Goal: Task Accomplishment & Management: Manage account settings

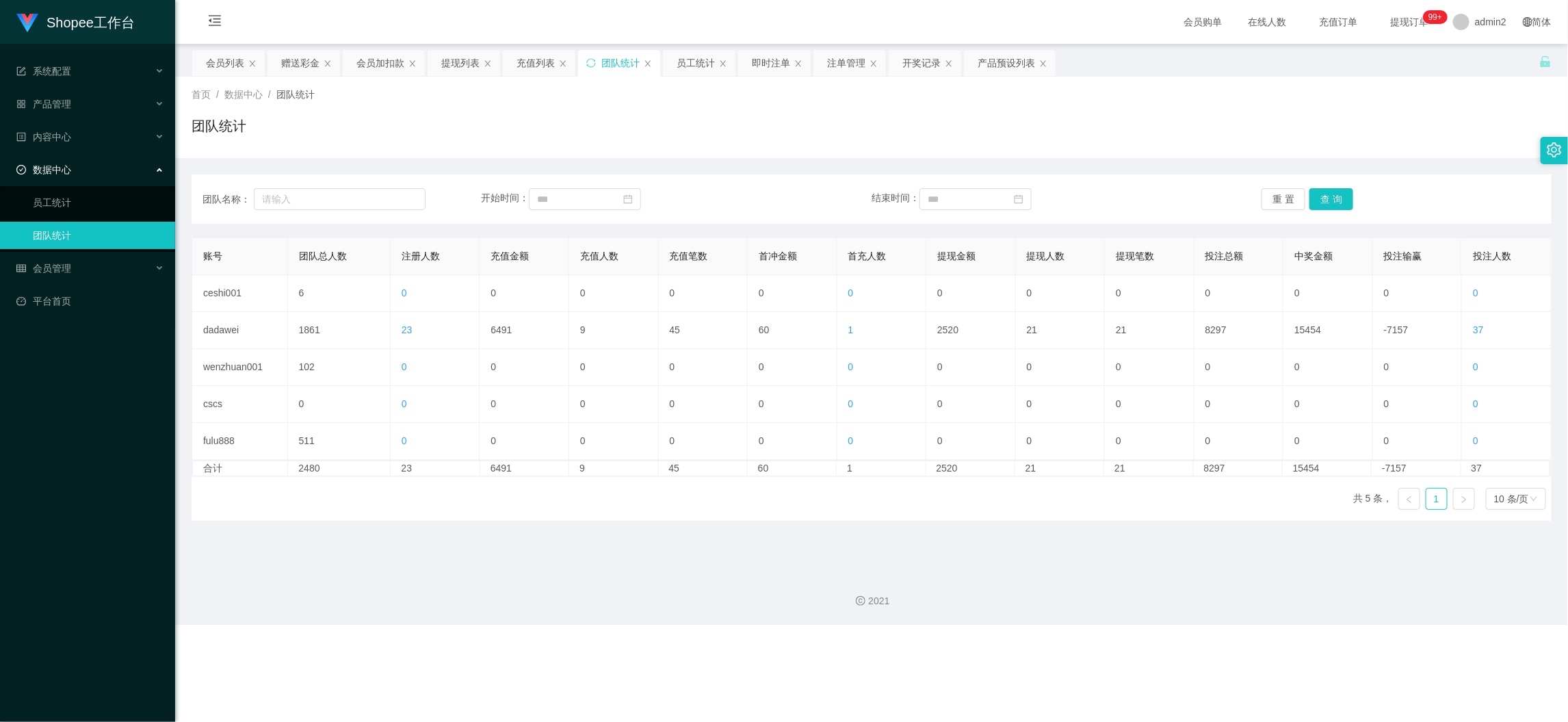
click at [1256, 641] on div "Shopee工作台 系统配置 产品管理 产品列表 产品预设列表 开奖记录 注单管理 即时注单 内容中心 数据中心 员工统计 团队统计 会员管理 会员列表 会员…" at bounding box center [784, 361] width 1568 height 722
click at [299, 57] on div "赠送彩金" at bounding box center [300, 63] width 38 height 26
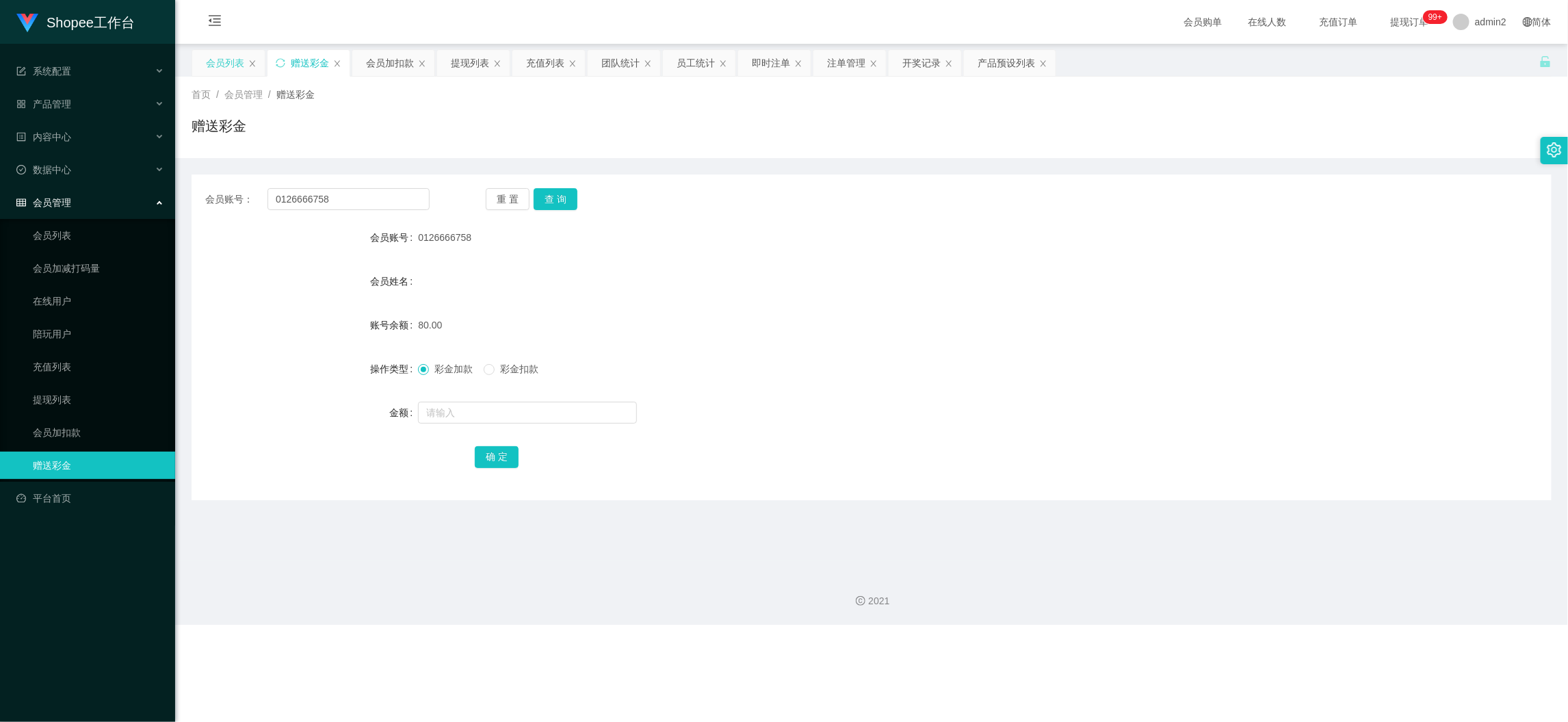
click at [222, 56] on div "会员列表" at bounding box center [225, 63] width 38 height 26
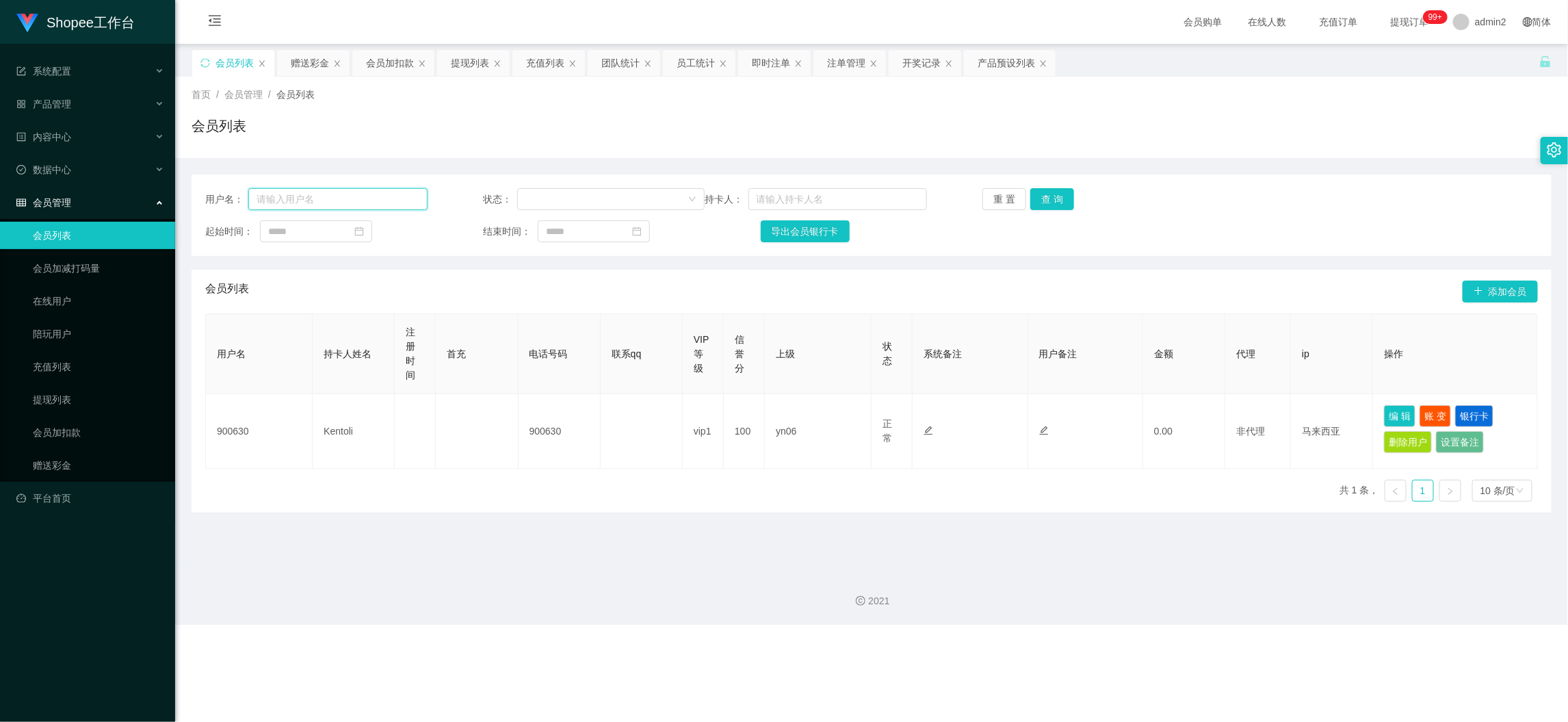
click at [317, 203] on input "text" at bounding box center [337, 199] width 178 height 22
paste input "yokehen"
type input "yokehen"
click at [1046, 196] on button "查 询" at bounding box center [1052, 199] width 44 height 22
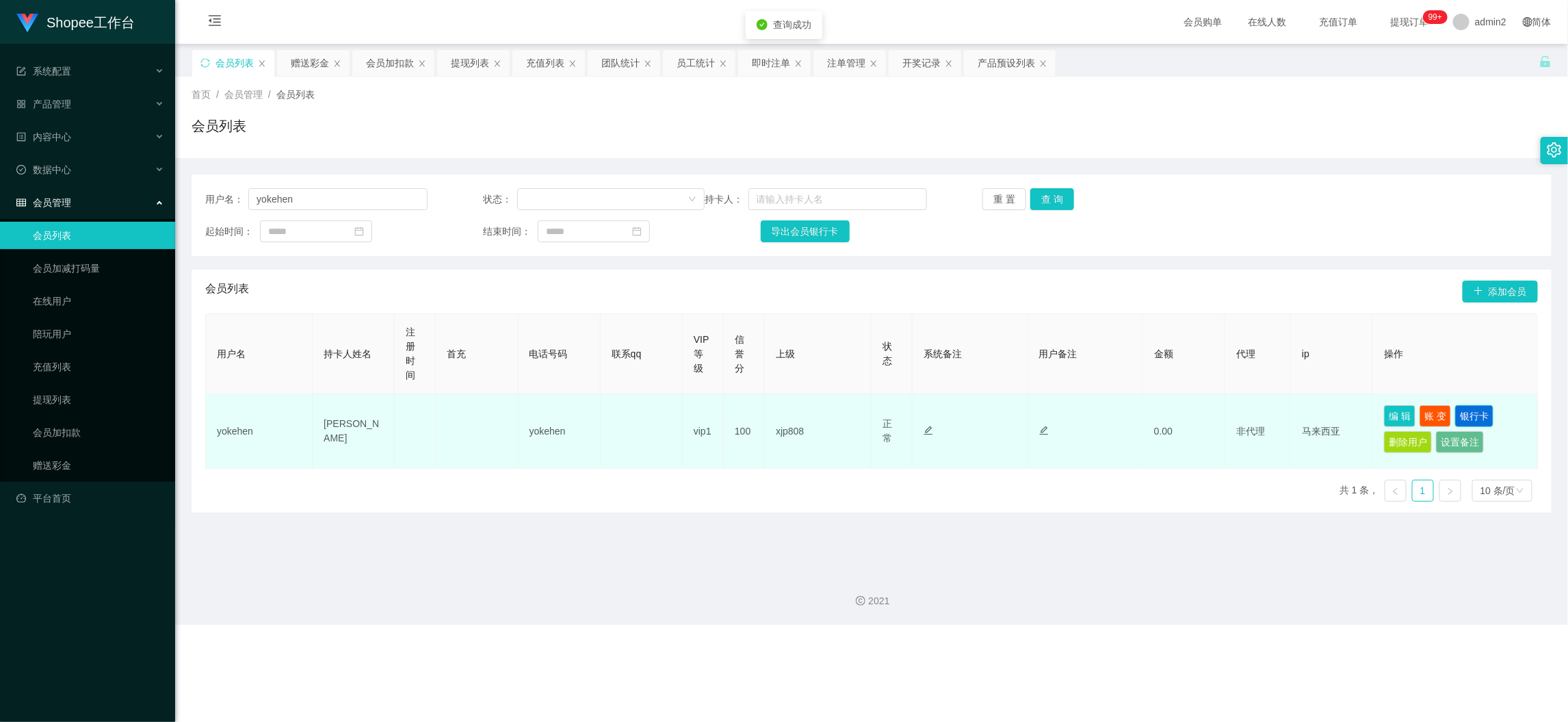
click at [1472, 414] on button "银行卡" at bounding box center [1474, 416] width 38 height 22
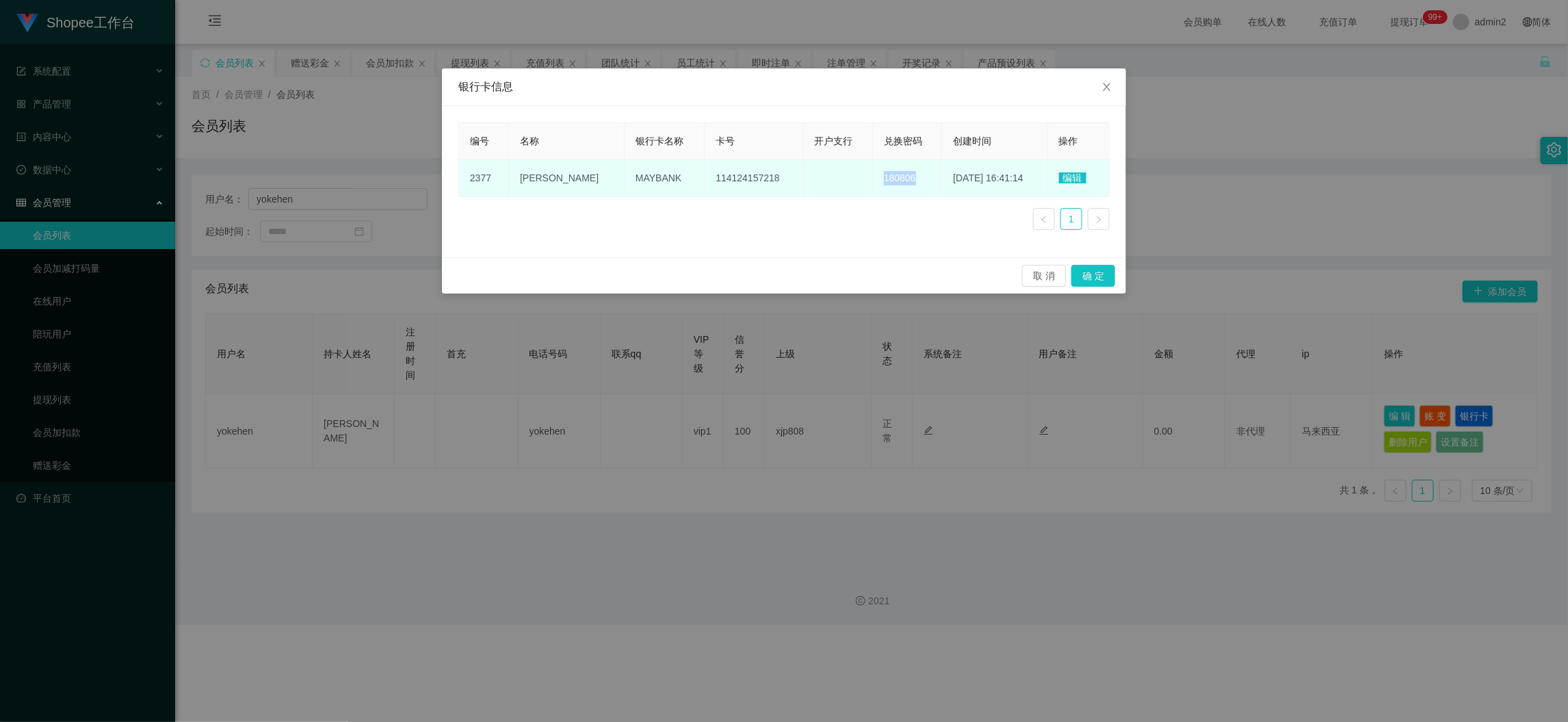
drag, startPoint x: 859, startPoint y: 175, endPoint x: 904, endPoint y: 178, distance: 45.1
click at [904, 178] on td "180806" at bounding box center [907, 178] width 69 height 37
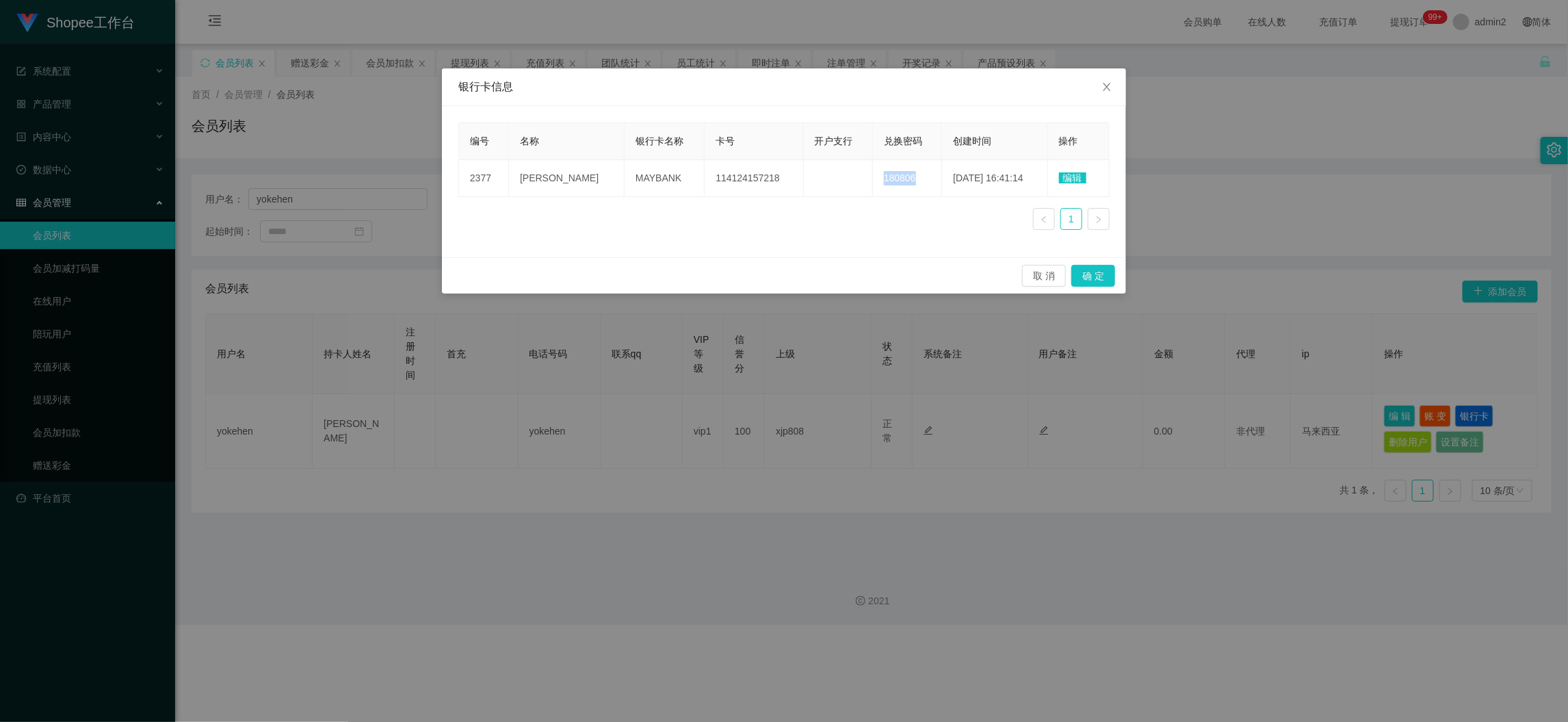
copy span "180806"
drag, startPoint x: 717, startPoint y: 246, endPoint x: 1117, endPoint y: 145, distance: 412.6
click at [717, 246] on div "编号 名称 银行卡名称 卡号 开户支行 兑换密码 创建时间 操作 2377 [PERSON_NAME] MAYBANK 114124157218 180806…" at bounding box center [784, 181] width 684 height 152
click at [1106, 85] on icon "图标: close" at bounding box center [1107, 87] width 11 height 11
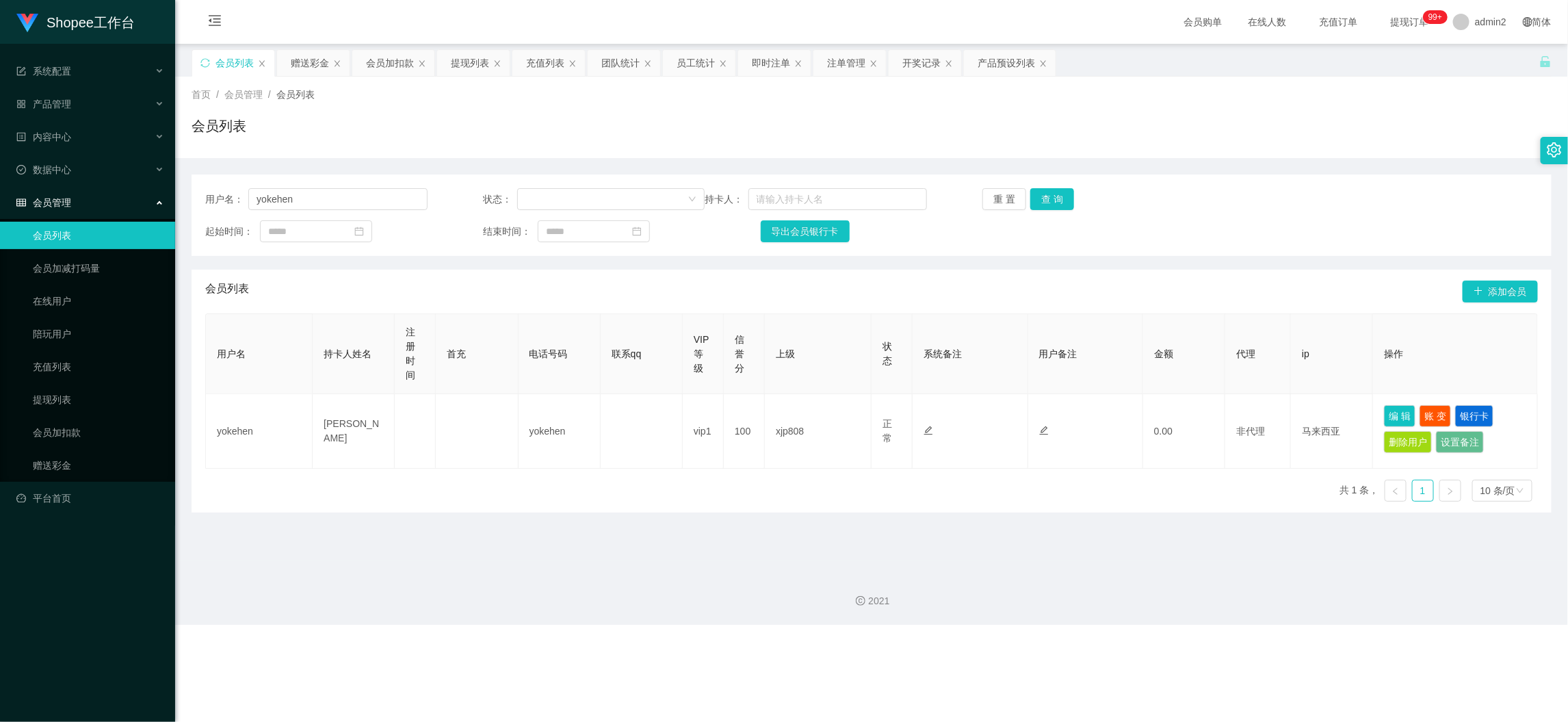
click at [1222, 650] on div "Shopee工作台 系统配置 产品管理 产品列表 产品预设列表 开奖记录 注单管理 即时注单 内容中心 数据中心 员工统计 团队统计 会员管理 会员列表 会员…" at bounding box center [784, 361] width 1568 height 722
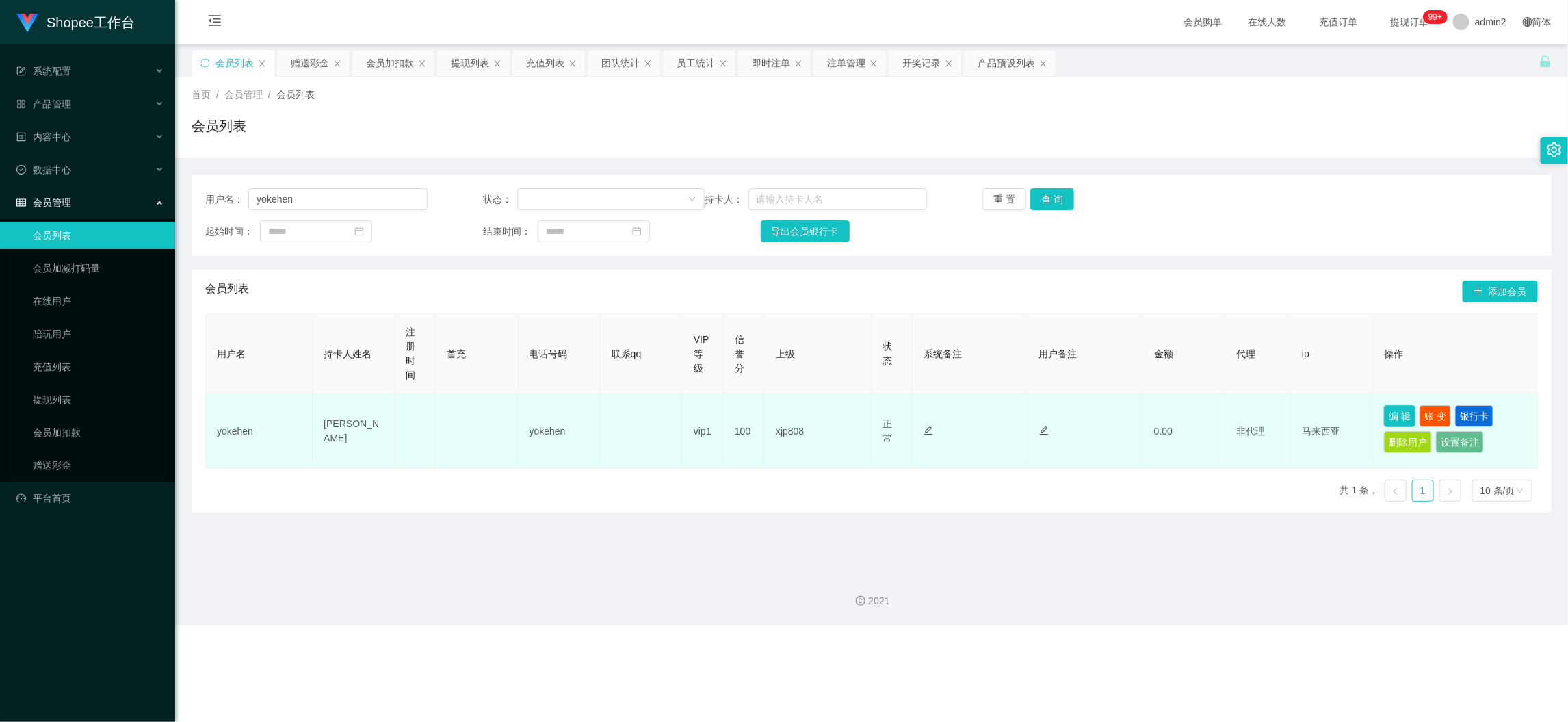
click at [1396, 412] on button "编 辑" at bounding box center [1400, 416] width 31 height 22
type input "yokehen"
type input "[PERSON_NAME]"
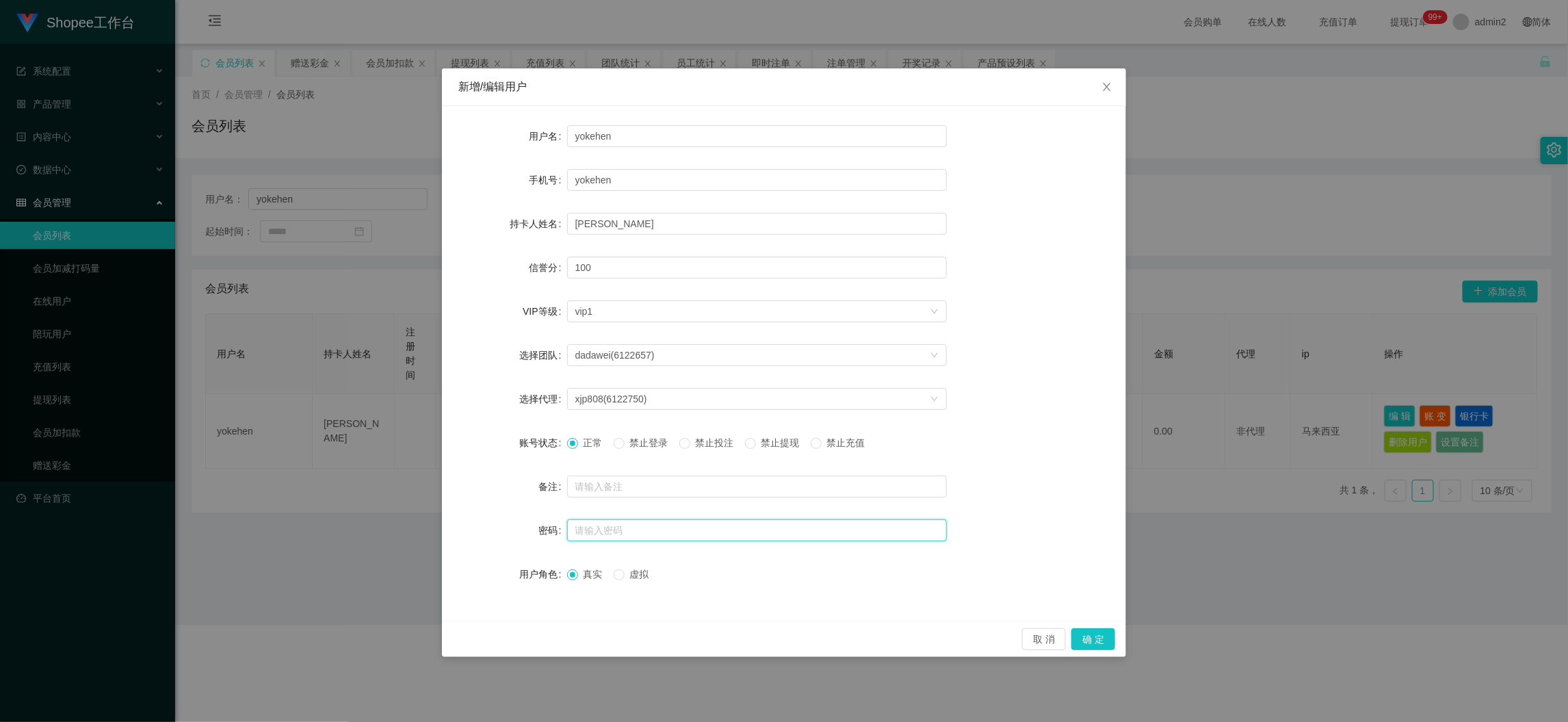
drag, startPoint x: 656, startPoint y: 523, endPoint x: 703, endPoint y: 545, distance: 51.9
click at [656, 523] on input "text" at bounding box center [757, 530] width 380 height 22
paste input "yokehen"
type input "yokehen"
click at [1092, 635] on button "确 定" at bounding box center [1093, 638] width 44 height 22
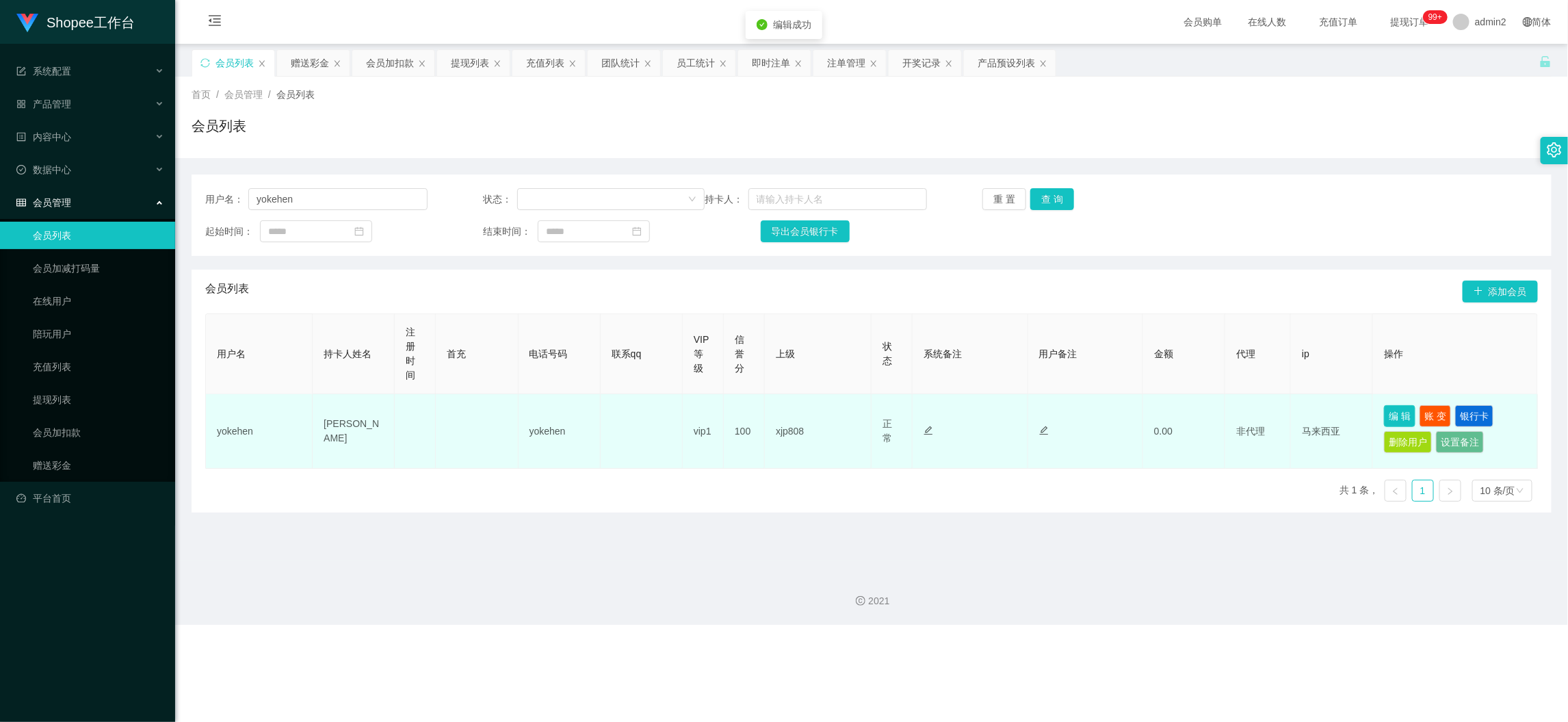
click at [1390, 411] on button "编 辑" at bounding box center [1400, 416] width 31 height 22
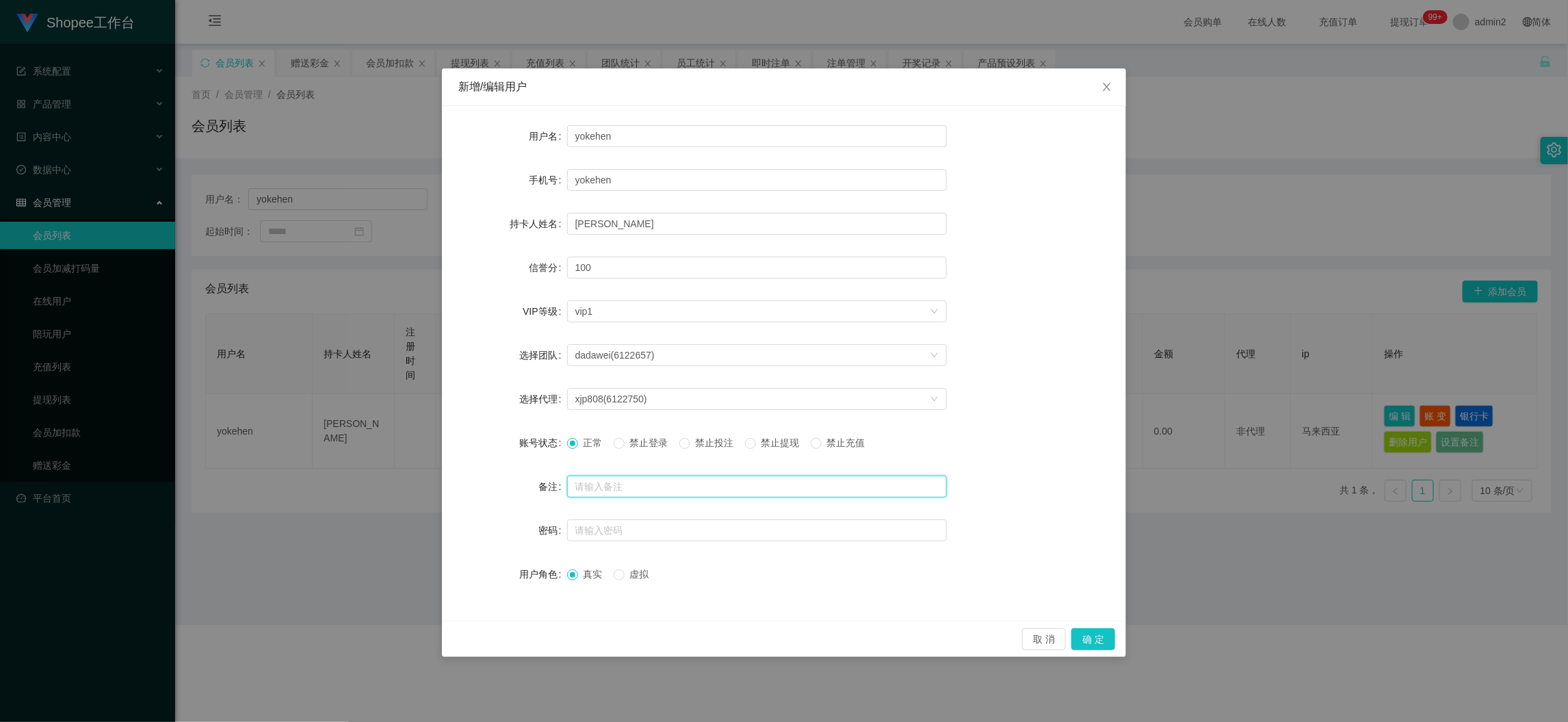
drag, startPoint x: 643, startPoint y: 479, endPoint x: 643, endPoint y: 487, distance: 8.0
click at [643, 479] on input "text" at bounding box center [757, 486] width 380 height 22
click at [638, 528] on input "text" at bounding box center [757, 530] width 380 height 22
paste input "123456"
click at [578, 532] on input "123456" at bounding box center [757, 530] width 380 height 22
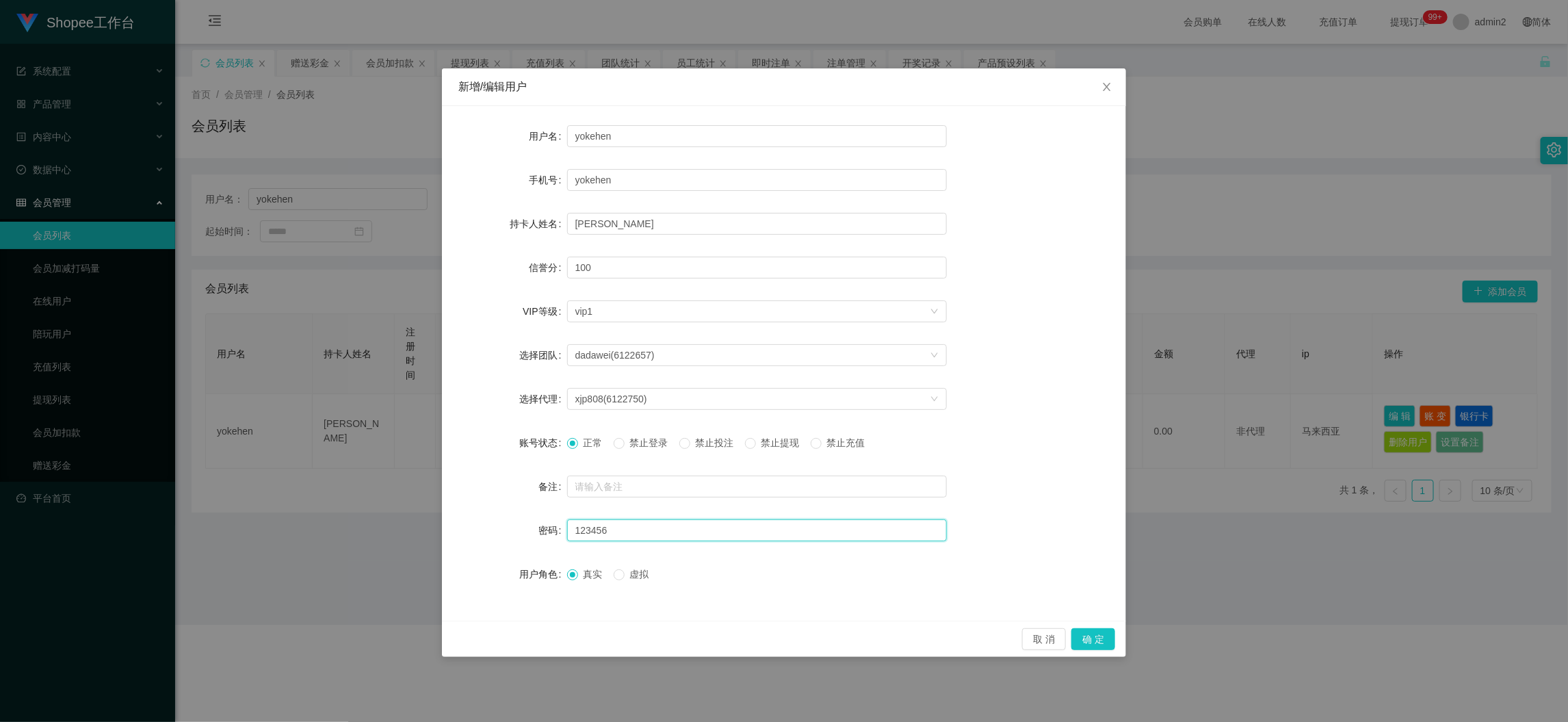
click at [576, 527] on input "123456" at bounding box center [757, 530] width 380 height 22
type input "123456"
click at [1092, 634] on button "确 定" at bounding box center [1093, 638] width 44 height 22
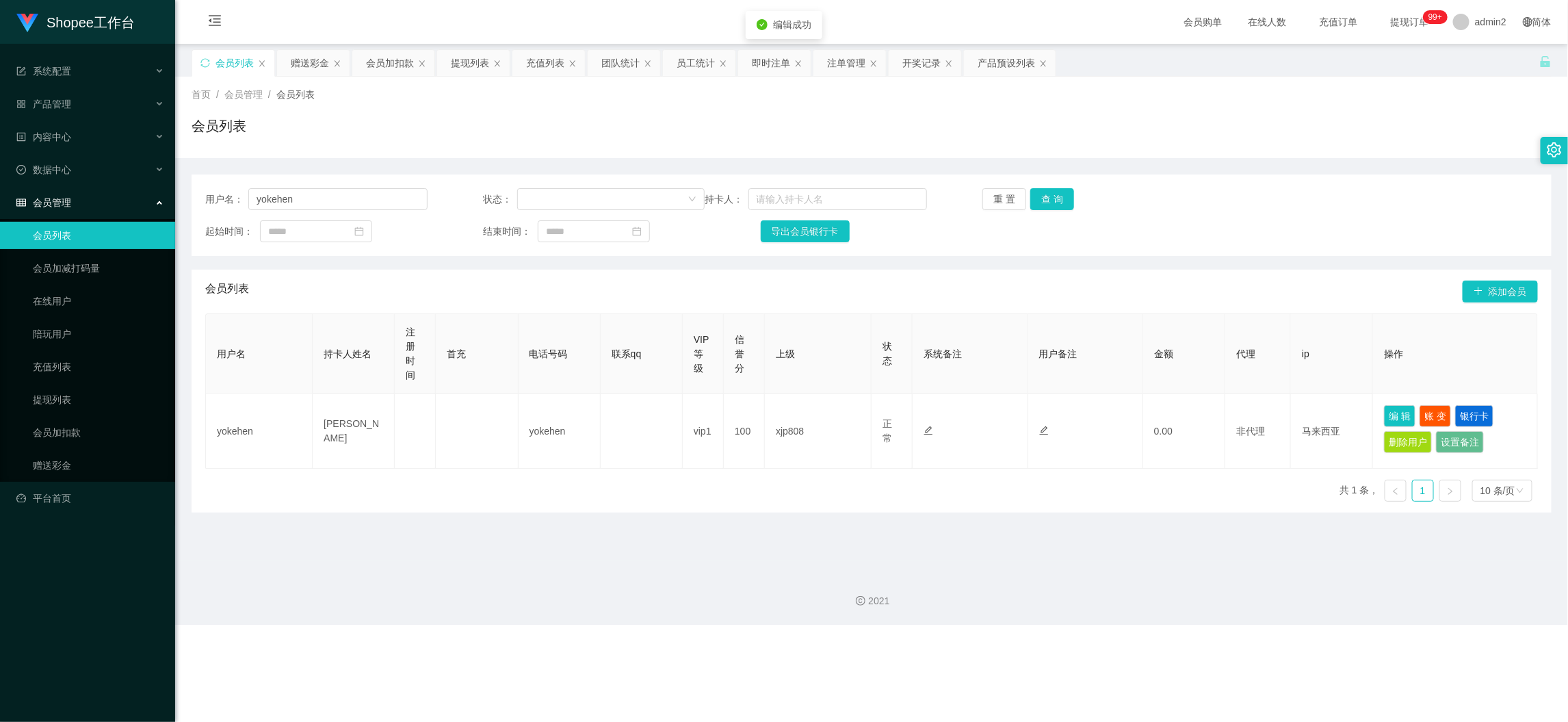
click at [870, 564] on div "2021" at bounding box center [872, 592] width 1393 height 63
drag, startPoint x: 1212, startPoint y: 639, endPoint x: 1098, endPoint y: 564, distance: 136.5
click at [1212, 639] on div "Shopee工作台 系统配置 产品管理 产品列表 产品预设列表 开奖记录 注单管理 即时注单 内容中心 数据中心 员工统计 团队统计 会员管理 会员列表 会员…" at bounding box center [784, 361] width 1568 height 722
click at [373, 61] on div "会员加扣款" at bounding box center [390, 63] width 48 height 26
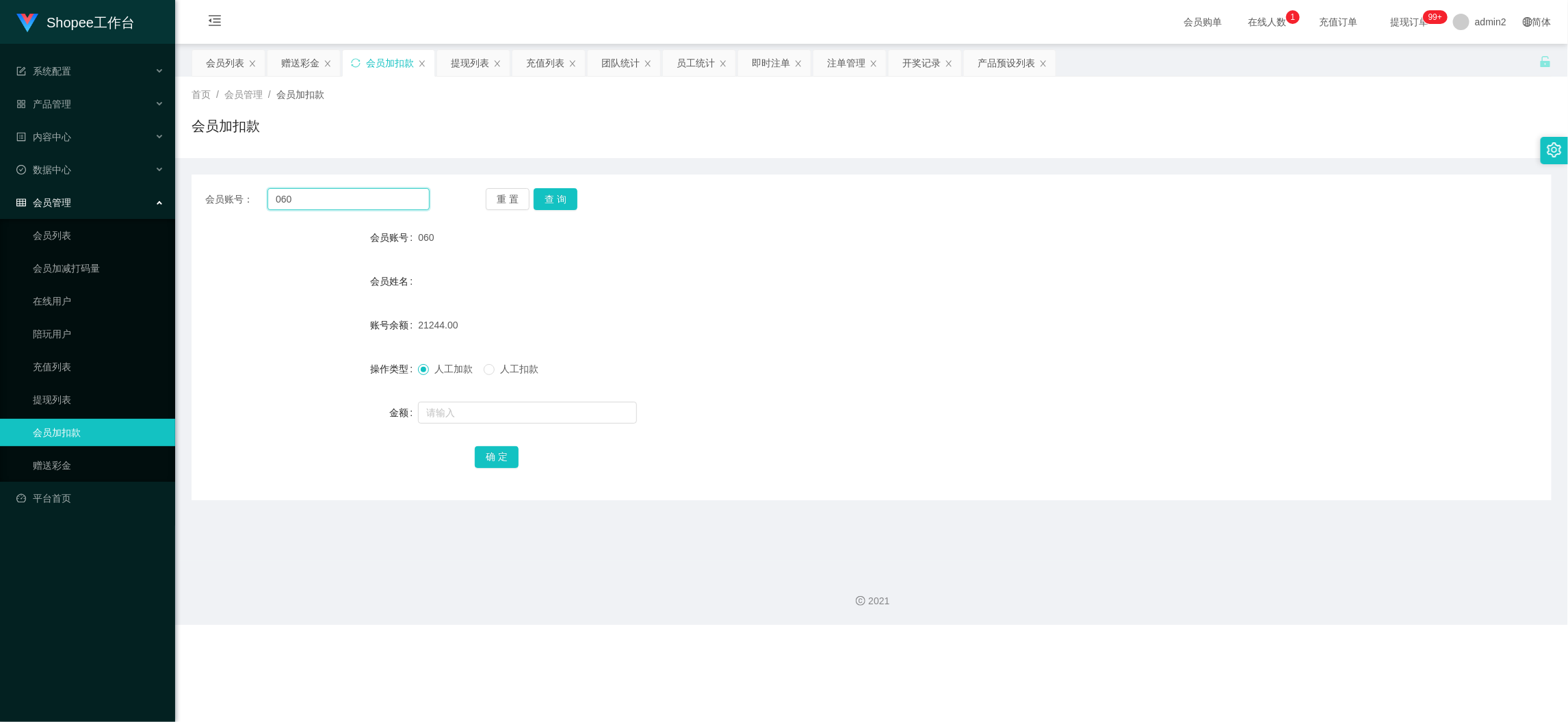
click at [373, 195] on input "060" at bounding box center [348, 199] width 162 height 22
paste input "168"
type input "168"
click at [569, 201] on button "查 询" at bounding box center [556, 199] width 44 height 22
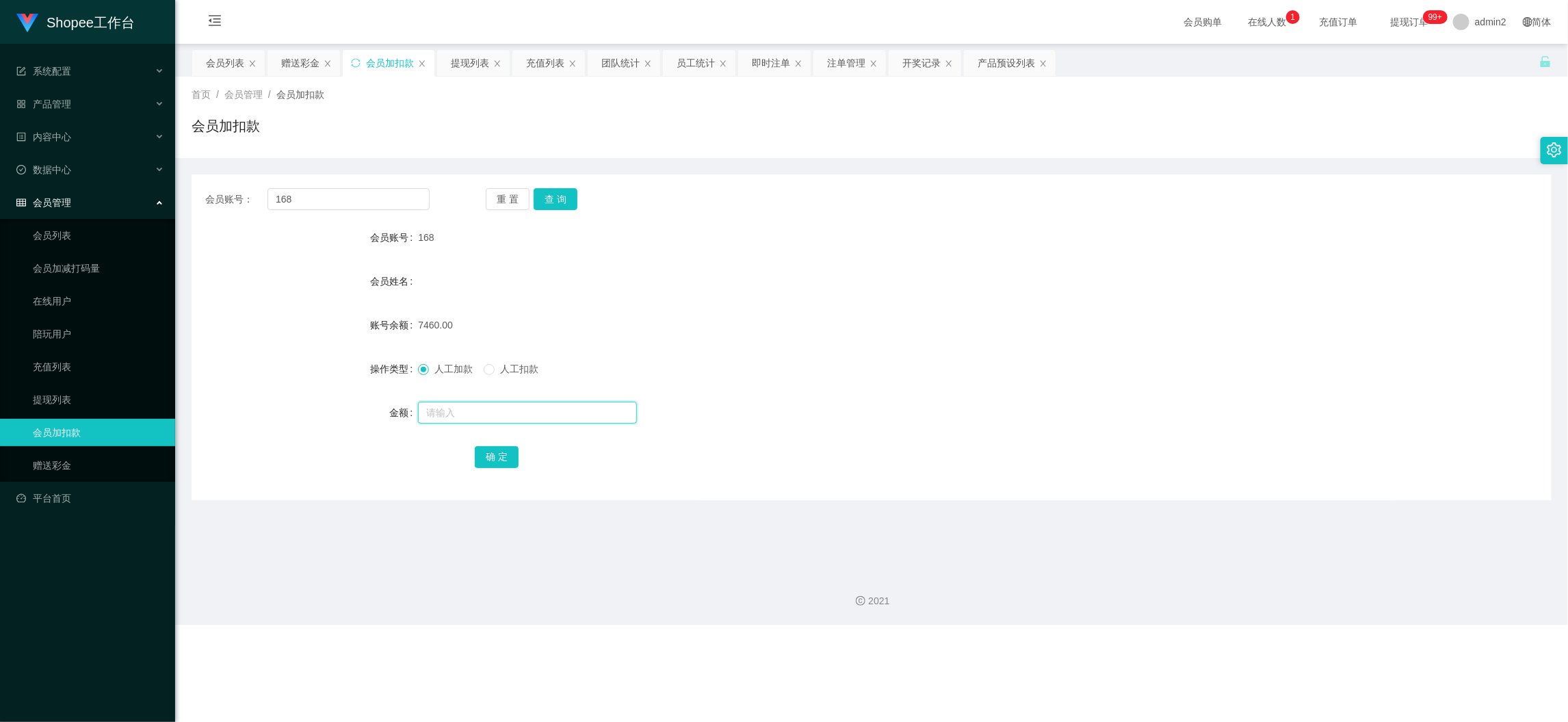
click at [487, 414] on input "text" at bounding box center [527, 412] width 219 height 22
type input "1200"
click at [491, 449] on button "确 定" at bounding box center [497, 456] width 44 height 22
click at [290, 60] on div "赠送彩金" at bounding box center [300, 63] width 38 height 26
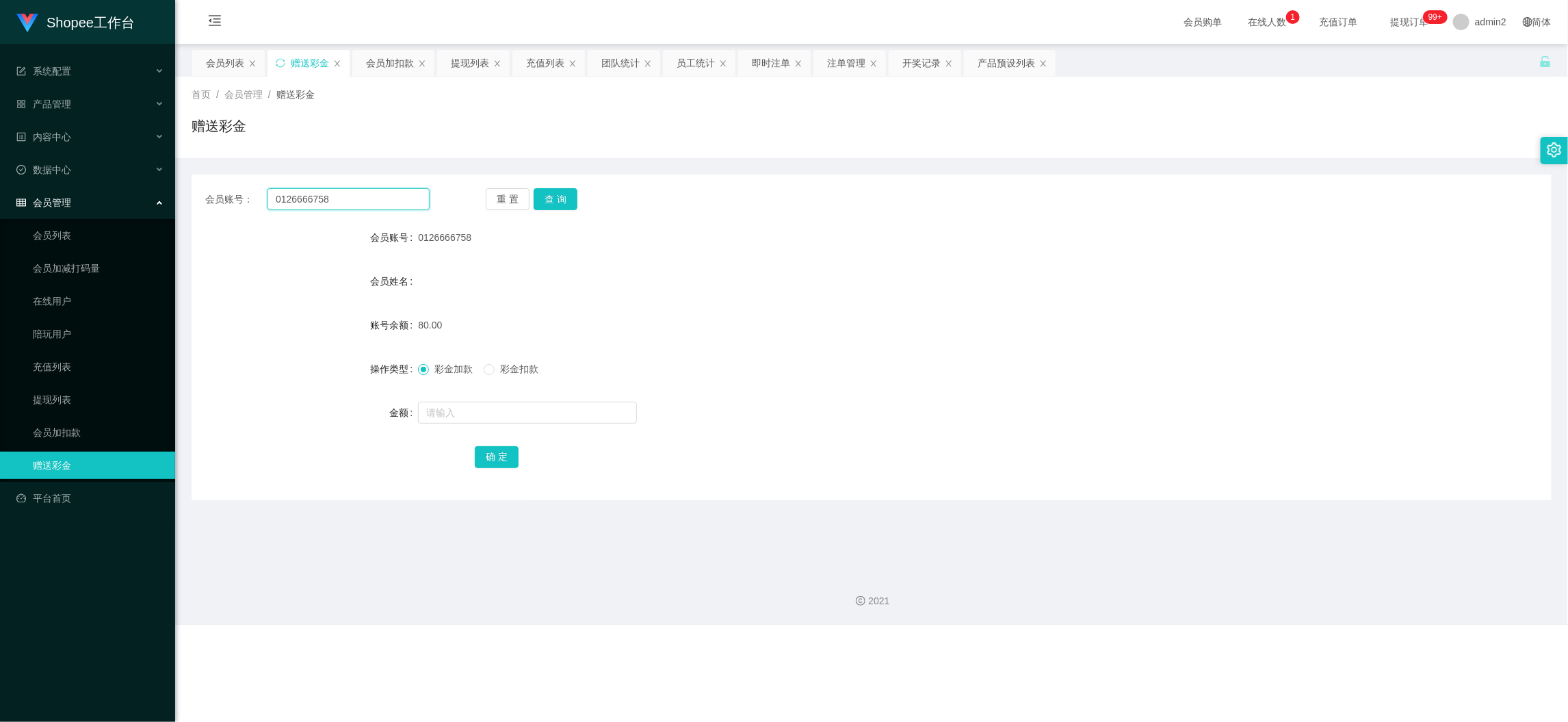
click at [373, 195] on input "0126666758" at bounding box center [348, 199] width 162 height 22
paste input "saintwong"
type input "saintwong"
click at [553, 193] on button "查 询" at bounding box center [556, 199] width 44 height 22
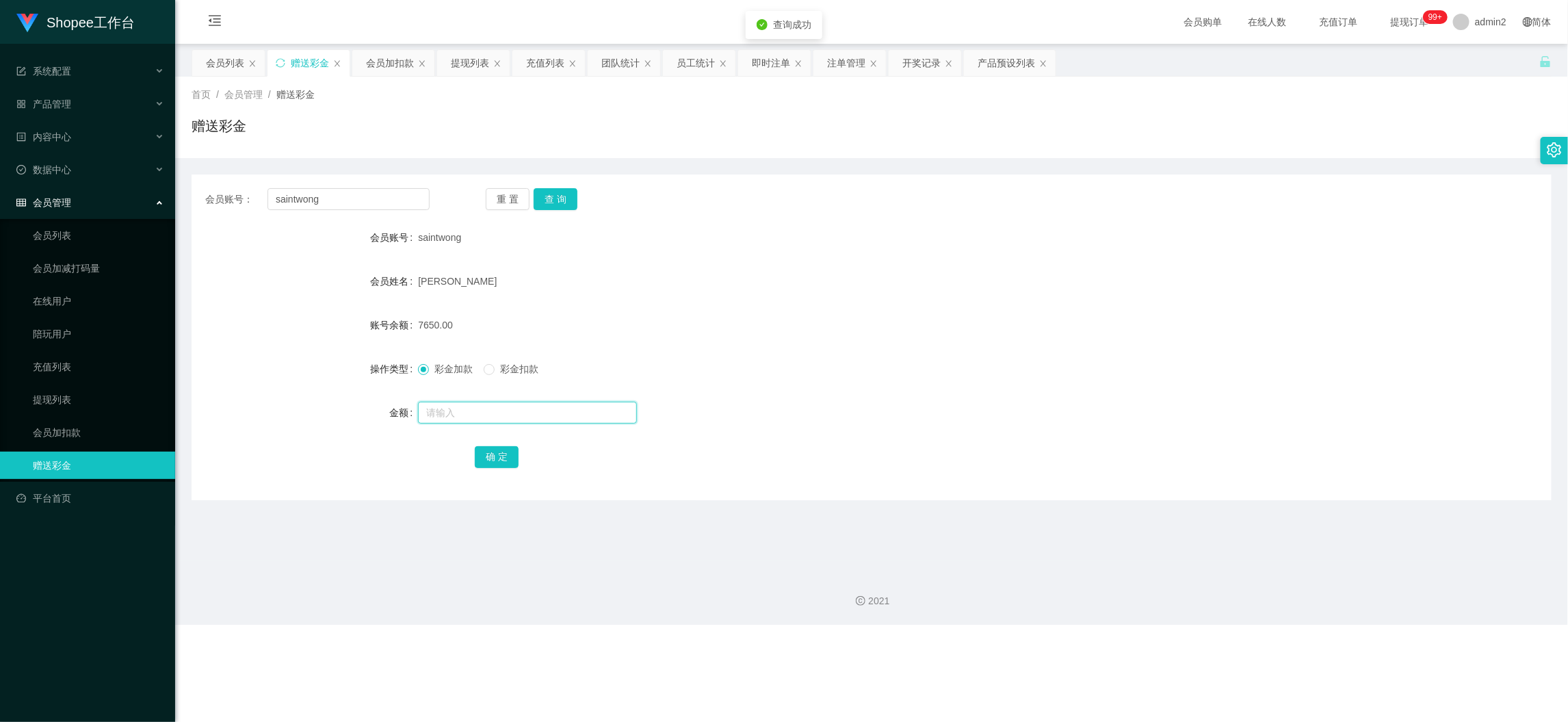
click at [517, 407] on input "text" at bounding box center [527, 412] width 219 height 22
paste input "10000"
type input "10000"
click at [504, 452] on button "确 定" at bounding box center [497, 456] width 44 height 22
click at [929, 399] on div "10000" at bounding box center [815, 412] width 794 height 28
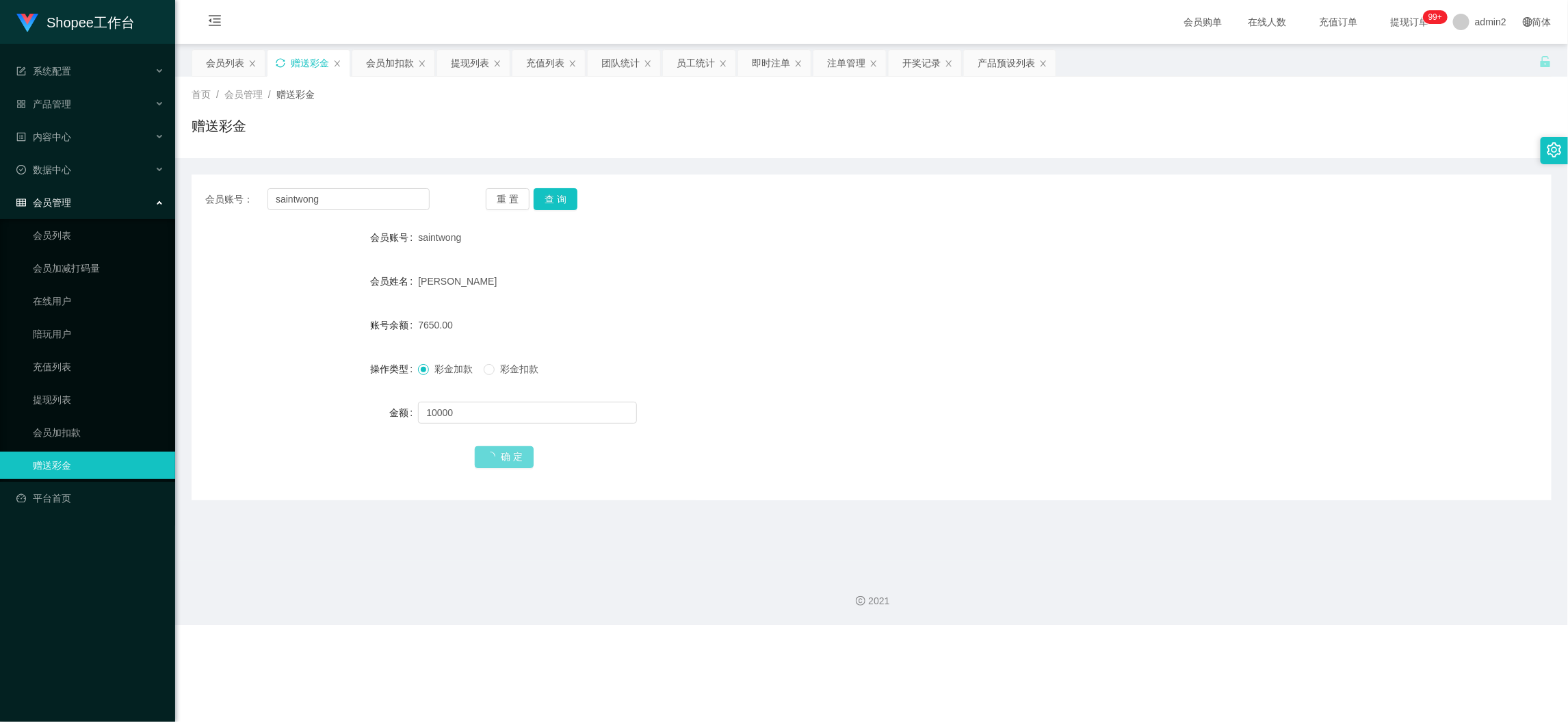
click at [280, 63] on icon "图标: sync" at bounding box center [280, 63] width 10 height 10
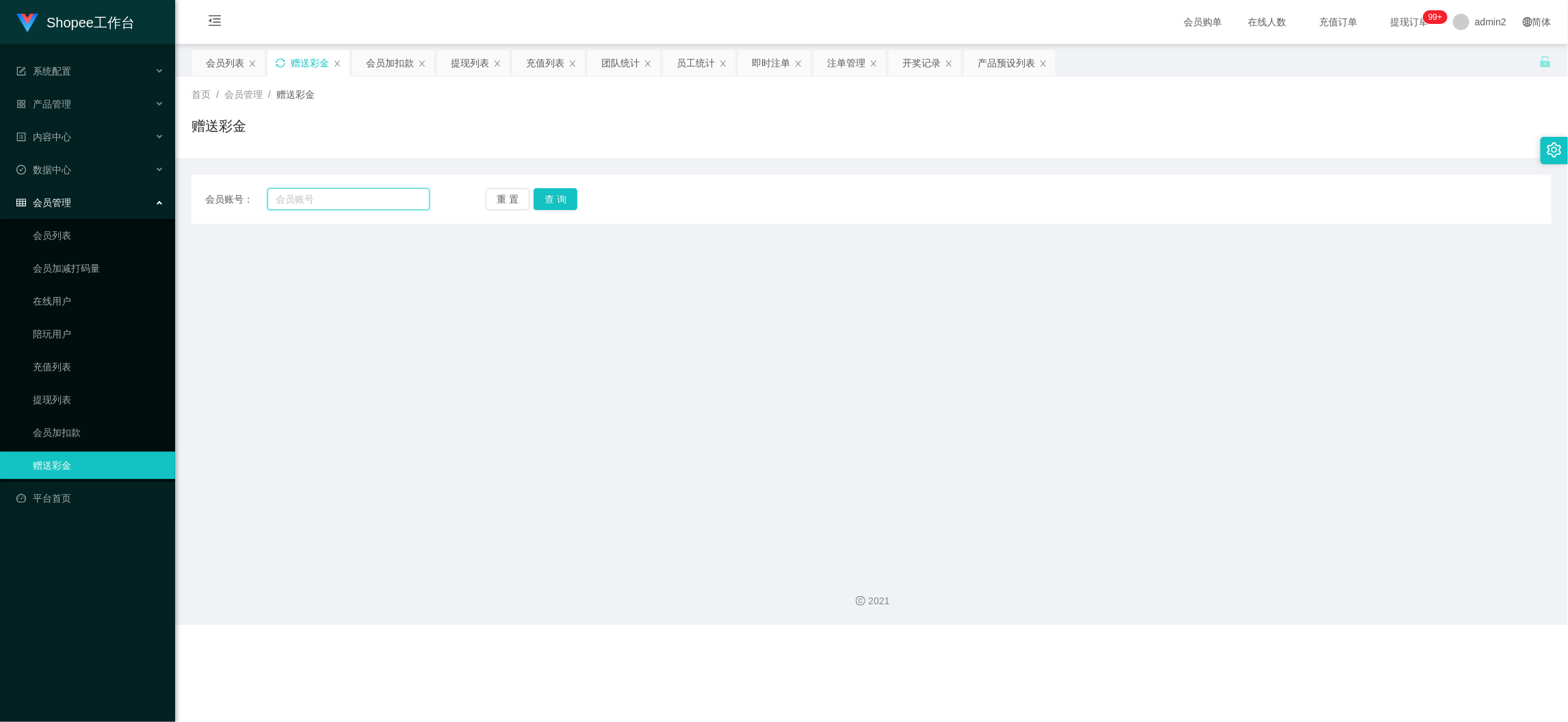
click at [397, 201] on input "text" at bounding box center [348, 199] width 162 height 22
paste input "10000"
type input "10000"
click at [562, 196] on button "查 询" at bounding box center [556, 199] width 44 height 22
click at [391, 194] on input "10000" at bounding box center [348, 199] width 162 height 22
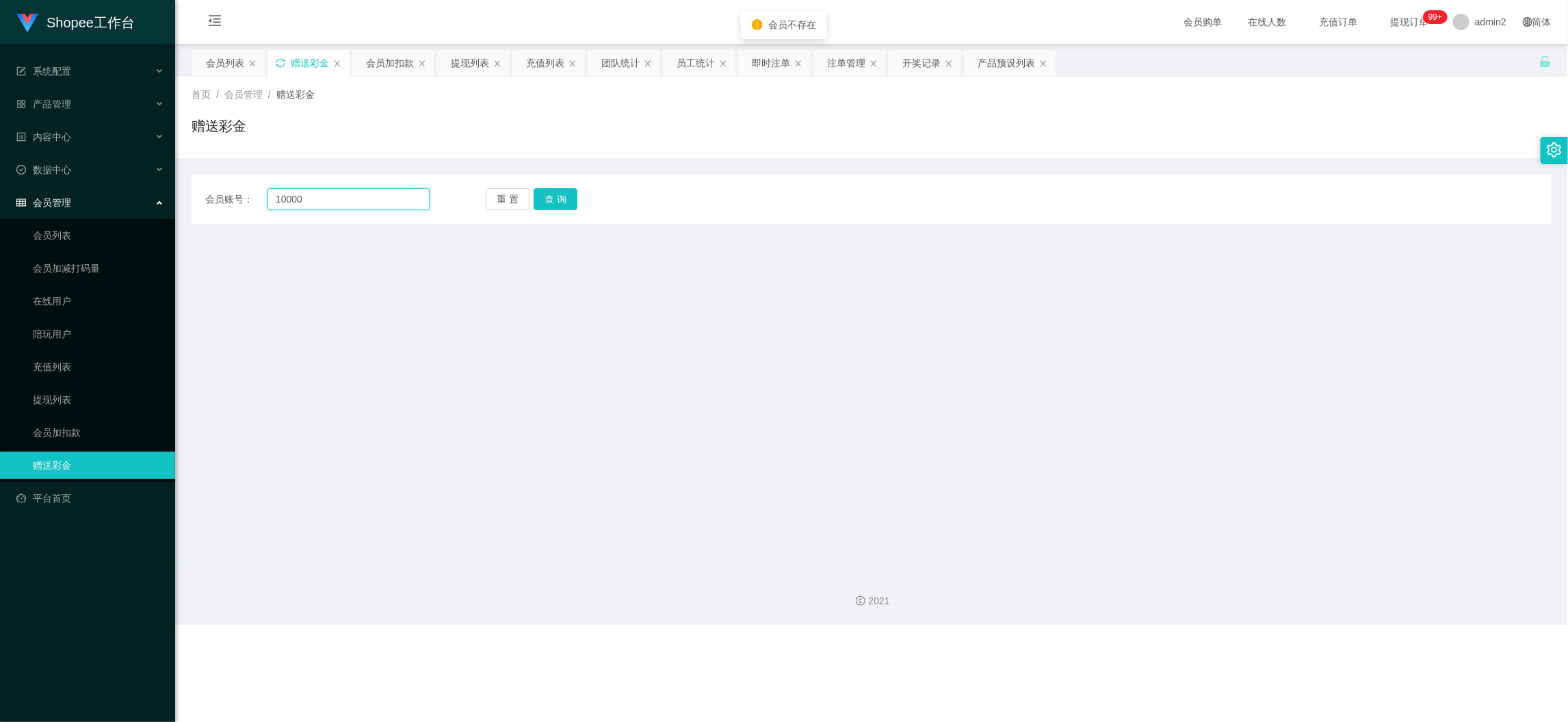
click at [391, 194] on input "10000" at bounding box center [348, 199] width 162 height 22
paste input "saintwong"
type input "saintwong"
drag, startPoint x: 547, startPoint y: 193, endPoint x: 550, endPoint y: 201, distance: 8.5
click at [548, 193] on button "查 询" at bounding box center [556, 199] width 44 height 22
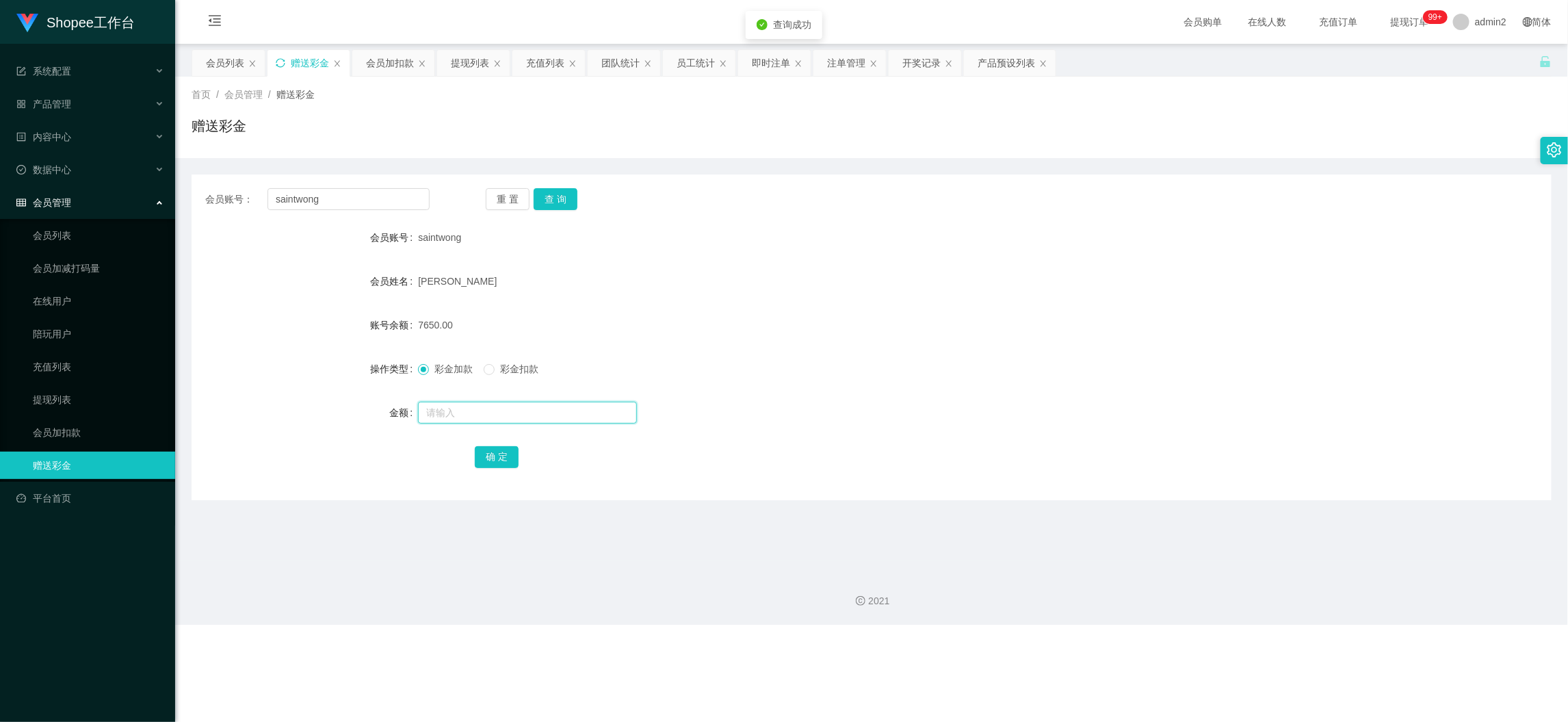
click at [561, 407] on input "text" at bounding box center [527, 412] width 219 height 22
type input "10000"
click at [507, 451] on button "确 定" at bounding box center [497, 456] width 44 height 22
click at [852, 421] on div "10000" at bounding box center [815, 412] width 794 height 28
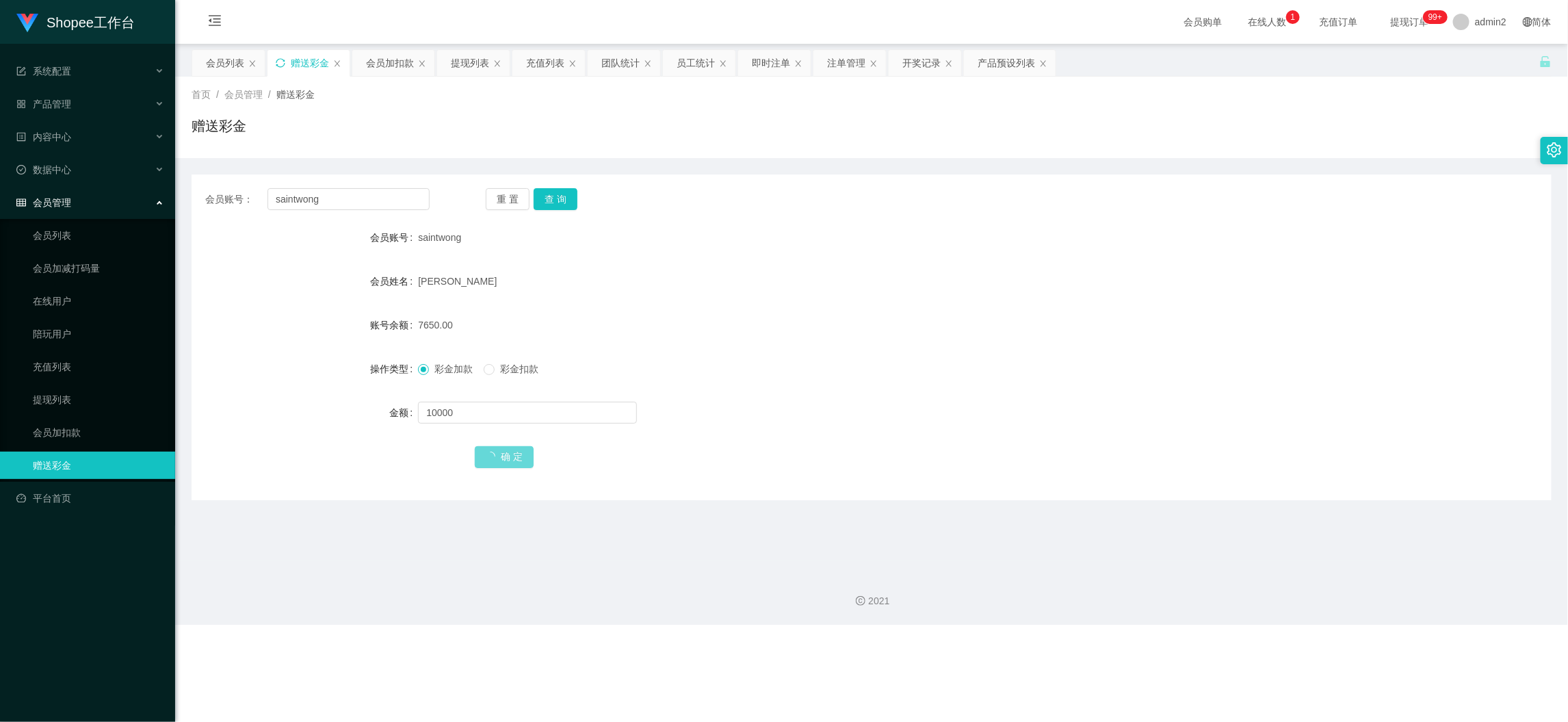
drag, startPoint x: 774, startPoint y: 323, endPoint x: 827, endPoint y: 273, distance: 72.9
click at [774, 323] on div "7650.00" at bounding box center [815, 325] width 794 height 28
click at [1459, 11] on div "admin2" at bounding box center [1479, 22] width 69 height 44
click at [1466, 51] on li "退出登录" at bounding box center [1481, 59] width 102 height 22
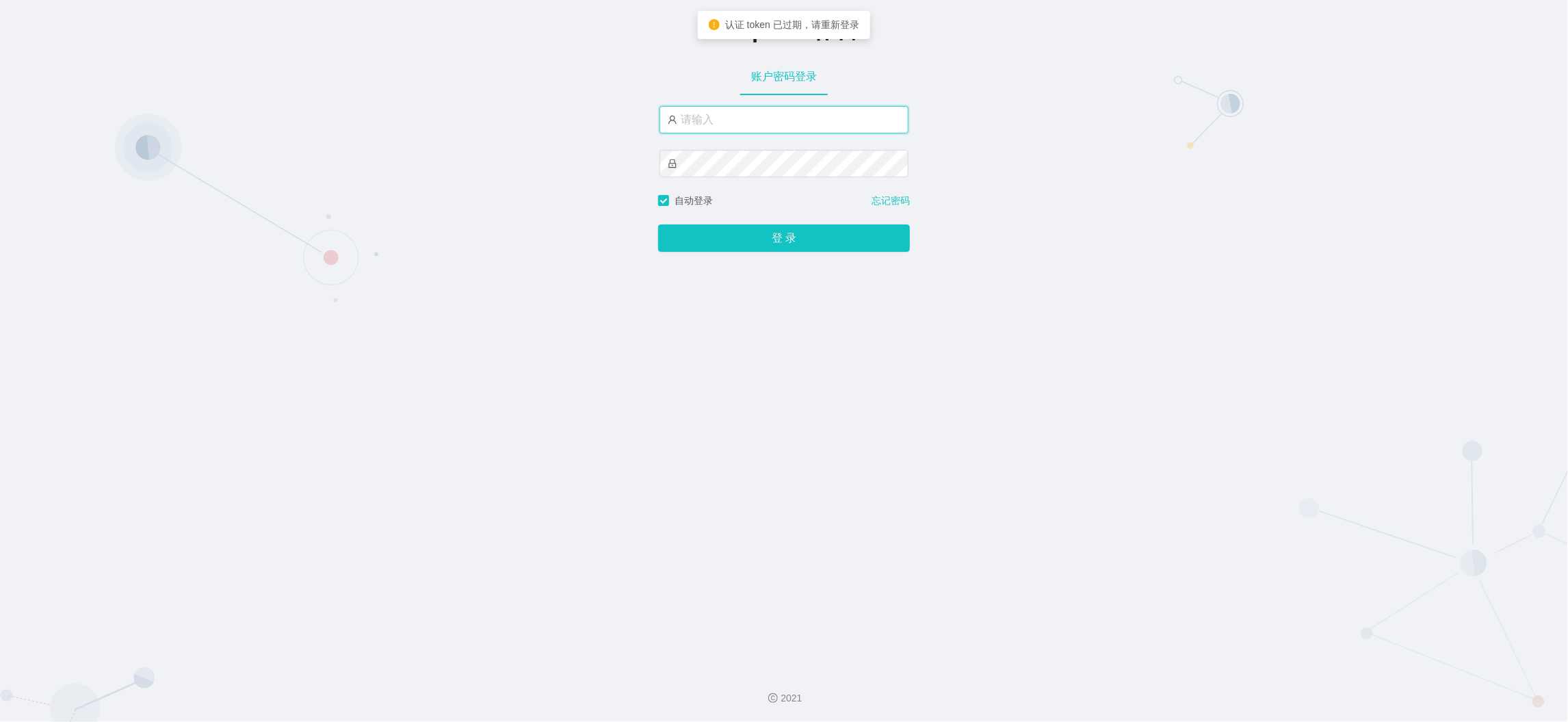
click at [797, 121] on input "text" at bounding box center [784, 119] width 249 height 28
type input "admin2"
click at [767, 221] on div "登 录" at bounding box center [784, 230] width 252 height 44
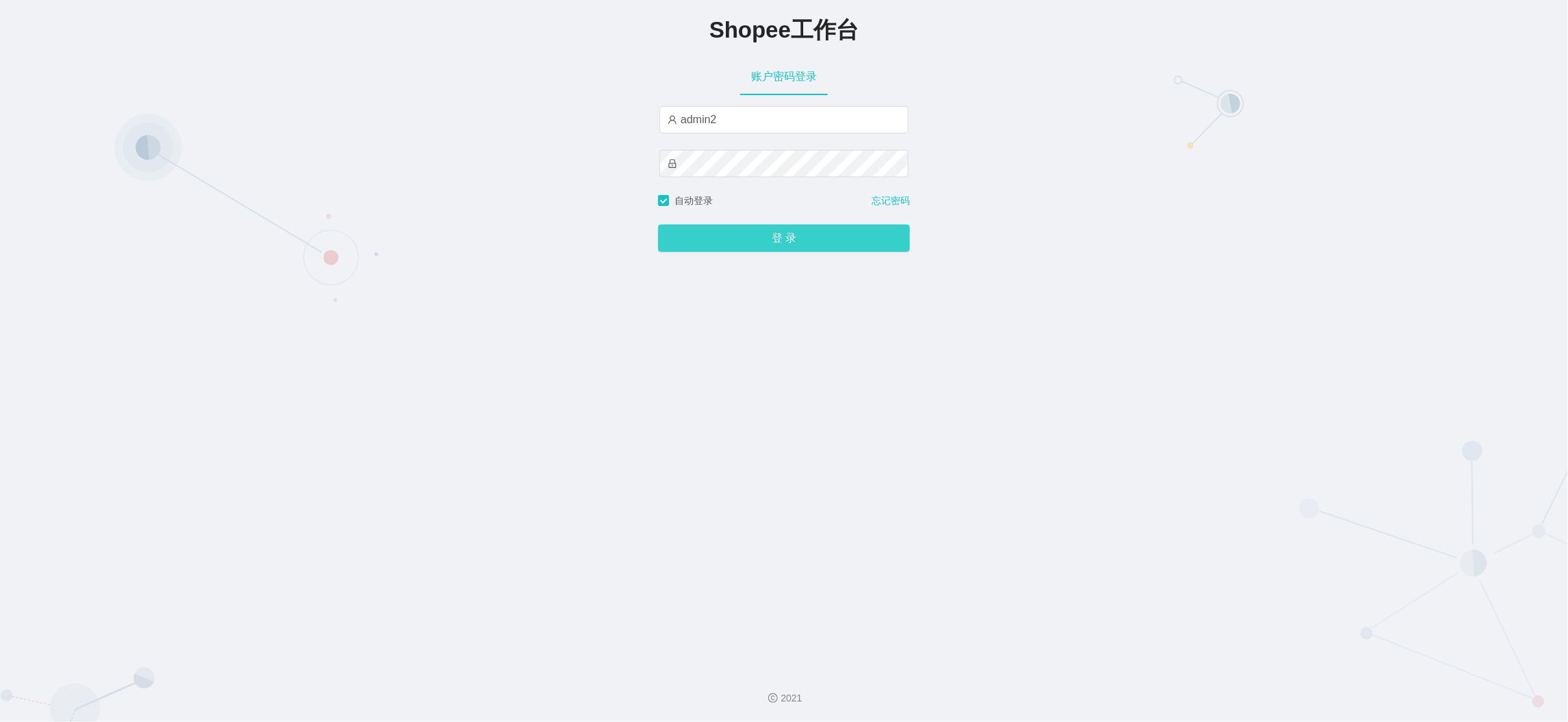
click at [770, 225] on button "登 录" at bounding box center [784, 238] width 252 height 28
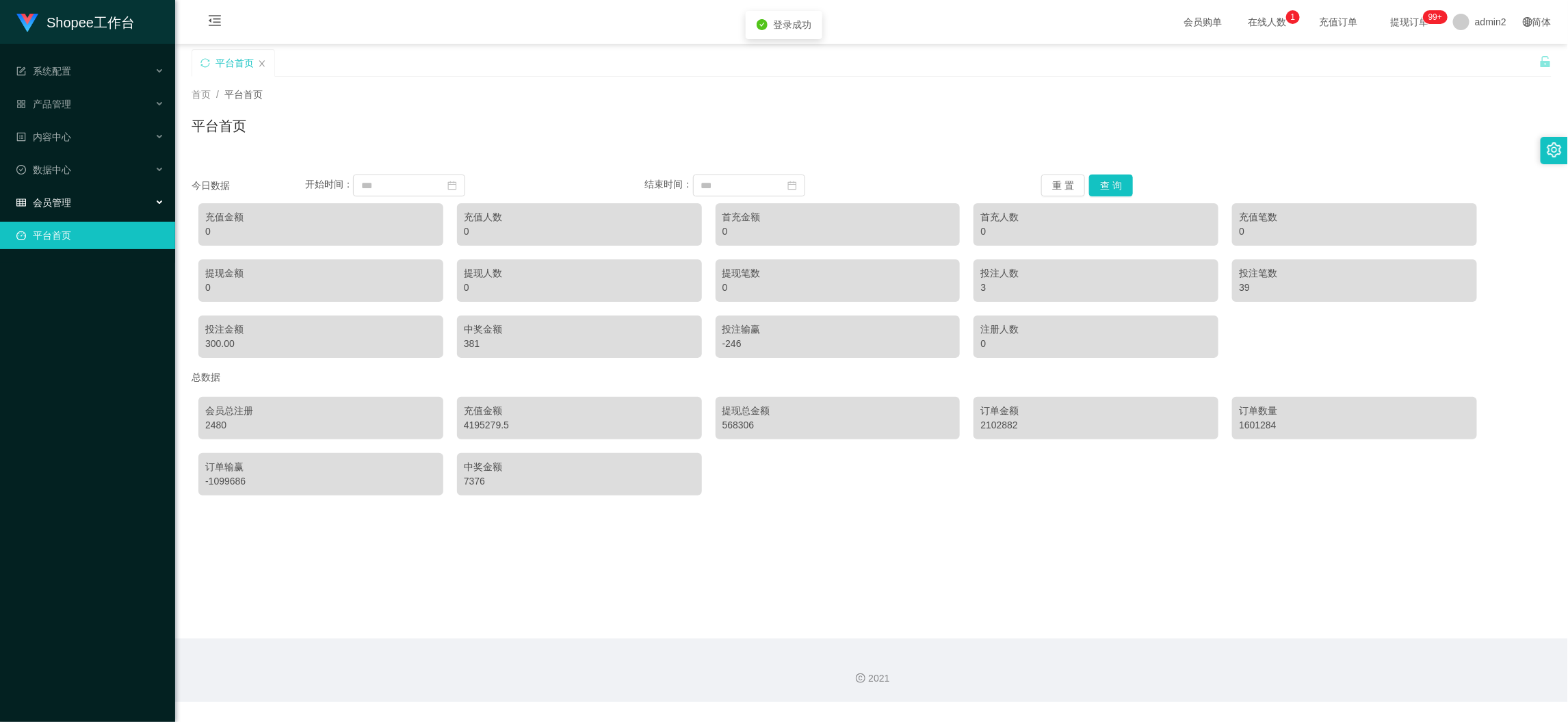
click at [69, 199] on span "会员管理" at bounding box center [43, 202] width 55 height 11
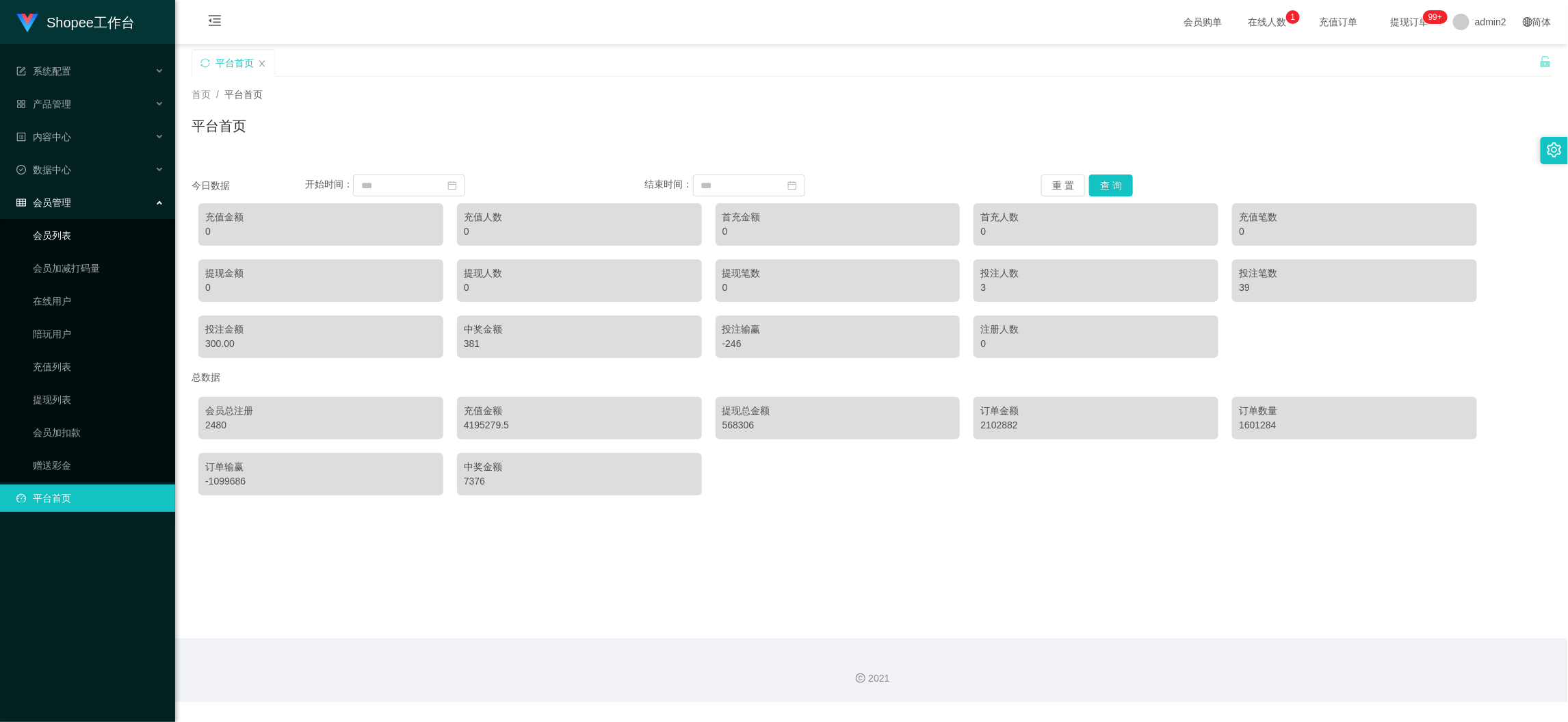
click at [70, 236] on link "会员列表" at bounding box center [99, 235] width 131 height 28
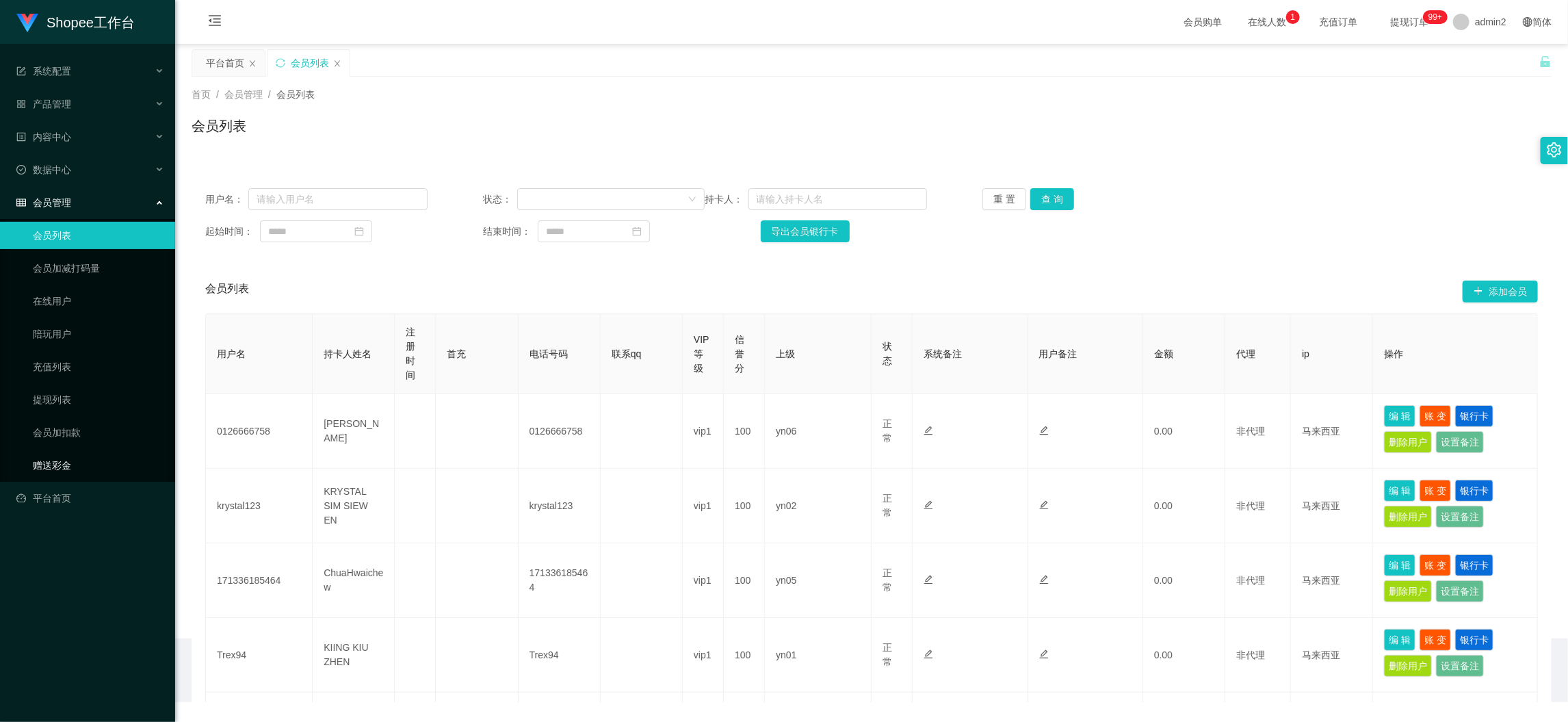
click at [63, 463] on link "赠送彩金" at bounding box center [99, 465] width 131 height 28
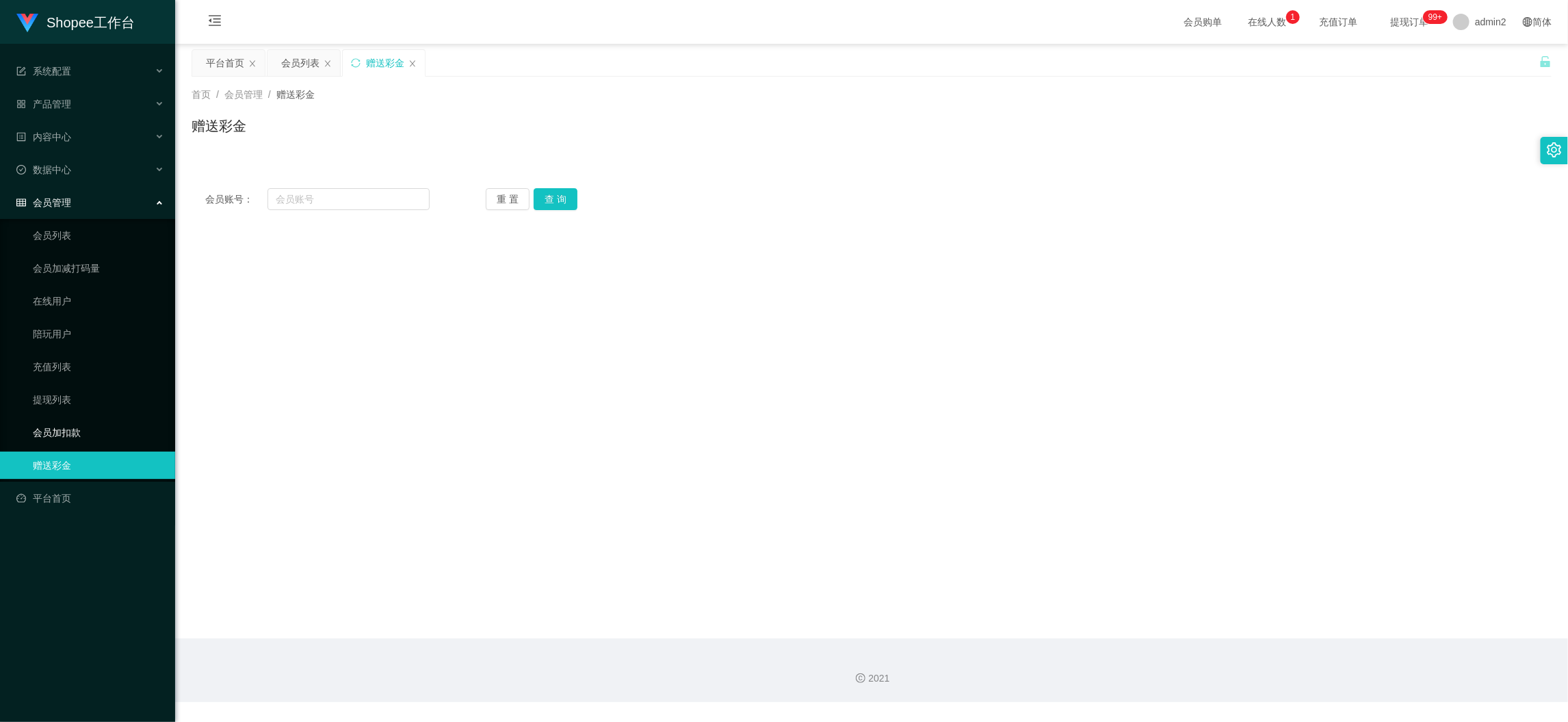
click at [81, 426] on link "会员加扣款" at bounding box center [99, 432] width 131 height 28
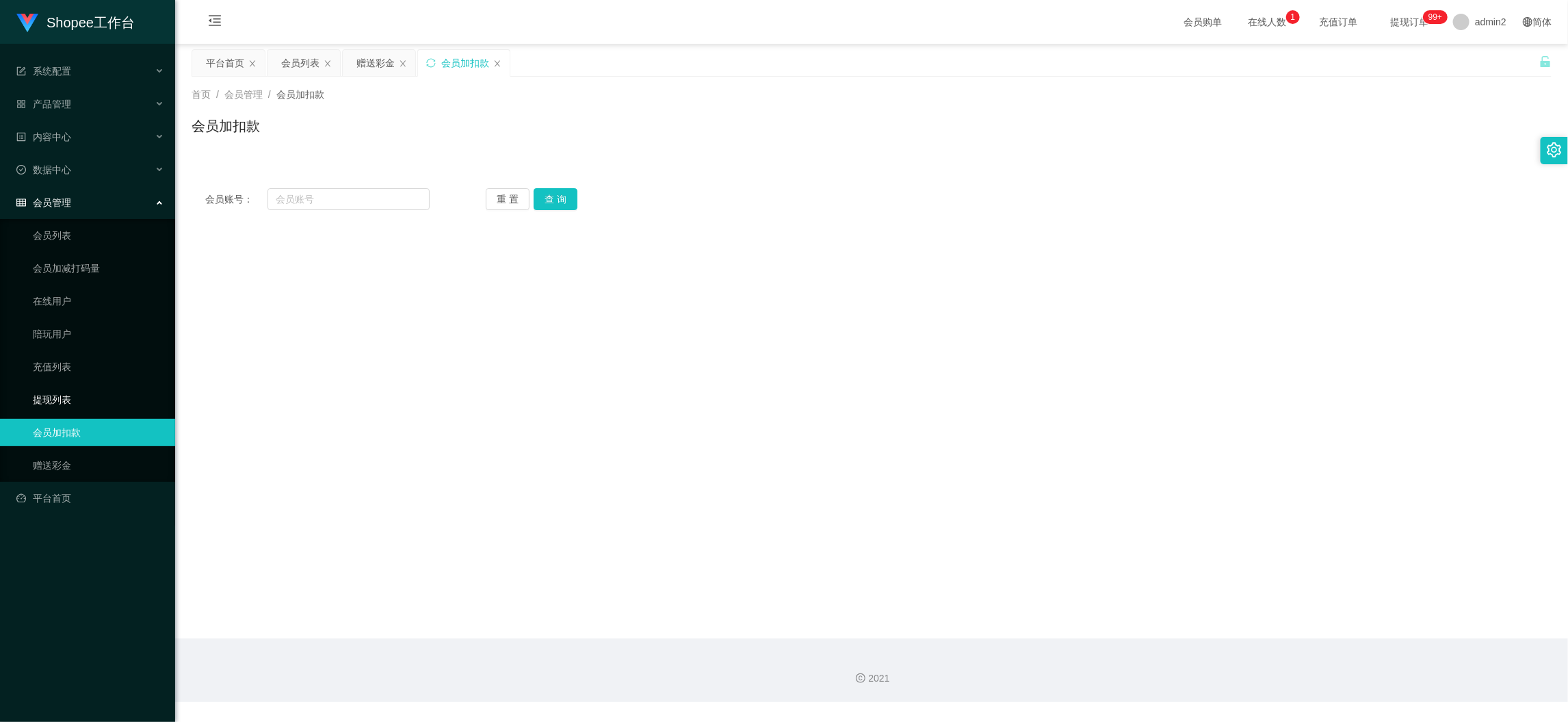
click at [77, 397] on link "提现列表" at bounding box center [99, 399] width 131 height 28
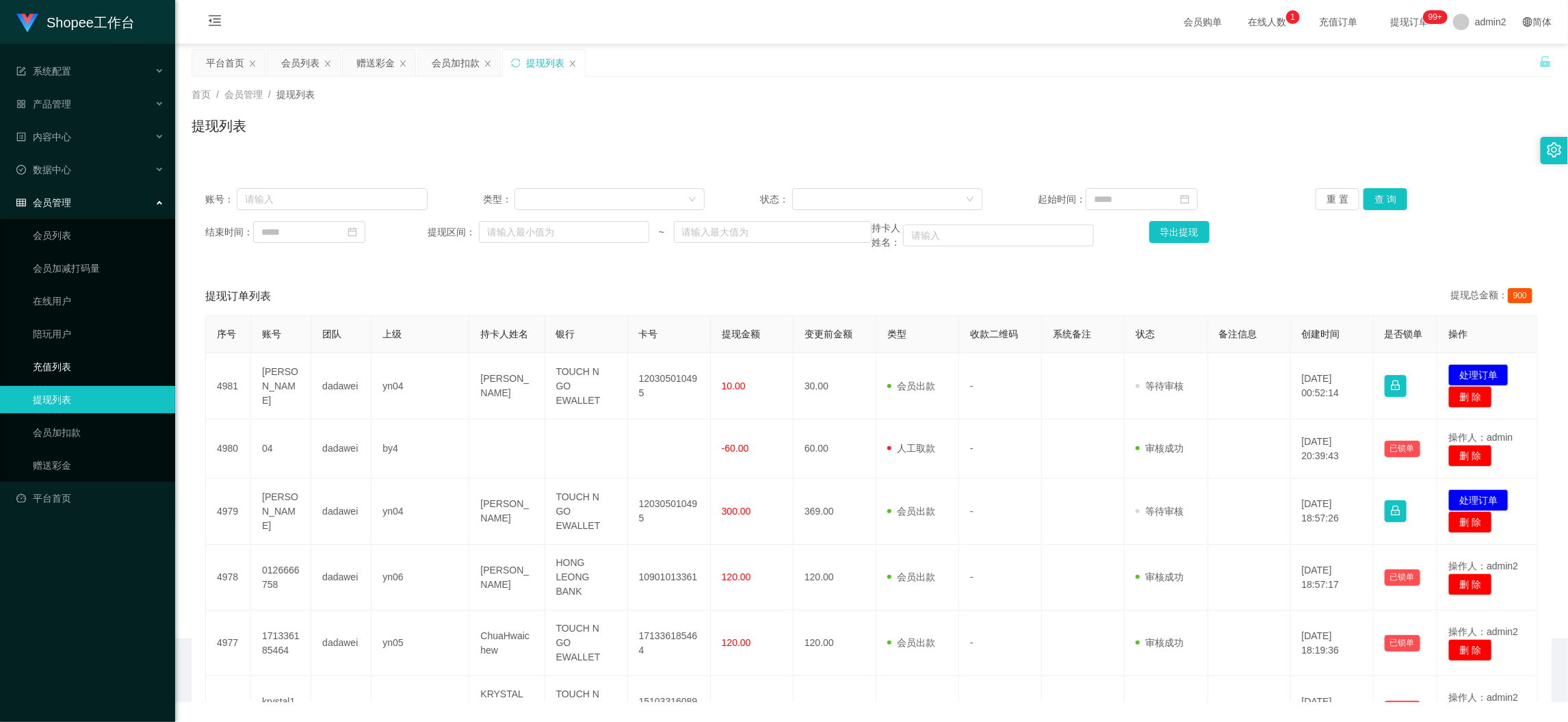
click at [81, 364] on link "充值列表" at bounding box center [99, 367] width 131 height 28
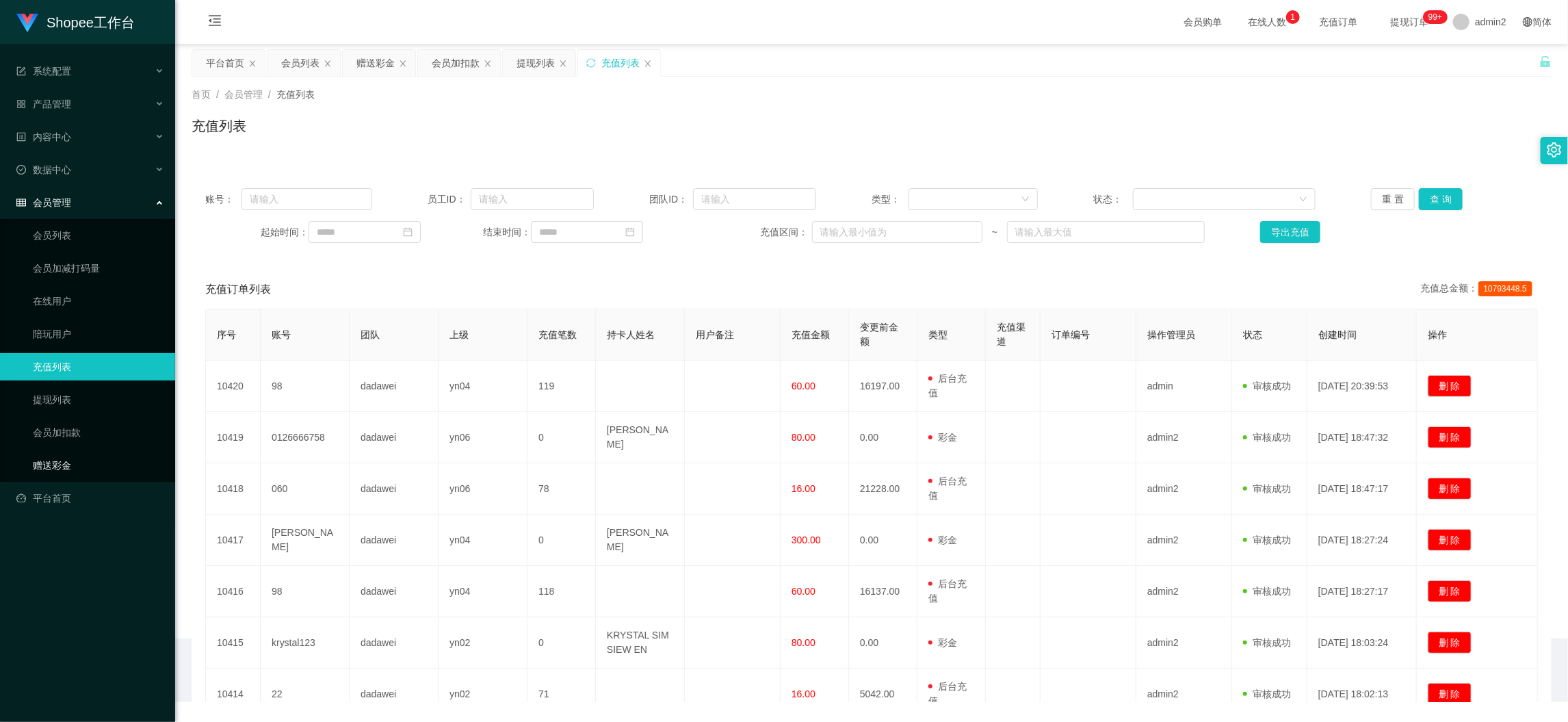
click at [84, 473] on link "赠送彩金" at bounding box center [99, 465] width 131 height 28
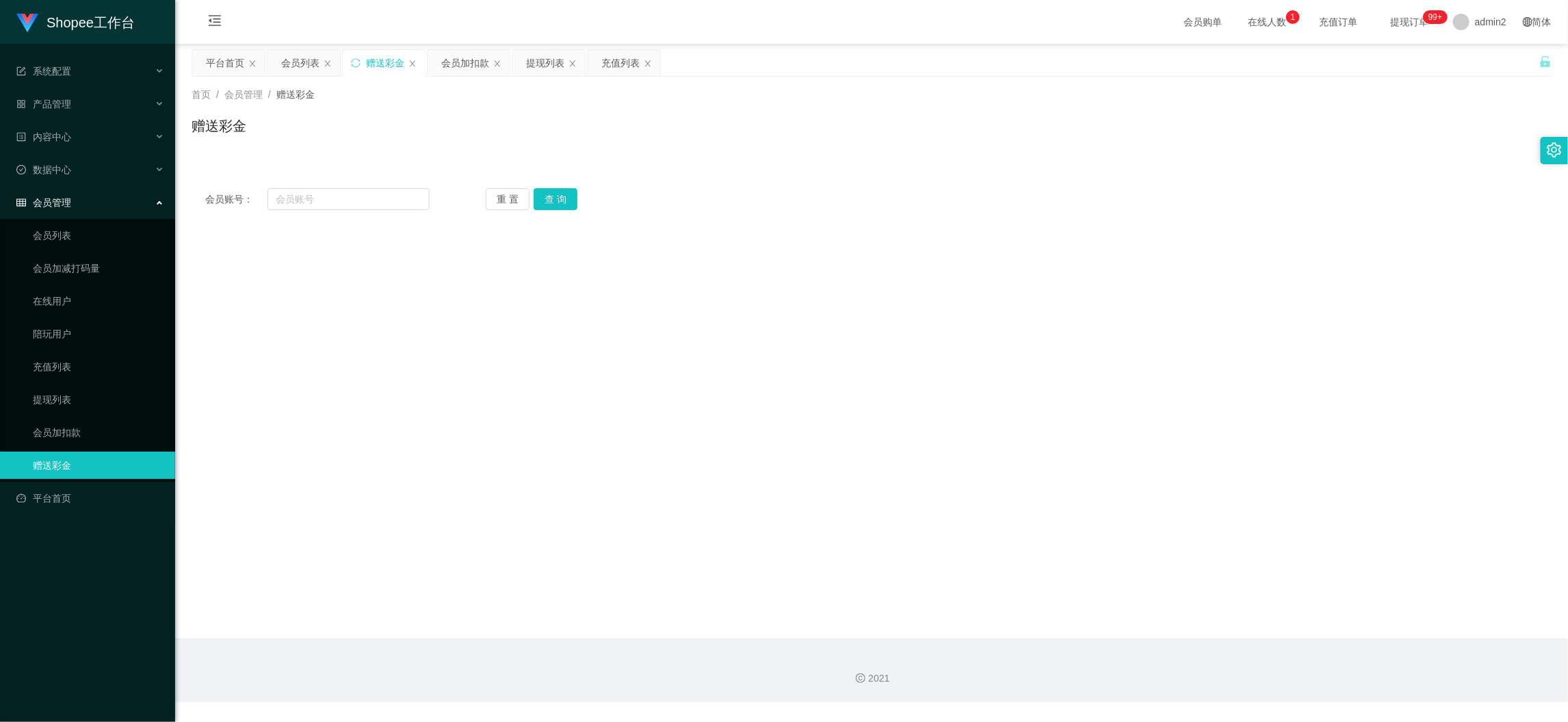
click at [369, 187] on div "会员账号： 重 置 查 询 会员账号 会员姓名 账号余额 操作类型 彩金加款 彩金扣款 金额 确 定" at bounding box center [872, 199] width 1360 height 49
click at [385, 184] on div "会员账号： 重 置 查 询 会员账号 会员姓名 账号余额 操作类型 彩金加款 彩金扣款 金额 确 定" at bounding box center [872, 199] width 1360 height 49
click at [414, 196] on input "text" at bounding box center [348, 199] width 162 height 22
paste input "saintwong"
type input "saintwong"
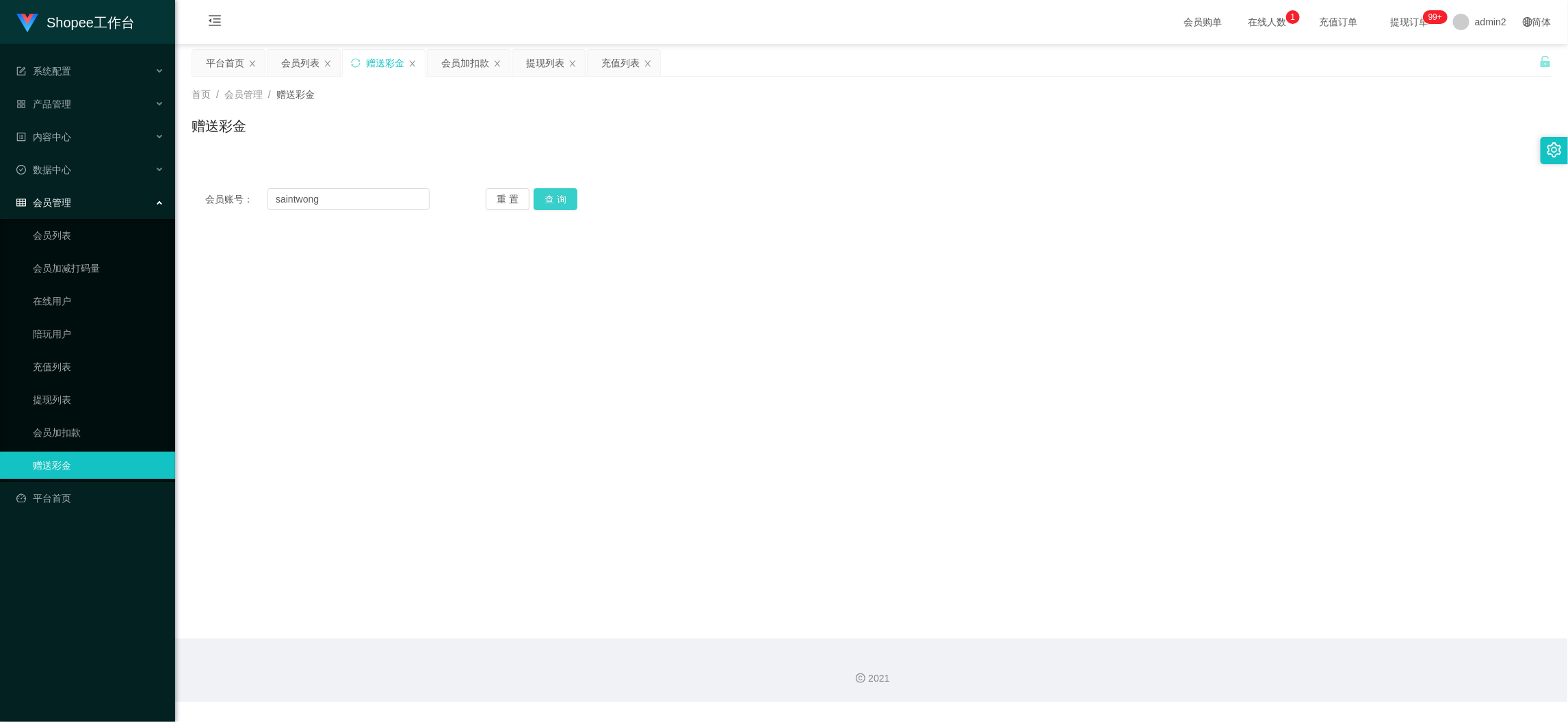
drag, startPoint x: 544, startPoint y: 201, endPoint x: 576, endPoint y: 293, distance: 97.4
click at [544, 200] on button "查 询" at bounding box center [556, 199] width 44 height 22
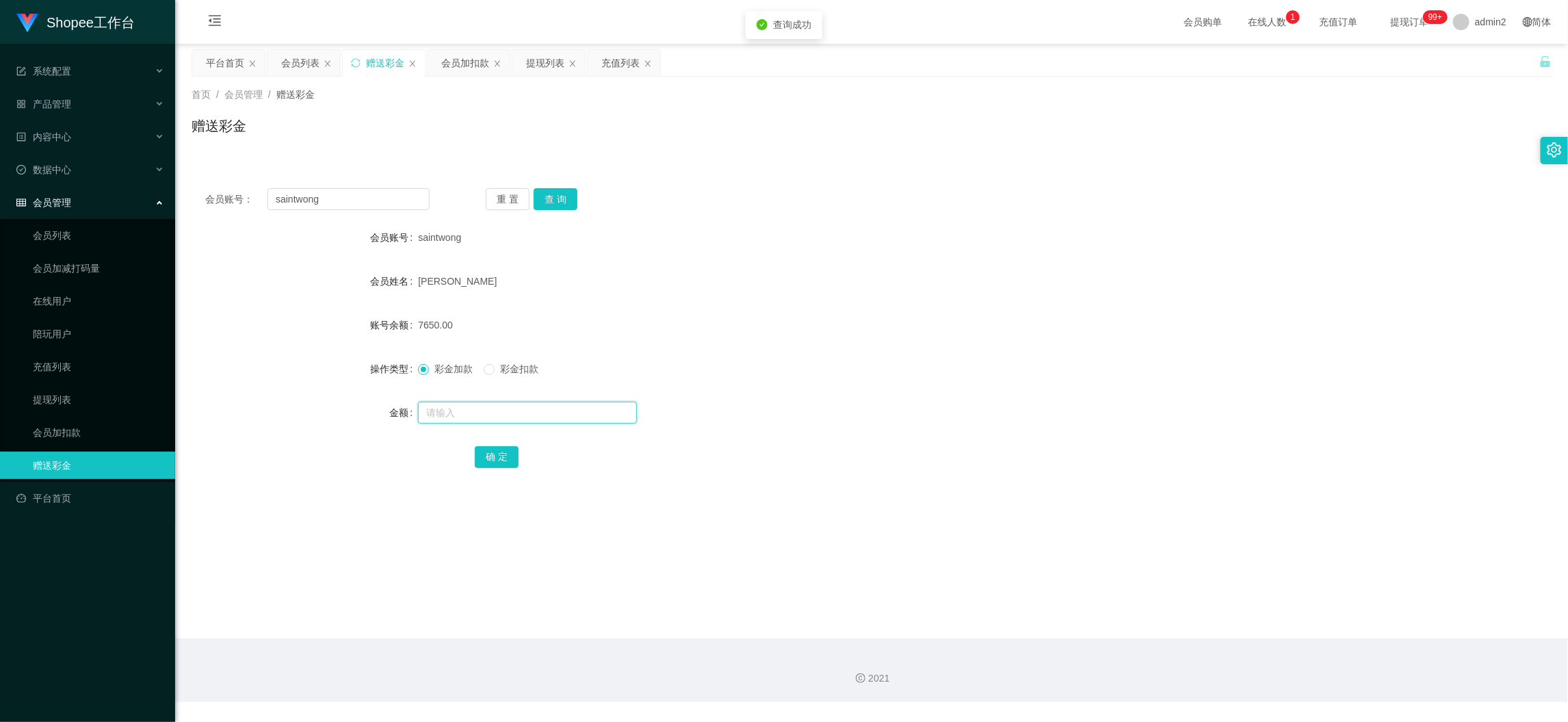
click at [520, 410] on input "text" at bounding box center [527, 412] width 219 height 22
type input "10000"
drag, startPoint x: 481, startPoint y: 457, endPoint x: 518, endPoint y: 452, distance: 37.3
click at [481, 457] on button "确 定" at bounding box center [497, 456] width 44 height 22
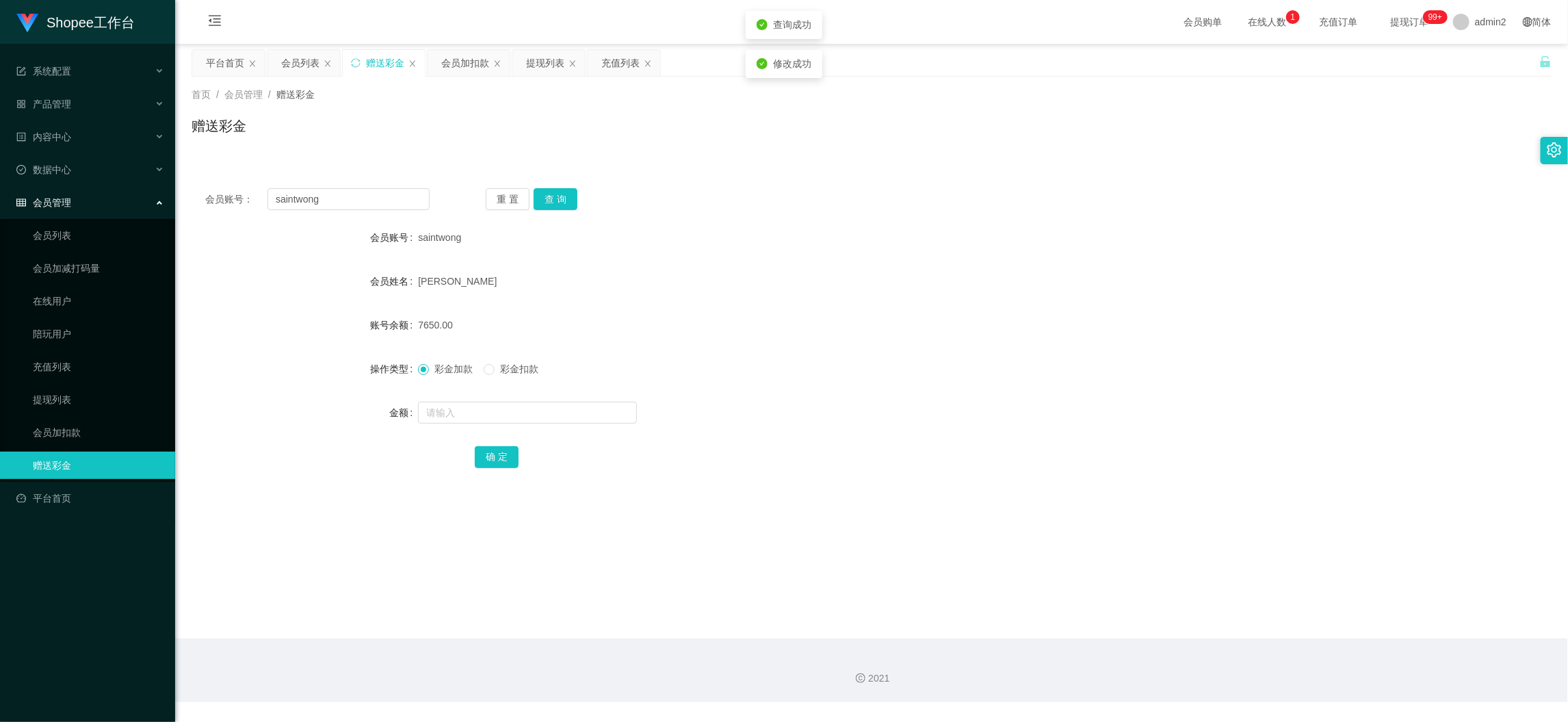
click at [873, 405] on div at bounding box center [815, 412] width 794 height 28
drag, startPoint x: 756, startPoint y: 199, endPoint x: 603, endPoint y: 131, distance: 167.4
click at [755, 199] on div "会员账号： saintwong 重 置 查 询" at bounding box center [872, 199] width 1360 height 22
click at [58, 158] on div "数据中心" at bounding box center [87, 169] width 175 height 28
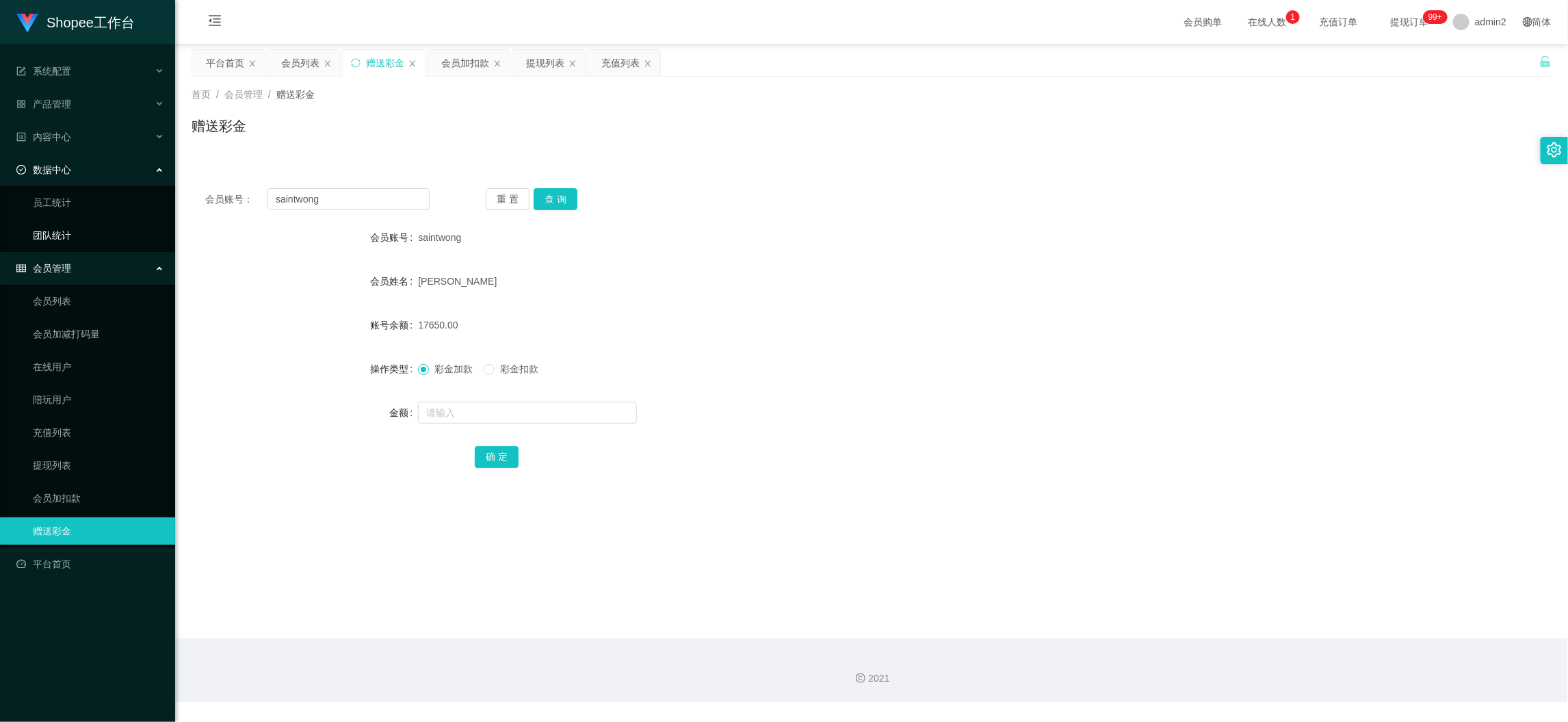
click at [64, 237] on link "团队统计" at bounding box center [99, 235] width 131 height 28
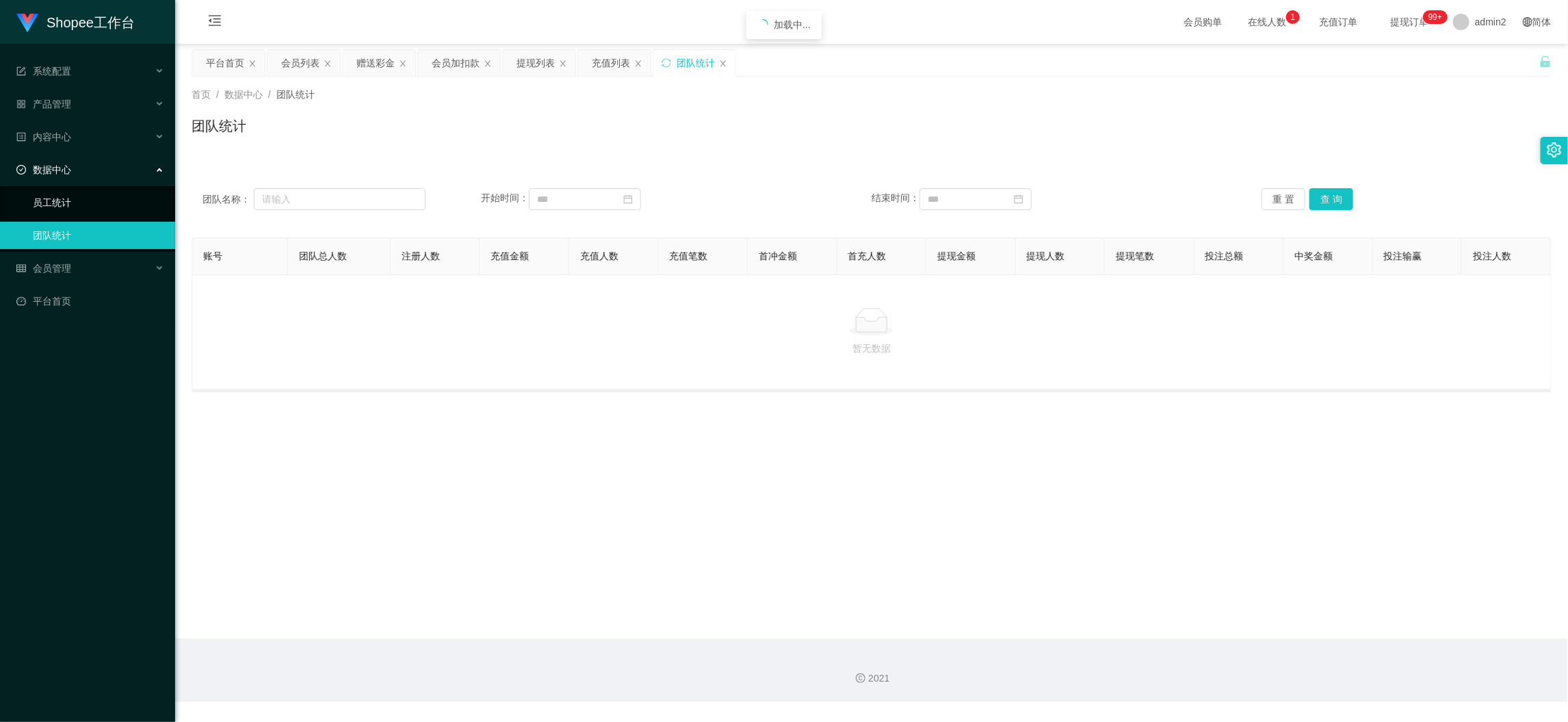
click at [65, 199] on link "员工统计" at bounding box center [99, 202] width 131 height 28
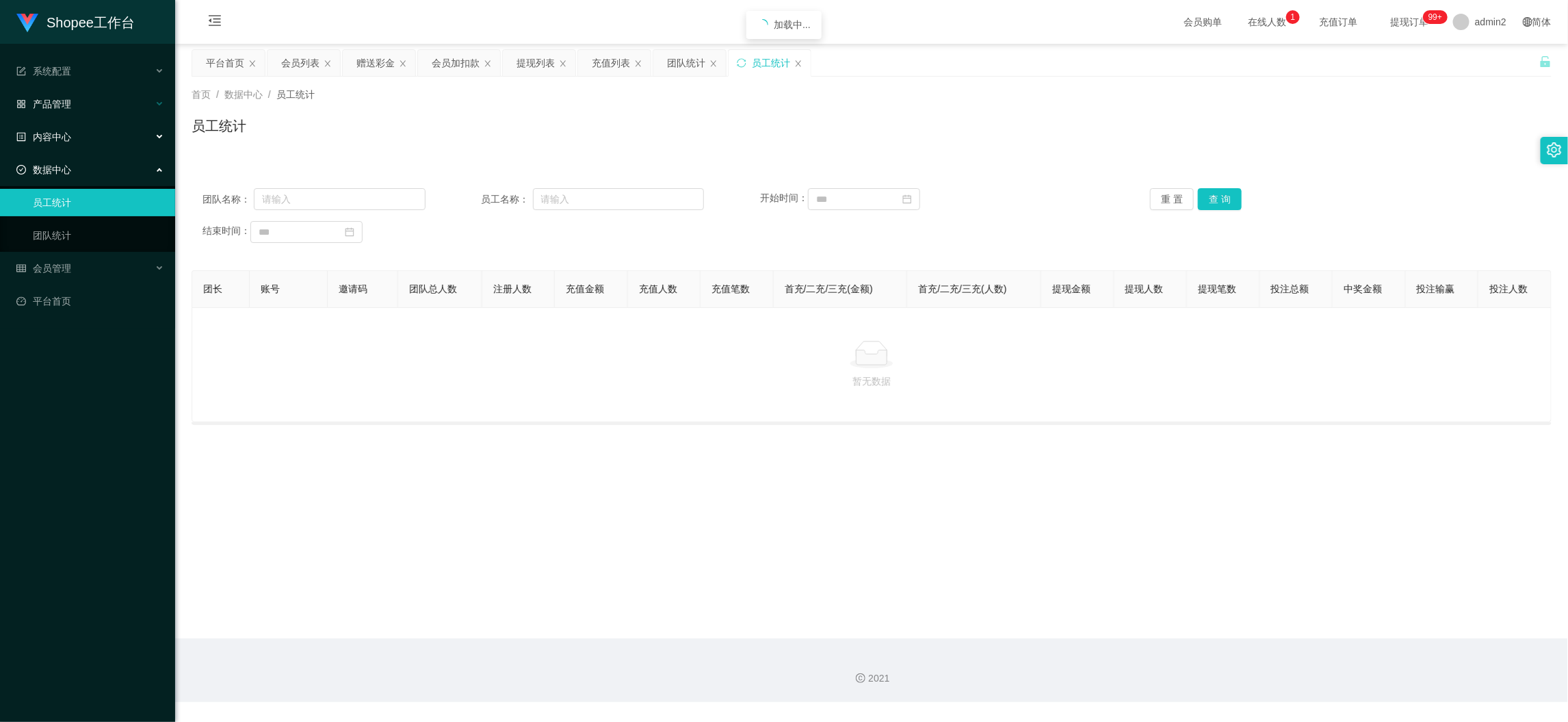
click at [74, 107] on div "产品管理" at bounding box center [87, 104] width 175 height 28
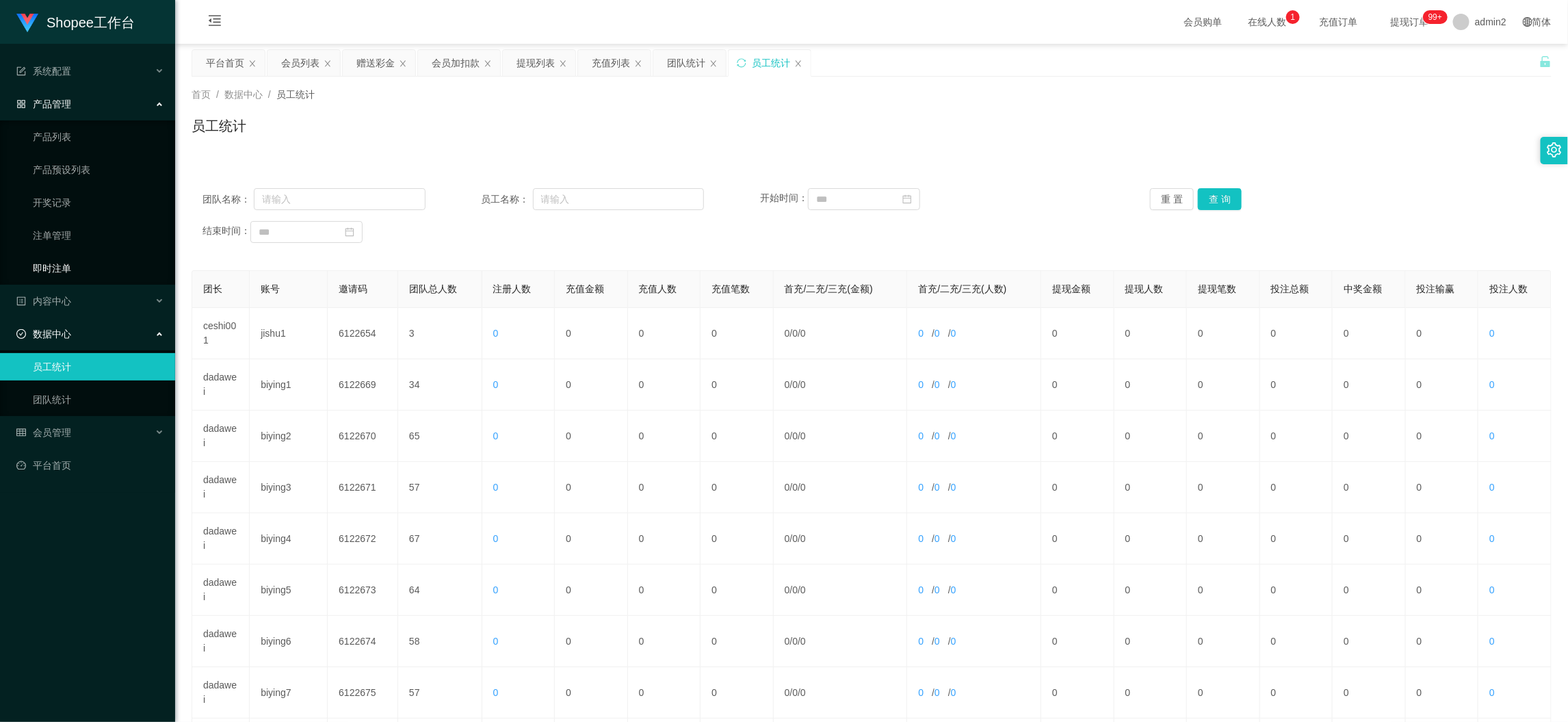
click at [75, 260] on link "即时注单" at bounding box center [99, 268] width 131 height 28
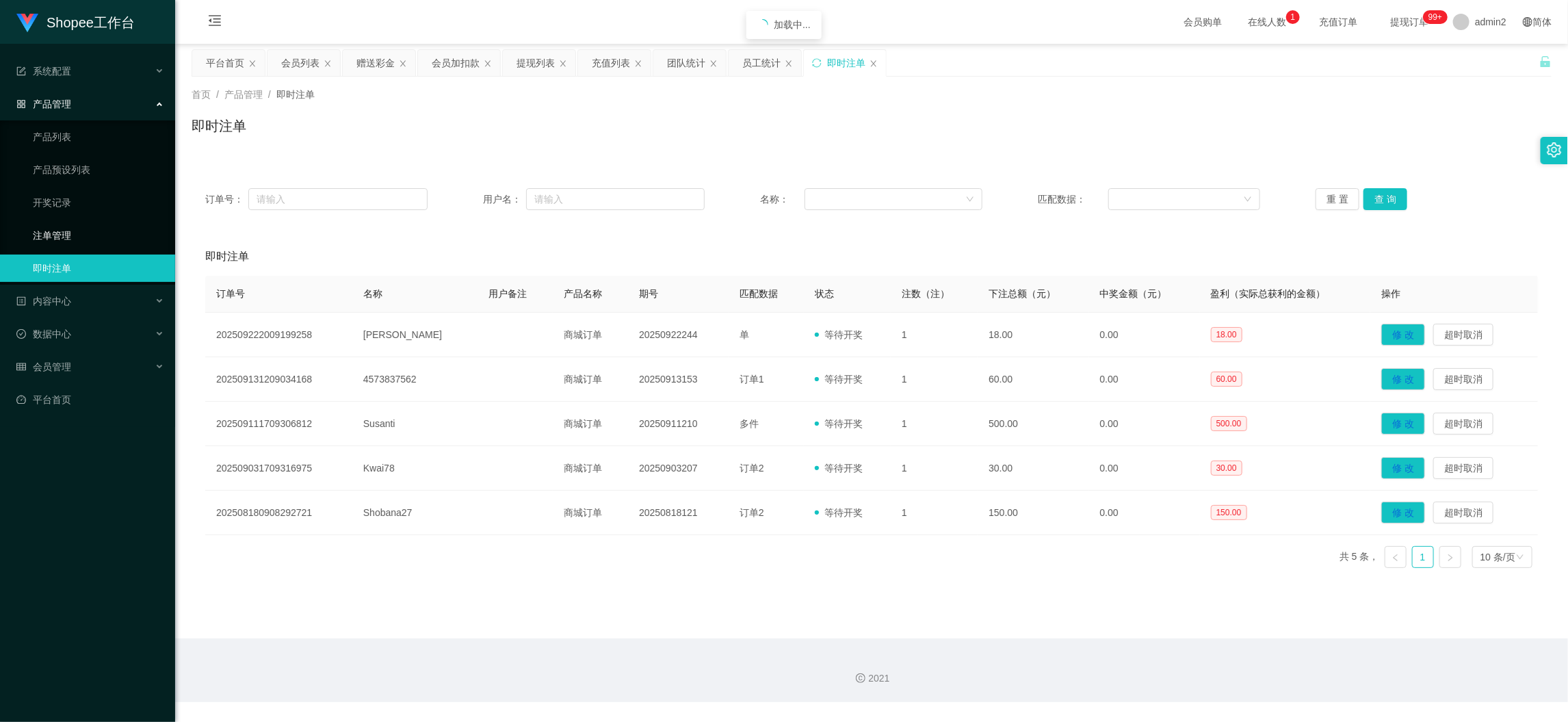
click at [72, 225] on link "注单管理" at bounding box center [99, 235] width 131 height 28
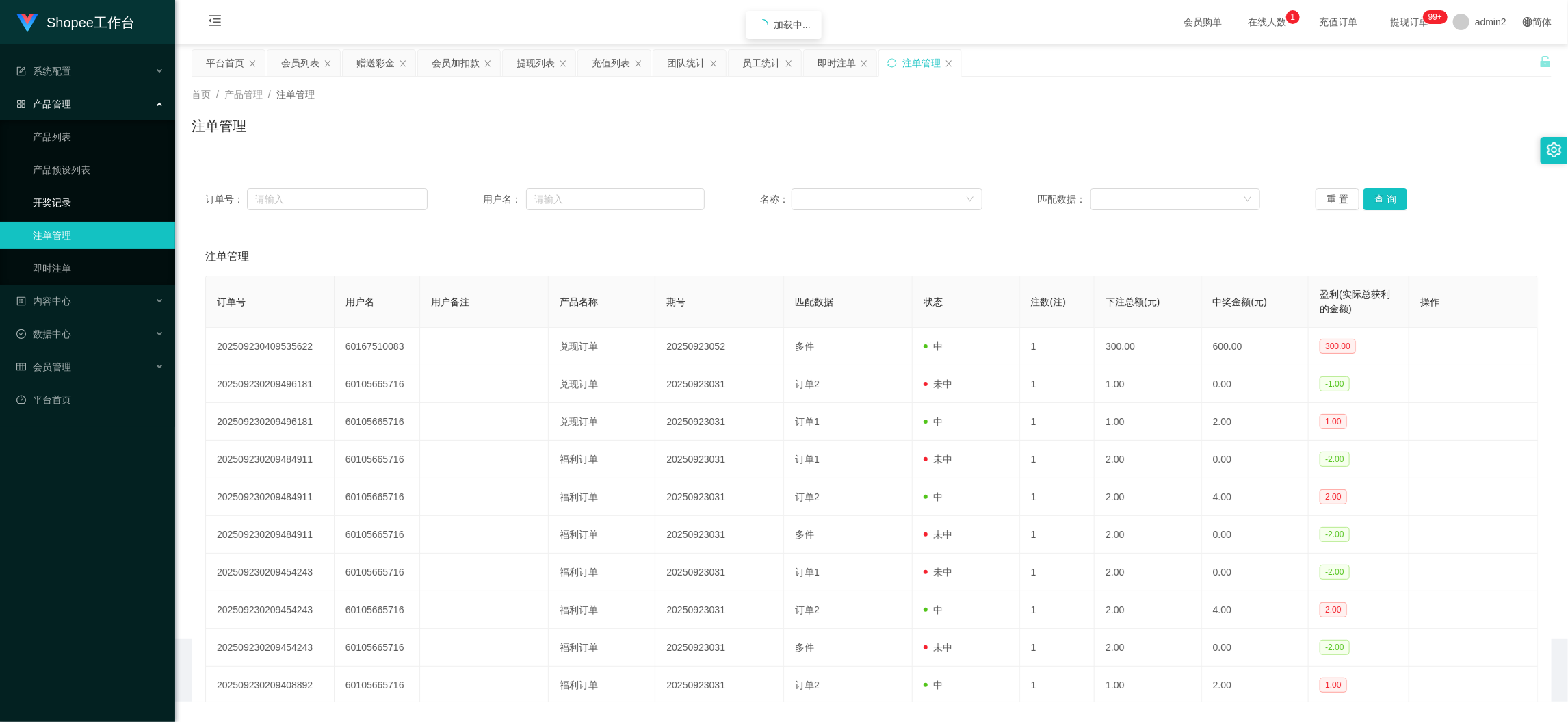
click at [72, 192] on link "开奖记录" at bounding box center [99, 202] width 131 height 28
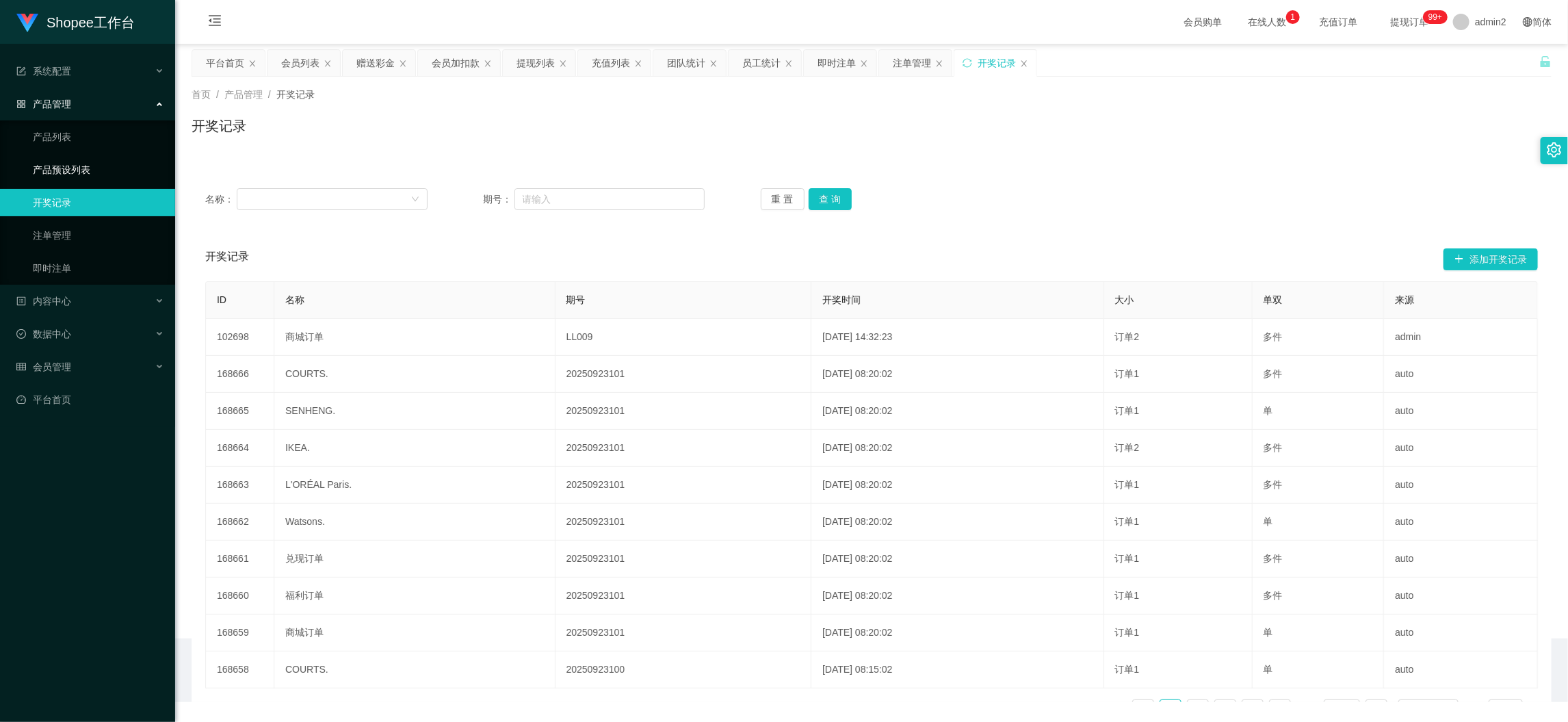
click at [72, 167] on link "产品预设列表" at bounding box center [99, 169] width 131 height 28
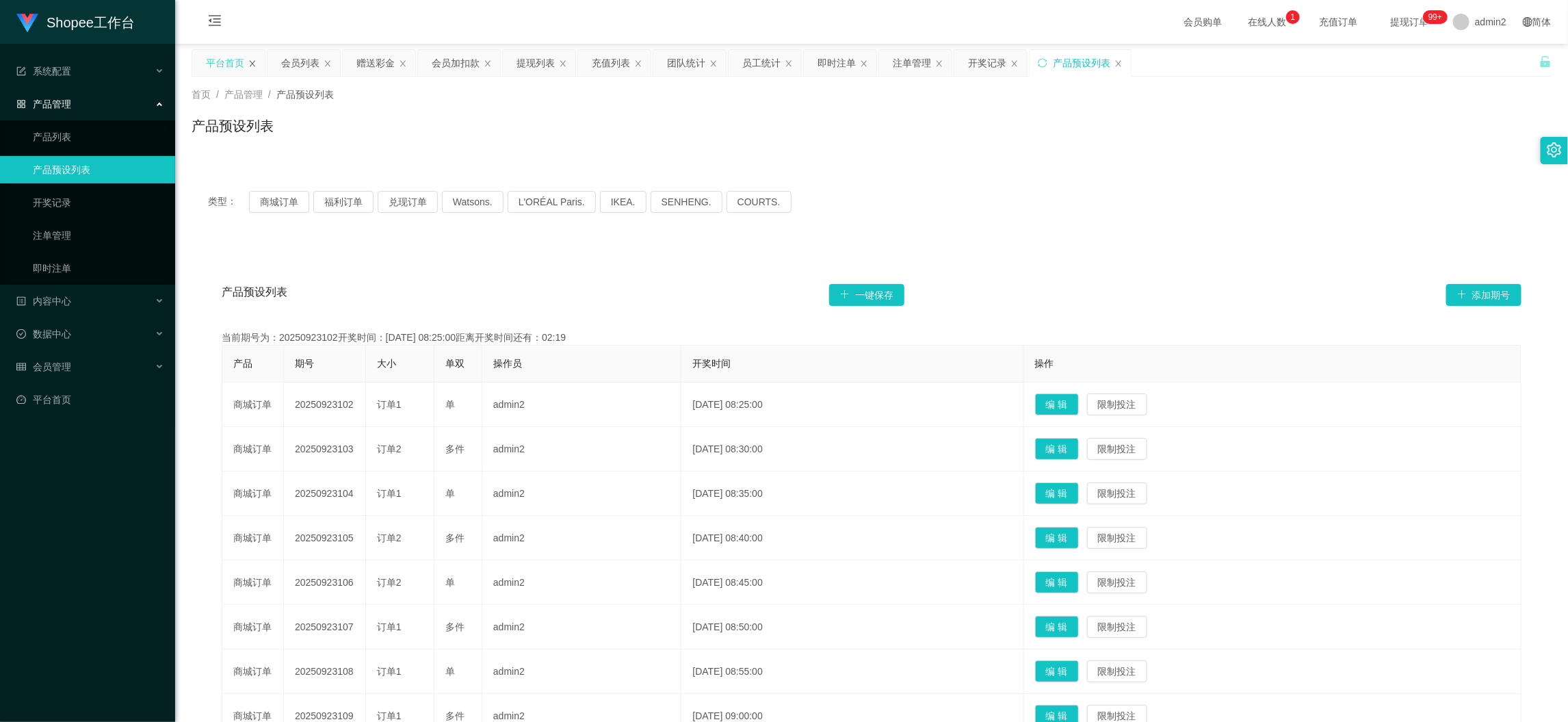
click at [250, 61] on icon "图标: close" at bounding box center [252, 63] width 8 height 8
click at [226, 66] on div "会员列表" at bounding box center [225, 63] width 38 height 26
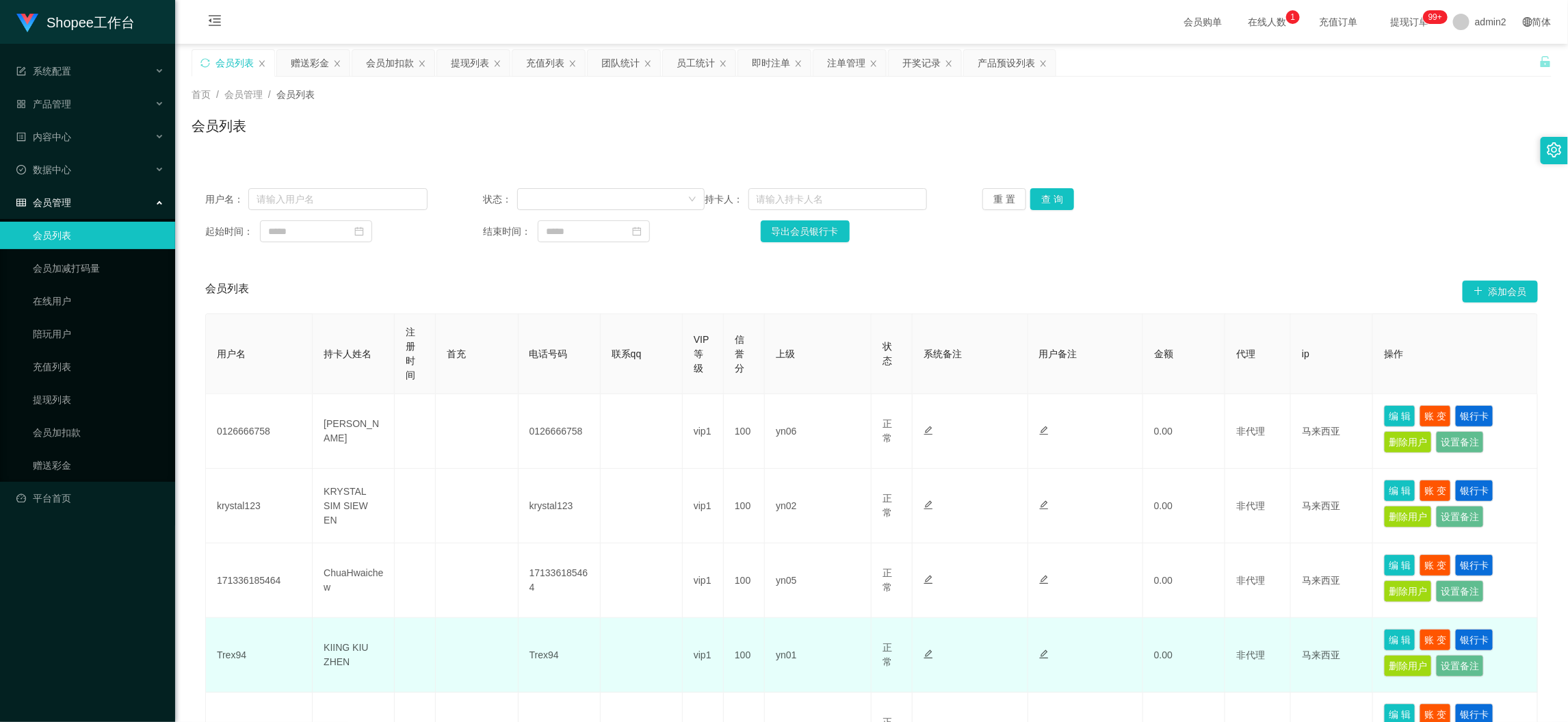
click at [1155, 662] on td "0.00" at bounding box center [1184, 656] width 82 height 75
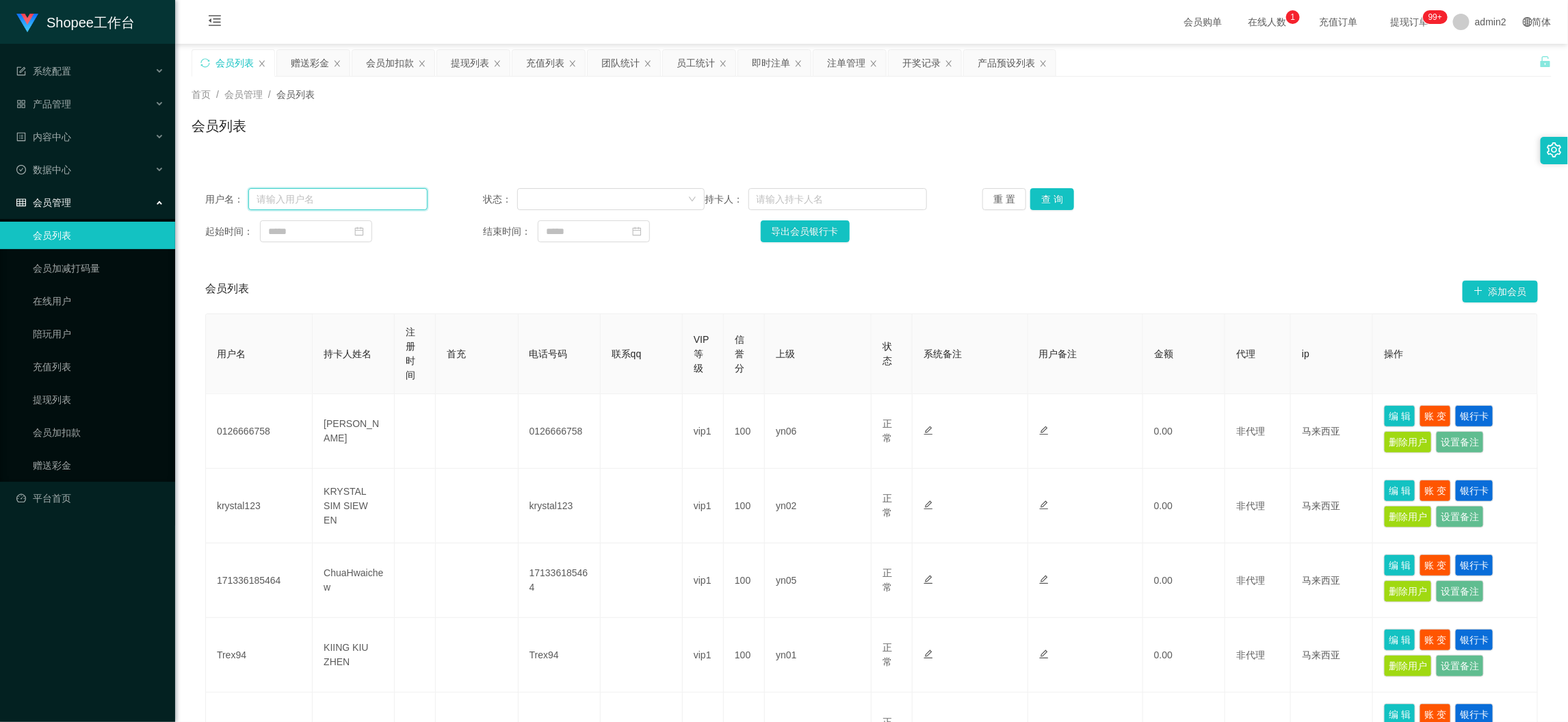
click at [355, 200] on input "text" at bounding box center [337, 199] width 178 height 22
paste input "saintwong"
type input "saintwong"
click at [1054, 199] on button "查 询" at bounding box center [1052, 199] width 44 height 22
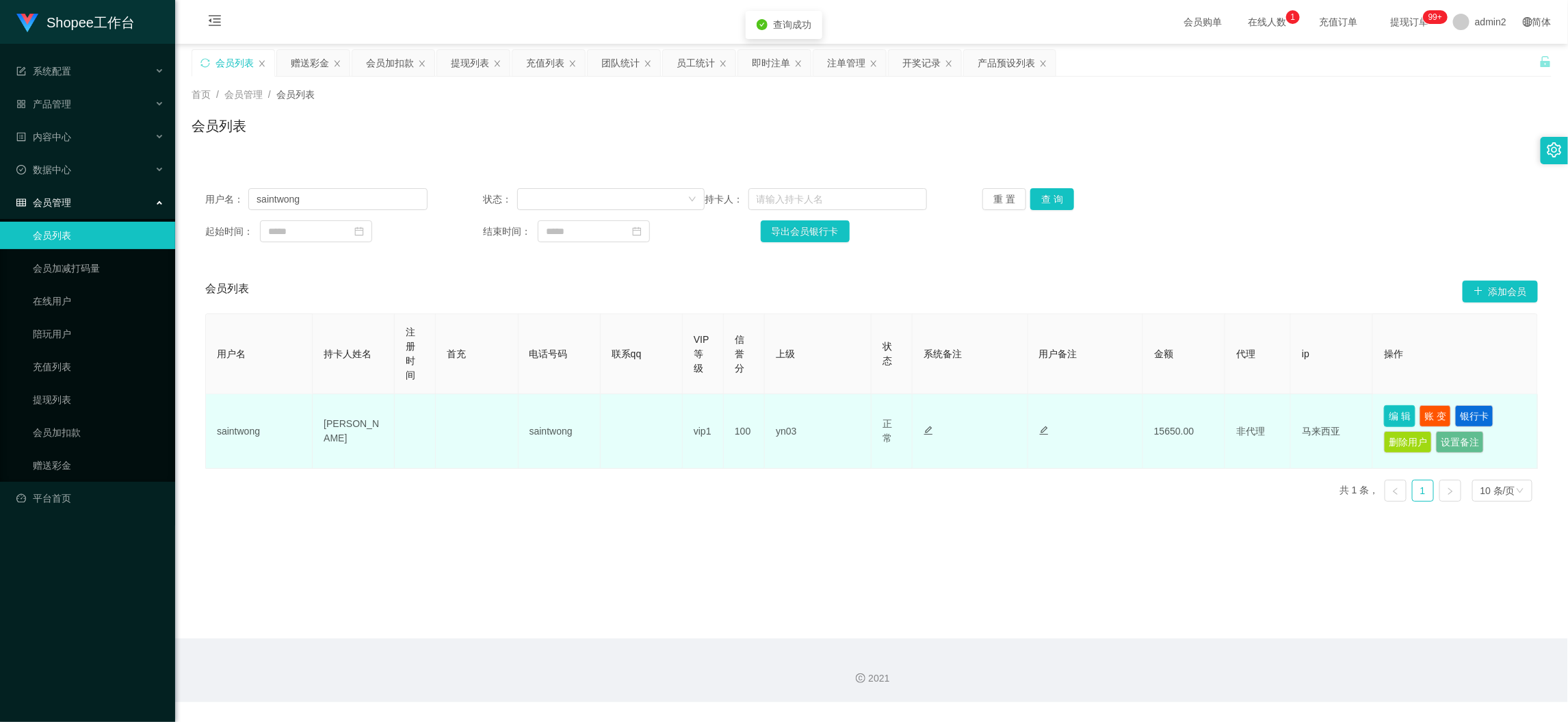
click at [1390, 414] on button "编 辑" at bounding box center [1400, 416] width 31 height 22
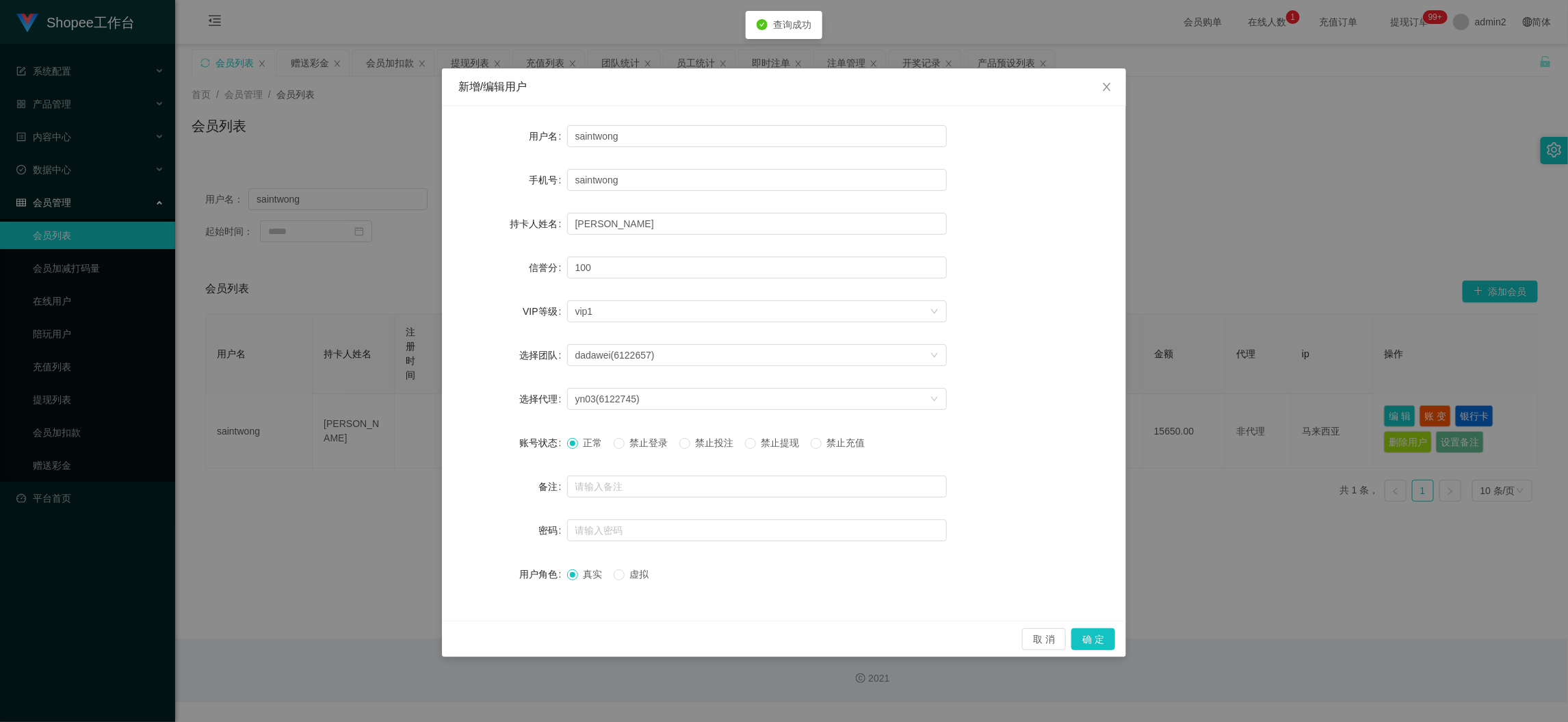
click at [697, 440] on span "禁止投注" at bounding box center [715, 443] width 49 height 11
click at [1101, 638] on button "确 定" at bounding box center [1093, 638] width 44 height 22
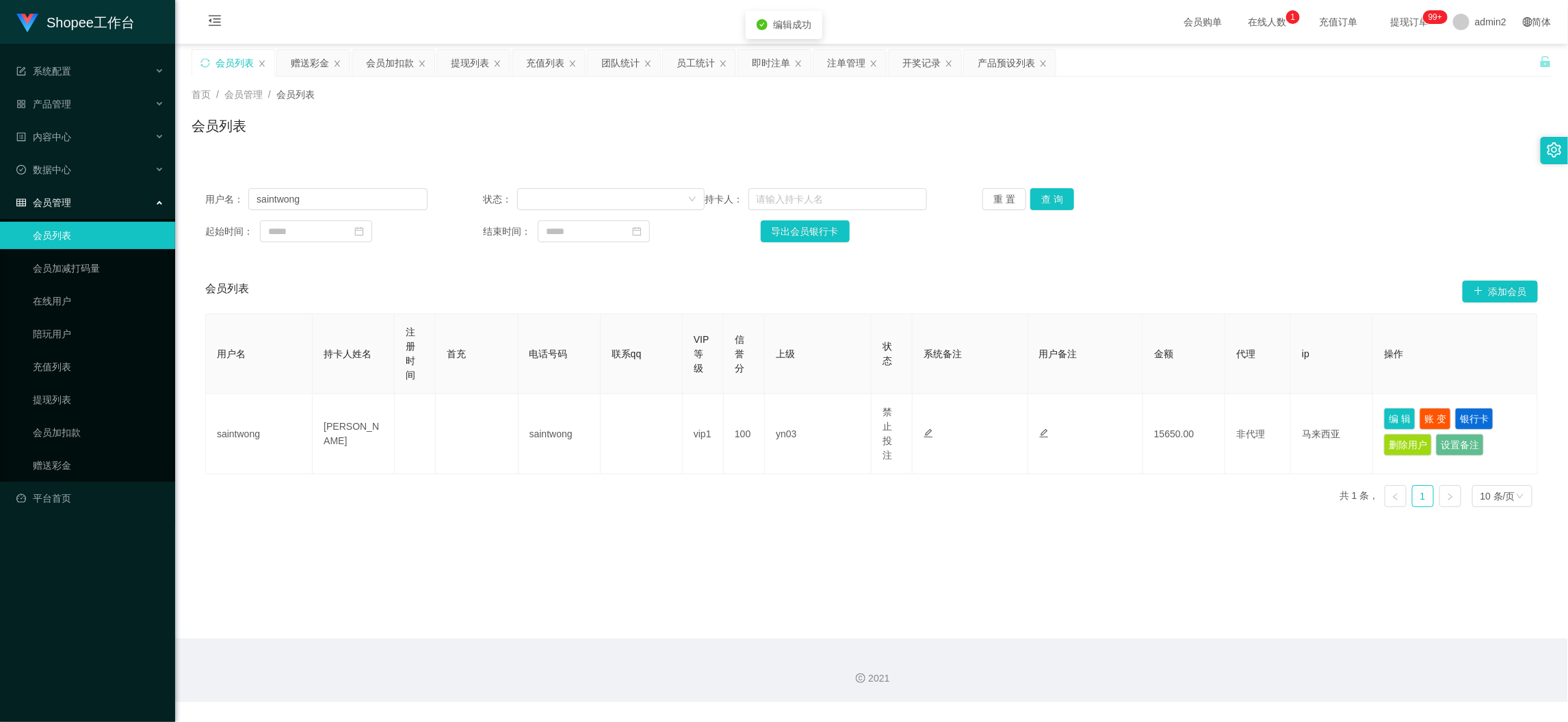
click at [863, 597] on main "关闭左侧 关闭右侧 关闭其它 刷新页面 会员列表 赠送彩金 会员加扣款 提现列表 充值列表 团队统计 员工统计 即时注单 注单管理 开奖记录 产品预设列表 首…" at bounding box center [872, 341] width 1393 height 594
click at [1167, 634] on section "会员购单 在线人数 0 1 2 3 4 5 6 7 8 9 0 1 2 3 4 5 6 7 8 9 0 1 2 3 4 5 6 7 8 9 充值订单 提现订单…" at bounding box center [872, 351] width 1393 height 702
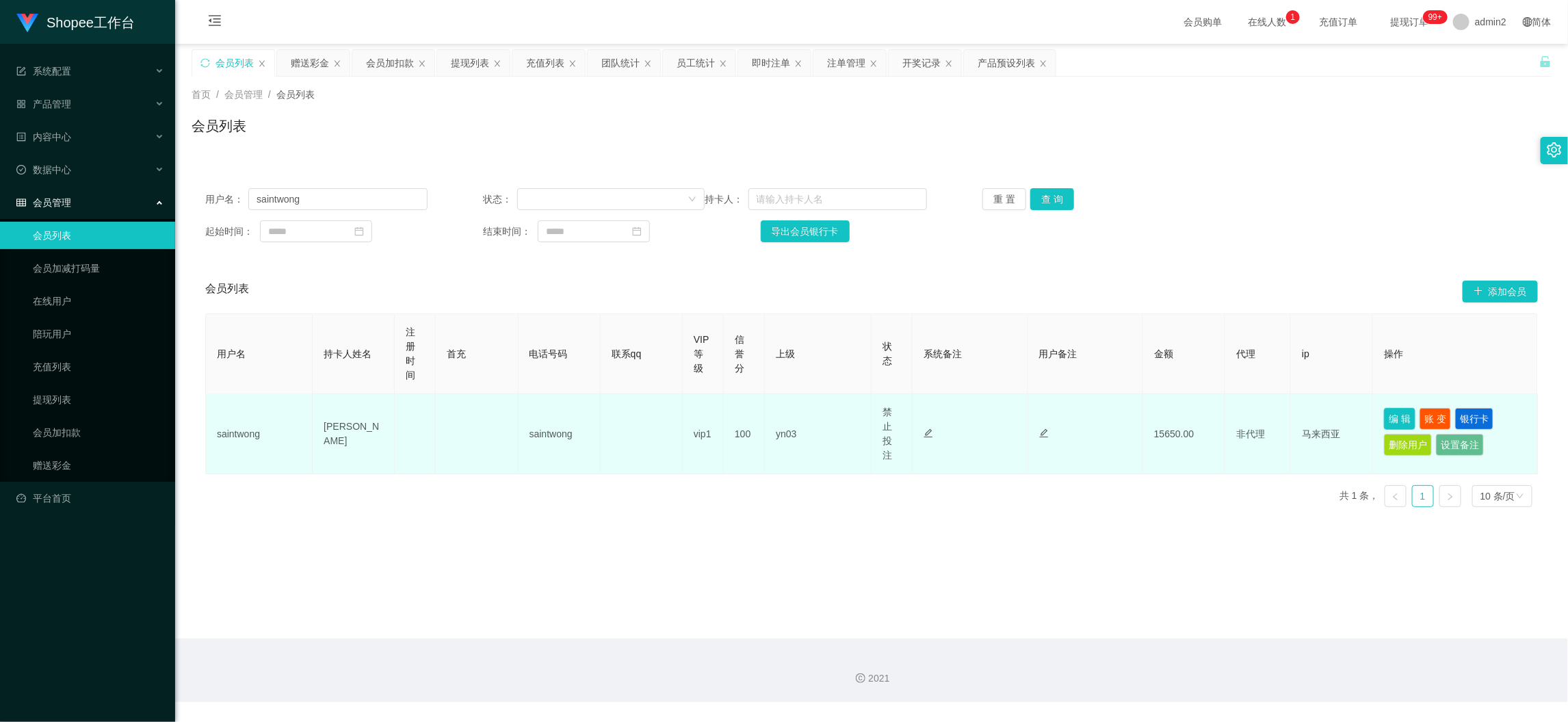
click at [1390, 409] on button "编 辑" at bounding box center [1400, 418] width 31 height 22
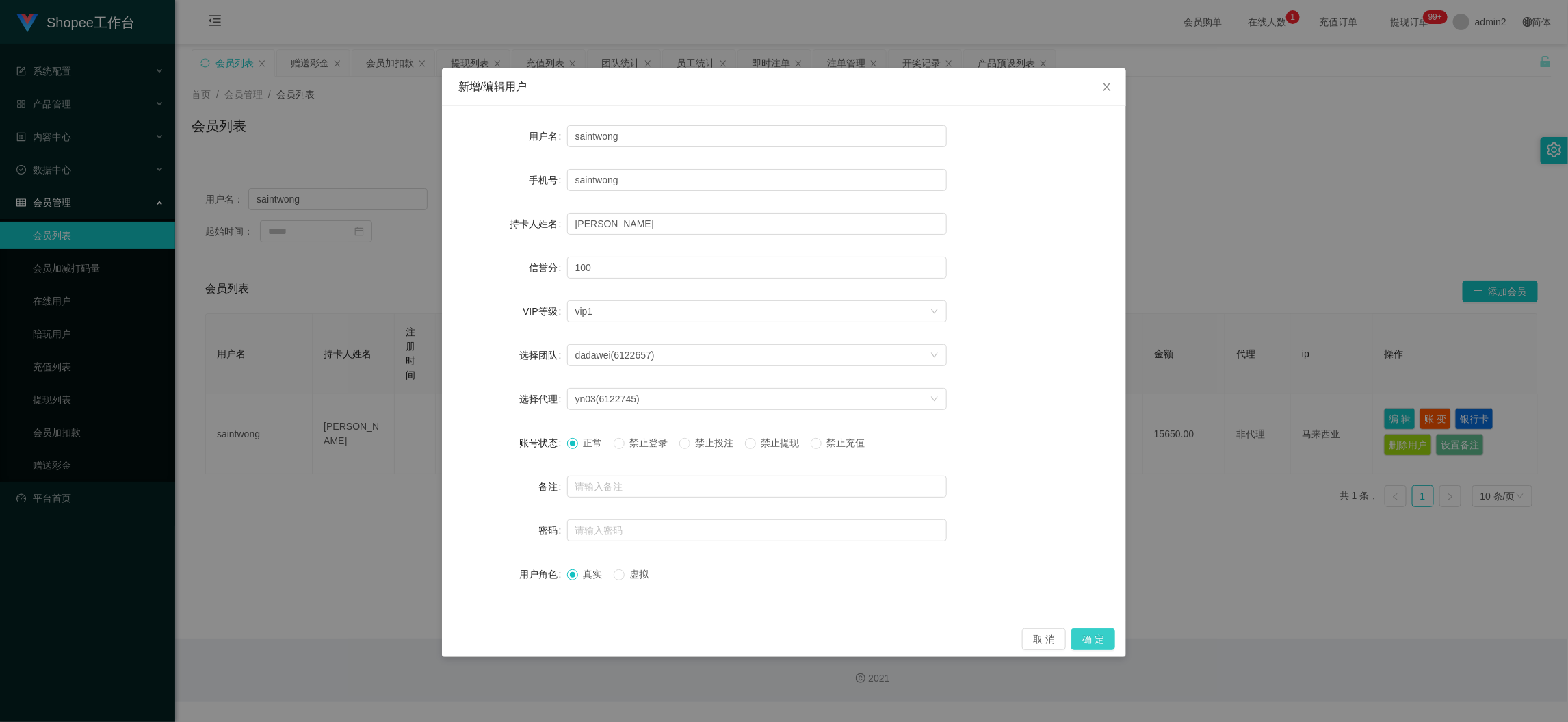
click at [1089, 631] on button "确 定" at bounding box center [1093, 638] width 44 height 22
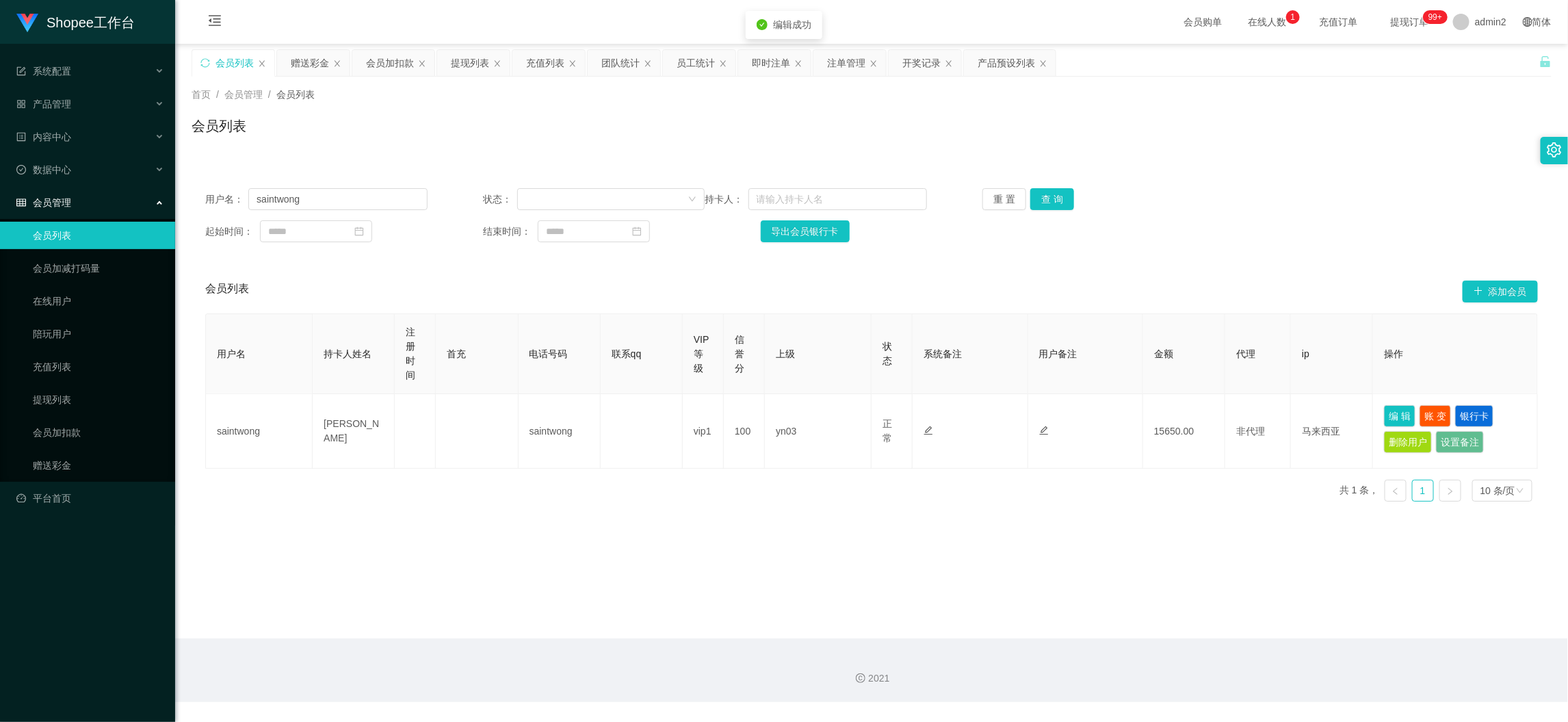
click at [965, 553] on main "关闭左侧 关闭右侧 关闭其它 刷新页面 会员列表 赠送彩金 会员加扣款 提现列表 充值列表 团队统计 员工统计 即时注单 注单管理 开奖记录 产品预设列表 首…" at bounding box center [872, 341] width 1393 height 594
drag, startPoint x: 1189, startPoint y: 645, endPoint x: 1033, endPoint y: 528, distance: 195.0
click at [1189, 646] on div "2021" at bounding box center [872, 670] width 1393 height 63
click at [304, 53] on div "赠送彩金" at bounding box center [309, 63] width 38 height 26
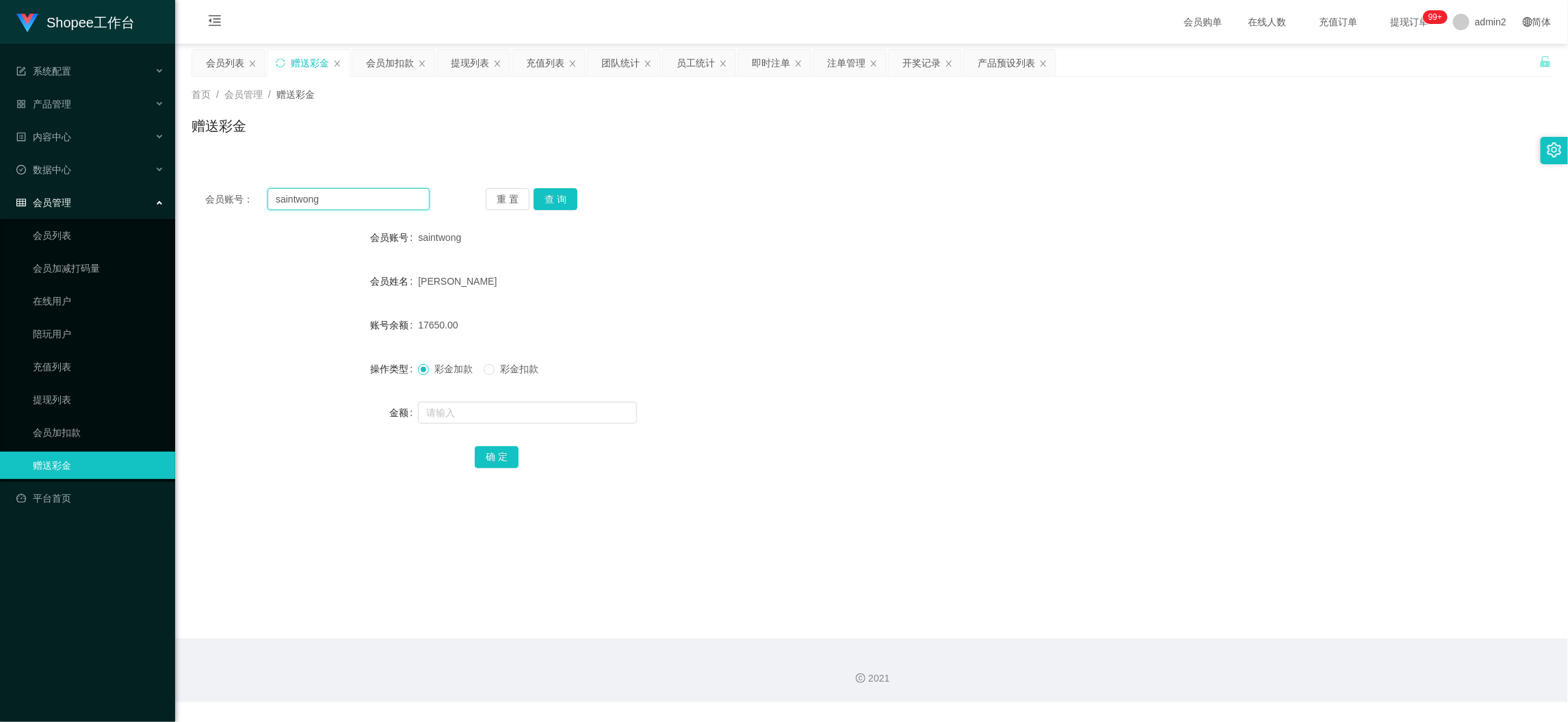
click at [385, 188] on input "saintwong" at bounding box center [348, 199] width 162 height 22
click at [389, 201] on input "saintwong" at bounding box center [348, 199] width 162 height 22
click at [553, 200] on button "查 询" at bounding box center [556, 199] width 44 height 22
drag, startPoint x: 1190, startPoint y: 626, endPoint x: 780, endPoint y: 385, distance: 475.6
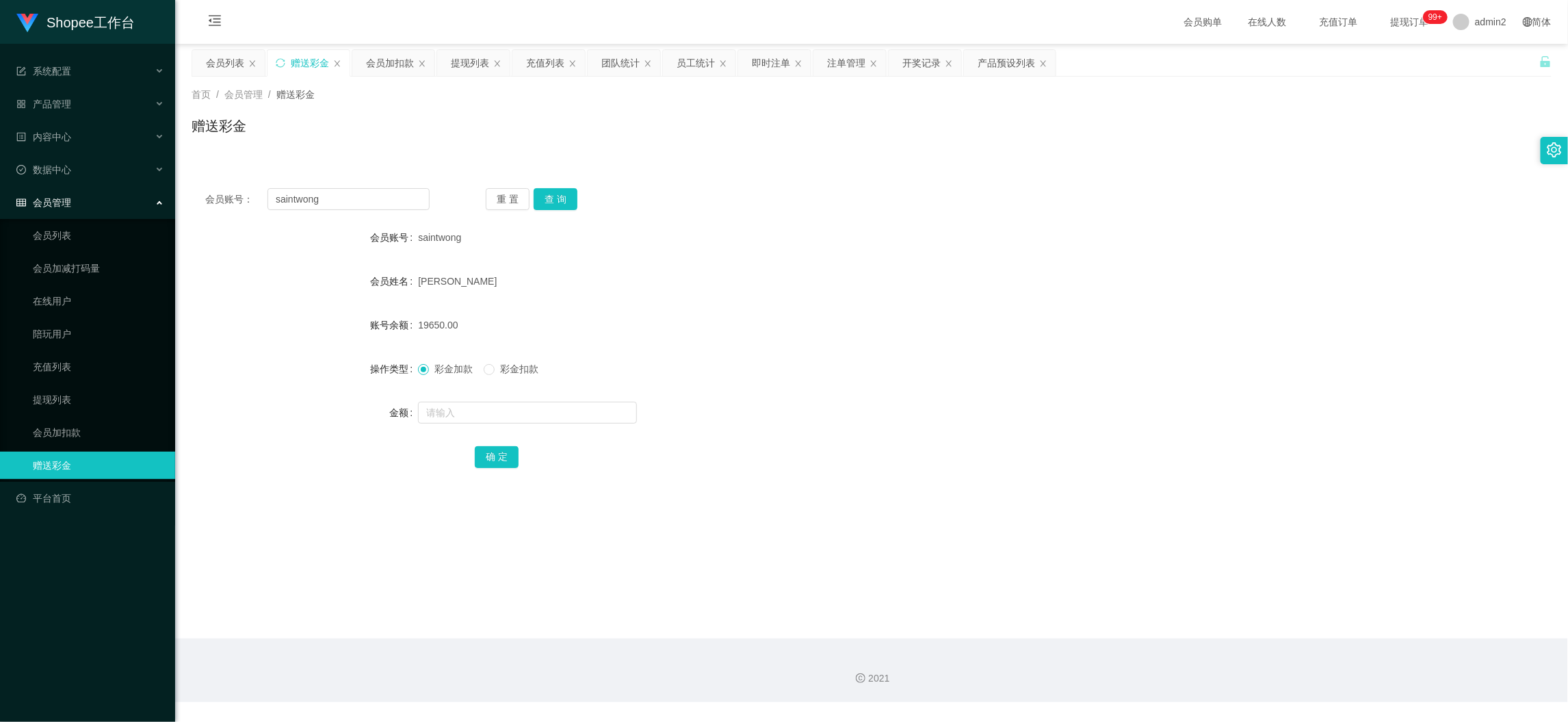
click at [1190, 626] on main "关闭左侧 关闭右侧 关闭其它 刷新页面 会员列表 赠送彩金 会员加扣款 提现列表 充值列表 团队统计 员工统计 即时注单 注单管理 开奖记录 产品预设列表 首…" at bounding box center [872, 341] width 1393 height 594
click at [357, 199] on input "saintwong" at bounding box center [348, 199] width 162 height 22
paste input "Robin21"
type input "Robin21"
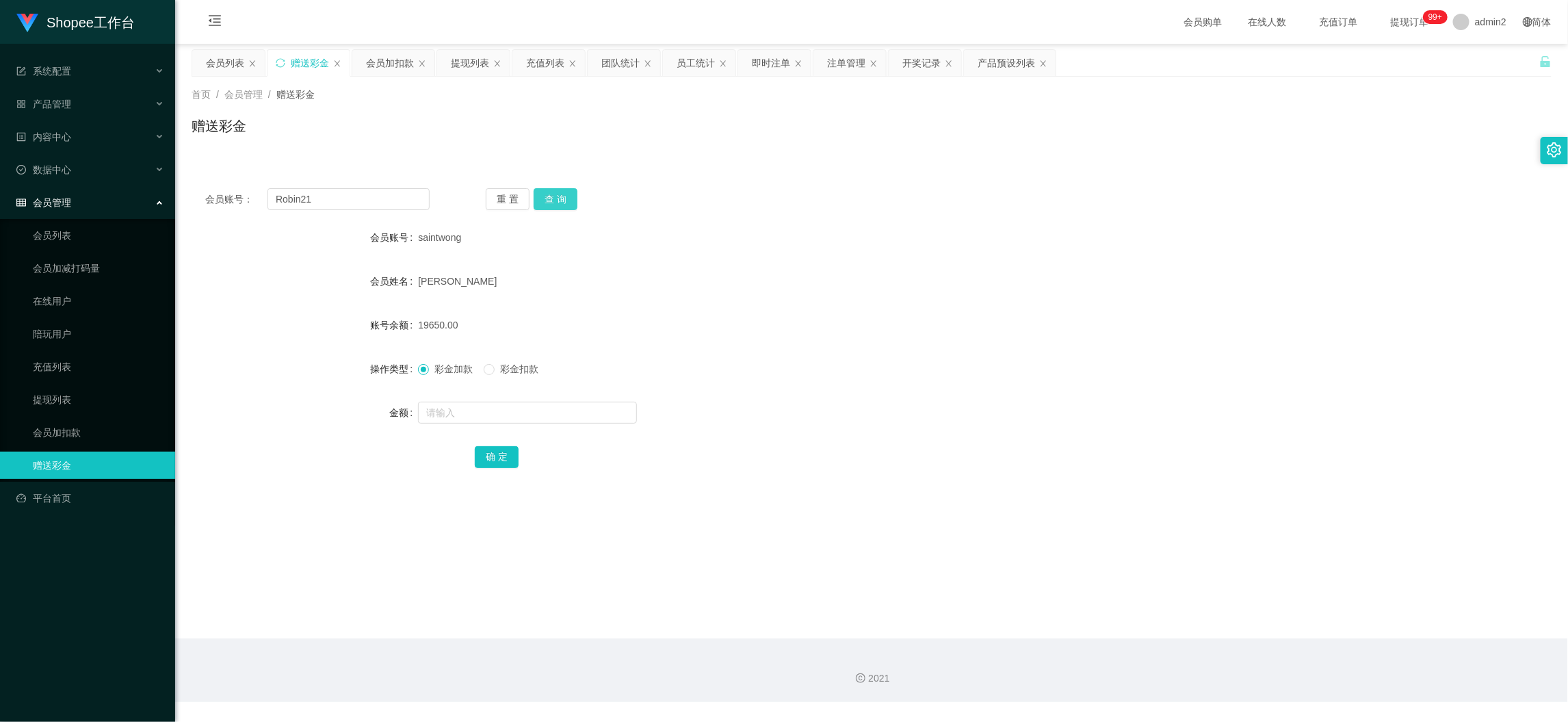
click at [551, 196] on button "查 询" at bounding box center [556, 199] width 44 height 22
click at [561, 415] on input "text" at bounding box center [527, 412] width 219 height 22
type input "300"
click at [495, 452] on button "确 定" at bounding box center [497, 456] width 44 height 22
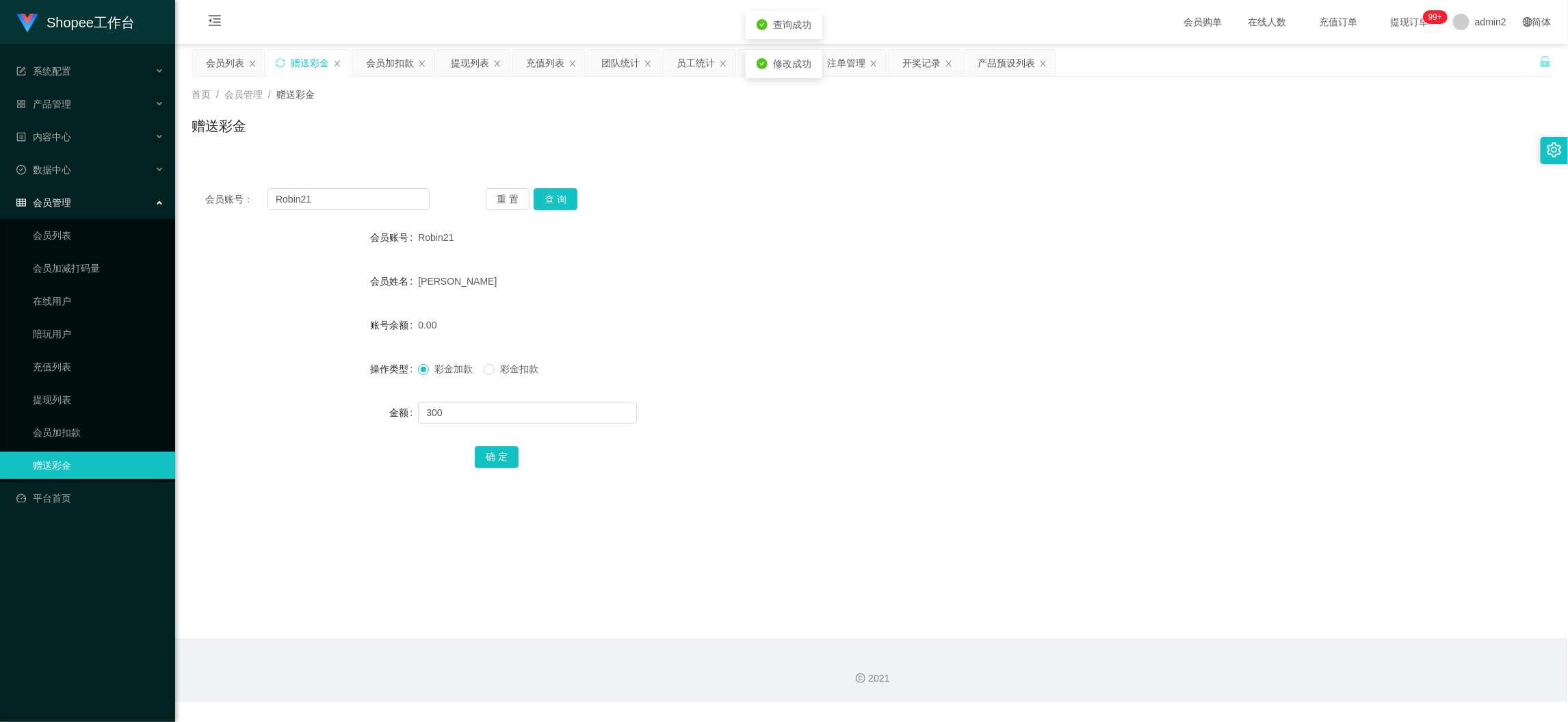
click at [827, 403] on div "300" at bounding box center [815, 412] width 794 height 28
click at [1051, 626] on main "关闭左侧 关闭右侧 关闭其它 刷新页面 会员列表 赠送彩金 会员加扣款 提现列表 充值列表 团队统计 员工统计 即时注单 注单管理 开奖记录 产品预设列表 首…" at bounding box center [872, 341] width 1393 height 594
drag, startPoint x: 393, startPoint y: 61, endPoint x: 436, endPoint y: 149, distance: 97.9
click at [393, 61] on div "会员加扣款" at bounding box center [390, 63] width 48 height 26
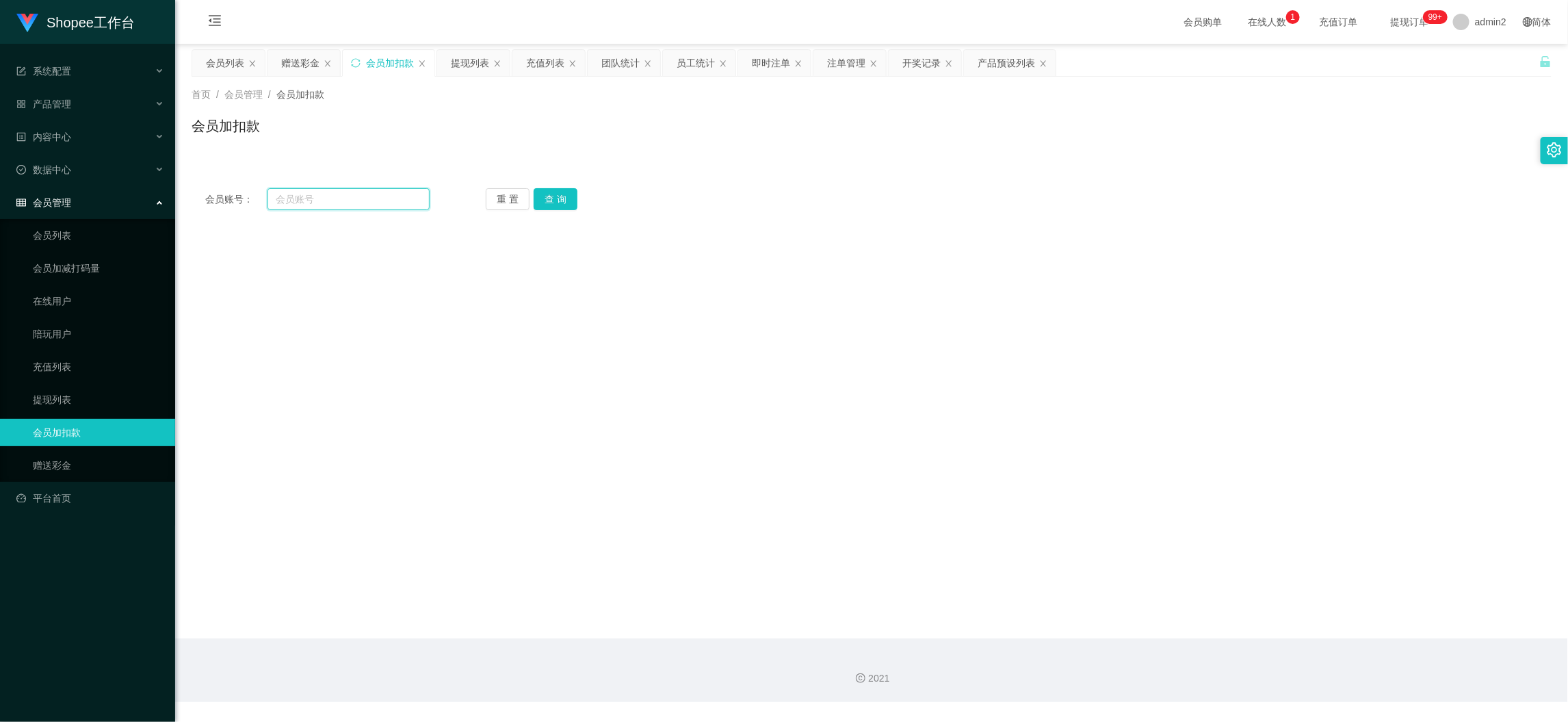
click at [392, 199] on input "text" at bounding box center [348, 199] width 162 height 22
paste input "11"
type input "11"
click at [562, 197] on button "查 询" at bounding box center [556, 199] width 44 height 22
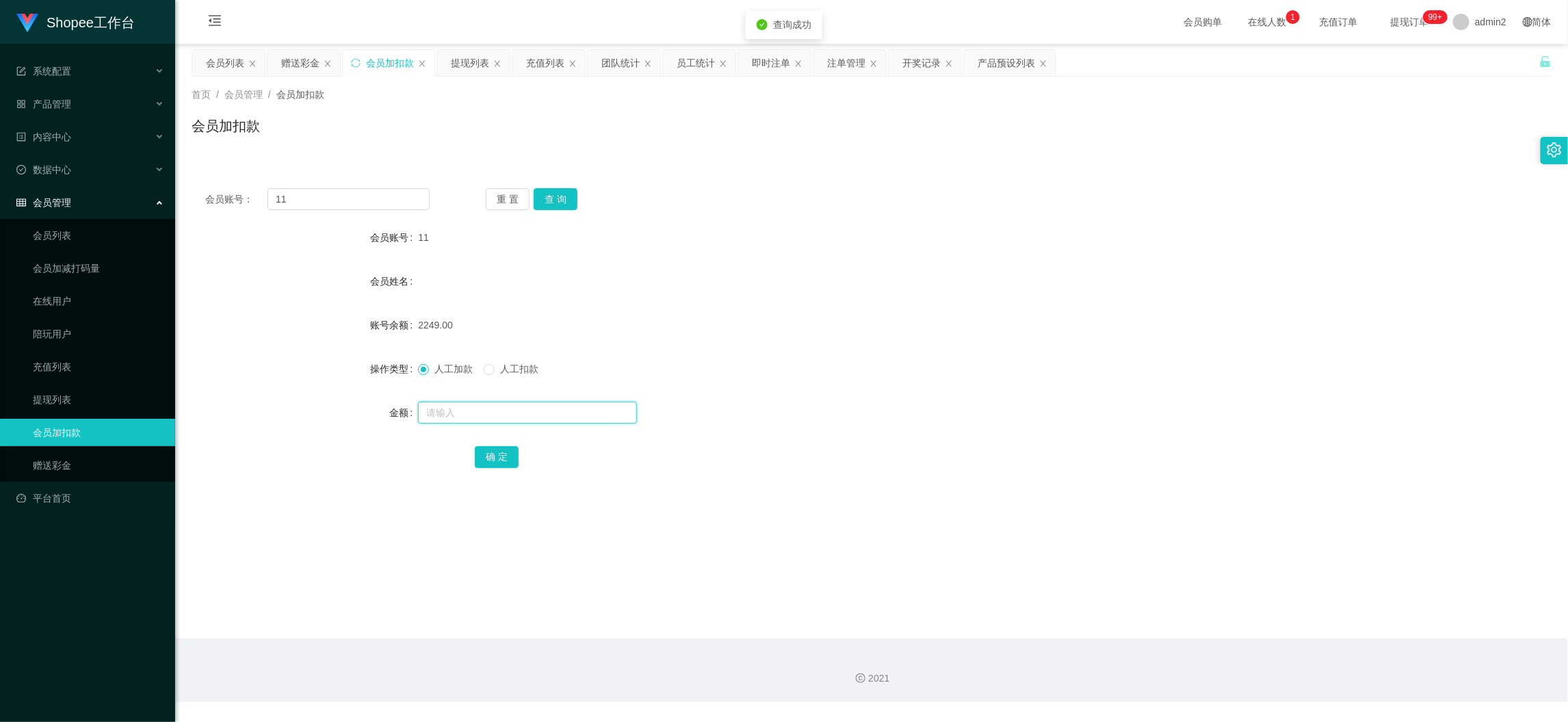
click at [537, 405] on input "text" at bounding box center [527, 412] width 219 height 22
click at [538, 405] on input "text" at bounding box center [527, 412] width 219 height 22
type input "60"
click at [482, 446] on button "确 定" at bounding box center [497, 456] width 44 height 22
click at [894, 417] on div at bounding box center [815, 412] width 794 height 28
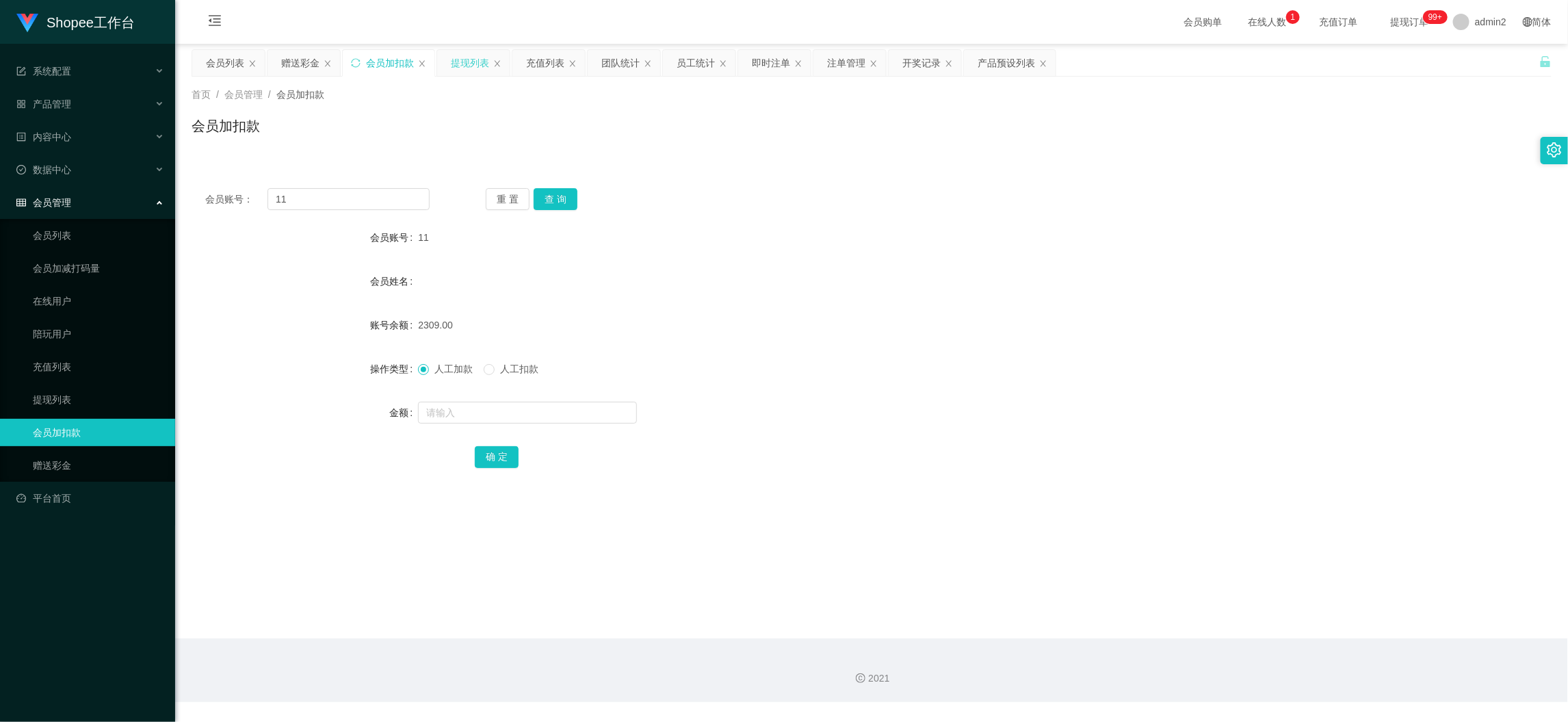
click at [467, 63] on div "提现列表" at bounding box center [470, 63] width 38 height 26
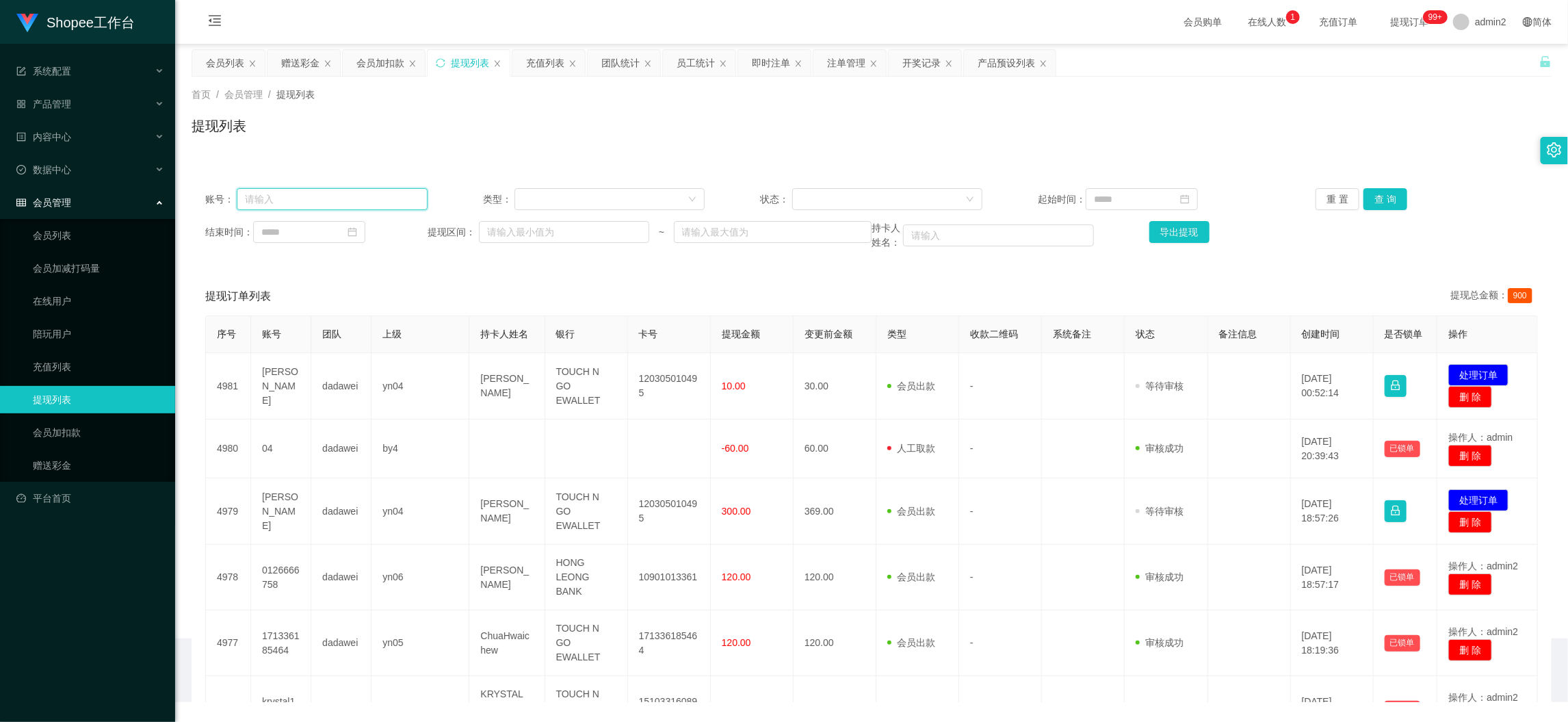
click at [408, 192] on input "text" at bounding box center [332, 199] width 191 height 22
click at [398, 196] on input "text" at bounding box center [332, 199] width 191 height 22
paste input "saintwong"
type input "saintwong"
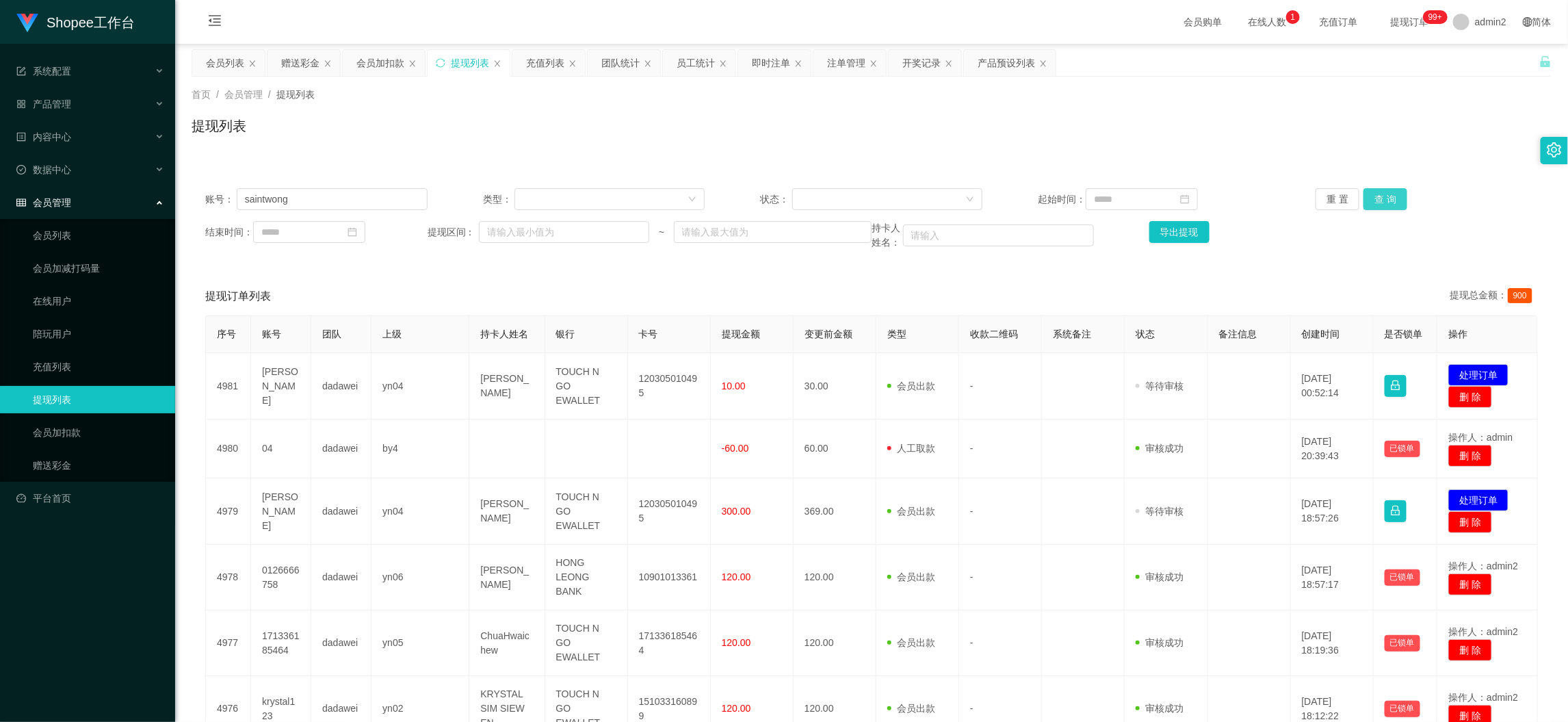
click at [1393, 203] on button "查 询" at bounding box center [1385, 199] width 44 height 22
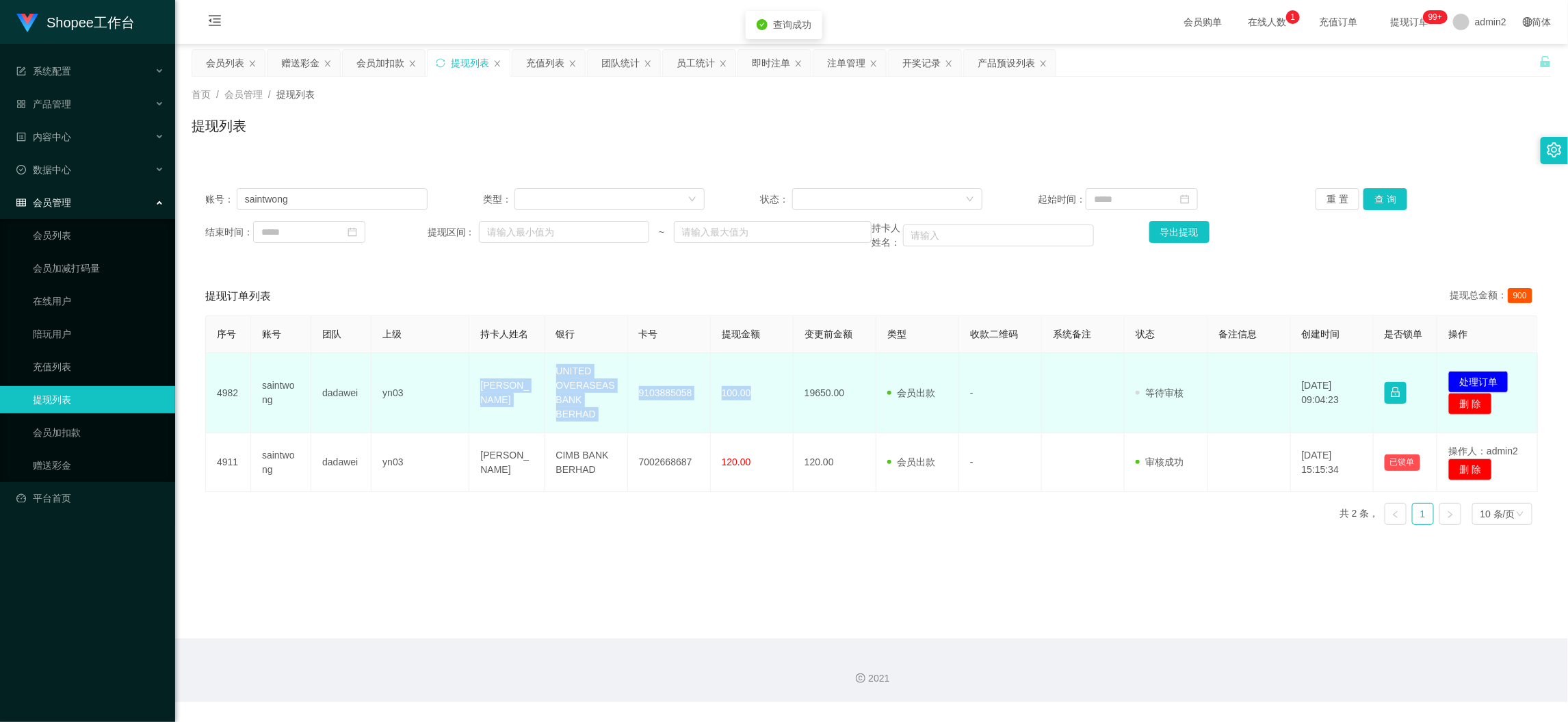
drag, startPoint x: 449, startPoint y: 364, endPoint x: 767, endPoint y: 405, distance: 320.6
click at [767, 405] on tr "4982 saintwong dadawei yn03 Wong Yew [PERSON_NAME] UNITED OVERASEAS BANK BERHAD…" at bounding box center [872, 393] width 1332 height 80
copy tr "[PERSON_NAME] [PERSON_NAME] UNITED OVERASEAS BANK BERHAD 9103885058 100.00"
click at [1463, 381] on button "处理订单" at bounding box center [1478, 382] width 60 height 22
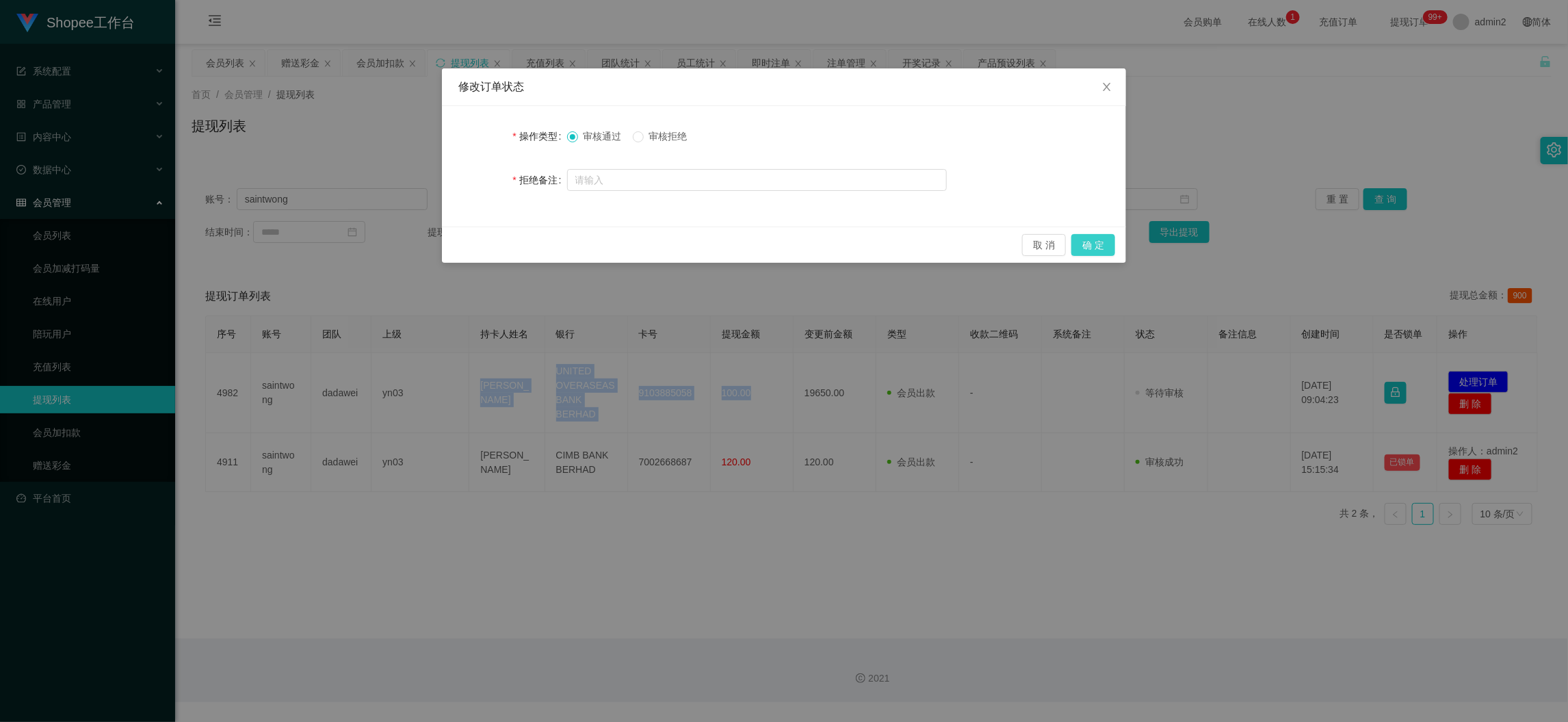
click at [1098, 243] on button "确 定" at bounding box center [1093, 244] width 44 height 22
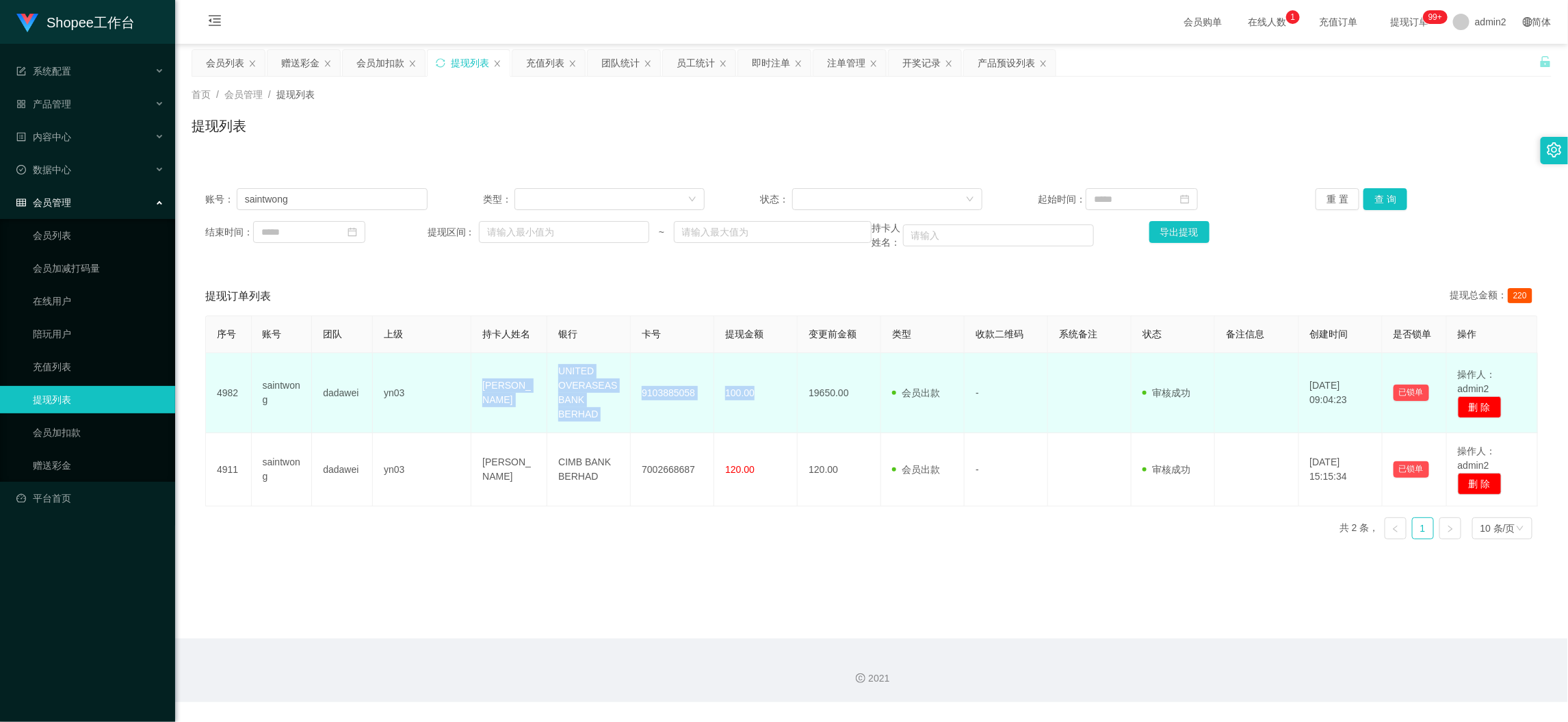
drag, startPoint x: 1210, startPoint y: 706, endPoint x: 764, endPoint y: 399, distance: 541.4
click at [1210, 706] on div "Shopee工作台 系统配置 产品管理 产品列表 产品预设列表 开奖记录 注单管理 即时注单 内容中心 数据中心 员工统计 团队统计 会员管理 会员列表 会员…" at bounding box center [784, 361] width 1568 height 722
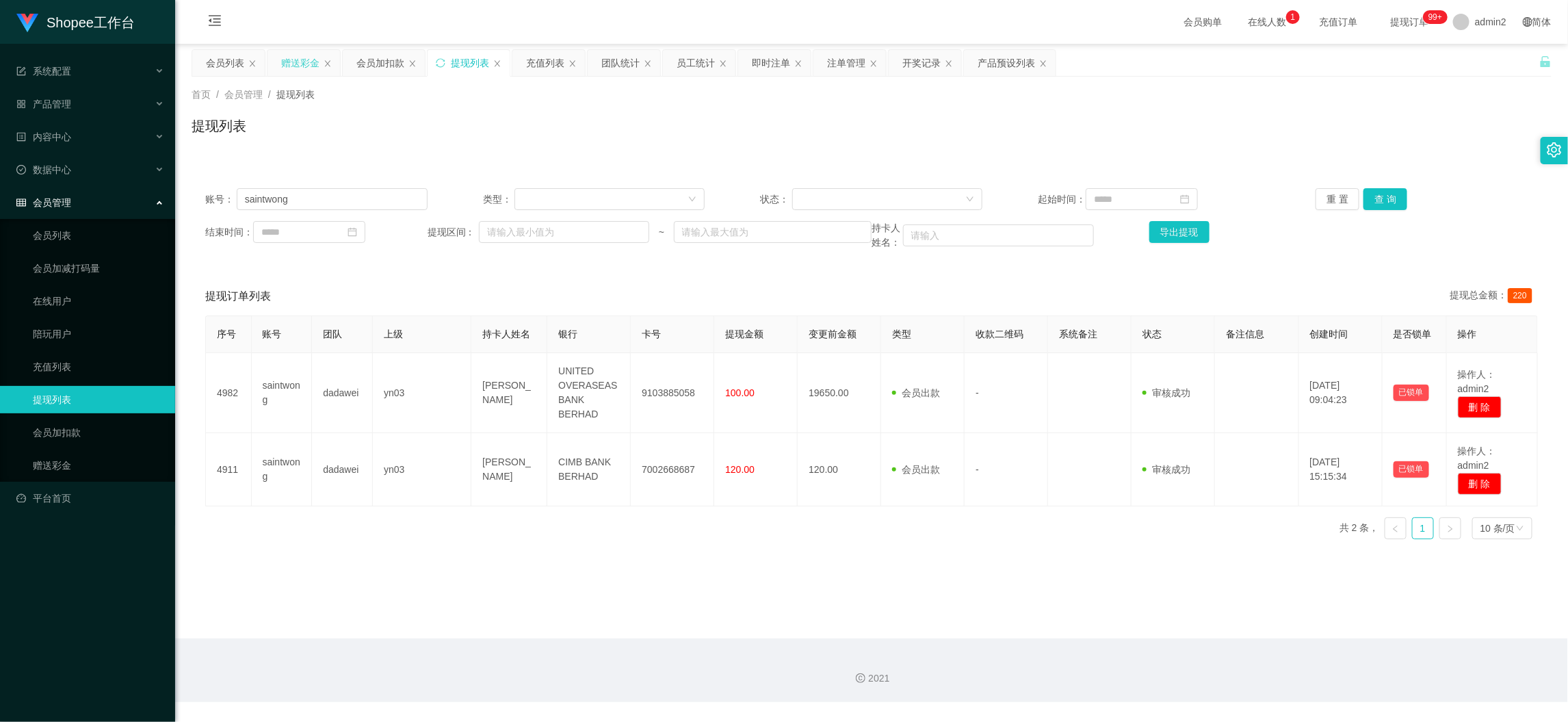
click at [307, 57] on div "赠送彩金" at bounding box center [300, 63] width 38 height 26
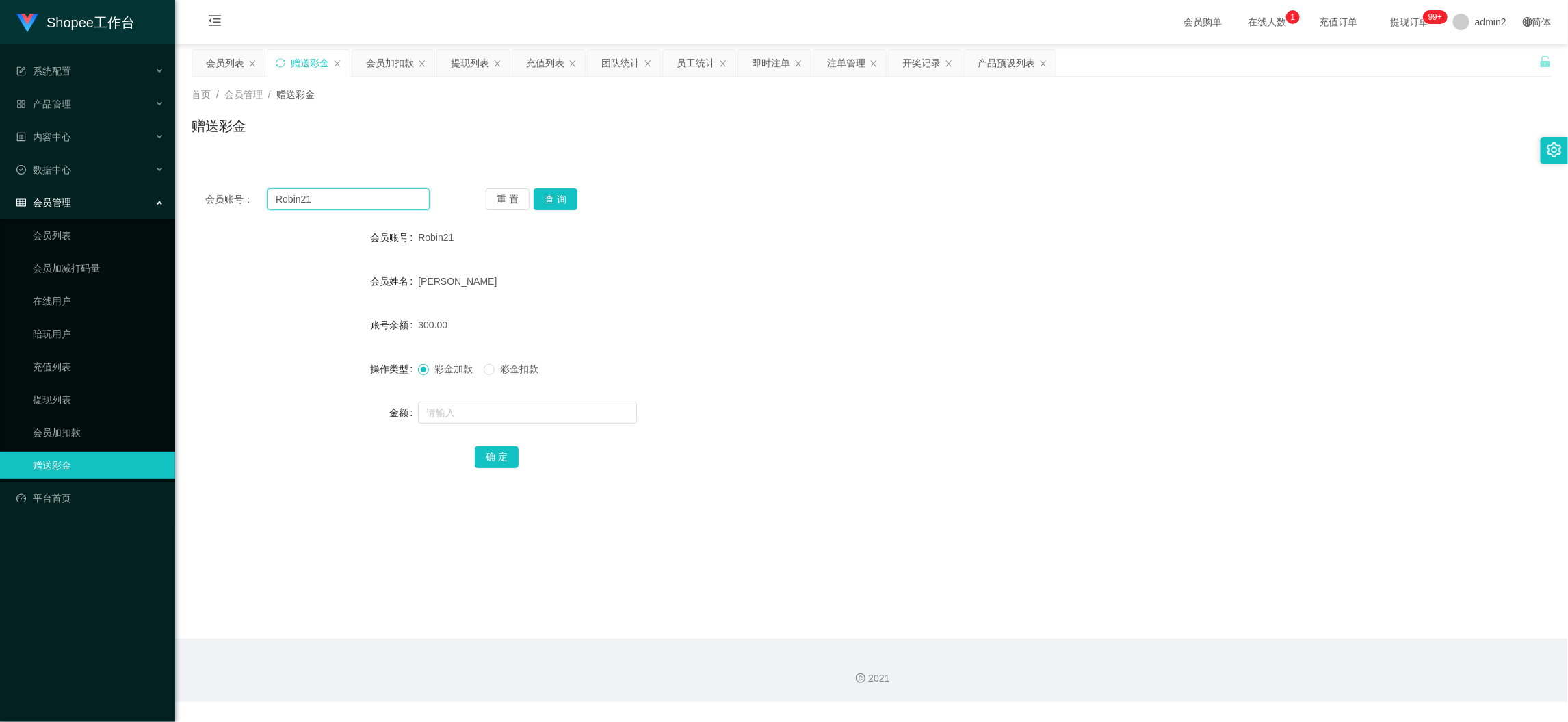
click at [376, 192] on input "Robin21" at bounding box center [348, 199] width 162 height 22
paste input "mctan95"
type input "mctan95"
click at [553, 197] on button "查 询" at bounding box center [556, 199] width 44 height 22
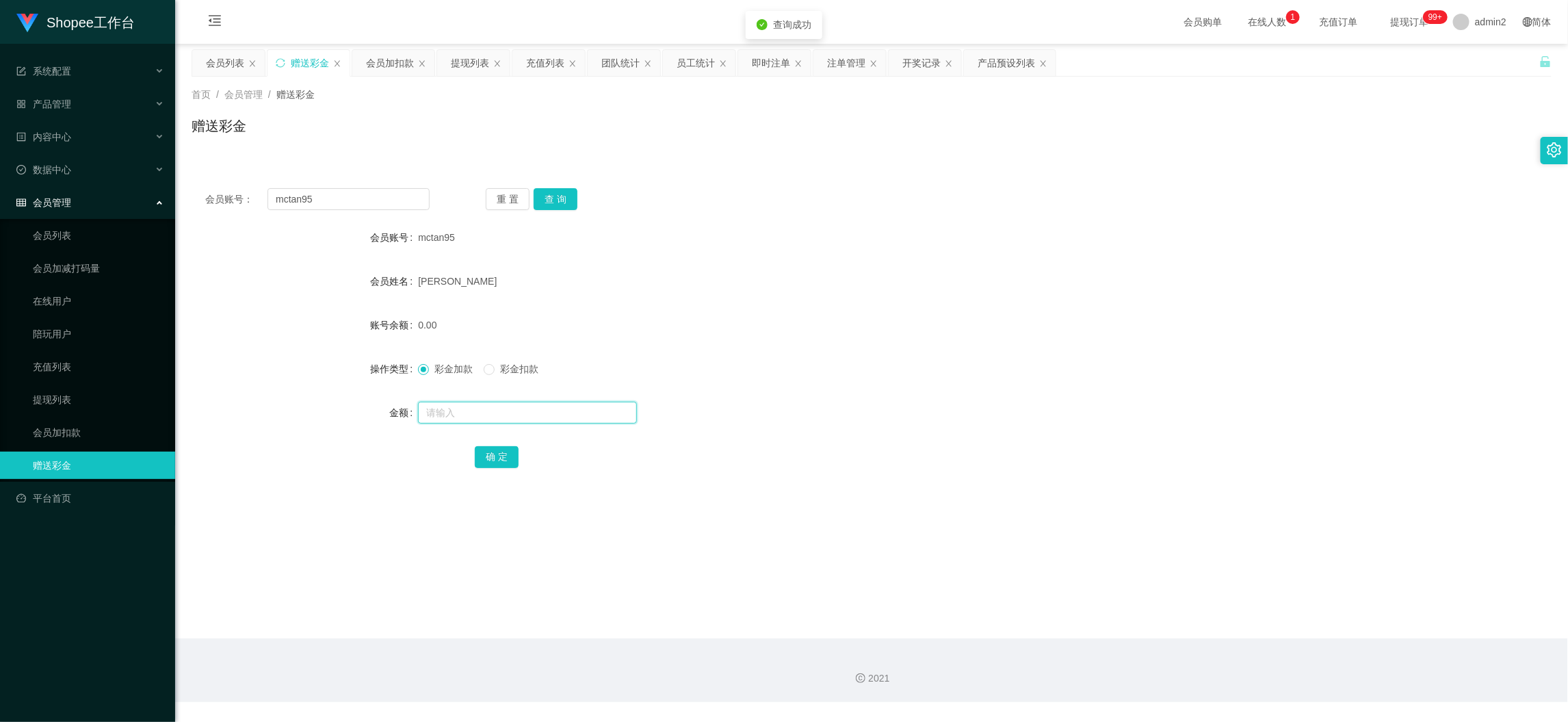
click at [594, 418] on input "text" at bounding box center [527, 412] width 219 height 22
type input "300"
click at [497, 452] on button "确 定" at bounding box center [497, 456] width 44 height 22
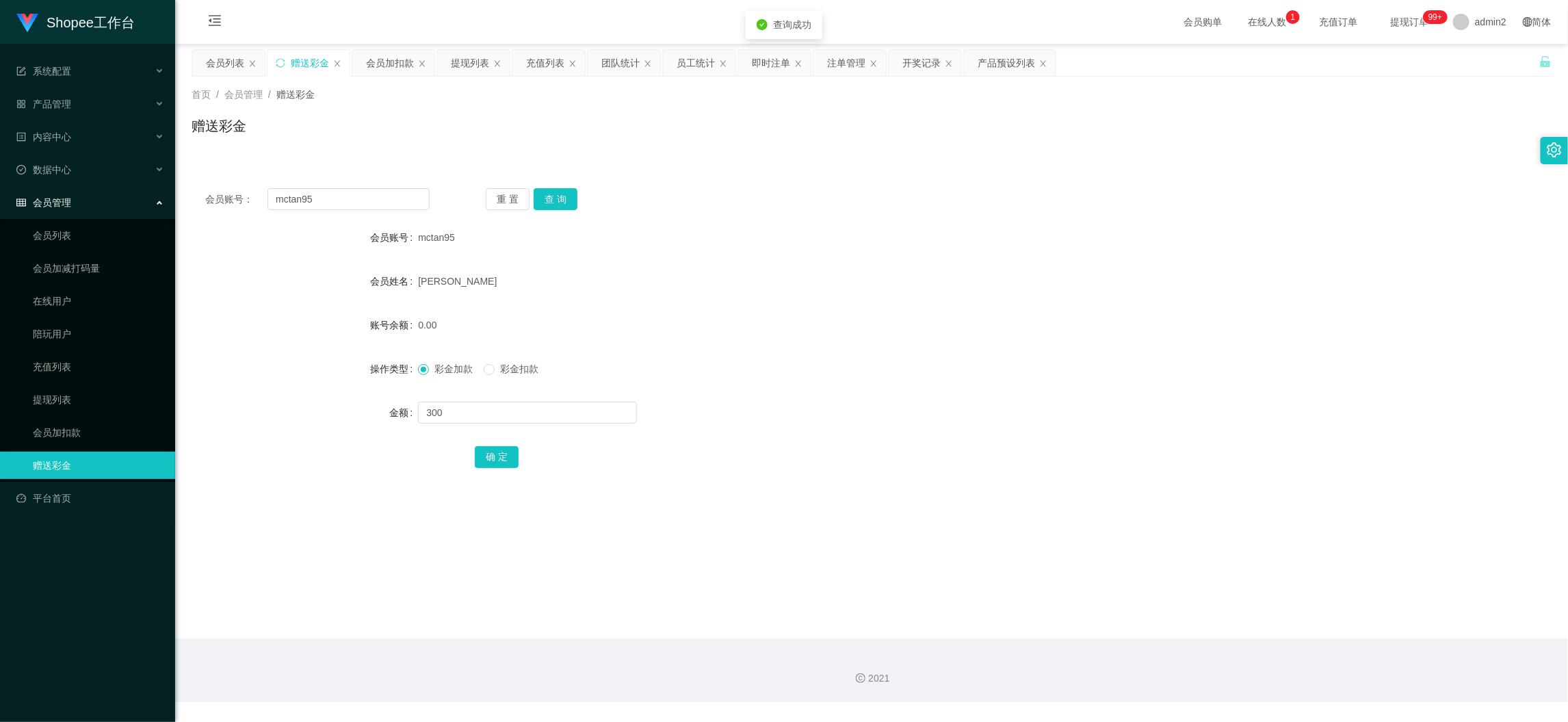
click at [876, 407] on div "300" at bounding box center [815, 412] width 794 height 28
drag, startPoint x: 1253, startPoint y: 676, endPoint x: 1051, endPoint y: 537, distance: 245.2
click at [1253, 676] on div "2021" at bounding box center [871, 678] width 1371 height 14
click at [208, 63] on div "会员列表" at bounding box center [225, 63] width 38 height 26
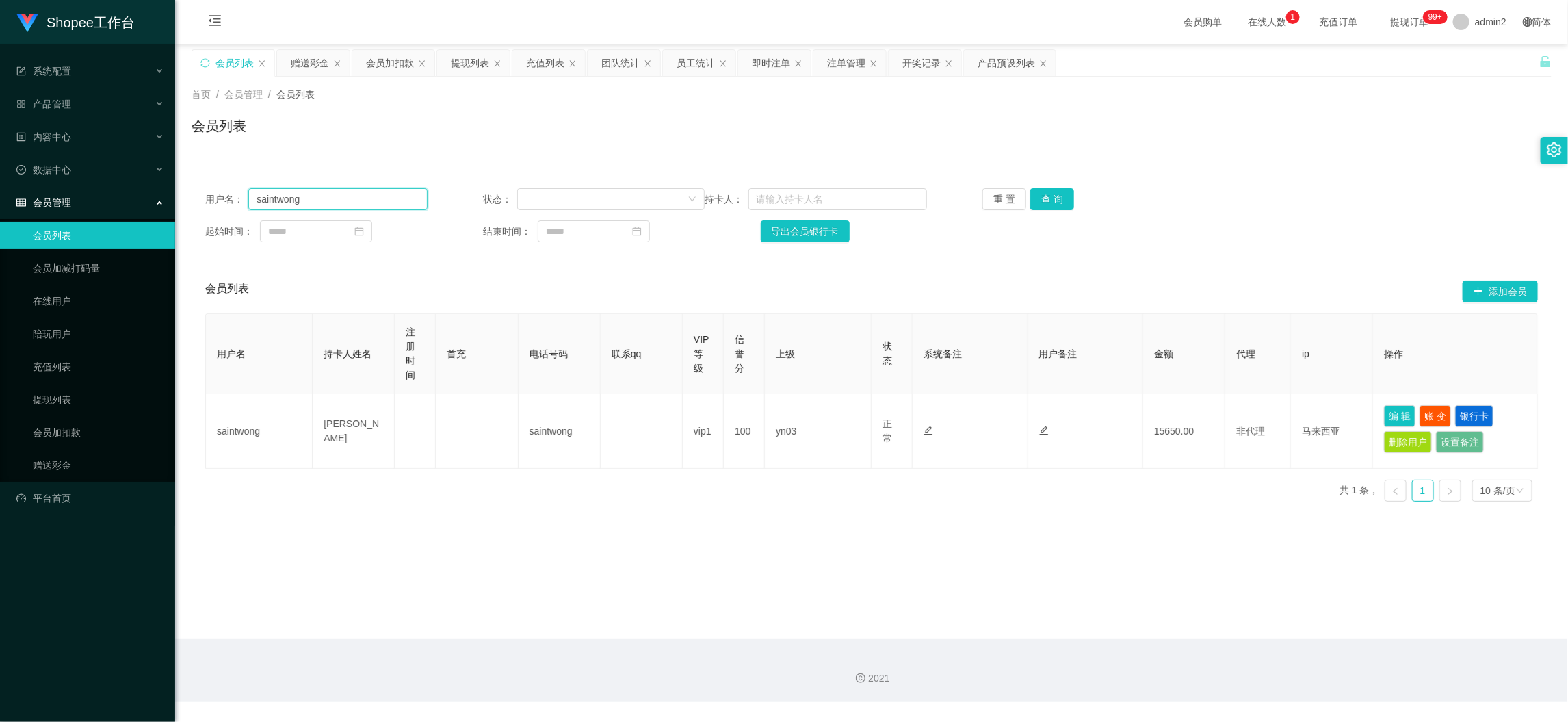
click at [403, 207] on input "saintwong" at bounding box center [337, 199] width 178 height 22
click at [395, 196] on input "saintwong" at bounding box center [337, 199] width 178 height 22
drag, startPoint x: 395, startPoint y: 196, endPoint x: 462, endPoint y: 207, distance: 67.9
click at [395, 196] on input "saintwong" at bounding box center [337, 199] width 178 height 22
click at [1040, 200] on button "查 询" at bounding box center [1052, 199] width 44 height 22
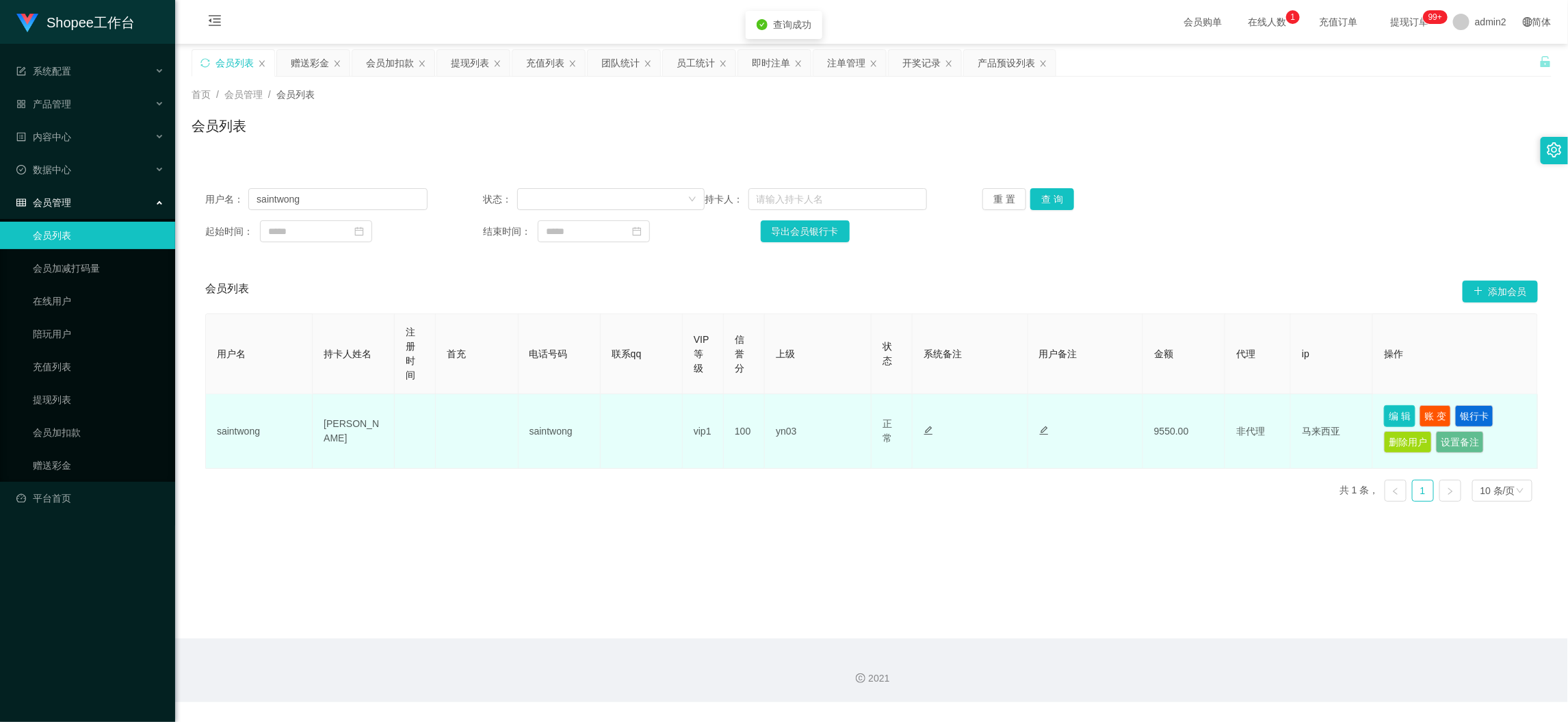
click at [1391, 412] on button "编 辑" at bounding box center [1400, 416] width 31 height 22
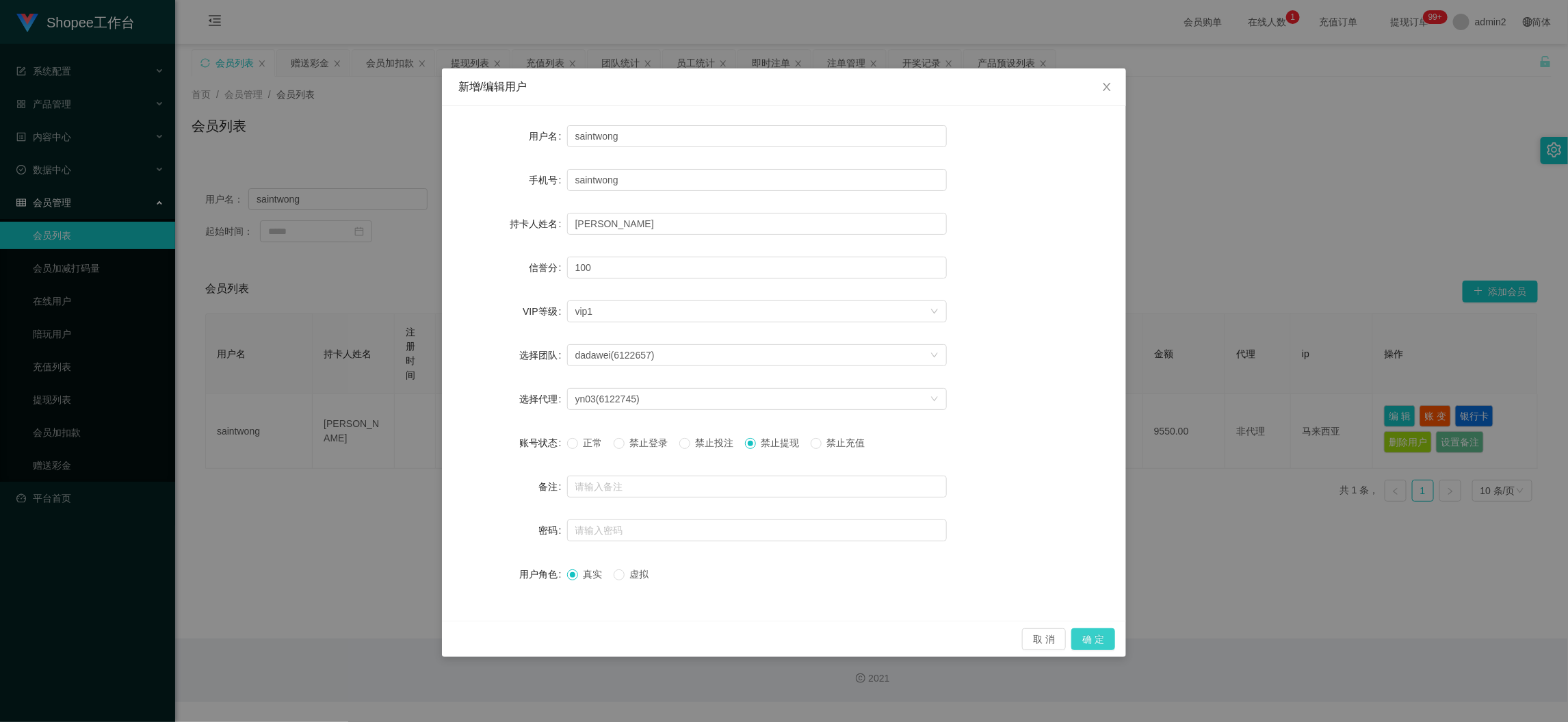
click at [1091, 639] on button "确 定" at bounding box center [1093, 638] width 44 height 22
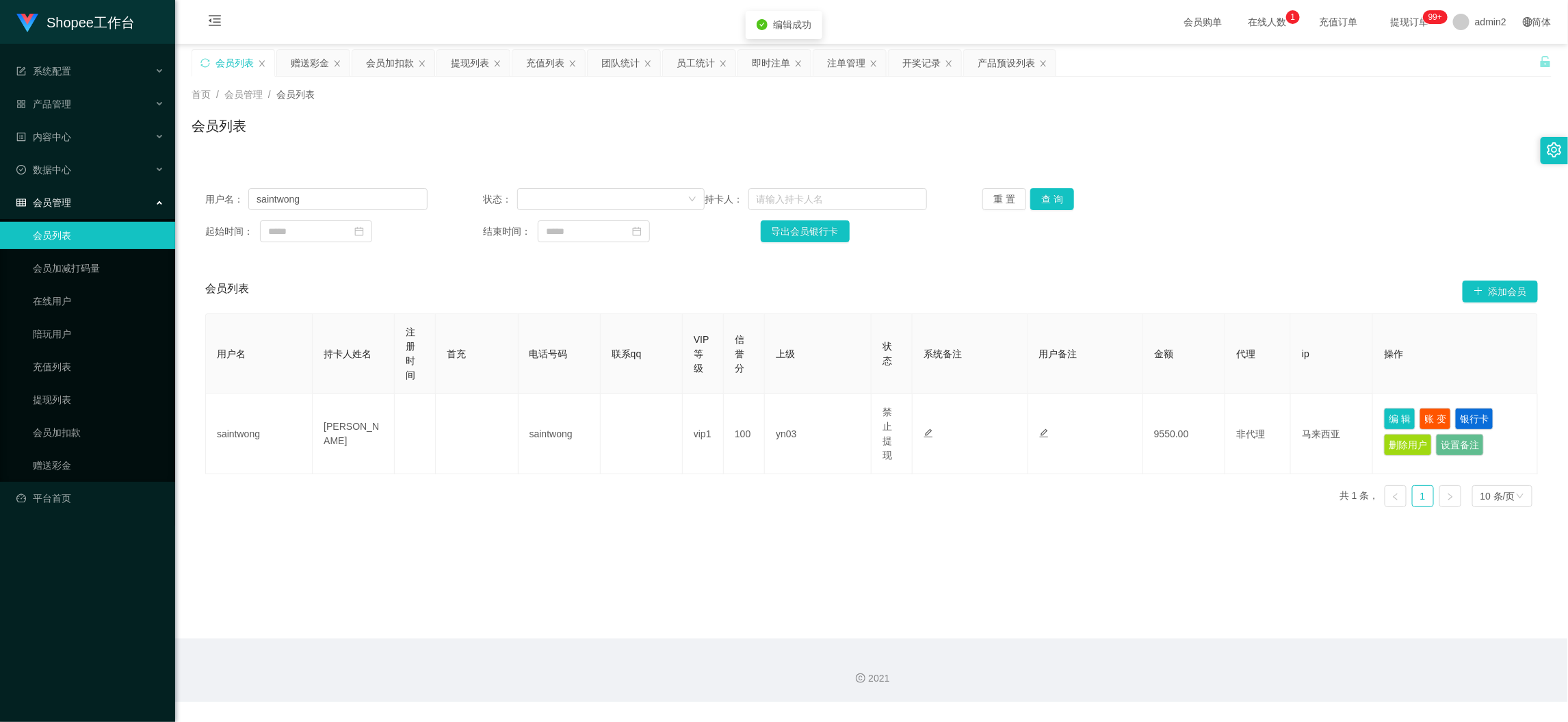
click at [965, 585] on main "关闭左侧 关闭右侧 关闭其它 刷新页面 会员列表 赠送彩金 会员加扣款 提现列表 充值列表 团队统计 员工统计 即时注单 注单管理 开奖记录 产品预设列表 首…" at bounding box center [872, 341] width 1393 height 594
click at [1106, 670] on div "2021" at bounding box center [872, 670] width 1393 height 63
click at [388, 61] on div "会员加扣款" at bounding box center [390, 63] width 48 height 26
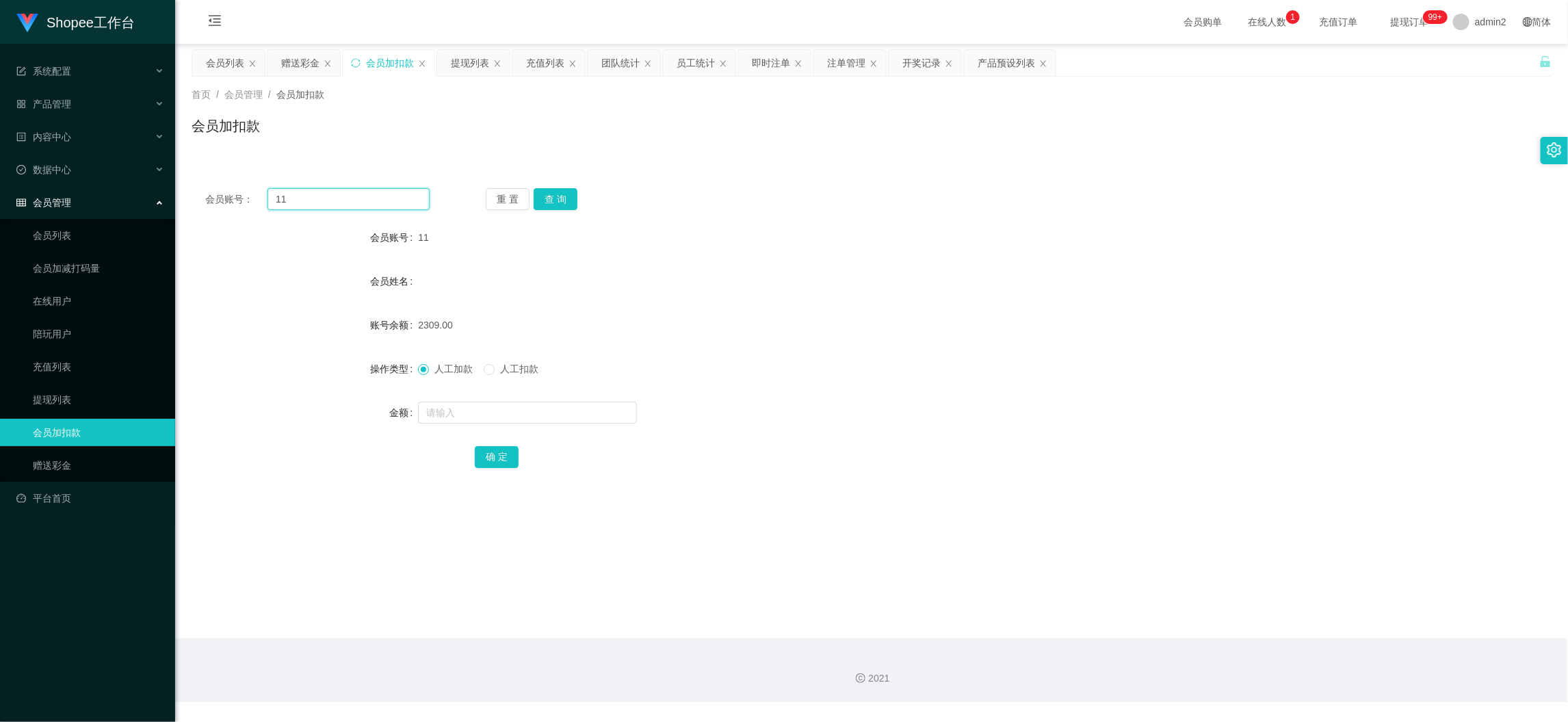
click at [350, 208] on input "11" at bounding box center [348, 199] width 162 height 22
click at [553, 199] on button "查 询" at bounding box center [556, 199] width 44 height 22
click at [576, 407] on input "text" at bounding box center [527, 412] width 219 height 22
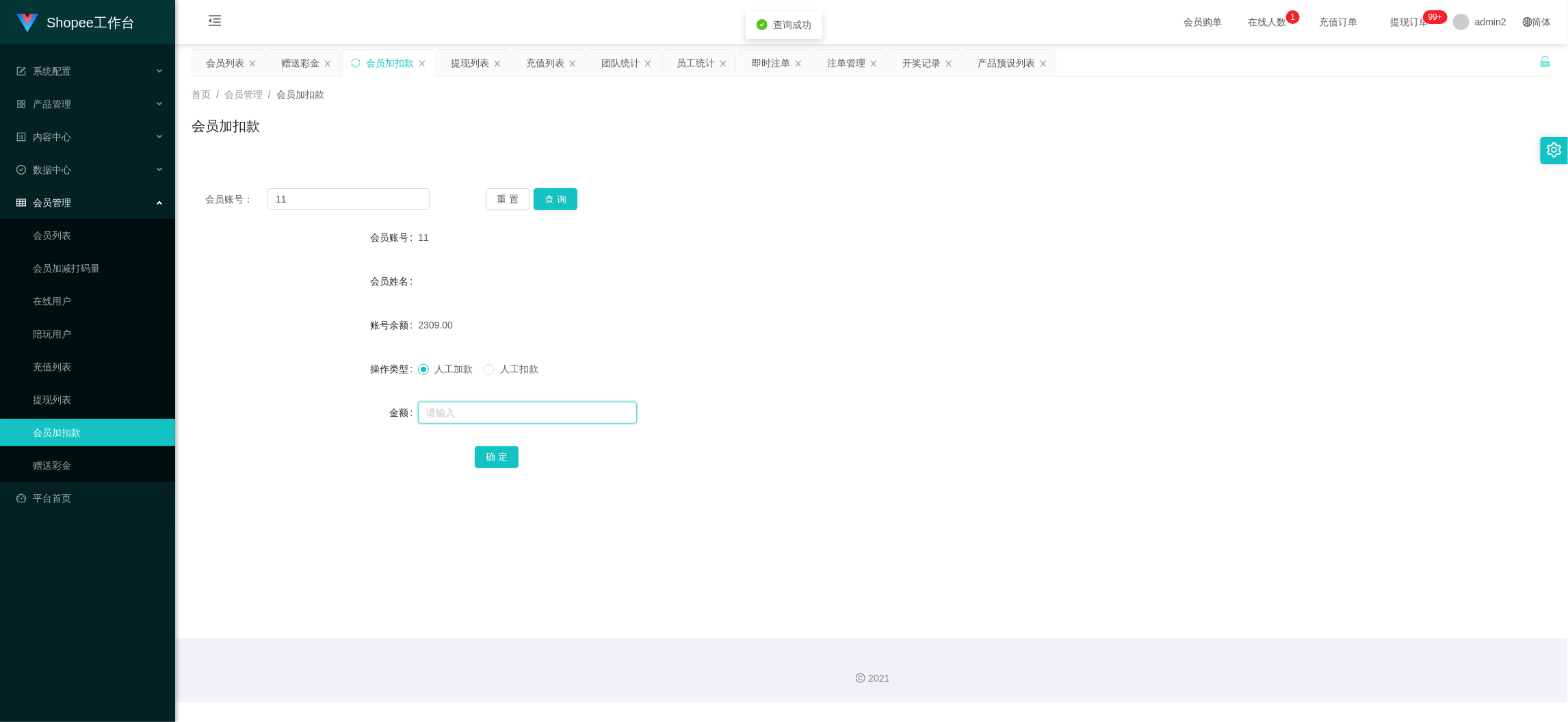
type input "0"
type input "60"
click at [487, 454] on button "确 定" at bounding box center [497, 456] width 44 height 22
drag, startPoint x: 295, startPoint y: 68, endPoint x: 340, endPoint y: 122, distance: 70.3
click at [293, 66] on div "赠送彩金" at bounding box center [300, 63] width 38 height 26
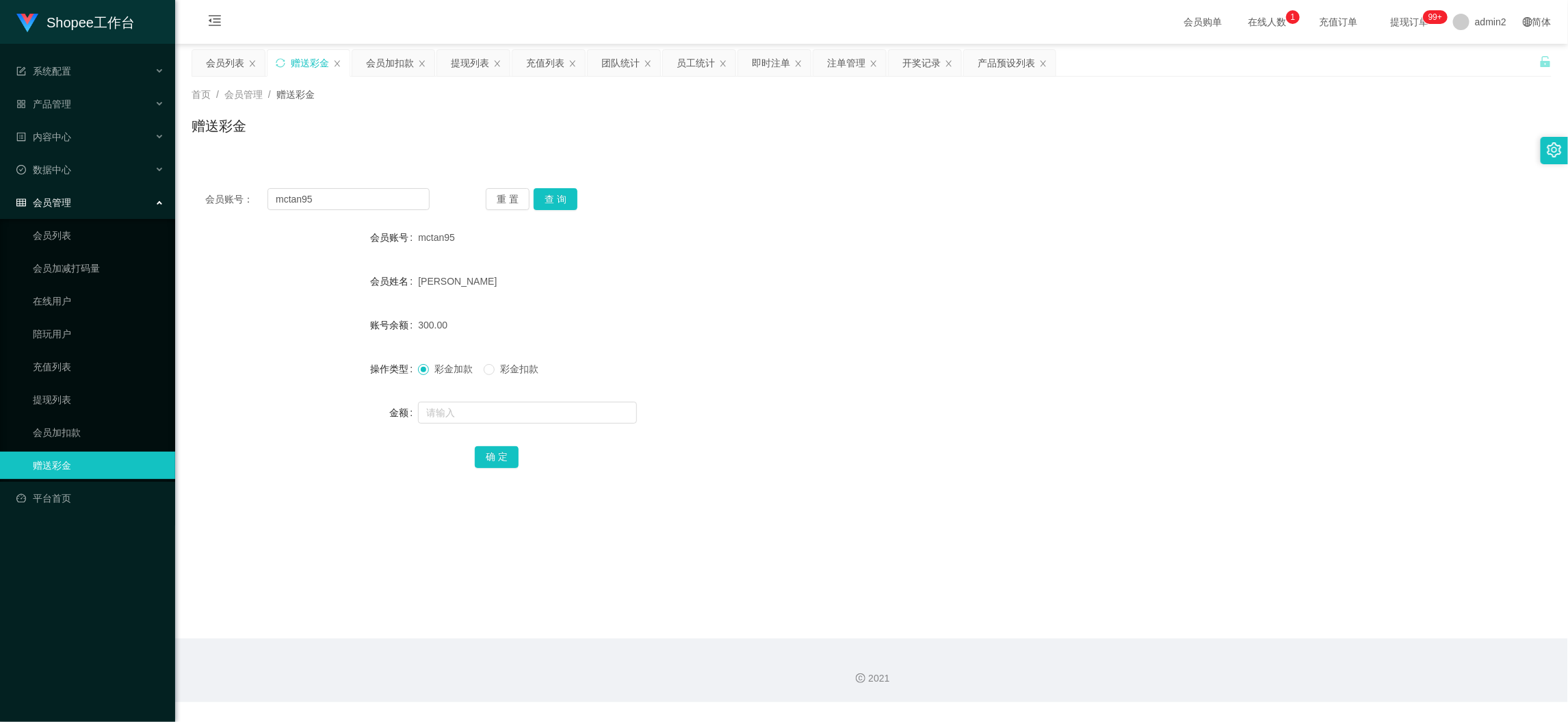
click at [377, 184] on div "会员账号： mctan95 重 置 查 询 会员账号 mctan95 会员姓名 [PERSON_NAME] 账号余额 300.00 操作类型 彩金加款 彩金扣…" at bounding box center [872, 337] width 1360 height 326
click at [382, 199] on input "mctan95" at bounding box center [348, 199] width 162 height 22
paste input "rose"
type input "rose"
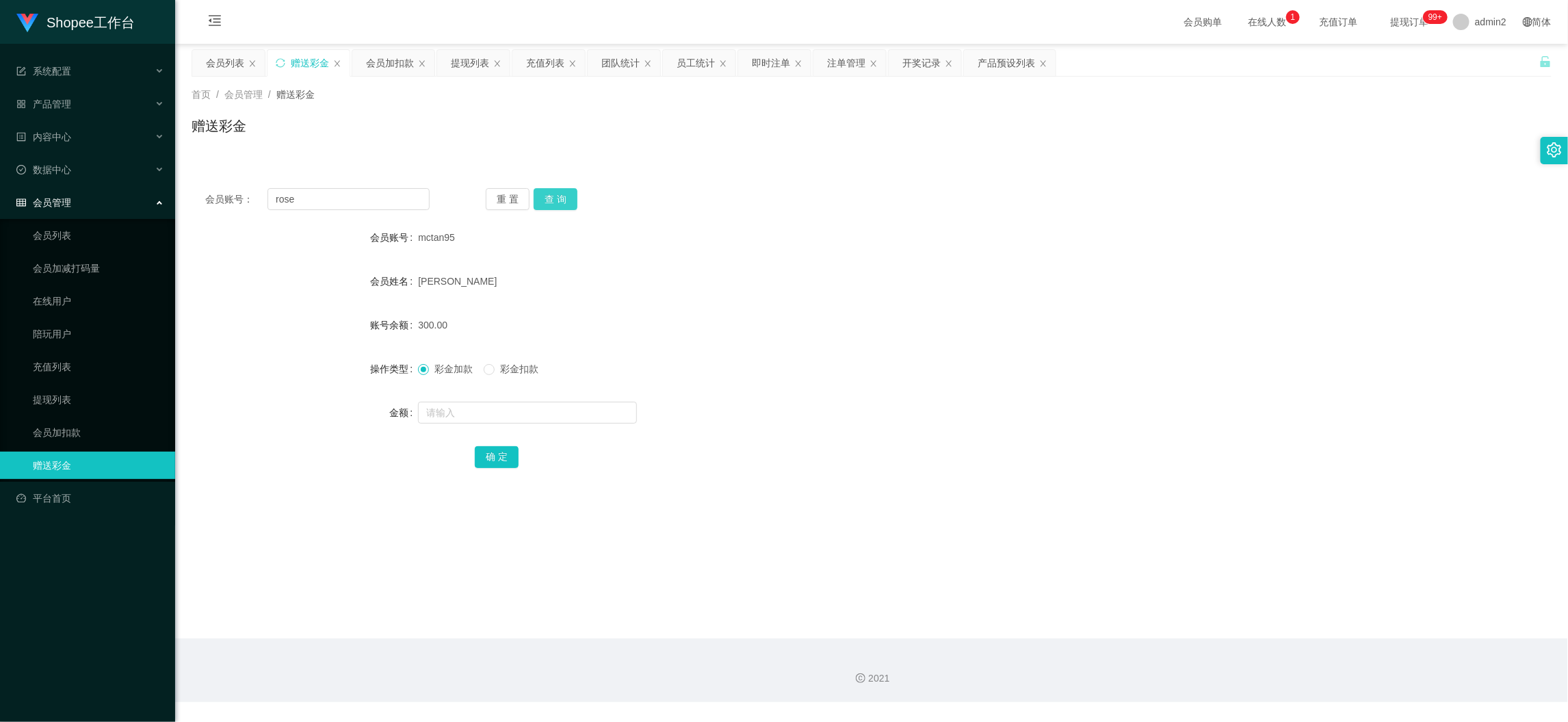
click at [553, 205] on button "查 询" at bounding box center [556, 199] width 44 height 22
click at [574, 422] on input "text" at bounding box center [527, 412] width 219 height 22
type input "300"
drag, startPoint x: 500, startPoint y: 452, endPoint x: 523, endPoint y: 448, distance: 23.3
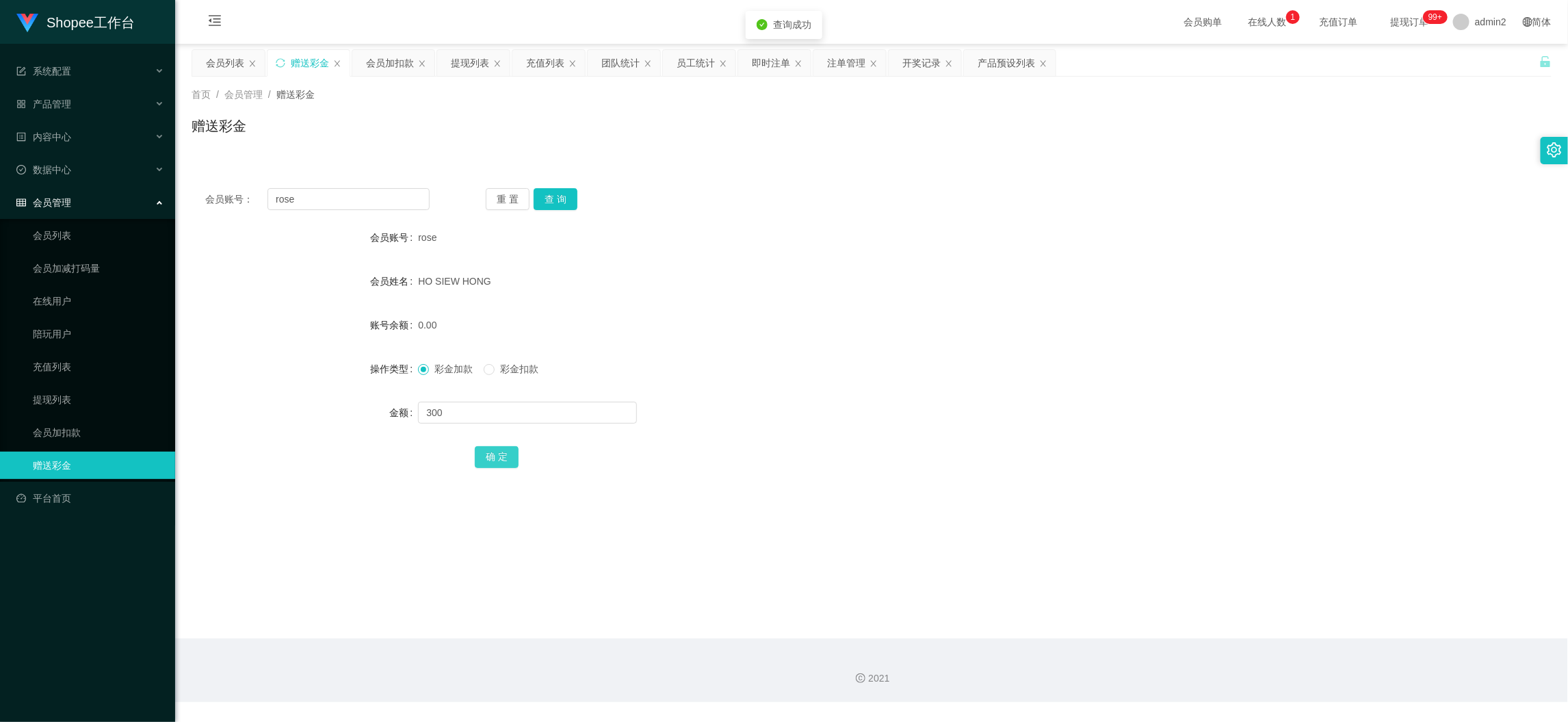
click at [500, 452] on button "确 定" at bounding box center [497, 456] width 44 height 22
click at [815, 399] on div "300" at bounding box center [815, 412] width 794 height 28
click at [1252, 629] on main "关闭左侧 关闭右侧 关闭其它 刷新页面 会员列表 赠送彩金 会员加扣款 提现列表 充值列表 团队统计 员工统计 即时注单 注单管理 开奖记录 产品预设列表 首…" at bounding box center [872, 341] width 1393 height 594
click at [388, 61] on div "会员加扣款" at bounding box center [390, 63] width 48 height 26
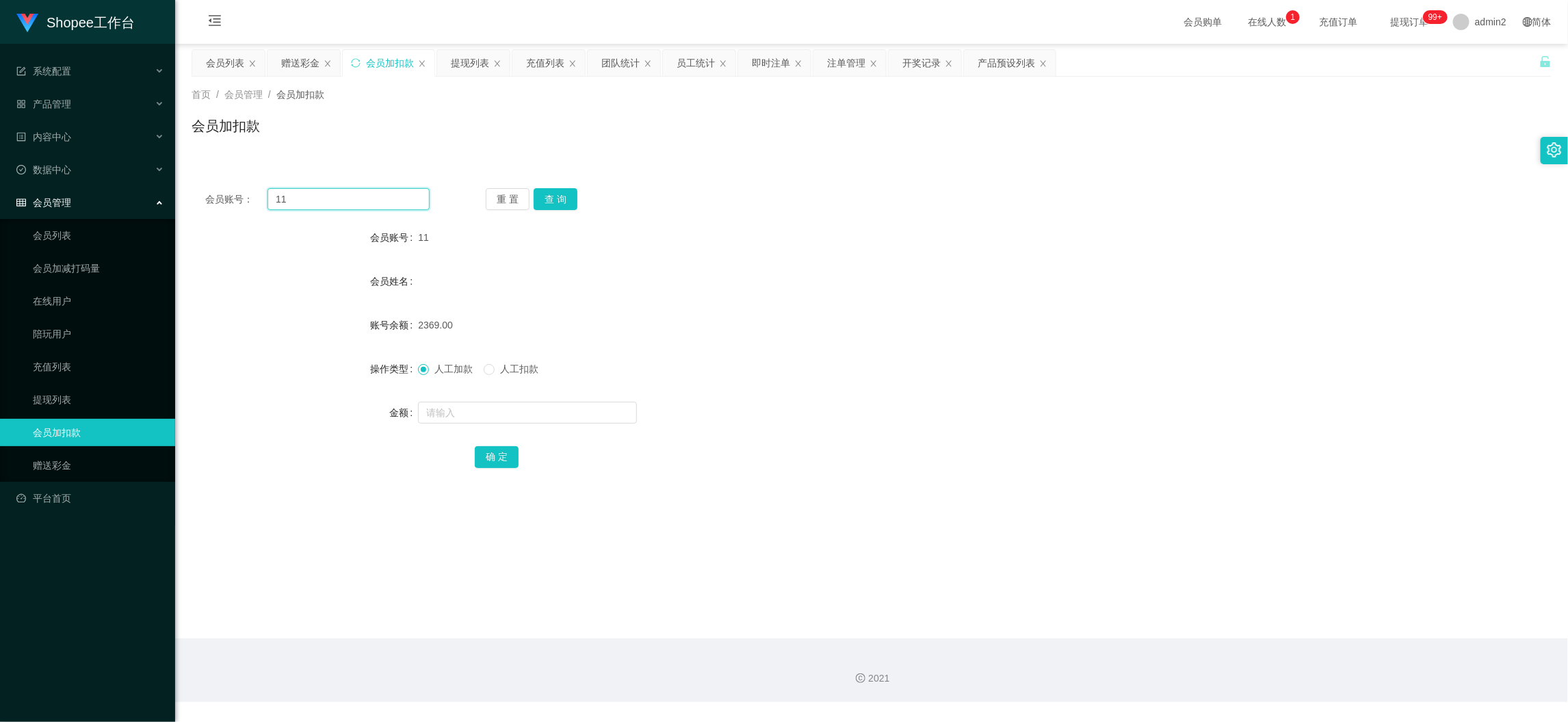
click at [363, 194] on input "11" at bounding box center [348, 199] width 162 height 22
paste input "77"
type input "77"
click at [546, 199] on button "查 询" at bounding box center [556, 199] width 44 height 22
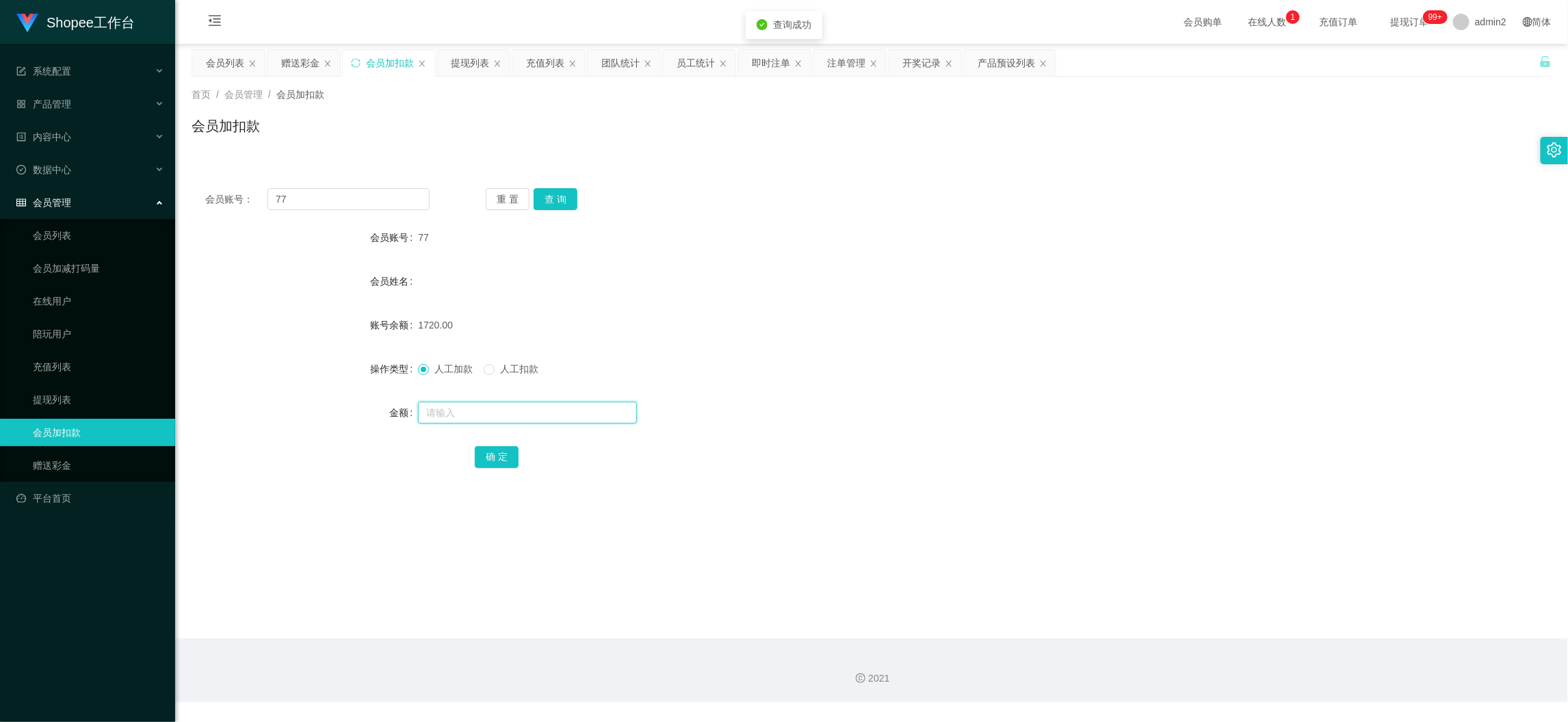
click at [562, 411] on input "text" at bounding box center [527, 412] width 219 height 22
type input "60"
click at [490, 452] on button "确 定" at bounding box center [497, 456] width 44 height 22
click at [364, 196] on input "77" at bounding box center [348, 199] width 162 height 22
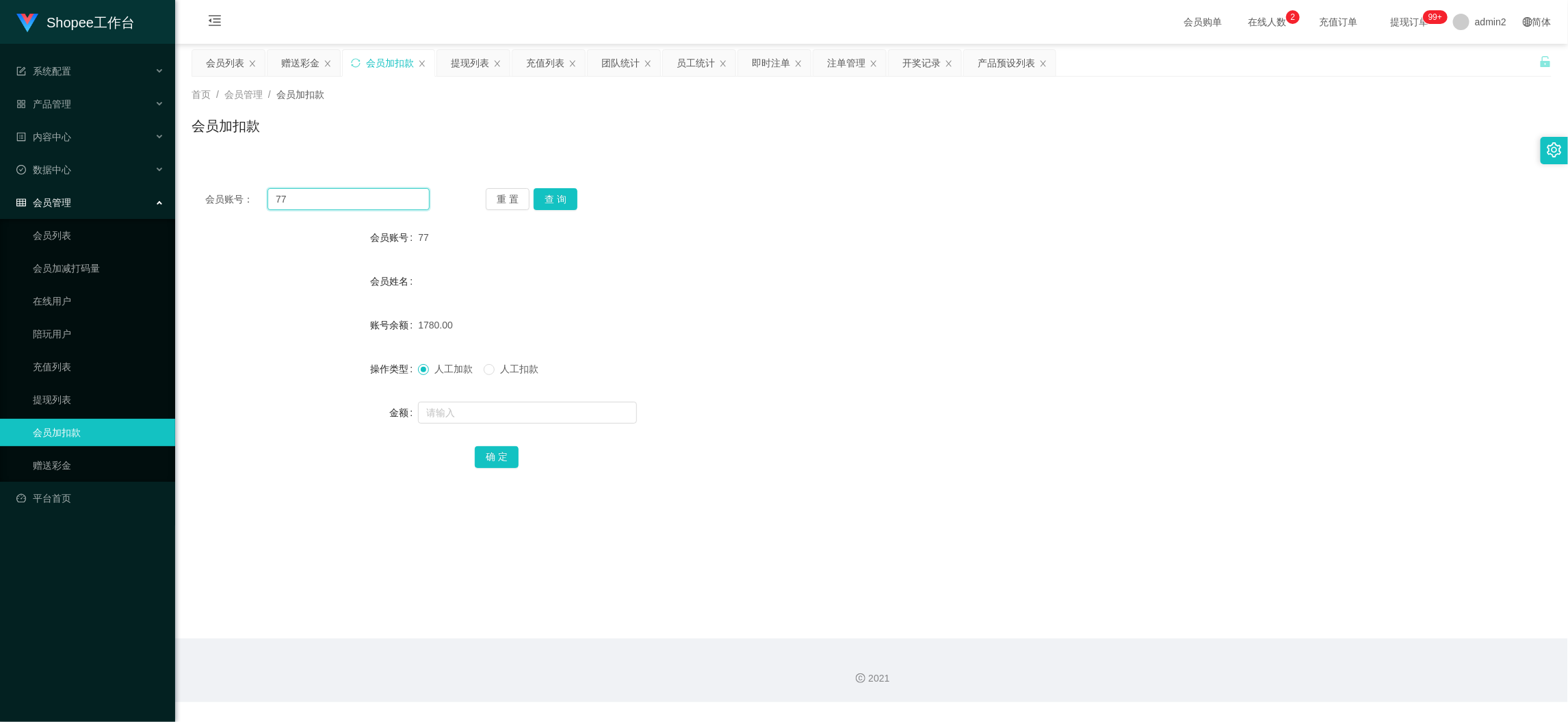
click at [364, 196] on input "77" at bounding box center [348, 199] width 162 height 22
click at [298, 57] on div "赠送彩金" at bounding box center [300, 63] width 38 height 26
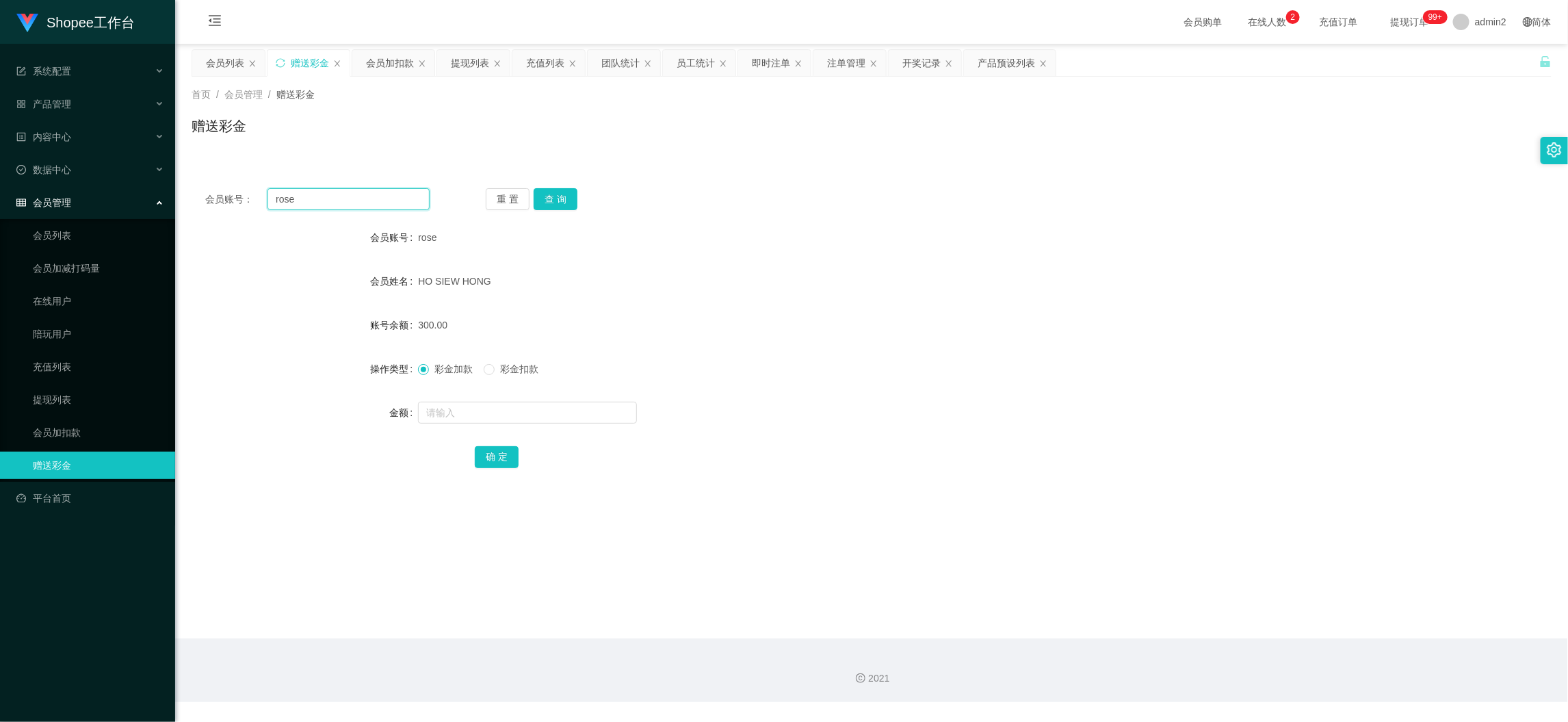
click at [365, 190] on input "rose" at bounding box center [348, 199] width 162 height 22
paste input "Watson189437"
type input "Watson189437"
click at [561, 193] on button "查 询" at bounding box center [556, 199] width 44 height 22
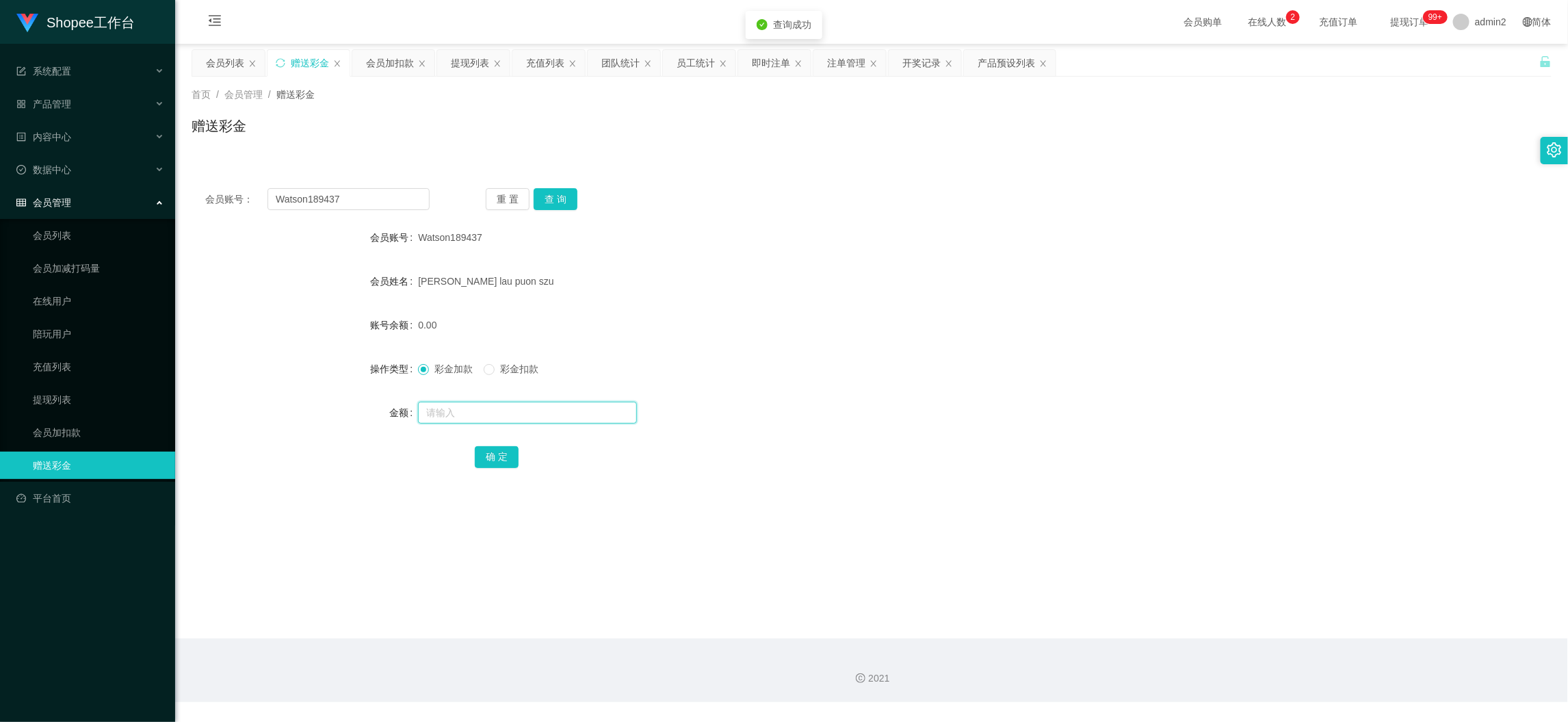
click at [586, 410] on input "text" at bounding box center [527, 412] width 219 height 22
type input "300"
drag, startPoint x: 499, startPoint y: 455, endPoint x: 561, endPoint y: 445, distance: 62.8
click at [499, 455] on button "确 定" at bounding box center [497, 456] width 44 height 22
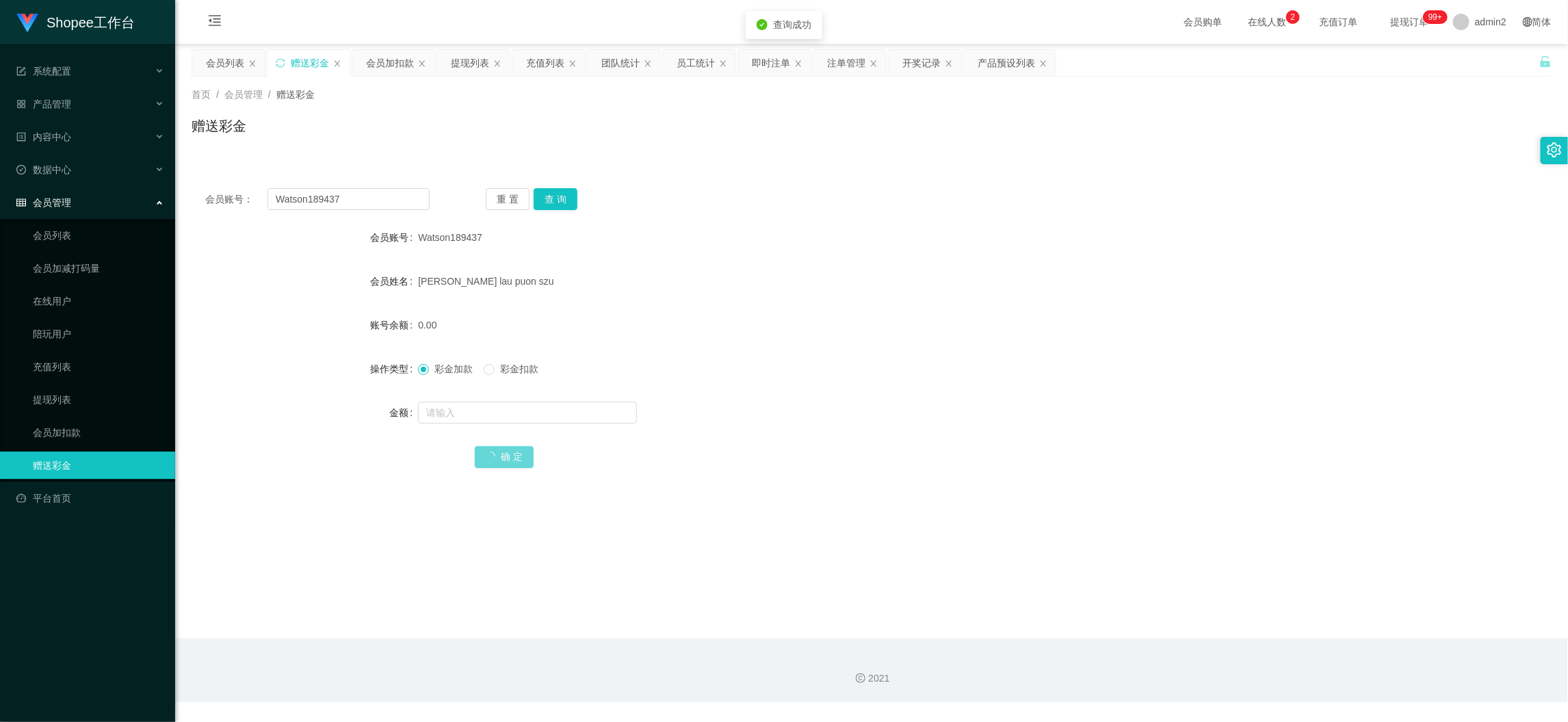
click at [809, 411] on div at bounding box center [815, 412] width 794 height 28
click at [367, 184] on div "会员账号： Watson189437 重 置 查 询 会员账号 Watson189437 会员姓名 [PERSON_NAME] lau puon szu 账号…" at bounding box center [872, 337] width 1360 height 326
click at [385, 66] on div "会员加扣款" at bounding box center [390, 63] width 48 height 26
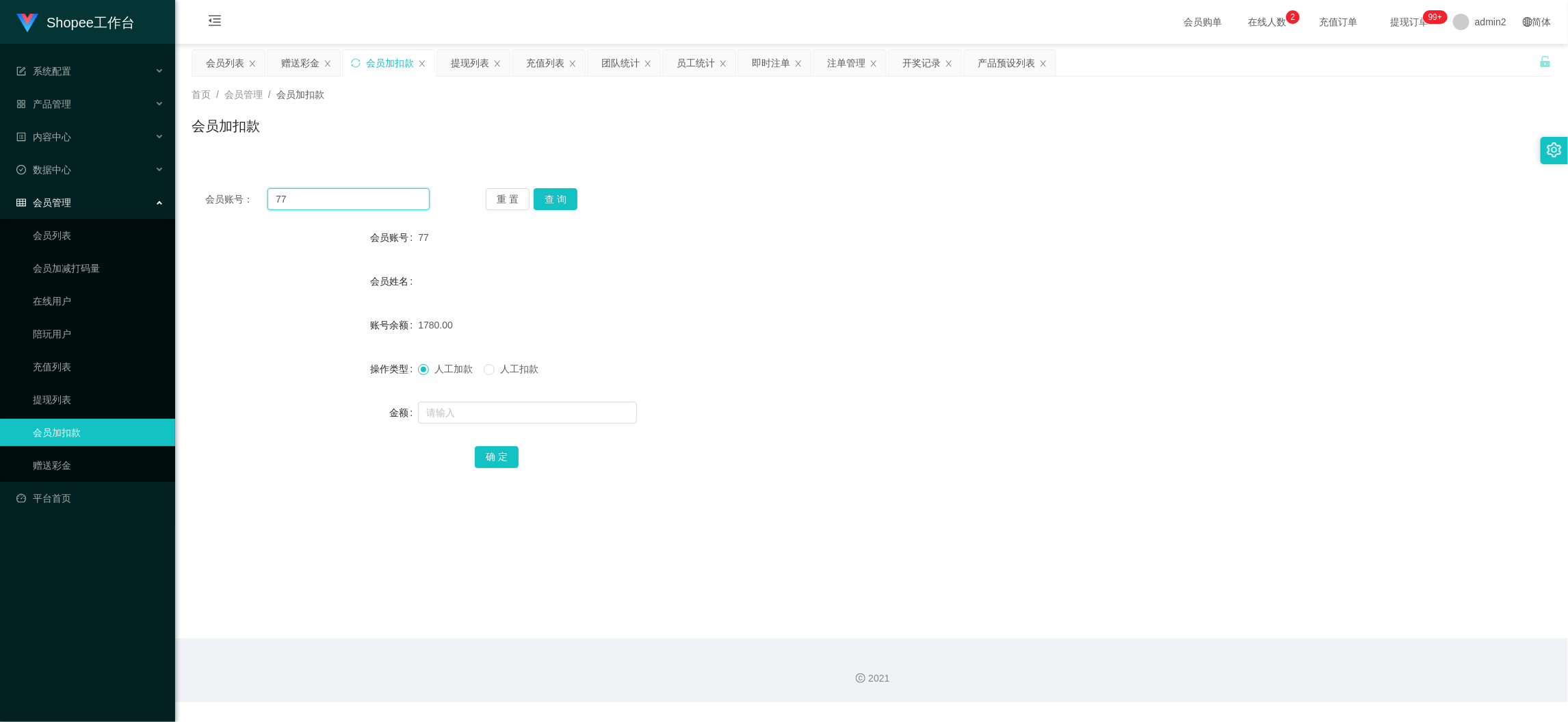
click at [385, 193] on input "77" at bounding box center [348, 199] width 162 height 22
drag, startPoint x: 385, startPoint y: 193, endPoint x: 486, endPoint y: 208, distance: 102.1
click at [393, 199] on input "77" at bounding box center [348, 199] width 162 height 22
paste input "060"
type input "060"
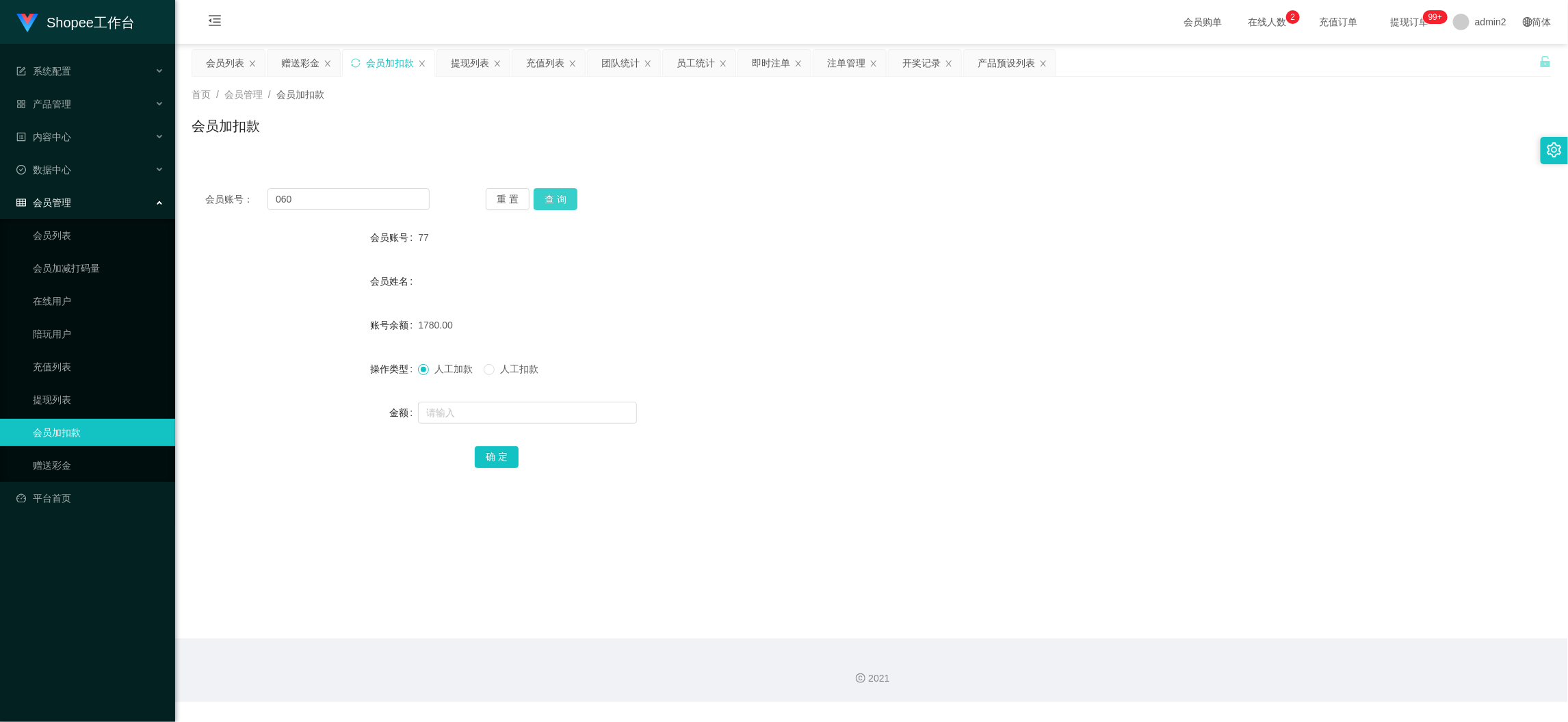
click at [550, 190] on button "查 询" at bounding box center [556, 199] width 44 height 22
click at [559, 414] on input "text" at bounding box center [527, 412] width 219 height 22
type input "60"
click at [503, 455] on button "确 定" at bounding box center [497, 456] width 44 height 22
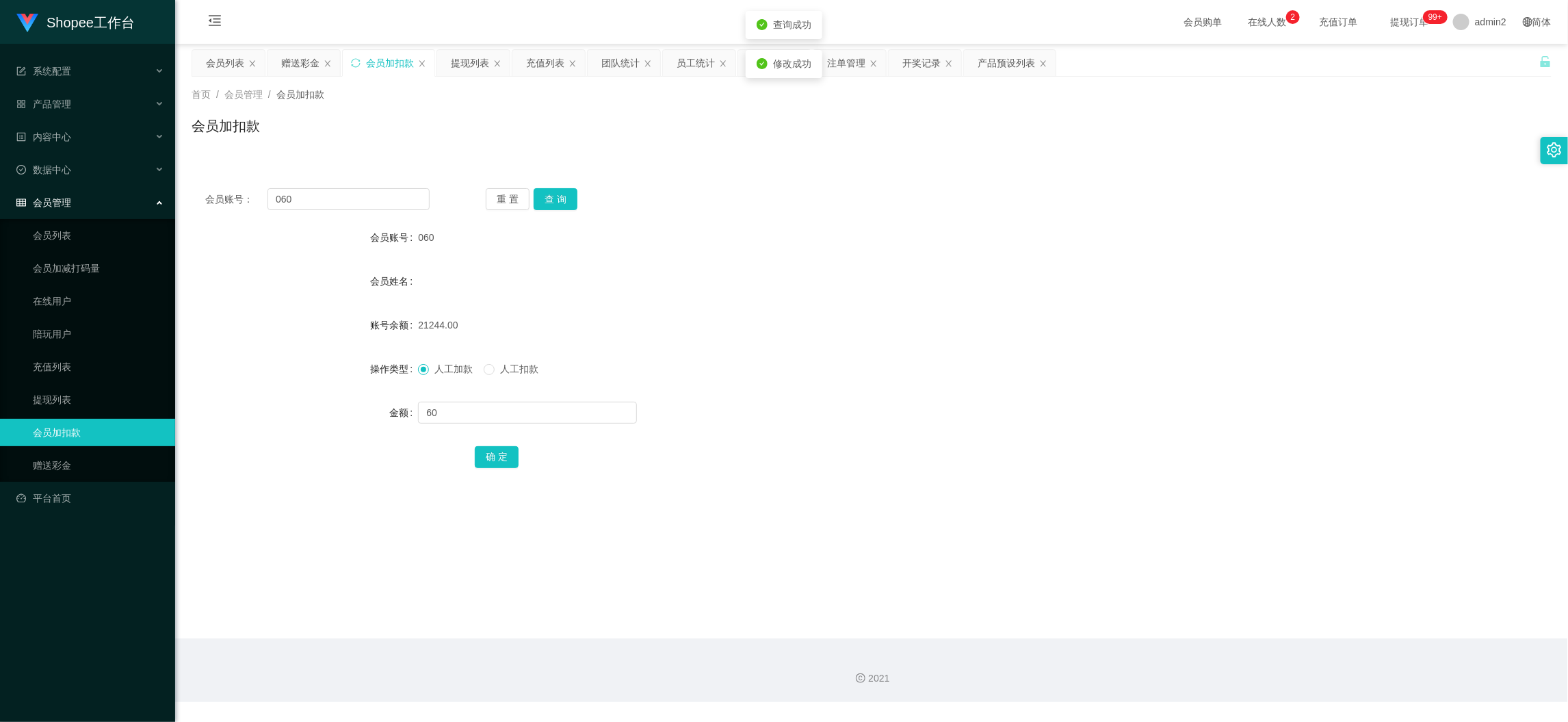
click at [856, 402] on div "60" at bounding box center [815, 412] width 794 height 28
drag, startPoint x: 1140, startPoint y: 641, endPoint x: 996, endPoint y: 528, distance: 183.0
click at [1139, 641] on div "2021" at bounding box center [872, 670] width 1393 height 63
click at [379, 201] on input "060" at bounding box center [348, 199] width 162 height 22
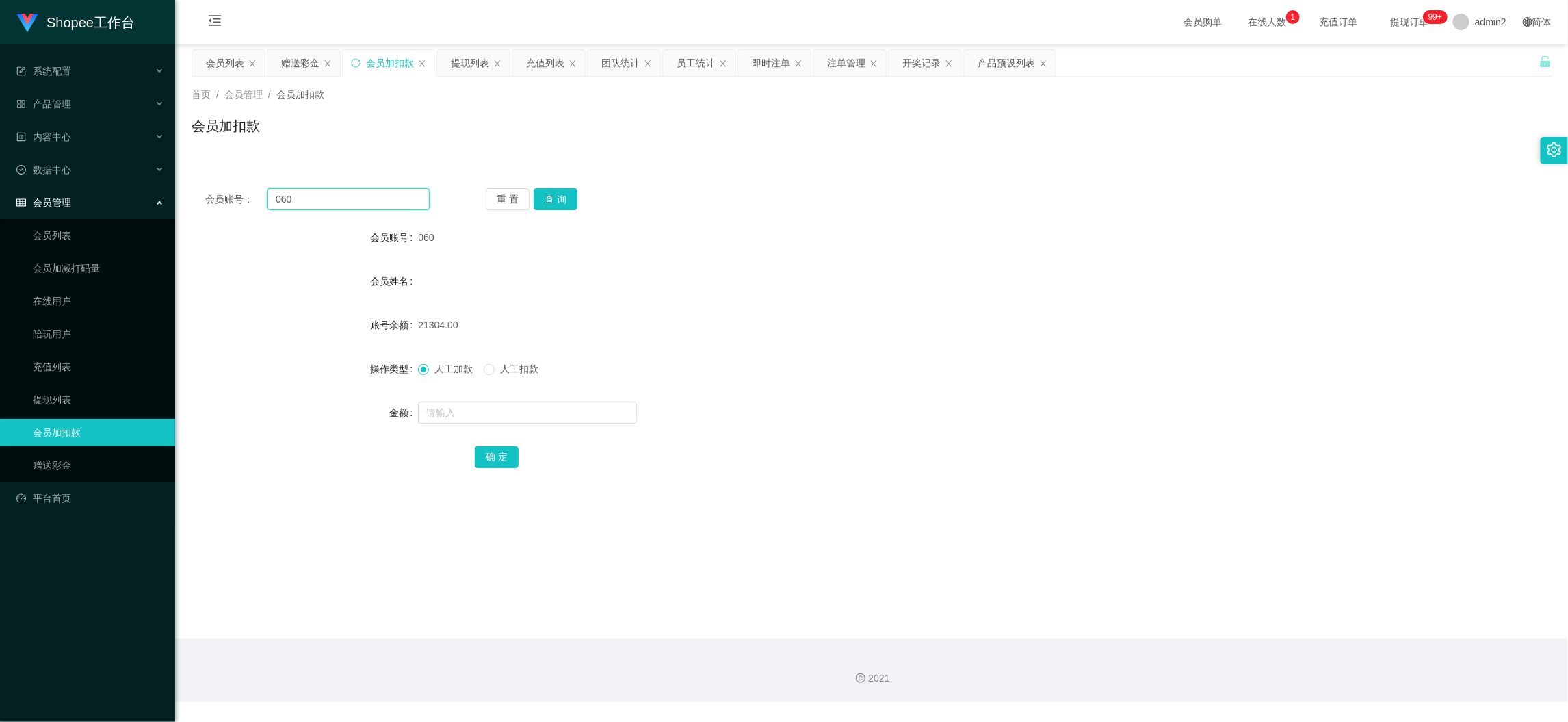
paste input "8"
type input "08"
click at [548, 197] on button "查 询" at bounding box center [556, 199] width 44 height 22
click at [578, 415] on input "text" at bounding box center [527, 412] width 219 height 22
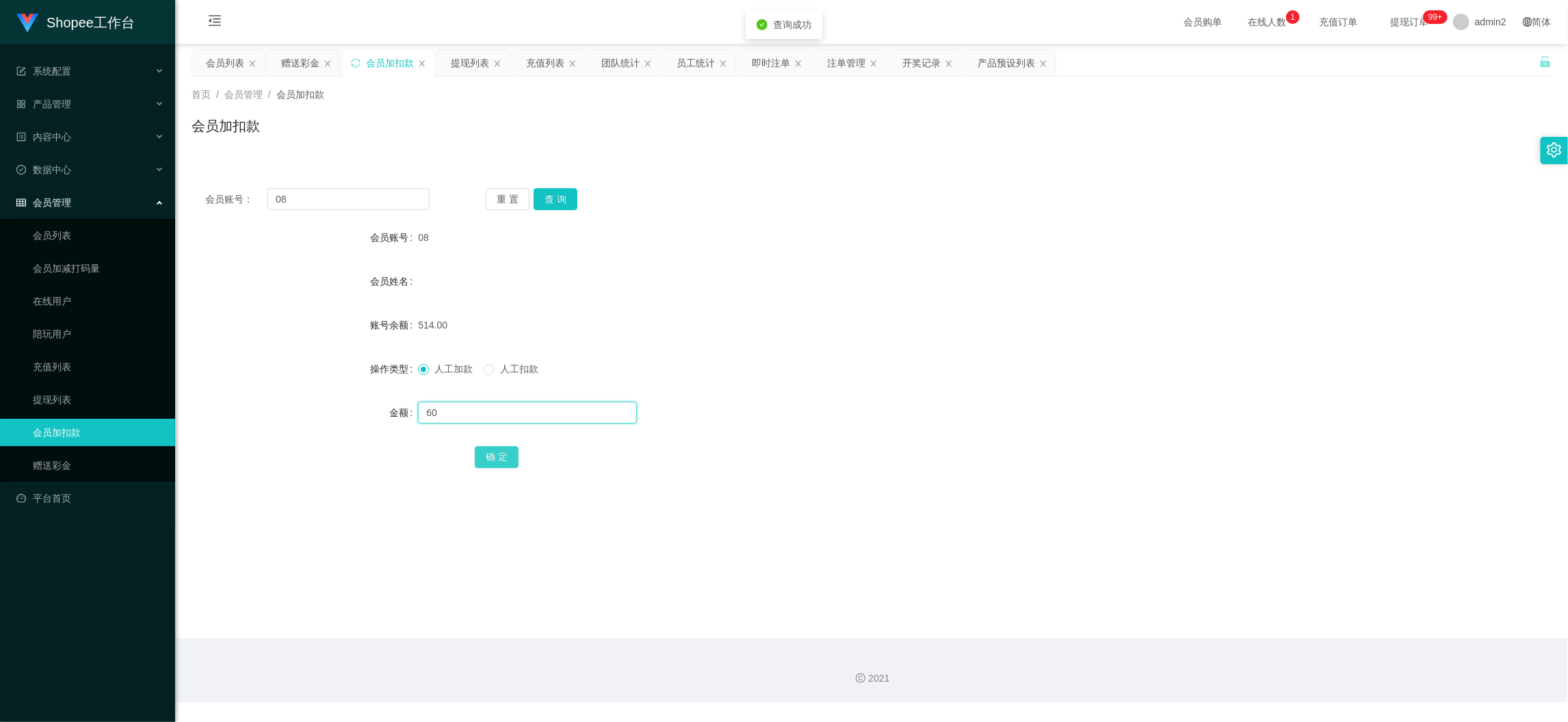
type input "60"
drag, startPoint x: 495, startPoint y: 454, endPoint x: 519, endPoint y: 449, distance: 24.5
click at [495, 454] on button "确 定" at bounding box center [497, 456] width 44 height 22
drag, startPoint x: 315, startPoint y: 196, endPoint x: 262, endPoint y: 196, distance: 53.0
click at [262, 196] on div "会员账号： 08" at bounding box center [317, 199] width 225 height 22
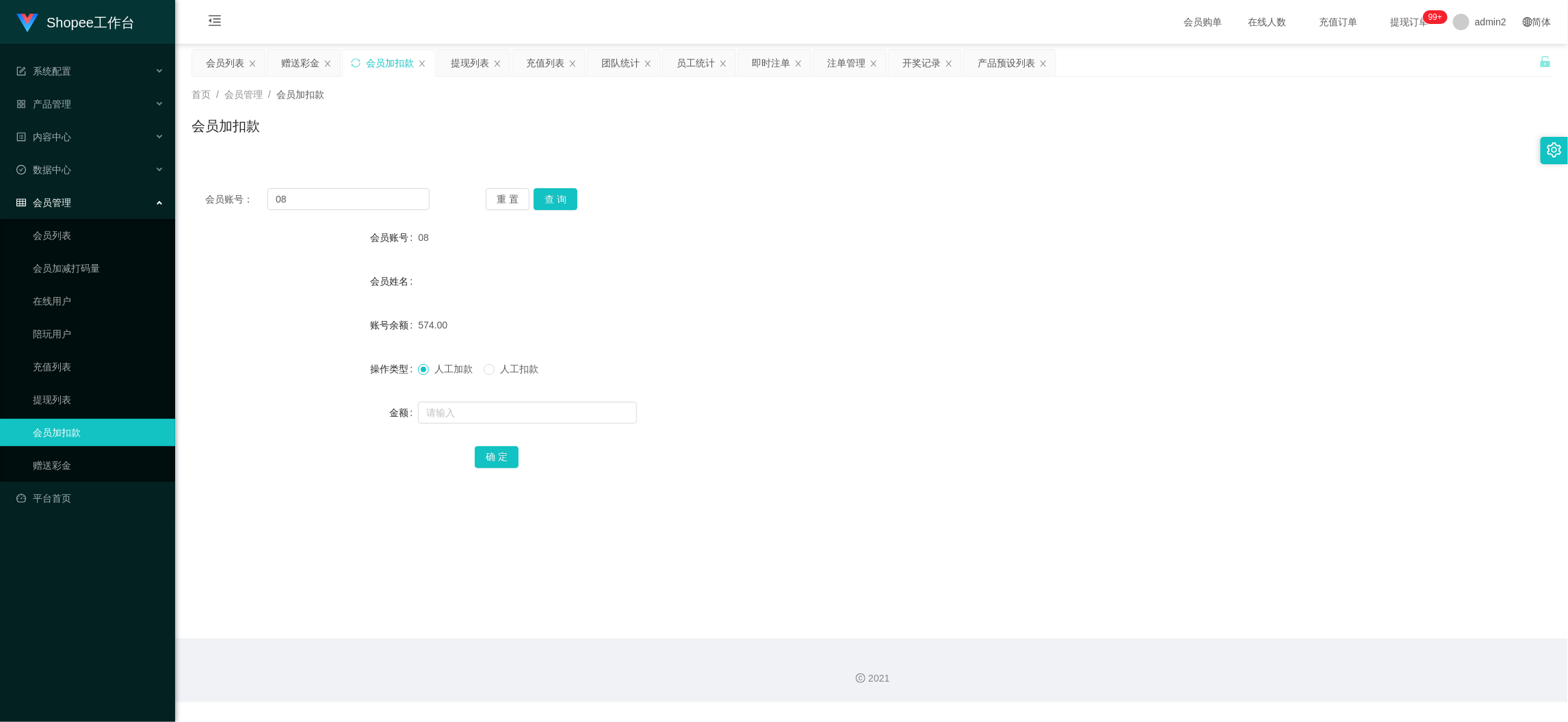
drag, startPoint x: 1189, startPoint y: 647, endPoint x: 1123, endPoint y: 605, distance: 78.2
click at [1188, 645] on div "2021" at bounding box center [872, 670] width 1393 height 63
drag, startPoint x: 291, startPoint y: 53, endPoint x: 338, endPoint y: 113, distance: 76.2
click at [291, 55] on div "赠送彩金" at bounding box center [300, 63] width 38 height 26
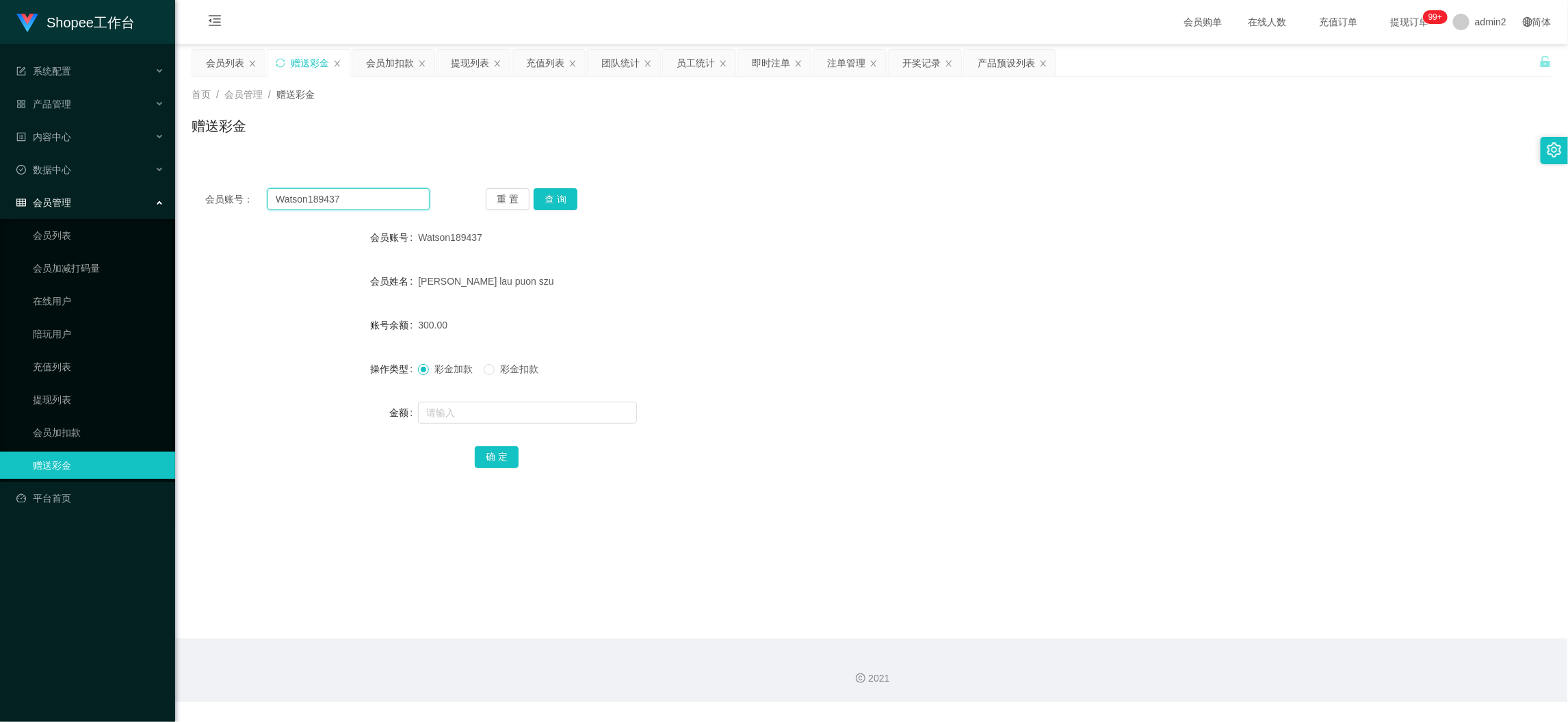
click at [383, 190] on input "Watson189437" at bounding box center [348, 199] width 162 height 22
paste input "yokehen"
type input "yokehen"
click at [542, 191] on button "查 询" at bounding box center [556, 199] width 44 height 22
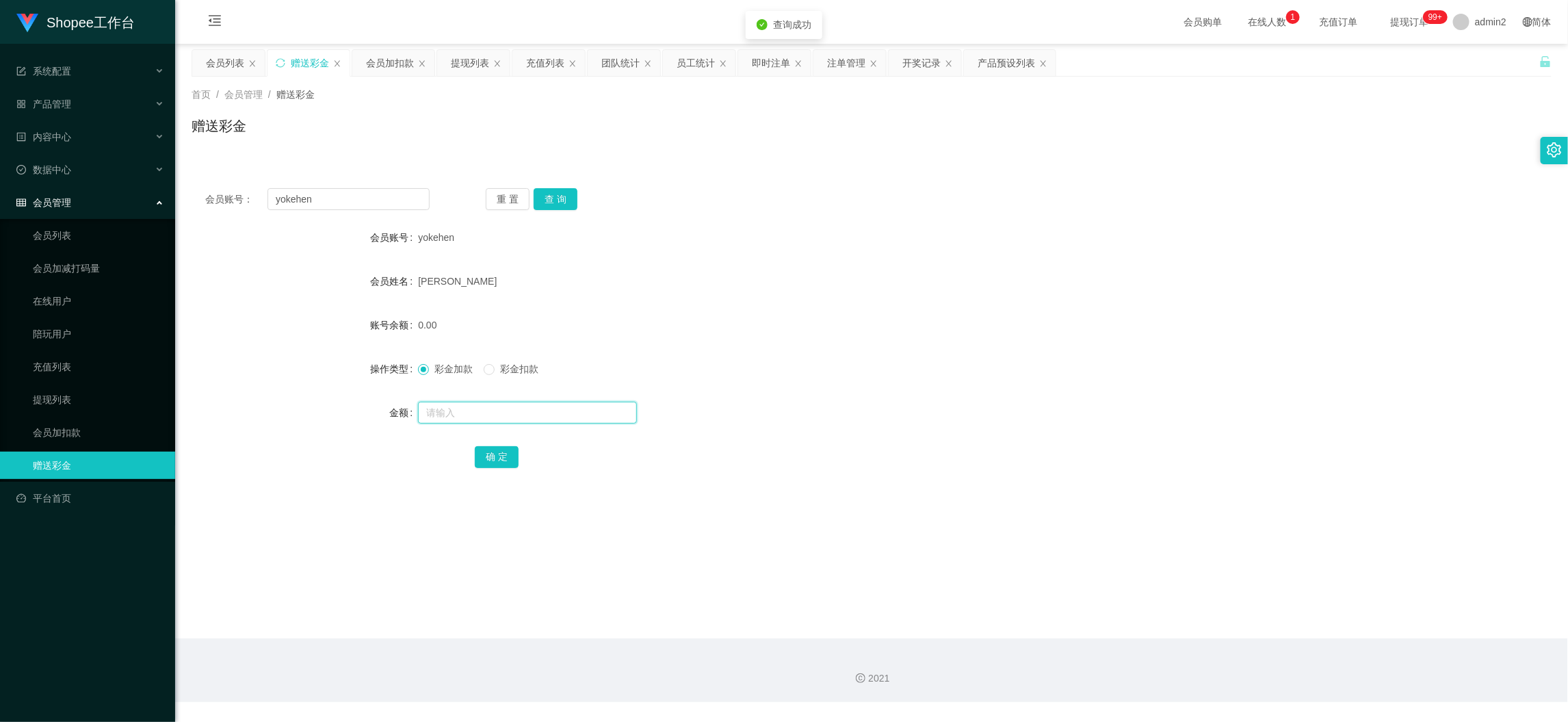
click at [544, 414] on input "text" at bounding box center [527, 412] width 219 height 22
type input "300"
click at [485, 446] on button "确 定" at bounding box center [497, 456] width 44 height 22
click at [882, 390] on form "会员账号 yokehen 会员姓名 [PERSON_NAME] 账号余额 300.00 操作类型 彩金加款 彩金扣款 金额 确 定" at bounding box center [872, 347] width 1360 height 246
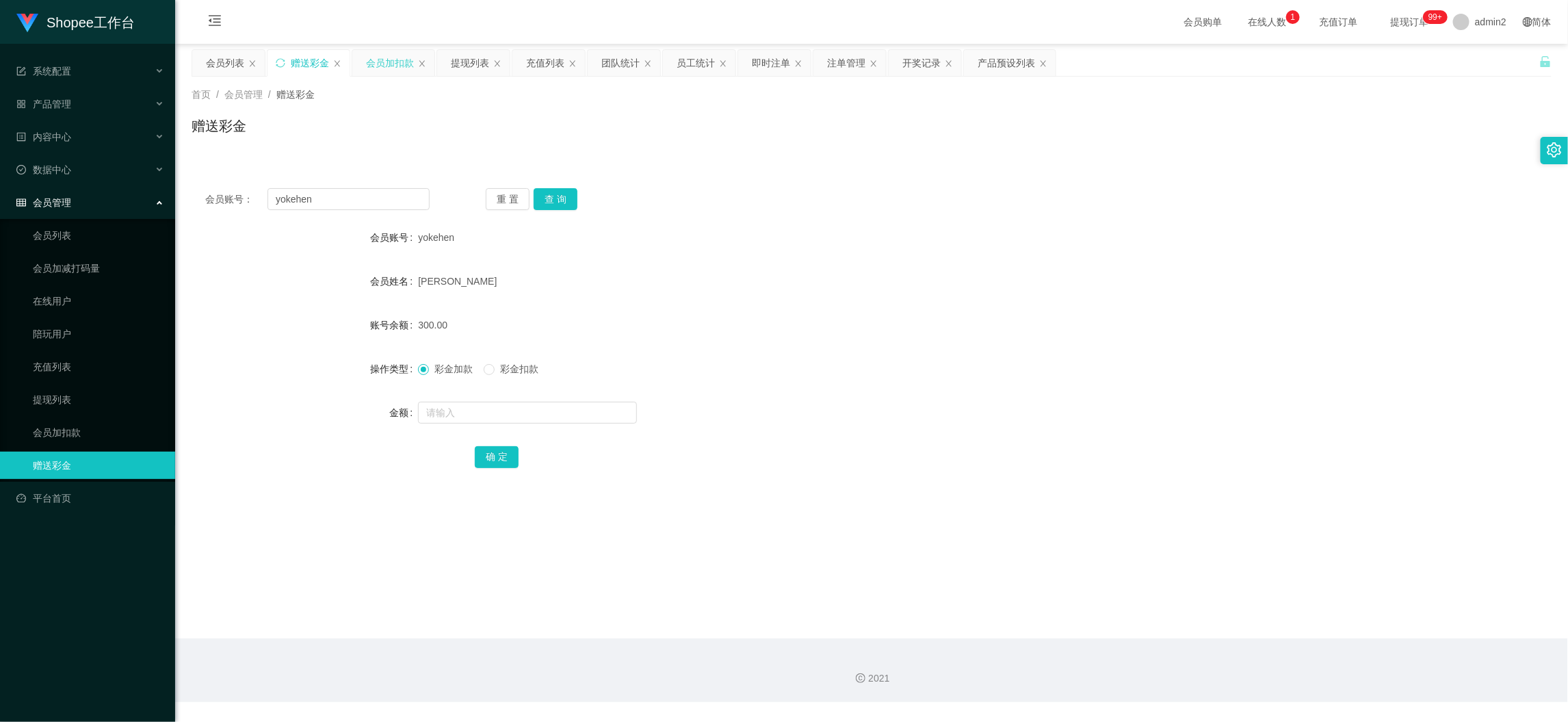
click at [385, 55] on div "会员加扣款" at bounding box center [390, 63] width 48 height 26
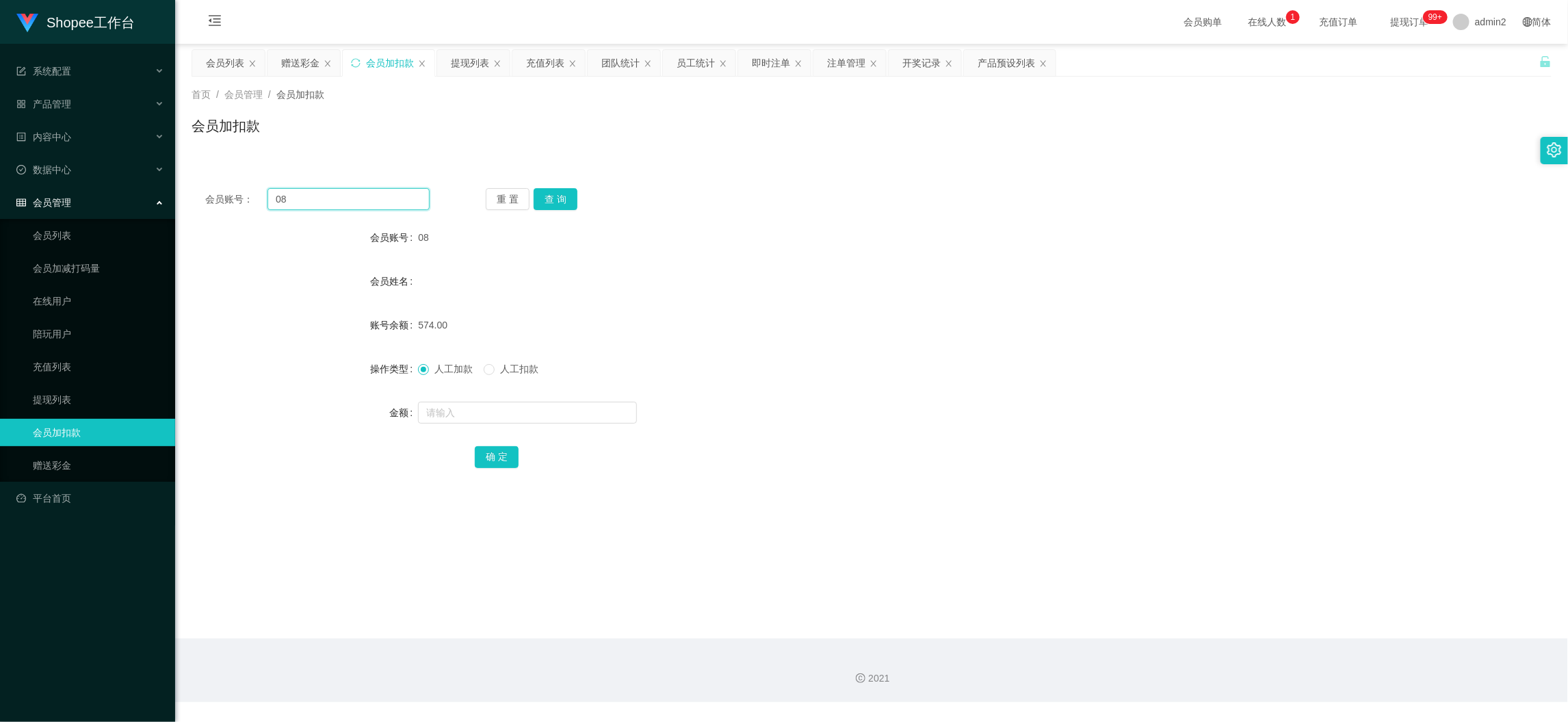
click at [373, 197] on input "08" at bounding box center [348, 199] width 162 height 22
paste input "11"
type input "11"
click at [561, 193] on button "查 询" at bounding box center [556, 199] width 44 height 22
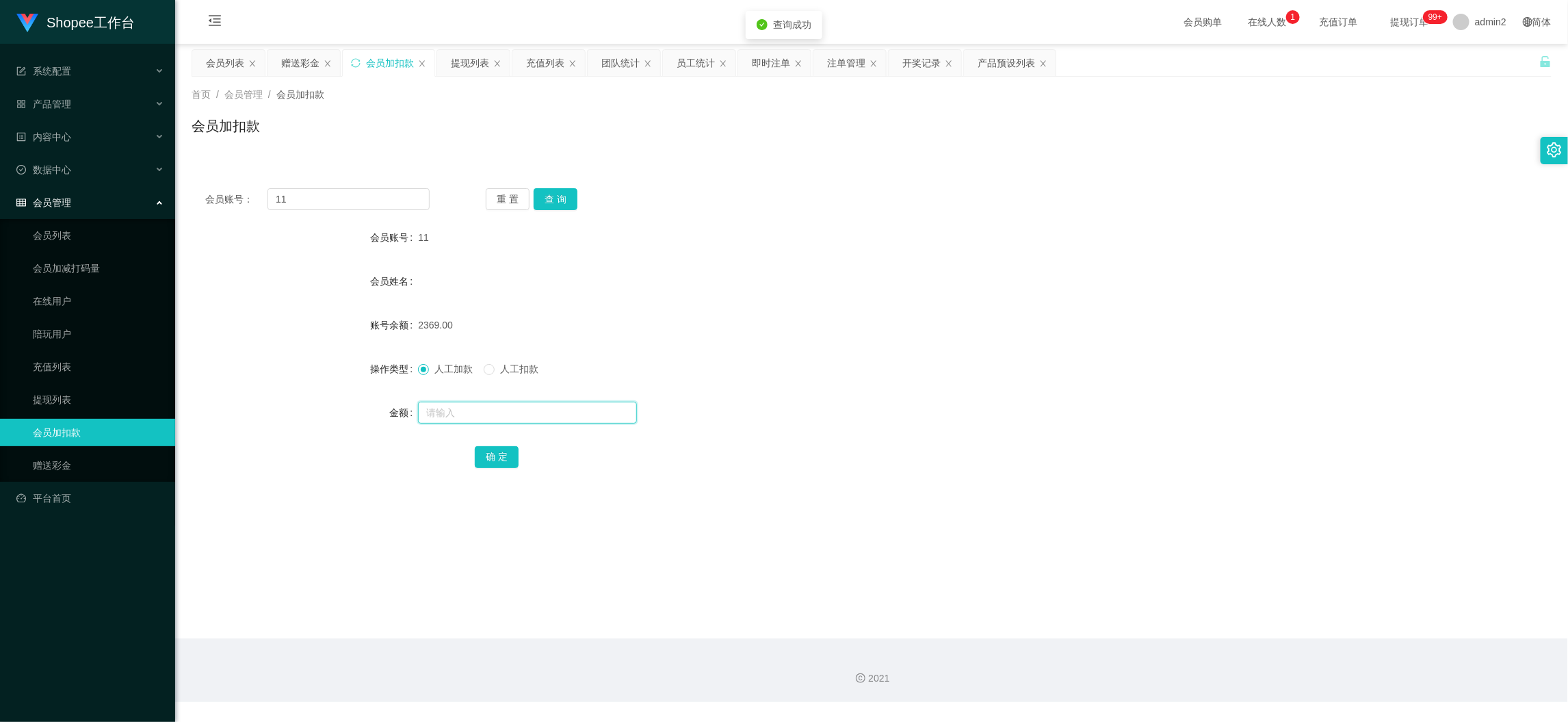
click at [544, 411] on input "text" at bounding box center [527, 412] width 219 height 22
type input "42"
click at [503, 452] on button "确 定" at bounding box center [497, 456] width 44 height 22
click at [1256, 623] on main "关闭左侧 关闭右侧 关闭其它 刷新页面 会员列表 赠送彩金 会员加扣款 提现列表 充值列表 团队统计 员工统计 即时注单 注单管理 开奖记录 产品预设列表 首…" at bounding box center [872, 341] width 1393 height 594
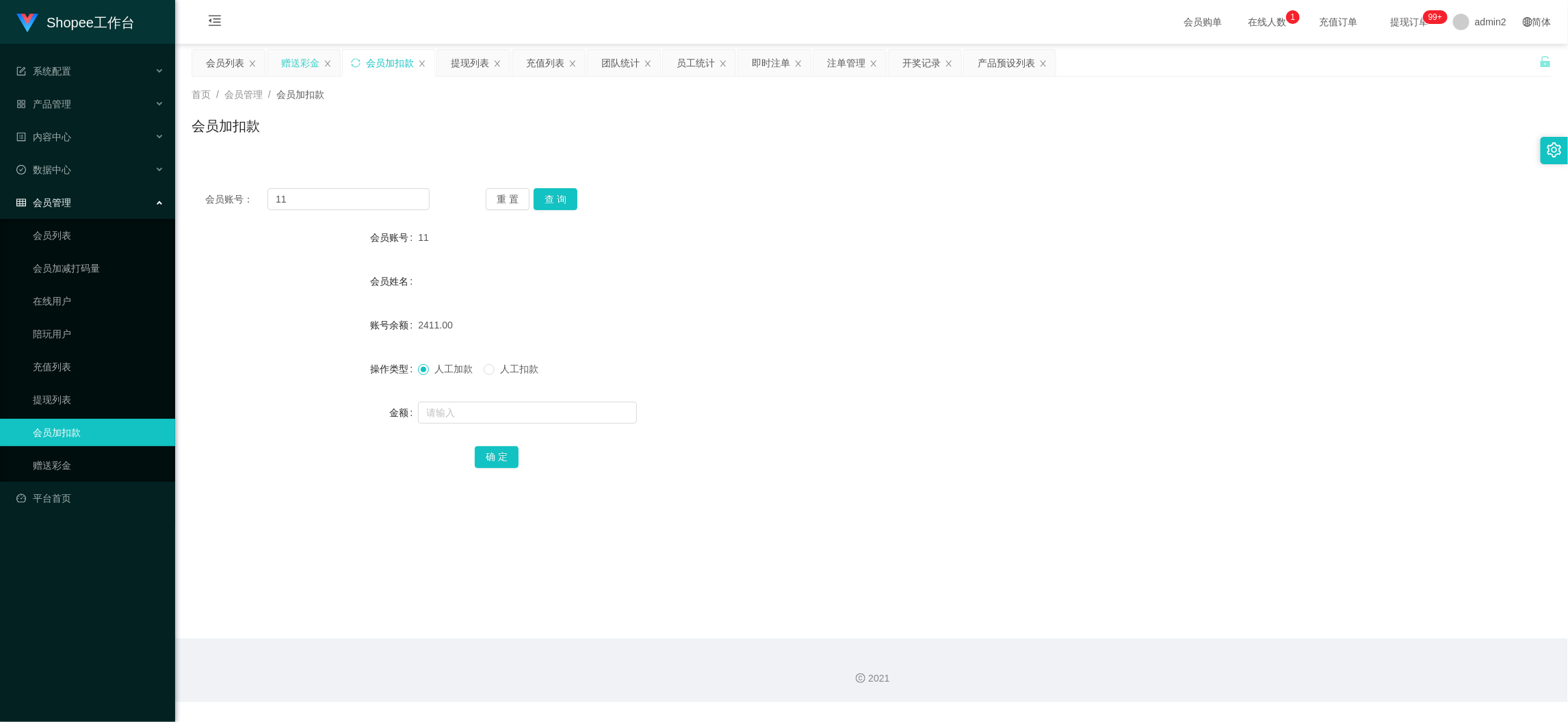
click at [296, 57] on div "赠送彩金" at bounding box center [300, 63] width 38 height 26
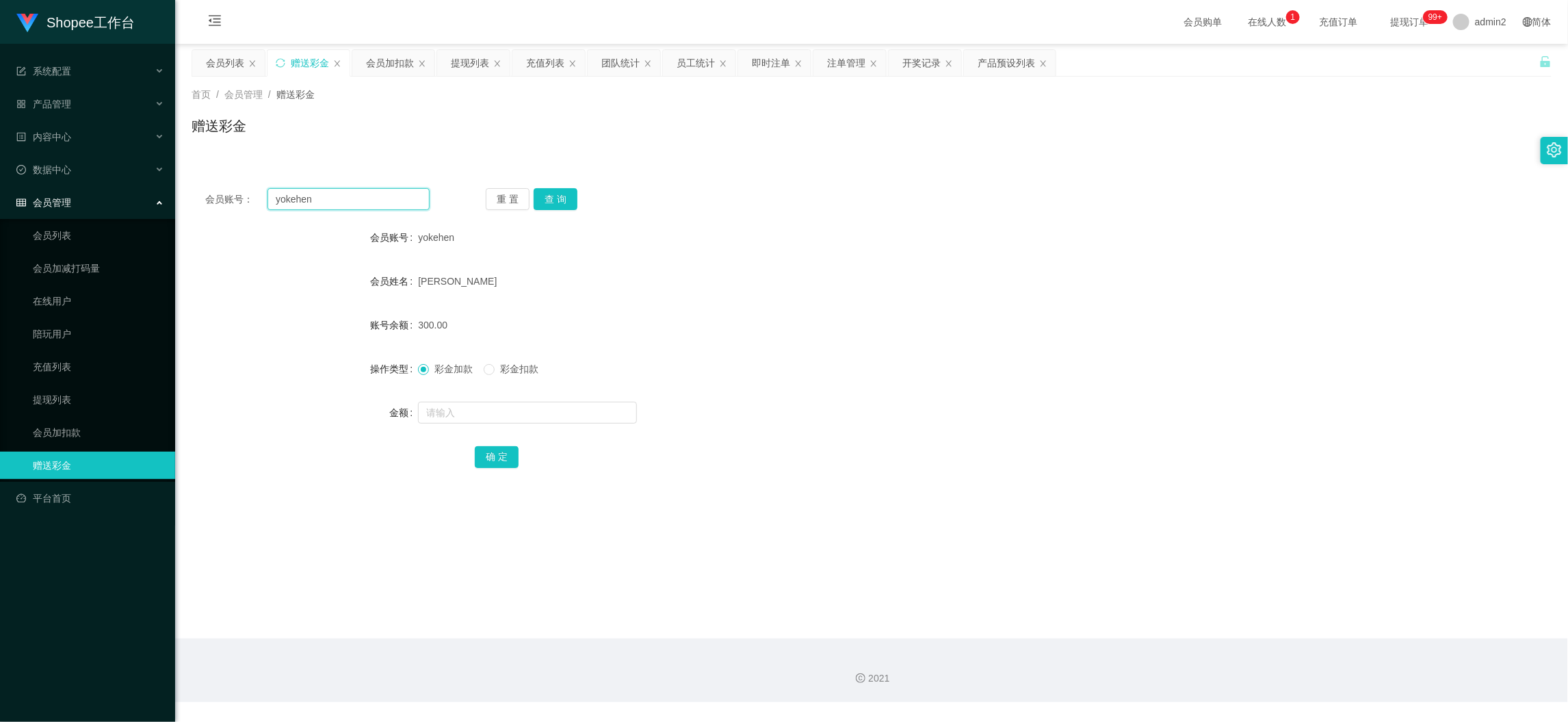
click at [378, 199] on input "yokehen" at bounding box center [348, 199] width 162 height 22
paste input "0126666758"
type input "0126666758"
click at [561, 196] on button "查 询" at bounding box center [556, 199] width 44 height 22
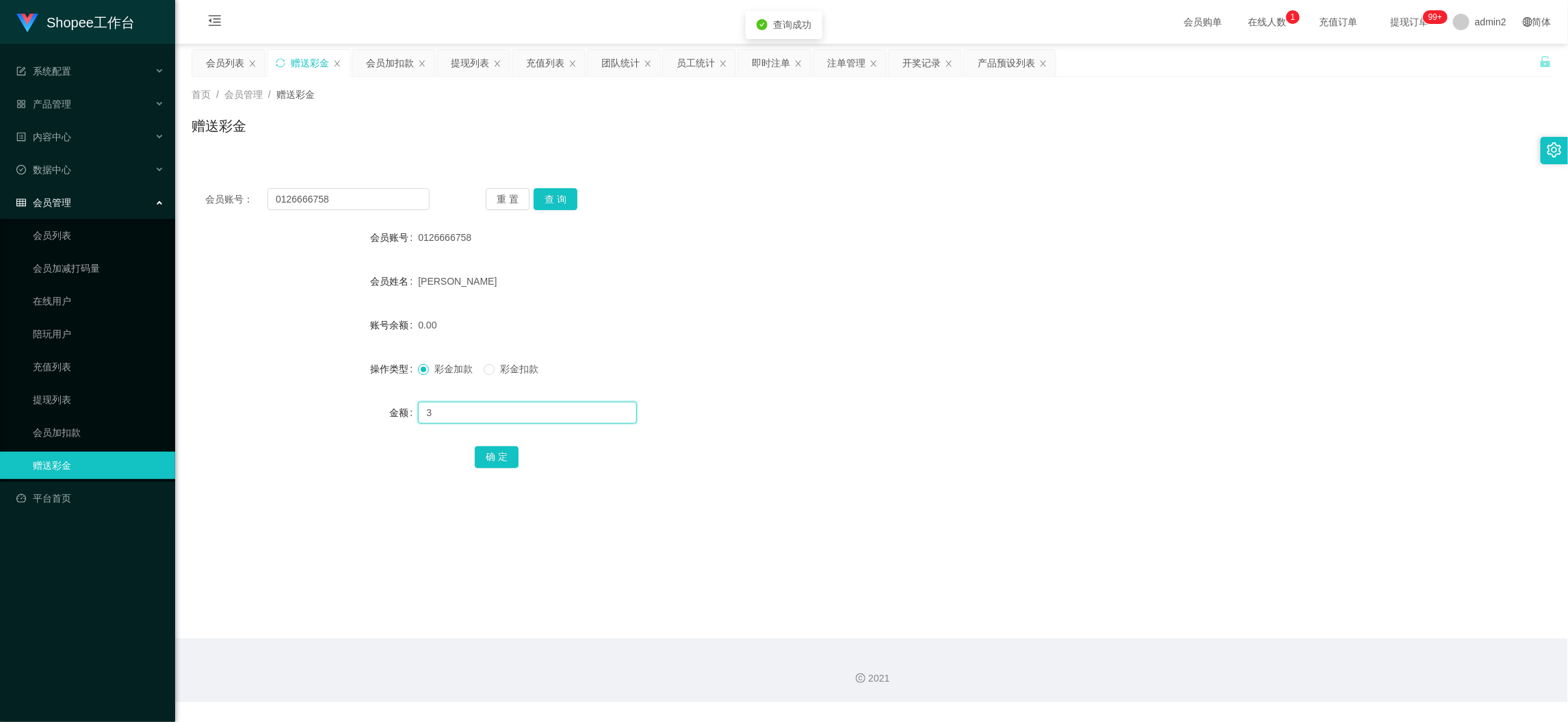
click at [569, 420] on input "3" at bounding box center [527, 412] width 219 height 22
type input "300"
click at [503, 456] on button "确 定" at bounding box center [497, 456] width 44 height 22
click at [794, 408] on div "300" at bounding box center [815, 412] width 794 height 28
click at [391, 56] on div "会员加扣款" at bounding box center [390, 63] width 48 height 26
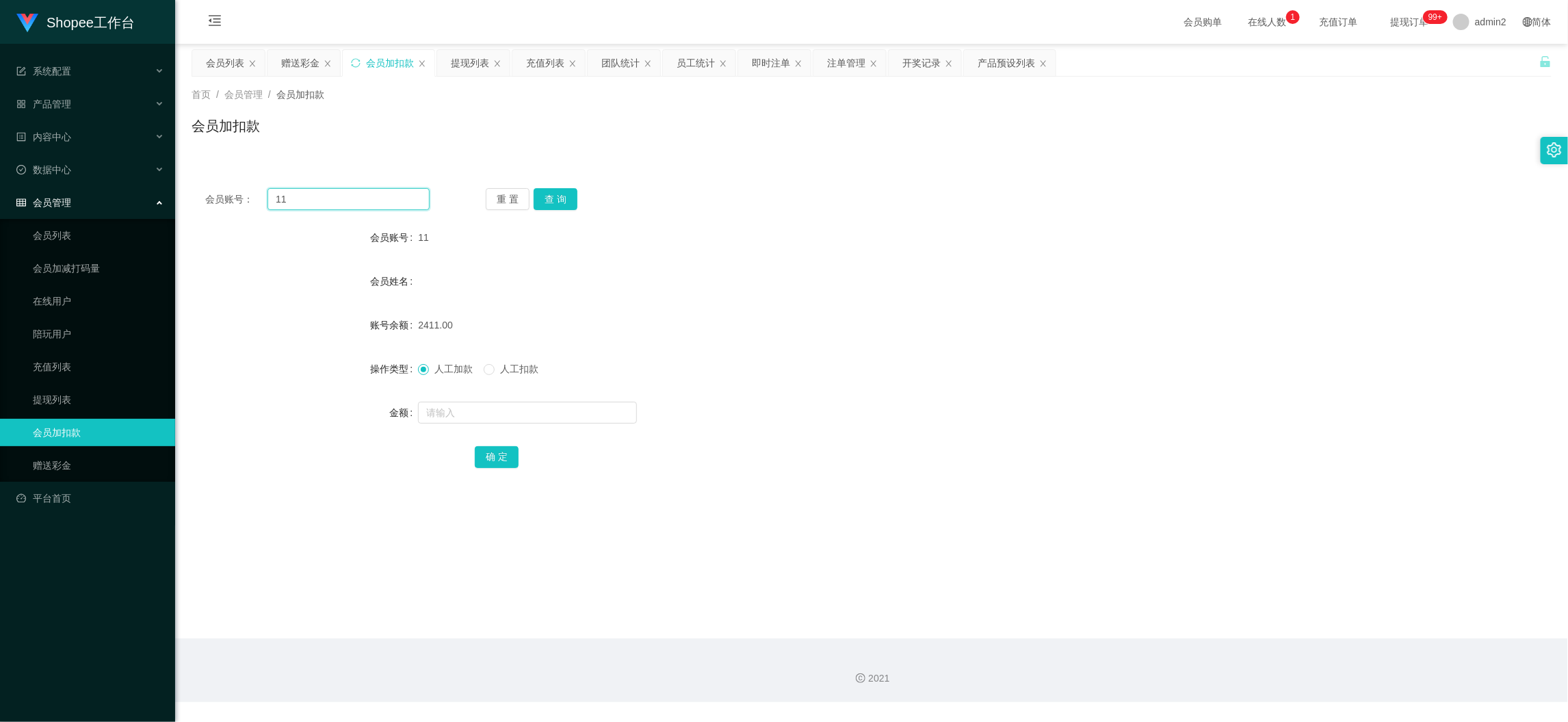
click at [384, 188] on input "11" at bounding box center [348, 199] width 162 height 22
paste input "060"
type input "060"
click at [561, 194] on button "查 询" at bounding box center [556, 199] width 44 height 22
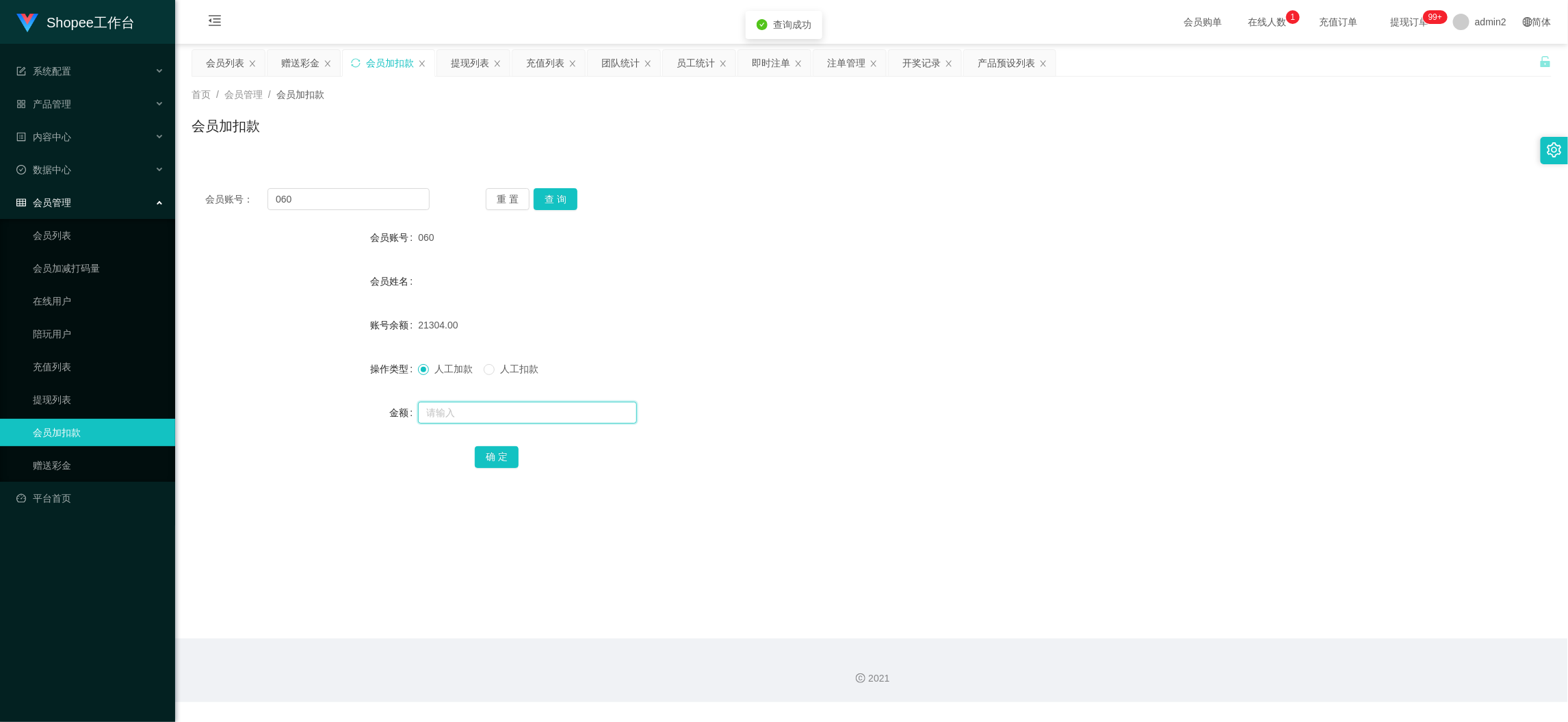
click at [620, 417] on input "text" at bounding box center [527, 412] width 219 height 22
type input "60"
click at [497, 447] on button "确 定" at bounding box center [497, 456] width 44 height 22
click at [848, 399] on div at bounding box center [815, 412] width 794 height 28
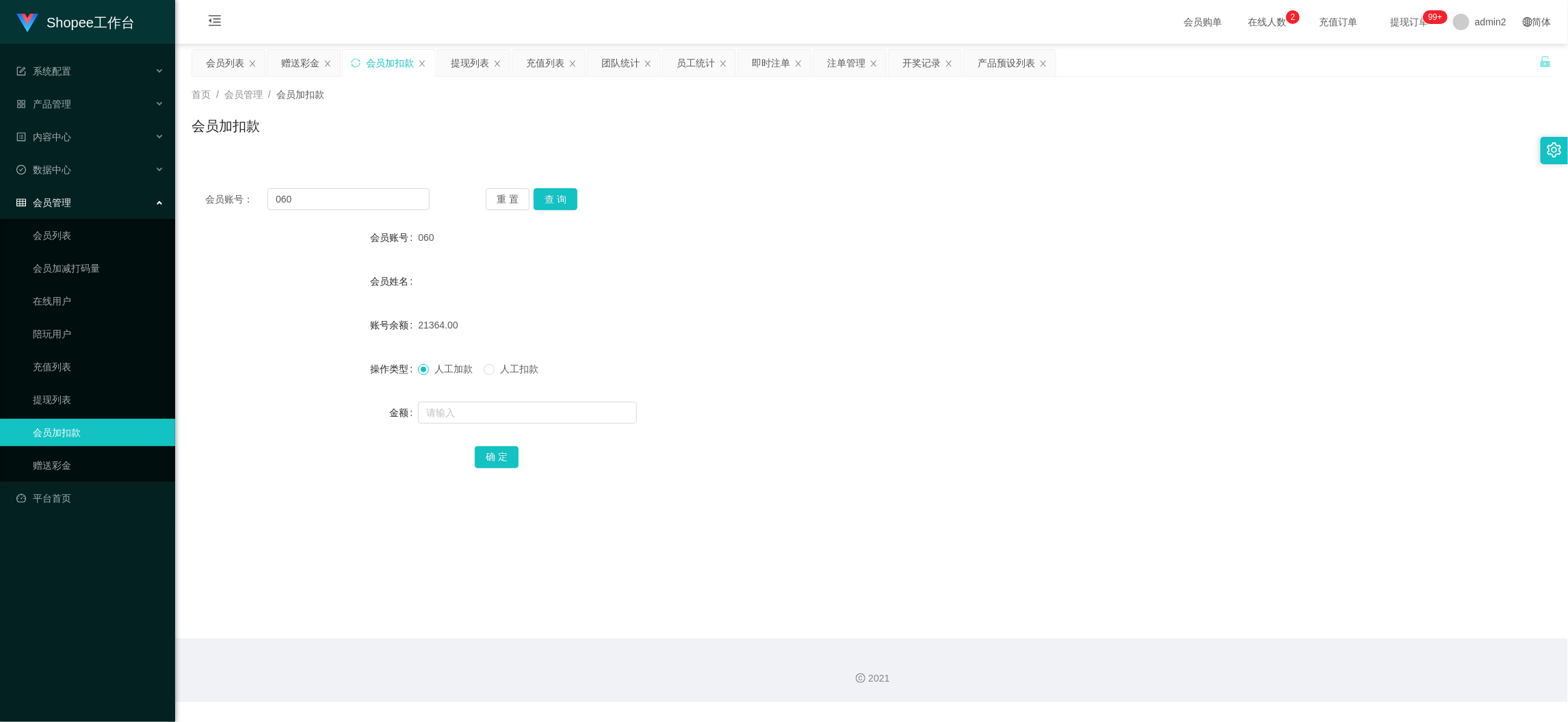
drag, startPoint x: 1213, startPoint y: 651, endPoint x: 1166, endPoint y: 623, distance: 54.7
click at [1213, 650] on div "2021" at bounding box center [872, 670] width 1393 height 63
click at [775, 62] on div "即时注单" at bounding box center [771, 63] width 38 height 26
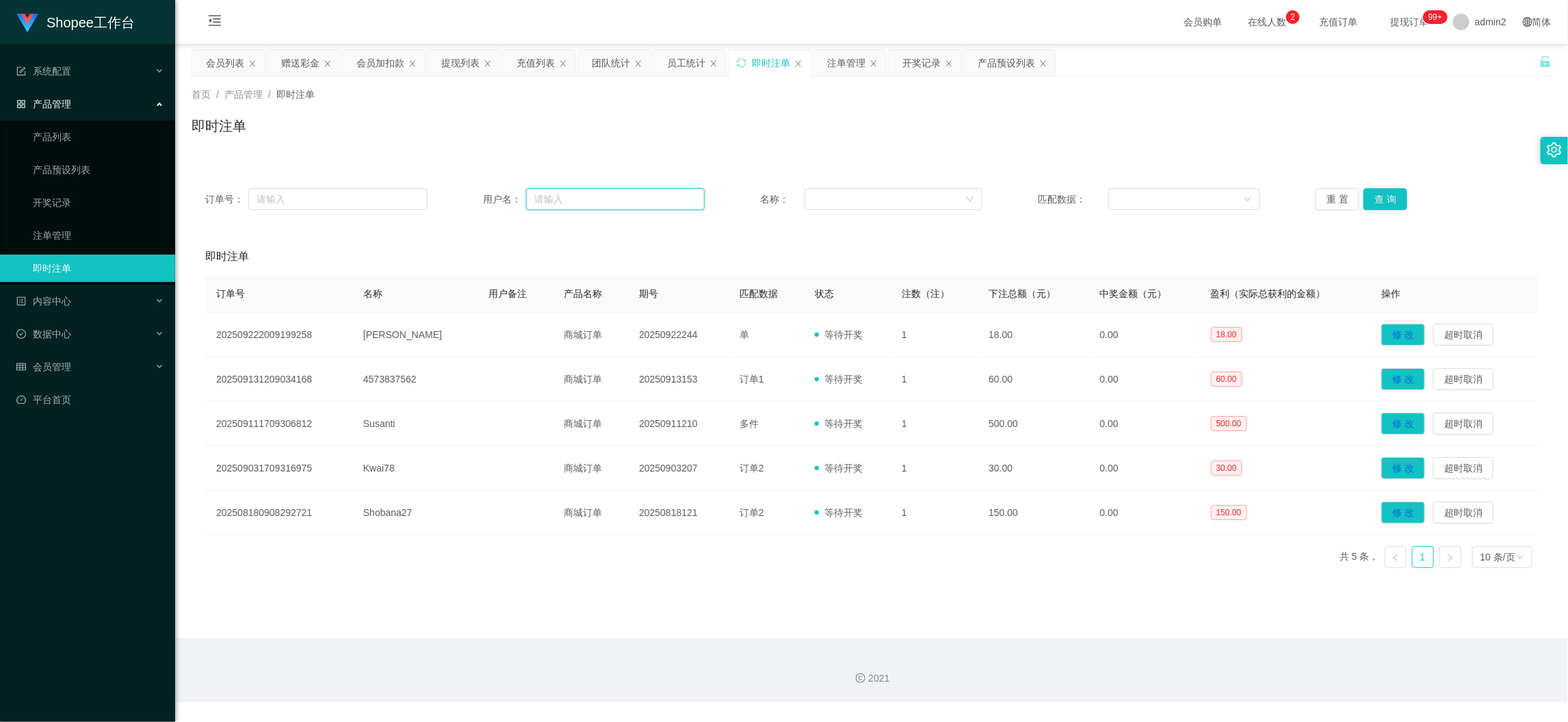
click at [570, 196] on input "text" at bounding box center [615, 199] width 178 height 22
paste input "yokehen"
type input "yokehen"
click at [1387, 193] on button "查 询" at bounding box center [1385, 199] width 44 height 22
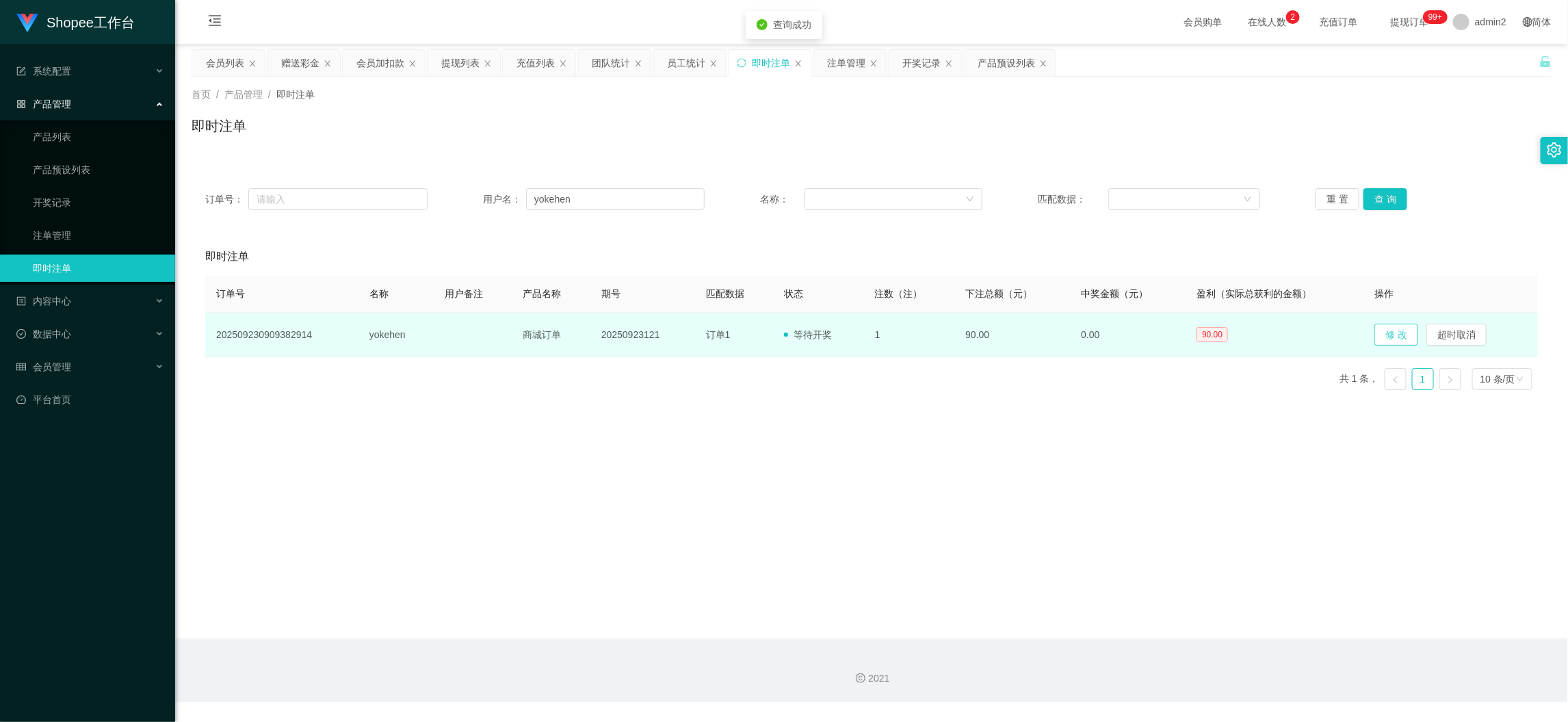
click at [1397, 338] on button "修 改" at bounding box center [1396, 334] width 44 height 22
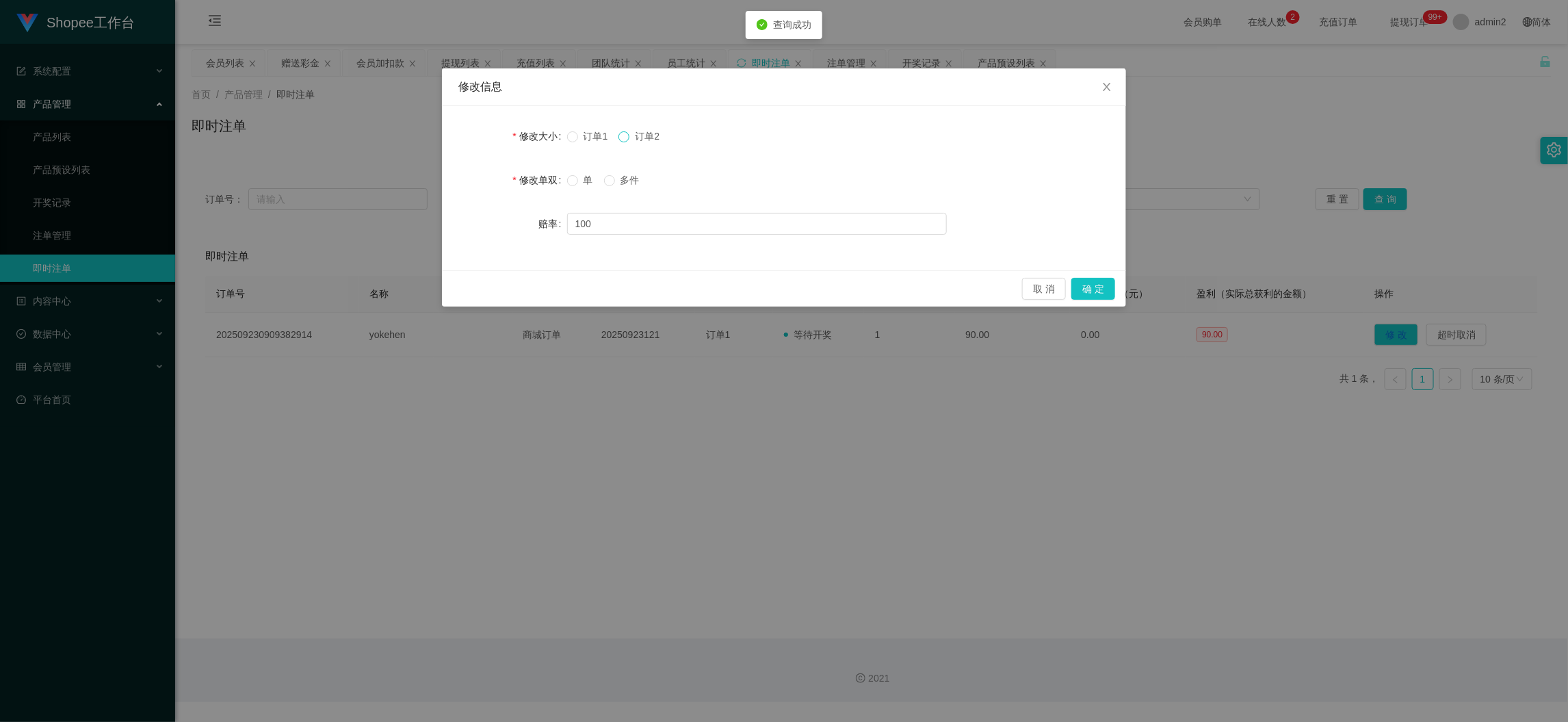
click at [629, 135] on span at bounding box center [623, 137] width 11 height 11
click at [1088, 290] on button "确 定" at bounding box center [1093, 288] width 44 height 22
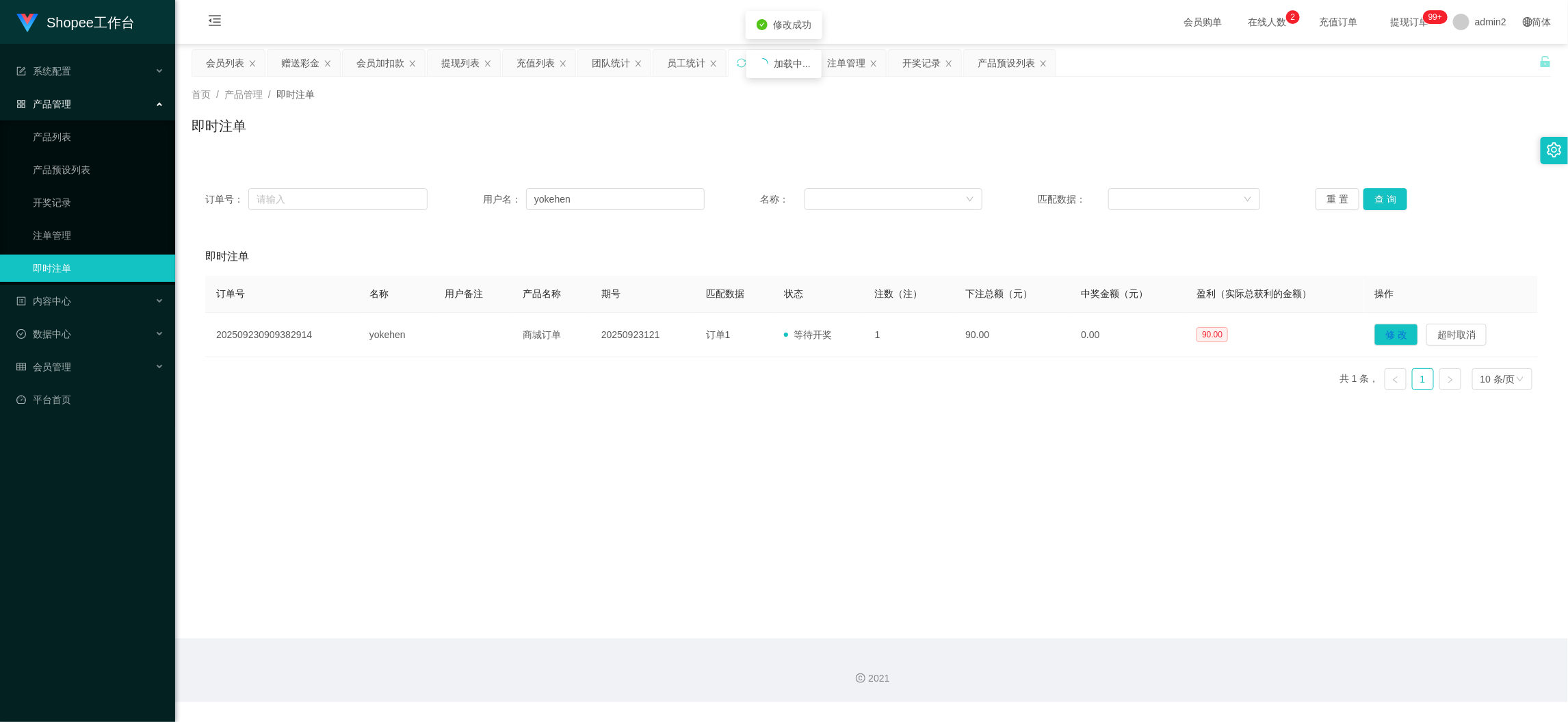
click at [961, 435] on div "Shopee工作台 系统配置 产品管理 产品列表 产品预设列表 开奖记录 注单管理 即时注单 内容中心 数据中心 员工统计 团队统计 会员管理 会员列表 会员…" at bounding box center [784, 361] width 1568 height 722
click at [384, 57] on div "会员加扣款" at bounding box center [380, 63] width 48 height 26
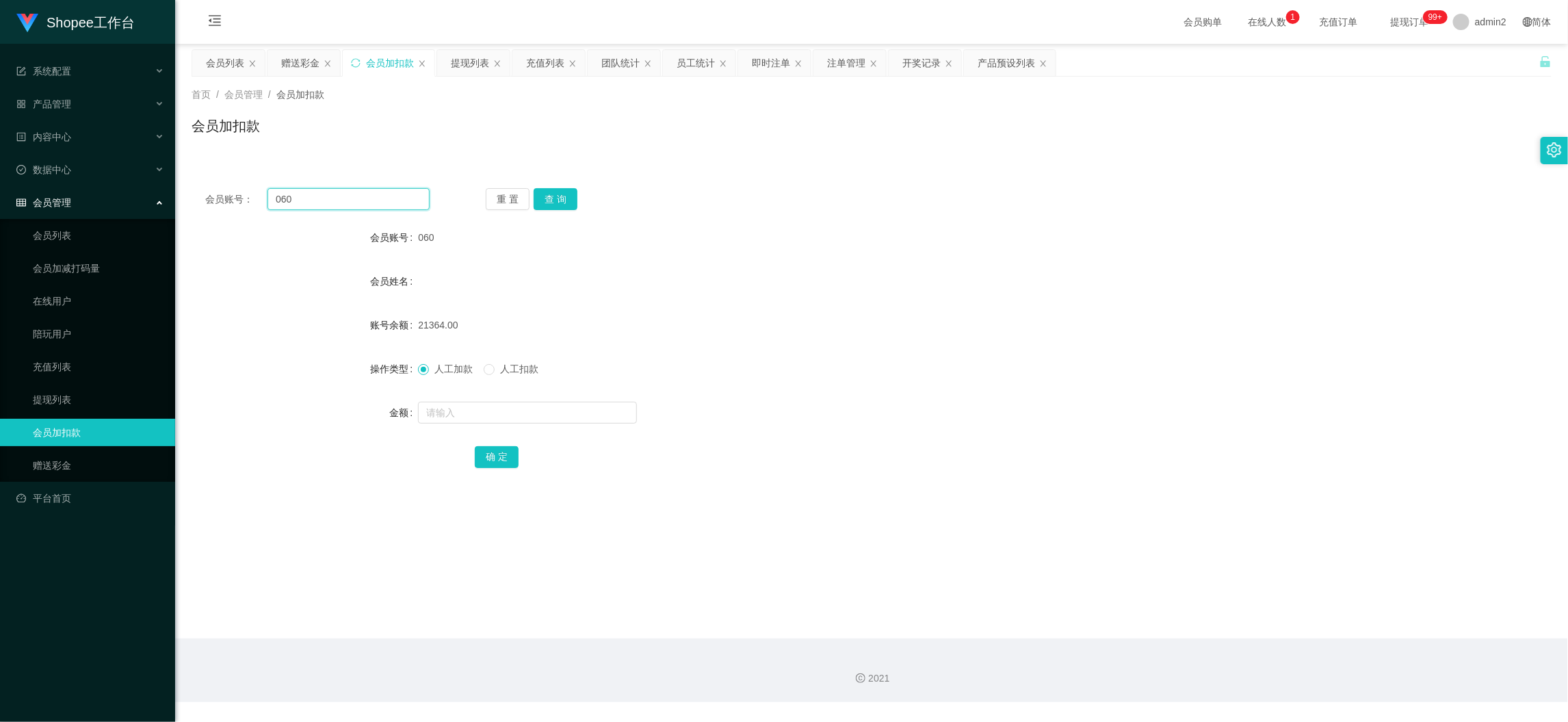
click at [368, 194] on input "060" at bounding box center [348, 199] width 162 height 22
click at [375, 196] on input "060" at bounding box center [348, 199] width 162 height 22
paste input "11"
type input "11"
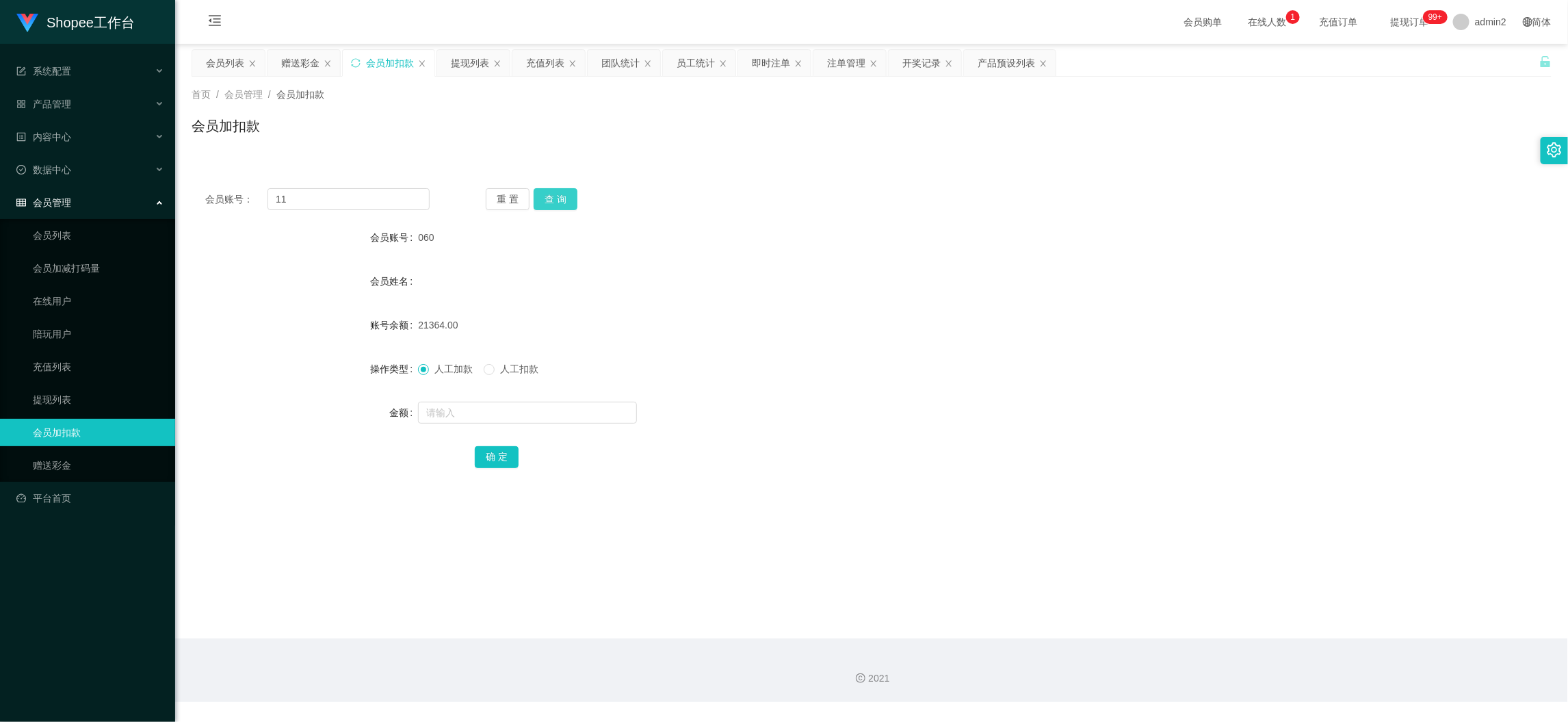
click at [555, 193] on button "查 询" at bounding box center [556, 199] width 44 height 22
click at [575, 410] on input "text" at bounding box center [527, 412] width 219 height 22
type input "200"
click at [493, 452] on button "确 定" at bounding box center [497, 456] width 44 height 22
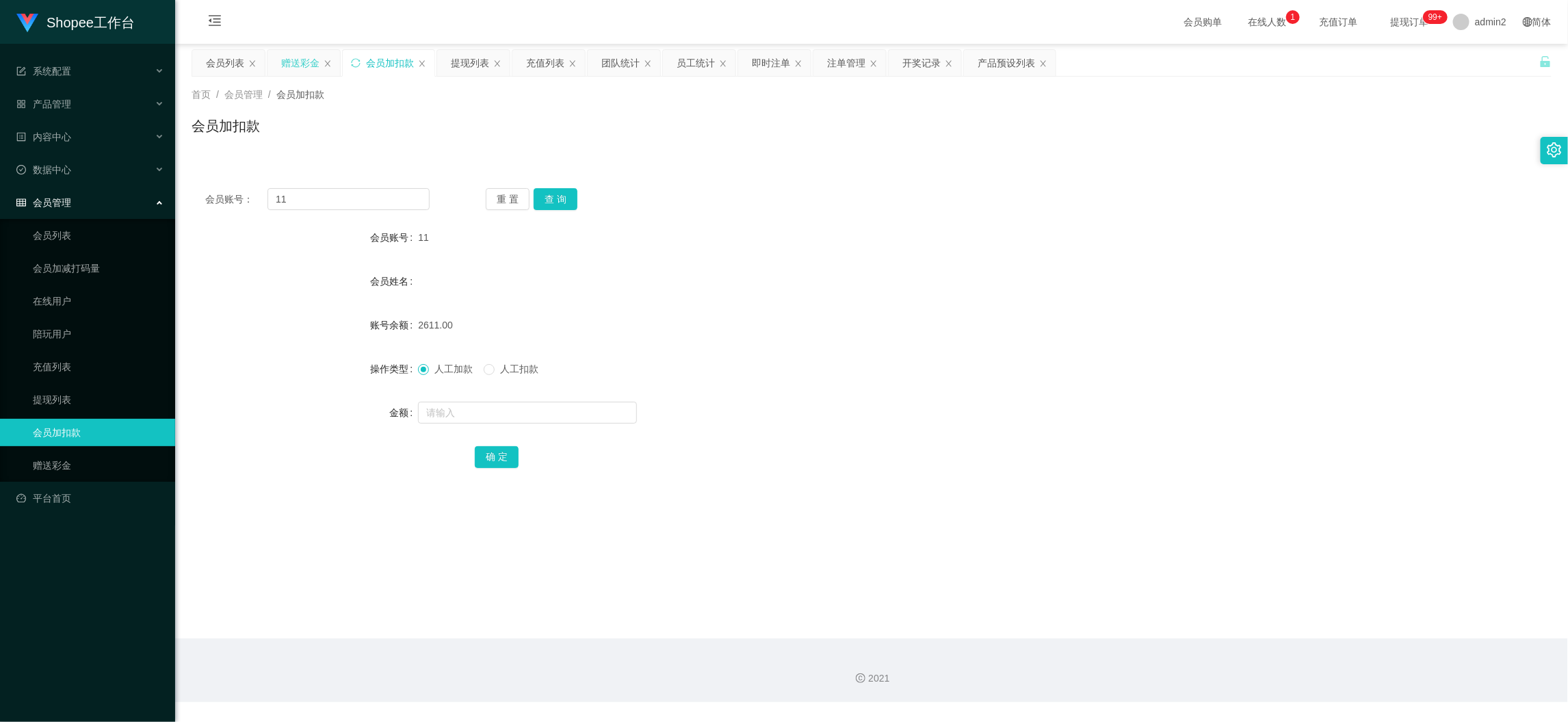
click at [310, 62] on div "赠送彩金" at bounding box center [300, 63] width 38 height 26
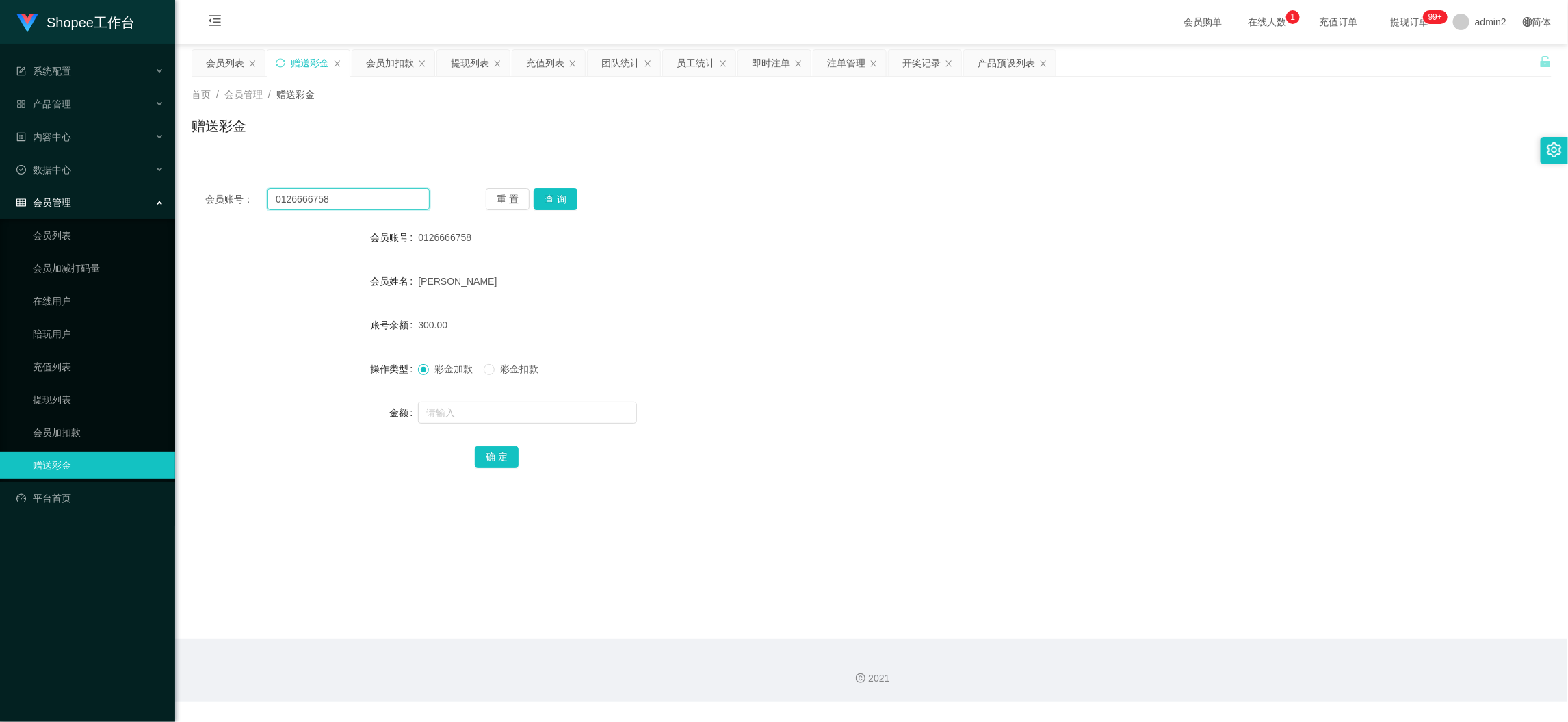
click at [364, 207] on input "0126666758" at bounding box center [348, 199] width 162 height 22
paste input "mctan95"
type input "mctan95"
click at [550, 192] on button "查 询" at bounding box center [556, 199] width 44 height 22
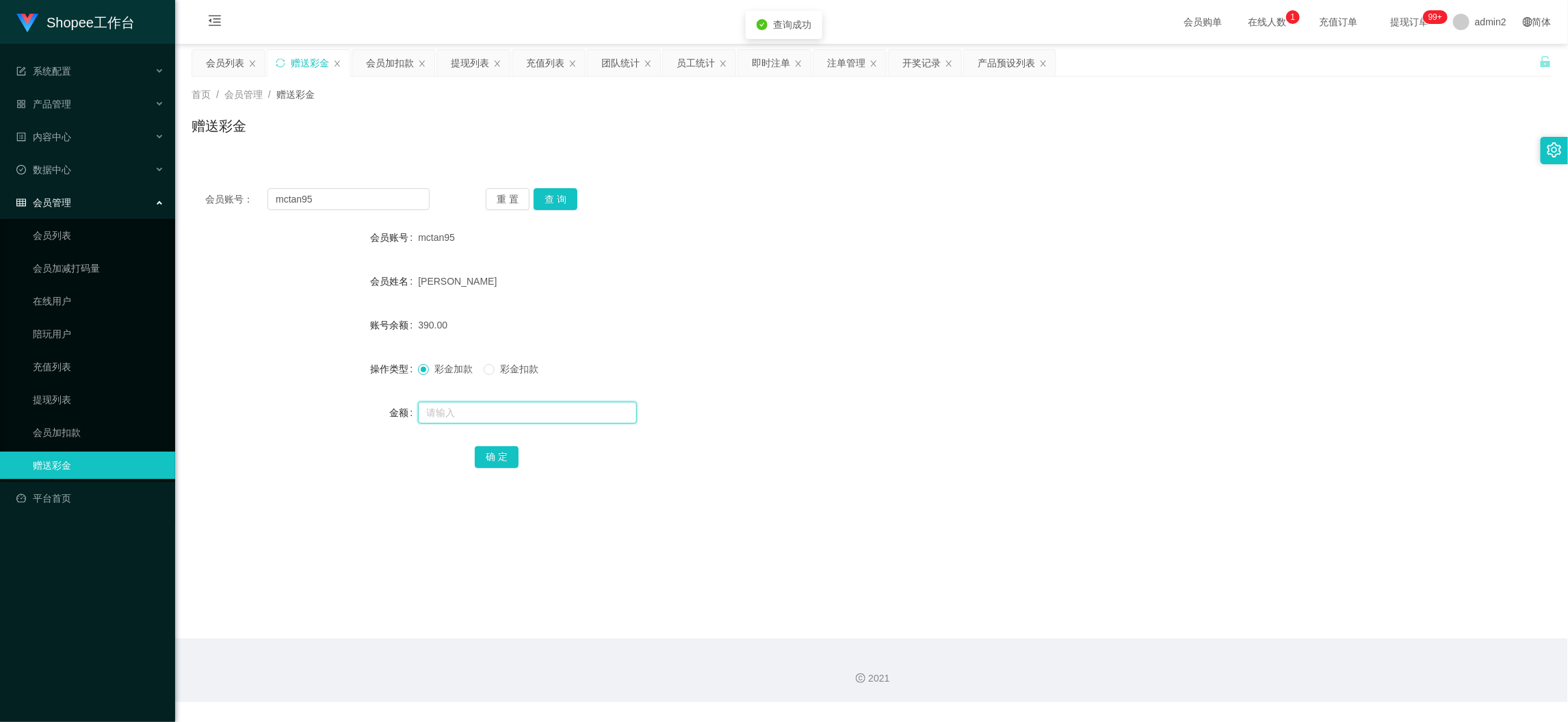
click at [580, 410] on input "text" at bounding box center [527, 412] width 219 height 22
type input "1000"
drag, startPoint x: 507, startPoint y: 451, endPoint x: 588, endPoint y: 431, distance: 83.4
click at [507, 451] on button "确 定" at bounding box center [497, 456] width 44 height 22
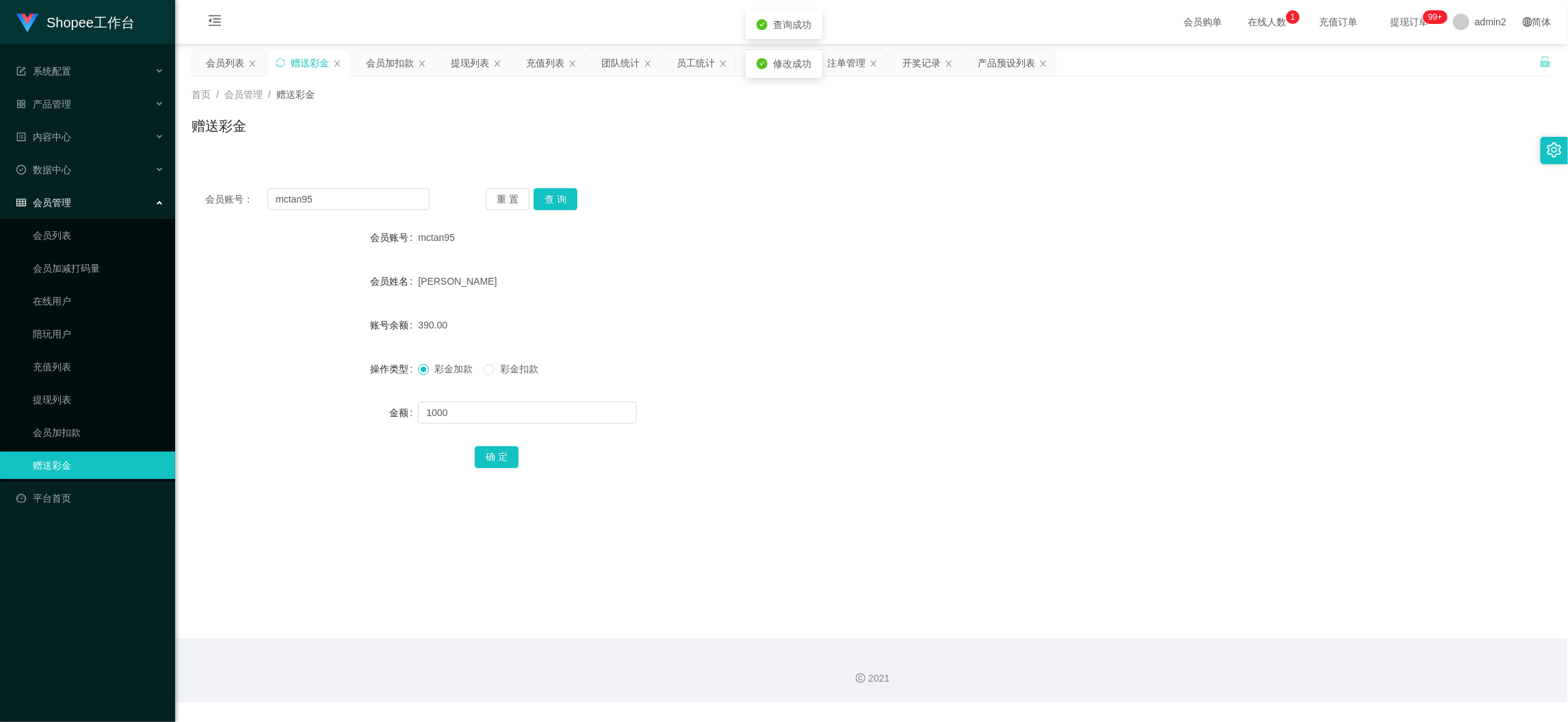
click at [851, 393] on form "会员账号 mctan95 会员姓名 [PERSON_NAME] 账号余额 390.00 操作类型 彩金加款 彩金扣款 金额 1000 确 定" at bounding box center [872, 347] width 1360 height 246
click at [405, 64] on div "会员加扣款" at bounding box center [390, 63] width 48 height 26
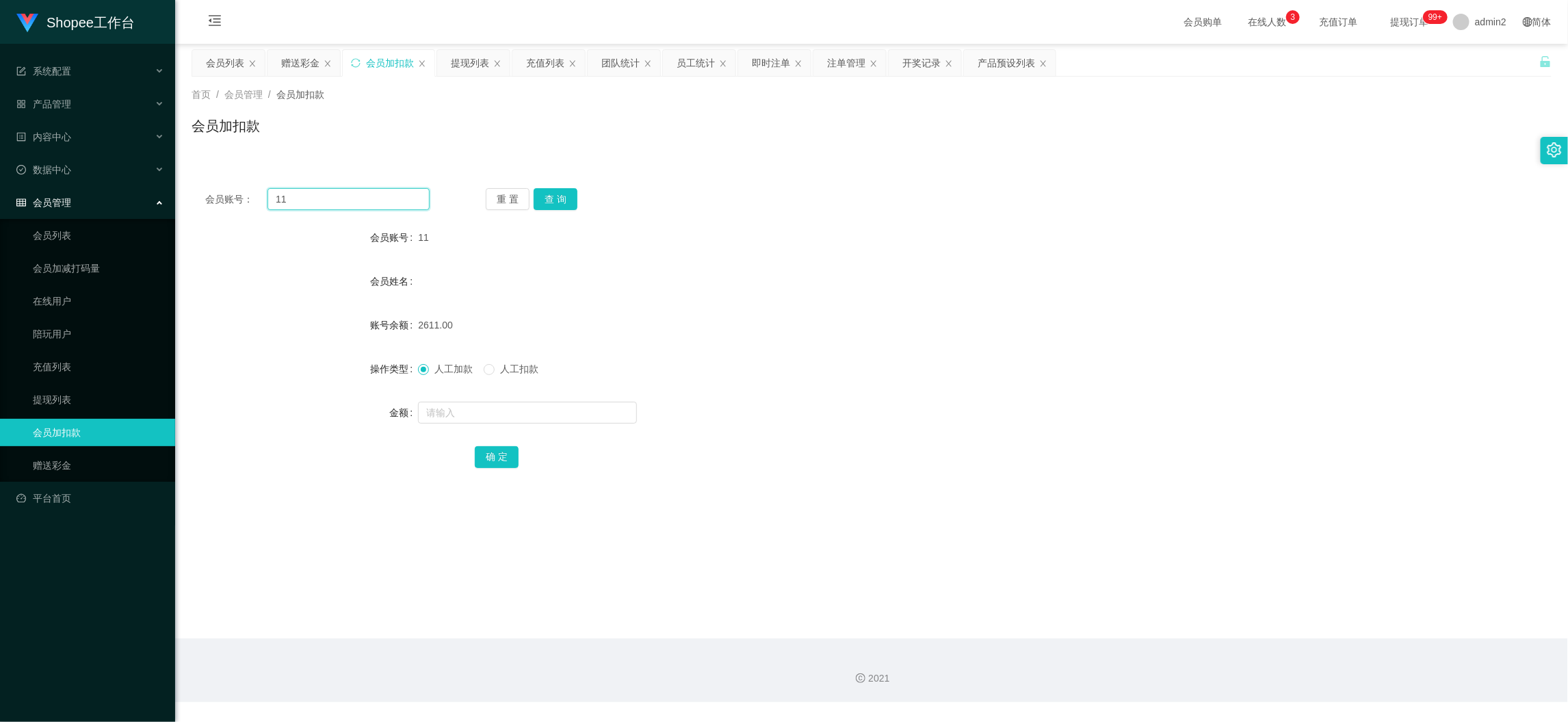
click at [373, 204] on input "11" at bounding box center [348, 199] width 162 height 22
click at [373, 203] on input "11" at bounding box center [348, 199] width 162 height 22
paste input "77"
type input "77"
click at [564, 195] on button "查 询" at bounding box center [556, 199] width 44 height 22
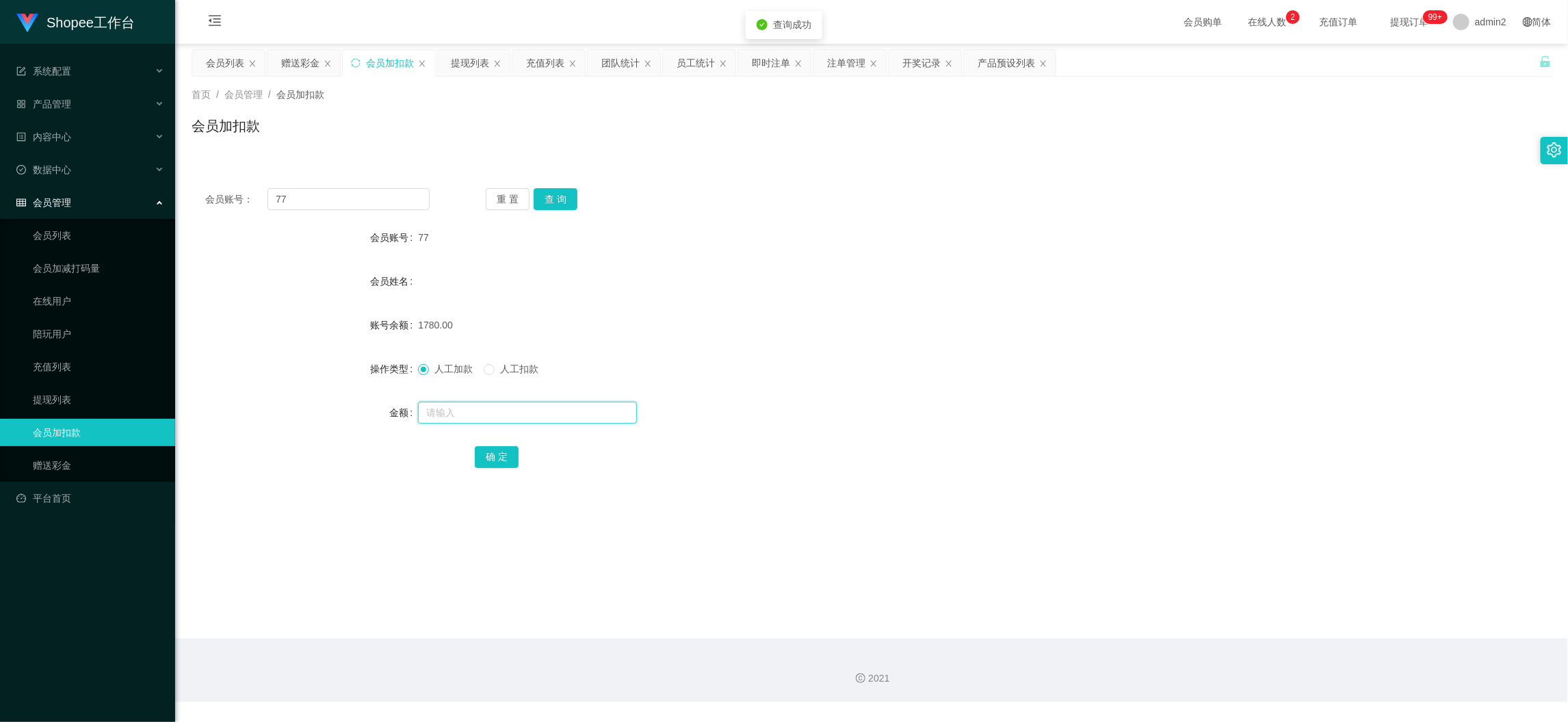
click at [608, 416] on input "text" at bounding box center [527, 412] width 219 height 22
type input "200"
click at [495, 452] on button "确 定" at bounding box center [497, 456] width 44 height 22
drag, startPoint x: 1223, startPoint y: 665, endPoint x: 810, endPoint y: 429, distance: 475.7
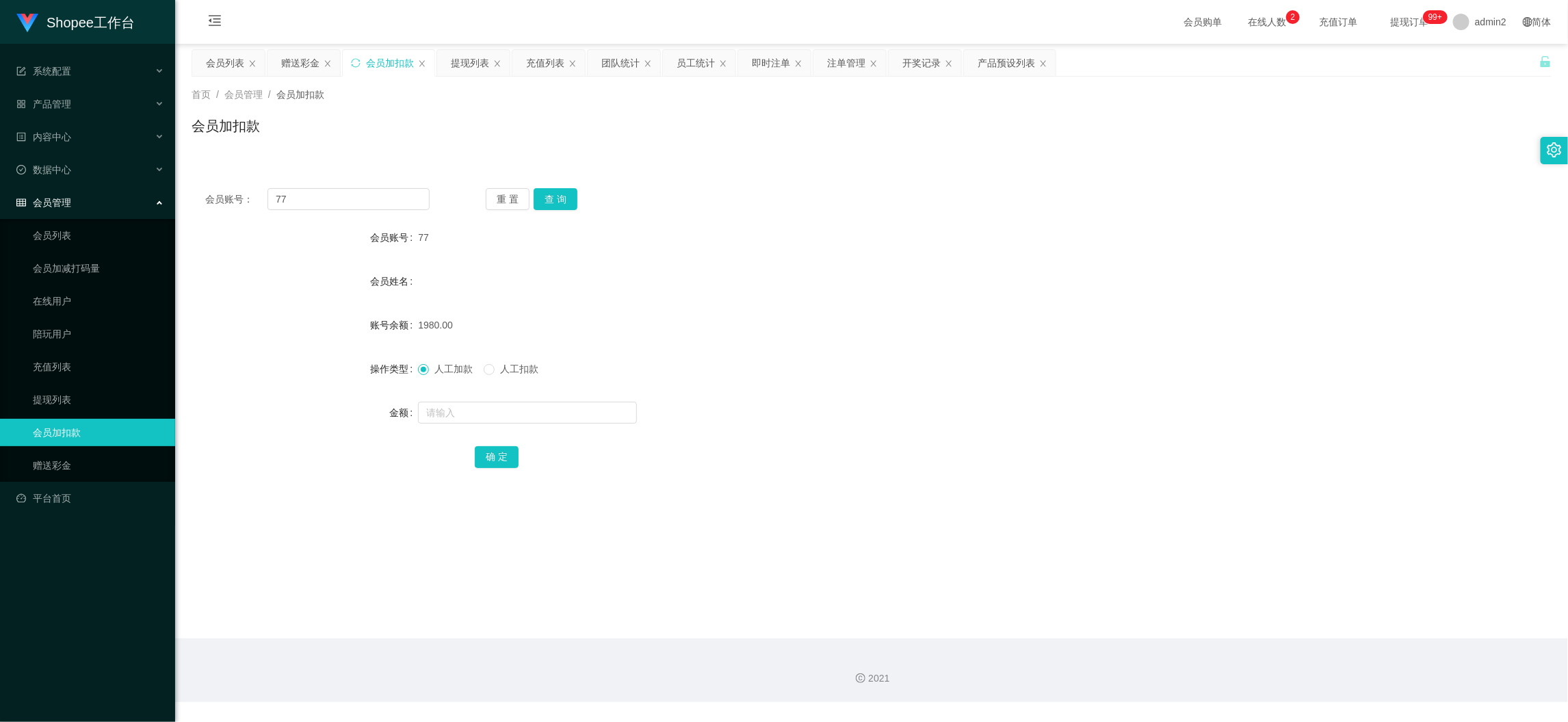
click at [1222, 665] on div "2021" at bounding box center [872, 670] width 1393 height 63
click at [301, 55] on div "赠送彩金" at bounding box center [300, 63] width 38 height 26
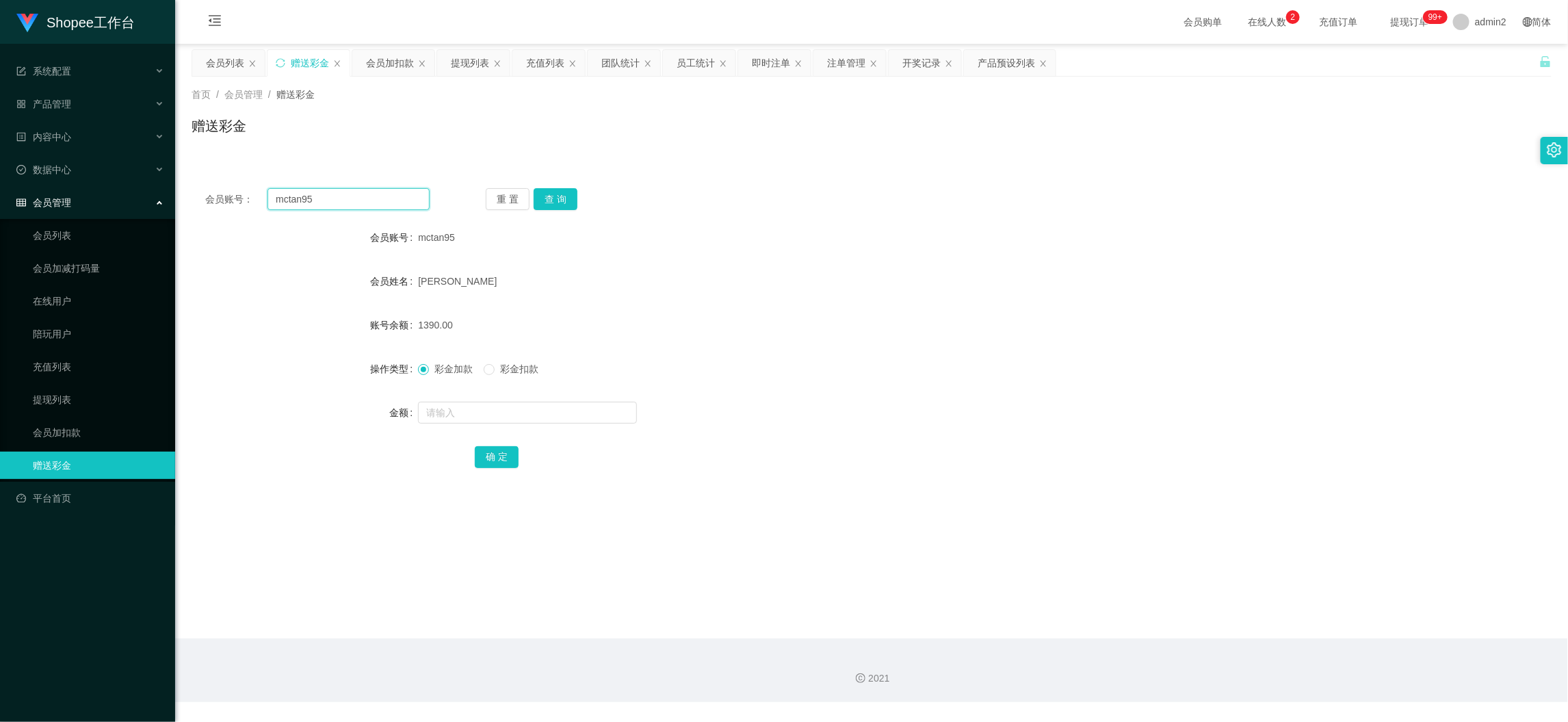
click at [364, 201] on input "mctan95" at bounding box center [348, 199] width 162 height 22
paste input "Watson189437"
type input "Watson189437"
click at [549, 196] on button "查 询" at bounding box center [556, 199] width 44 height 22
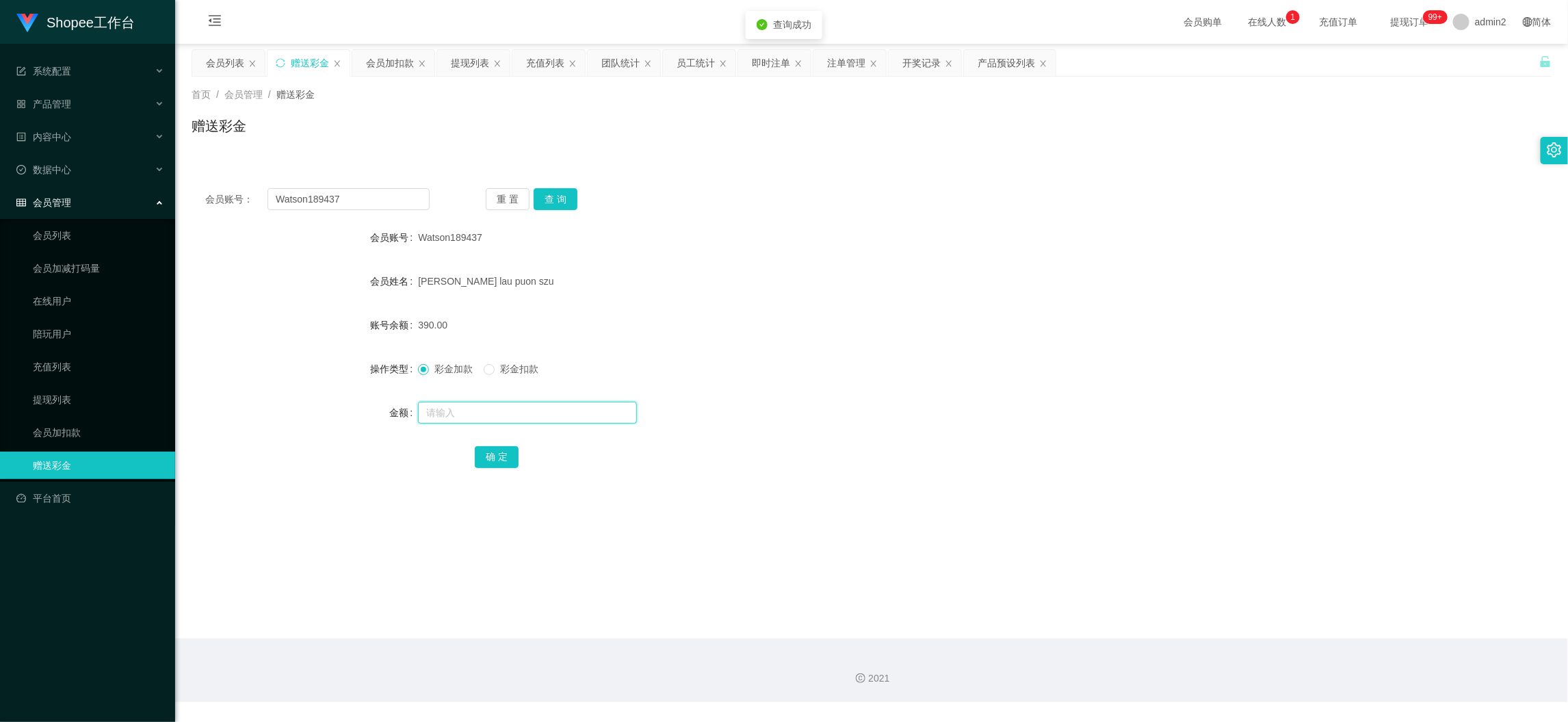
click at [583, 412] on input "text" at bounding box center [527, 412] width 219 height 22
type input "1000"
click at [490, 456] on button "确 定" at bounding box center [497, 456] width 44 height 22
click at [937, 409] on div at bounding box center [815, 412] width 794 height 28
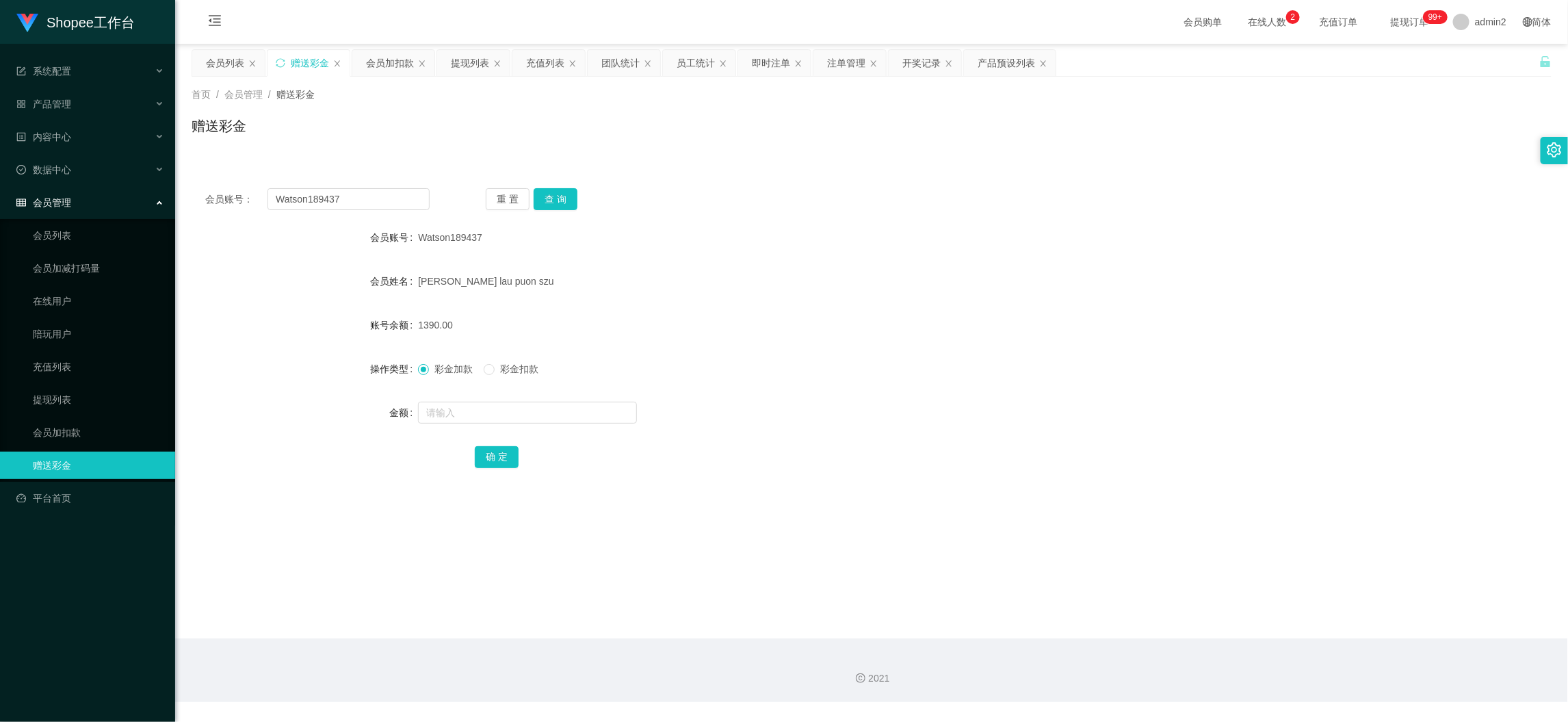
drag, startPoint x: 1265, startPoint y: 607, endPoint x: 886, endPoint y: 354, distance: 455.7
click at [1264, 607] on main "关闭左侧 关闭右侧 关闭其它 刷新页面 会员列表 赠送彩金 会员加扣款 提现列表 充值列表 团队统计 员工统计 即时注单 注单管理 开奖记录 产品预设列表 首…" at bounding box center [872, 341] width 1393 height 594
click at [396, 66] on div "会员加扣款" at bounding box center [390, 63] width 48 height 26
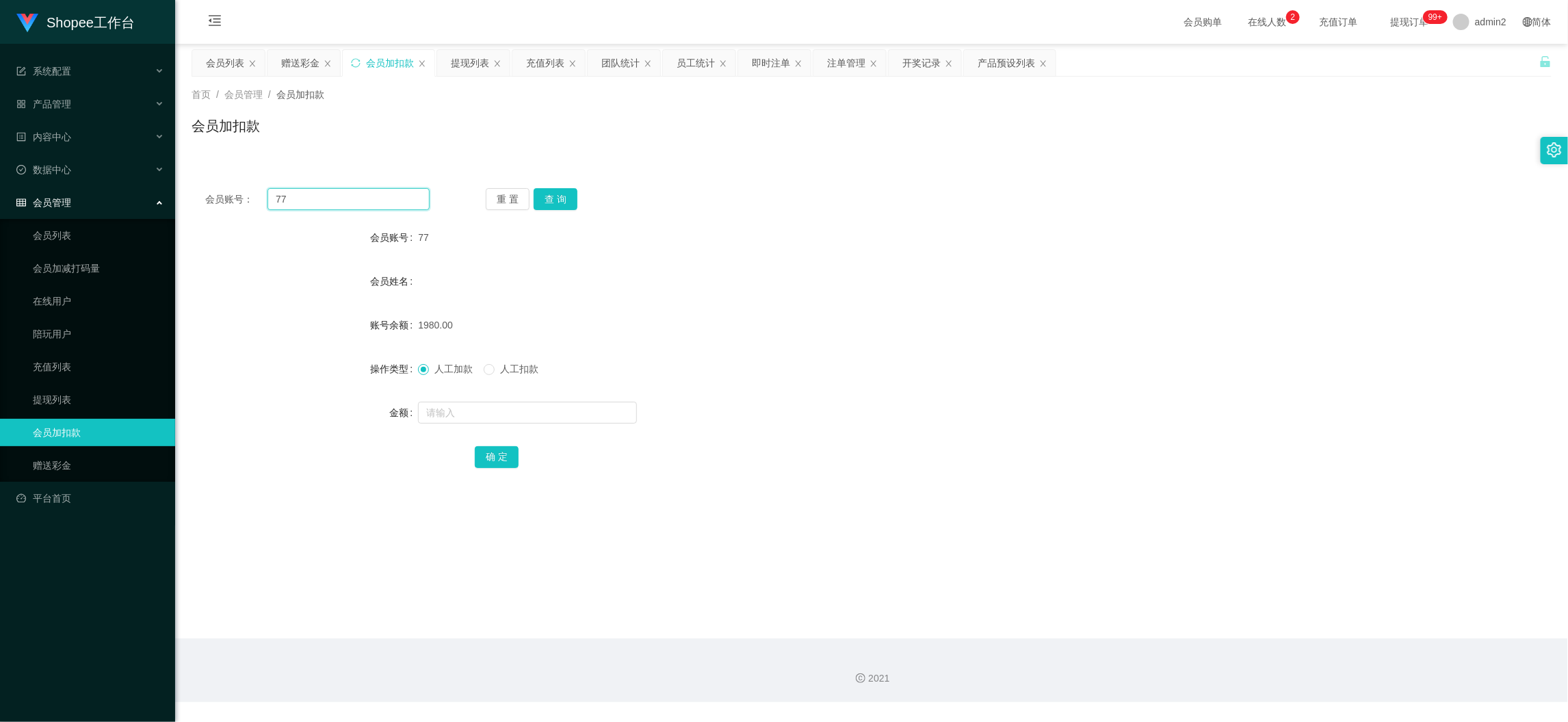
click at [379, 197] on input "77" at bounding box center [348, 199] width 162 height 22
click at [379, 199] on input "77" at bounding box center [348, 199] width 162 height 22
paste input "11"
type input "11"
drag, startPoint x: 561, startPoint y: 196, endPoint x: 561, endPoint y: 258, distance: 62.0
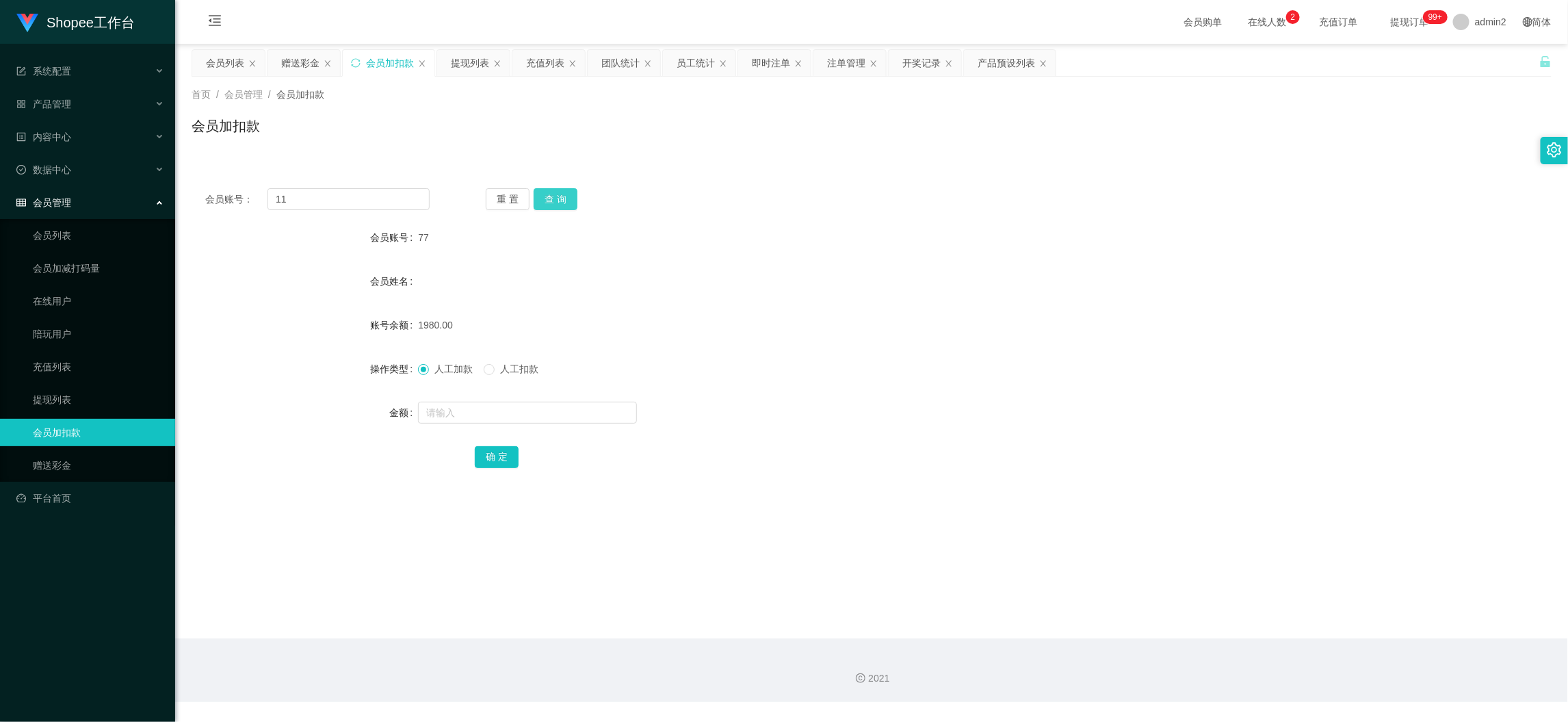
click at [561, 196] on button "查 询" at bounding box center [556, 199] width 44 height 22
drag, startPoint x: 967, startPoint y: 638, endPoint x: 961, endPoint y: 628, distance: 11.7
click at [967, 638] on div "2021" at bounding box center [872, 670] width 1393 height 63
click at [519, 405] on input "text" at bounding box center [527, 412] width 219 height 22
type input "620"
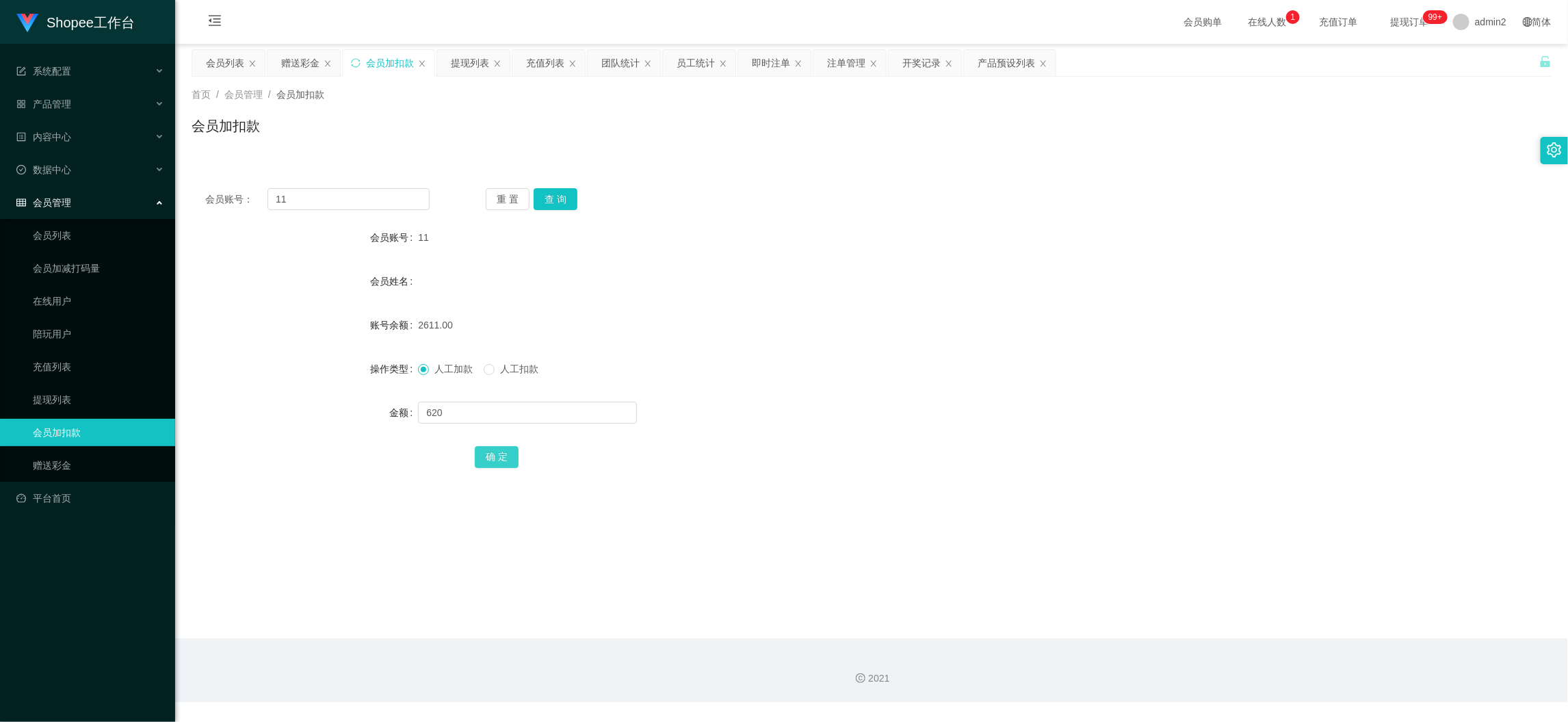
click at [499, 451] on button "确 定" at bounding box center [497, 456] width 44 height 22
click at [308, 57] on div "赠送彩金" at bounding box center [300, 63] width 38 height 26
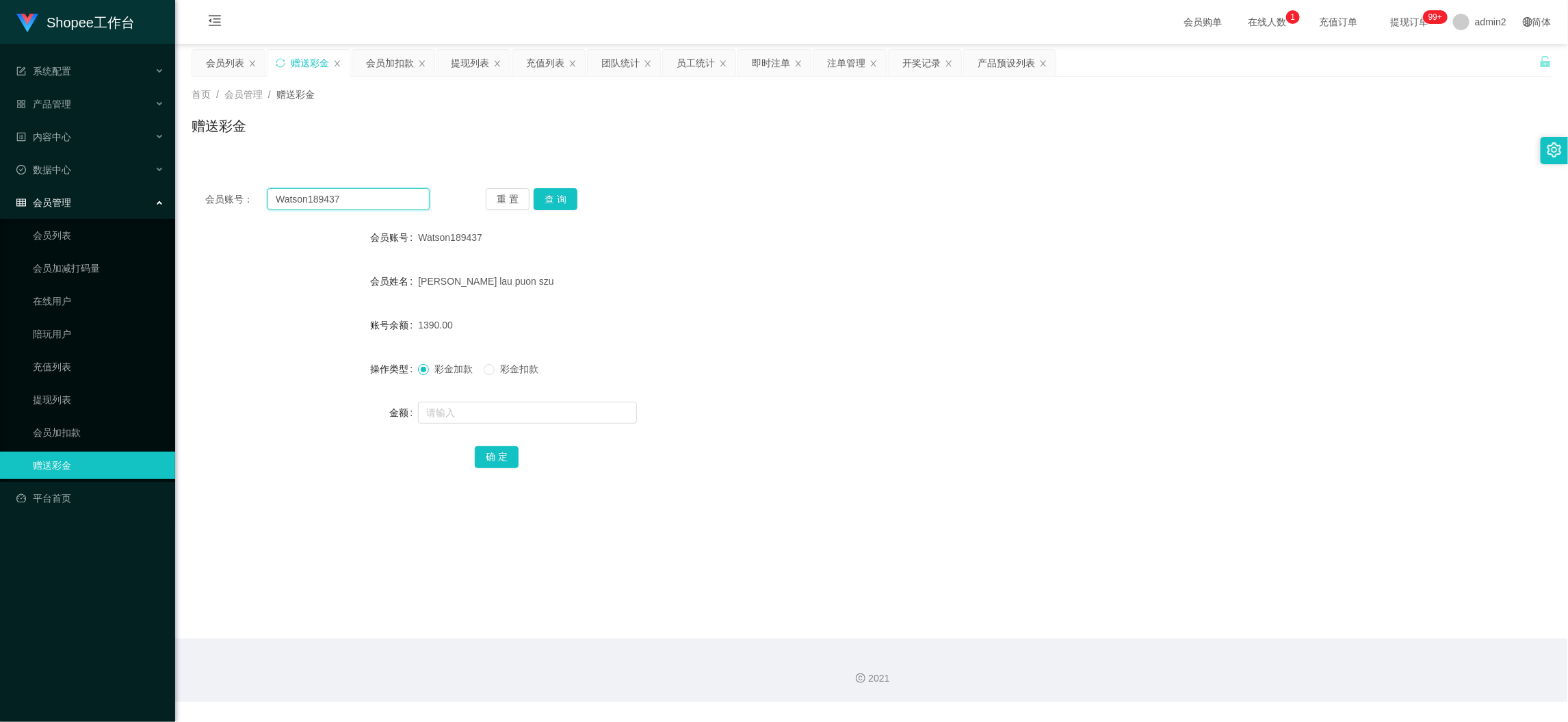
click at [398, 191] on input "Watson189437" at bounding box center [348, 199] width 162 height 22
paste input "mctan95"
type input "mctan95"
click at [550, 195] on button "查 询" at bounding box center [556, 199] width 44 height 22
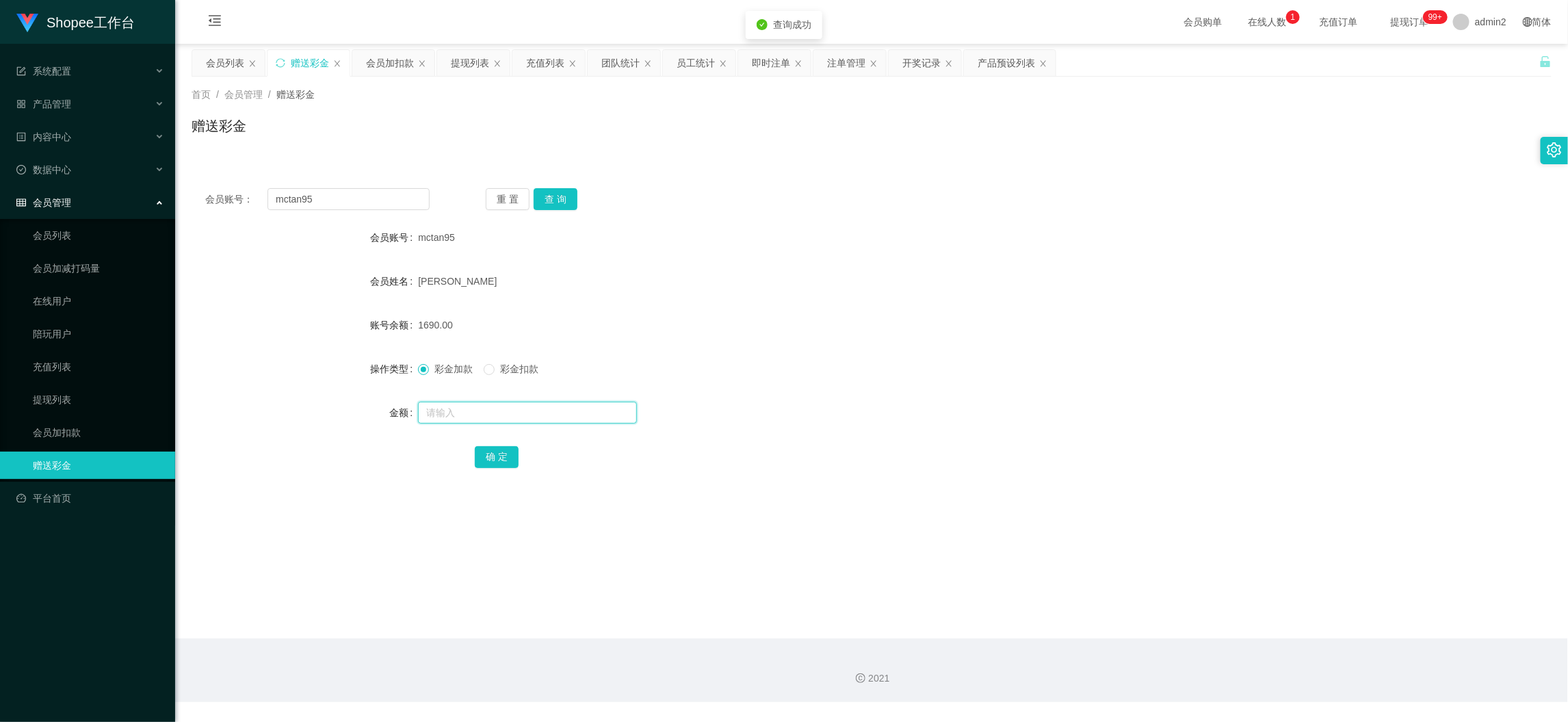
click at [599, 408] on input "text" at bounding box center [527, 412] width 219 height 22
type input "3000"
click at [502, 452] on button "确 定" at bounding box center [497, 456] width 44 height 22
click at [868, 405] on div "3000" at bounding box center [815, 412] width 794 height 28
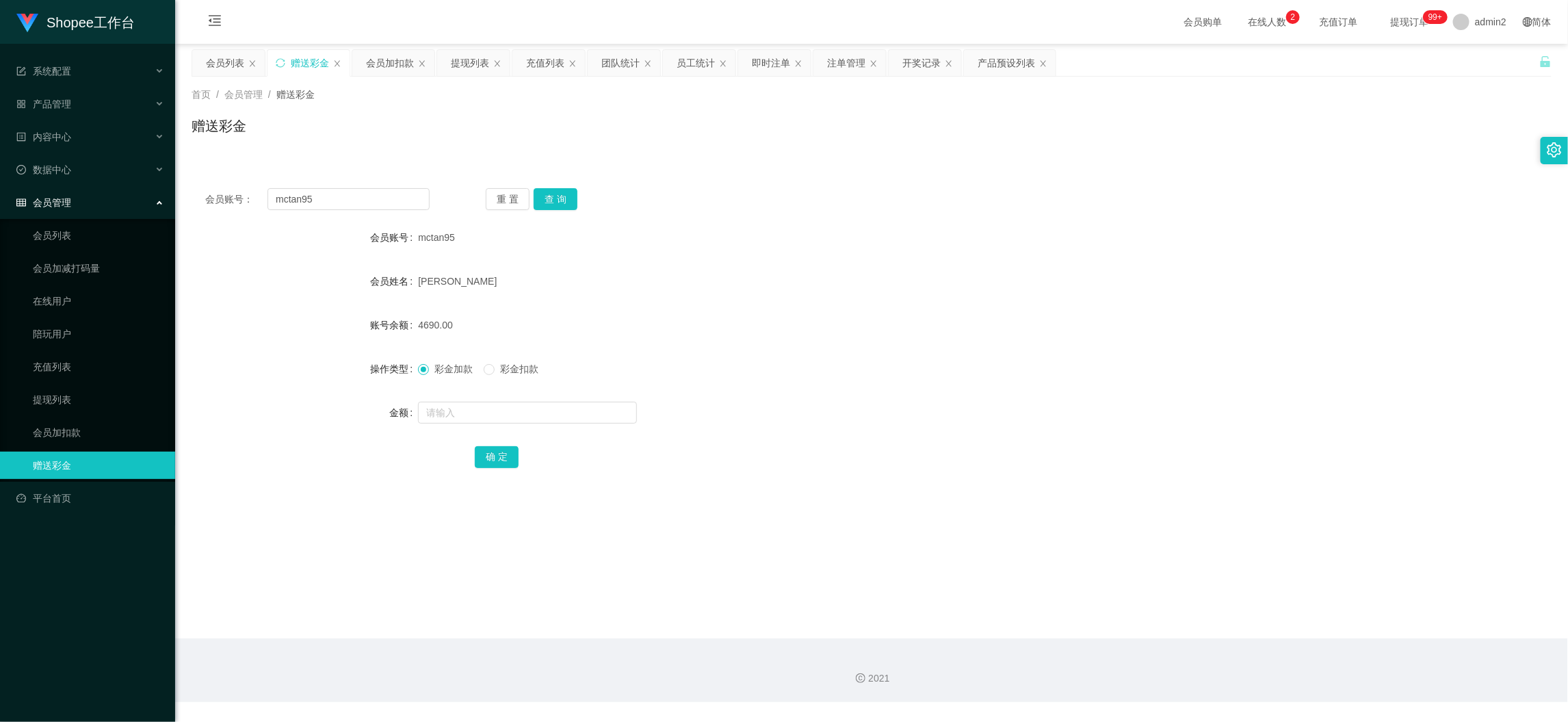
drag, startPoint x: 1232, startPoint y: 627, endPoint x: 1196, endPoint y: 622, distance: 36.3
click at [1232, 627] on main "关闭左侧 关闭右侧 关闭其它 刷新页面 会员列表 赠送彩金 会员加扣款 提现列表 充值列表 团队统计 员工统计 即时注单 注单管理 开奖记录 产品预设列表 首…" at bounding box center [872, 341] width 1393 height 594
click at [400, 199] on input "mctan95" at bounding box center [348, 199] width 162 height 22
paste input "Watson189437"
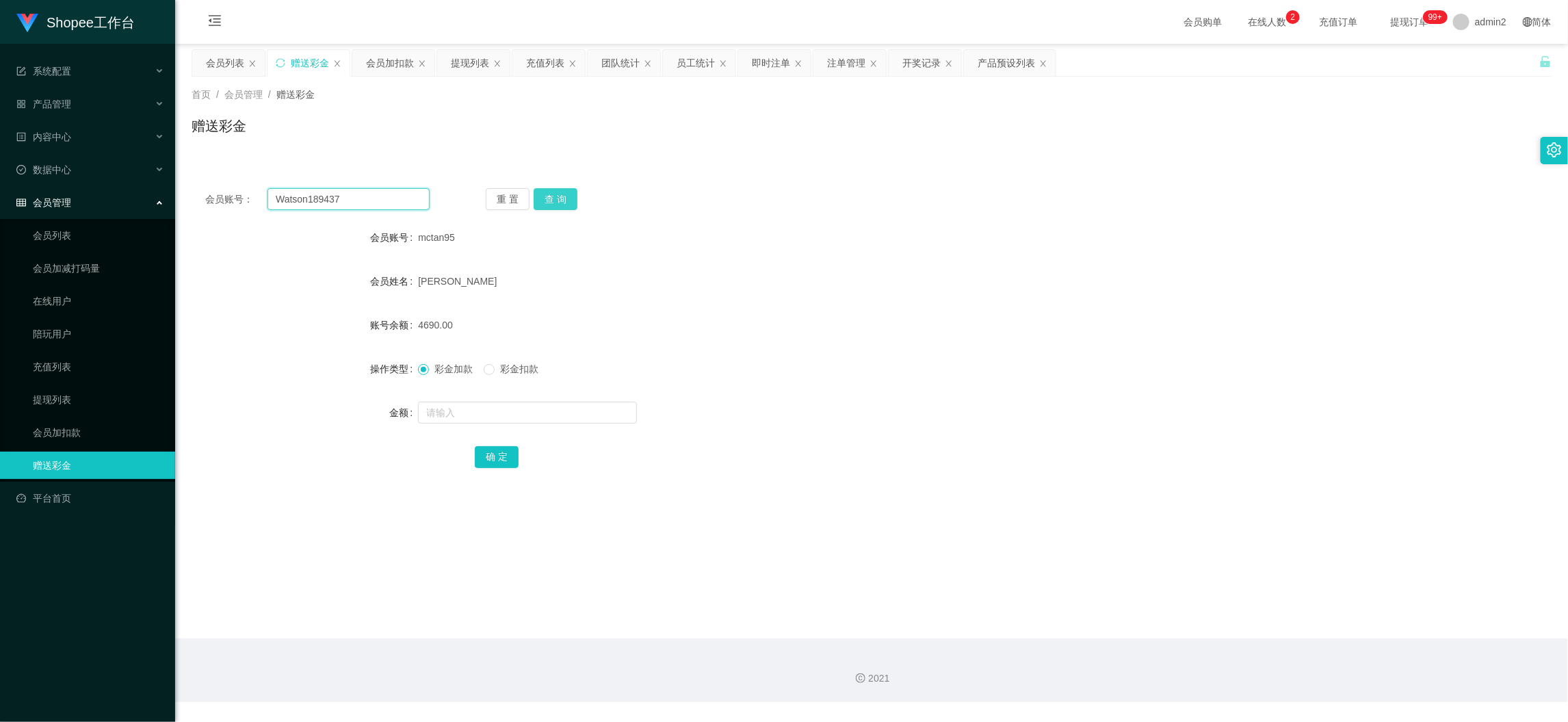
type input "Watson189437"
click at [550, 197] on button "查 询" at bounding box center [556, 199] width 44 height 22
click at [604, 411] on input "text" at bounding box center [527, 412] width 219 height 22
click at [604, 411] on input "text" at bounding box center [527, 412] width 219 height 22
type input "3000"
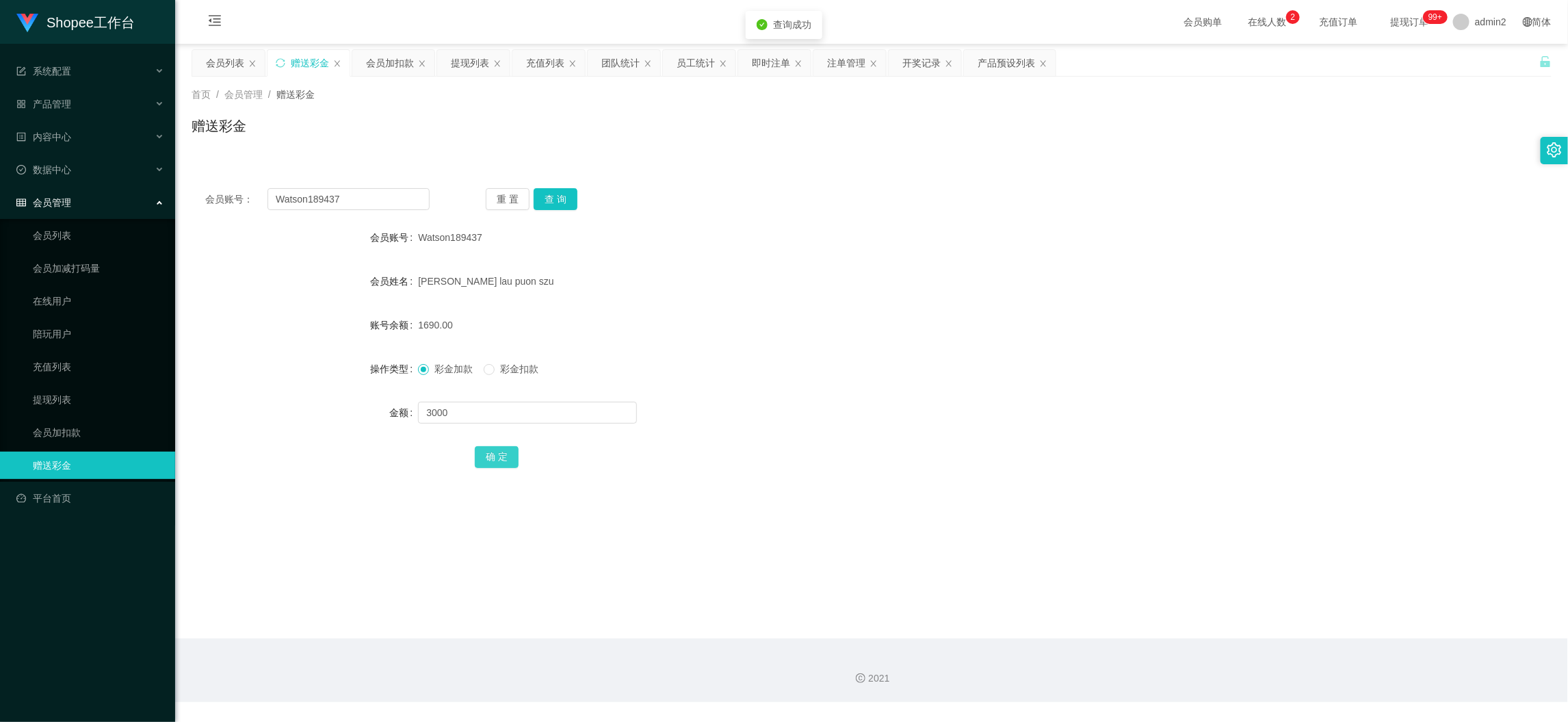
drag, startPoint x: 487, startPoint y: 455, endPoint x: 666, endPoint y: 407, distance: 185.3
click at [487, 455] on button "确 定" at bounding box center [497, 456] width 44 height 22
click at [883, 382] on form "会员账号 Watson189437 会员姓名 [PERSON_NAME] lau puon szu 账号余额 1690.00 操作类型 彩金加款 彩金扣款 金…" at bounding box center [872, 347] width 1360 height 246
click at [881, 369] on div "彩金加款 彩金扣款" at bounding box center [815, 369] width 794 height 28
click at [373, 57] on div "会员加扣款" at bounding box center [390, 63] width 48 height 26
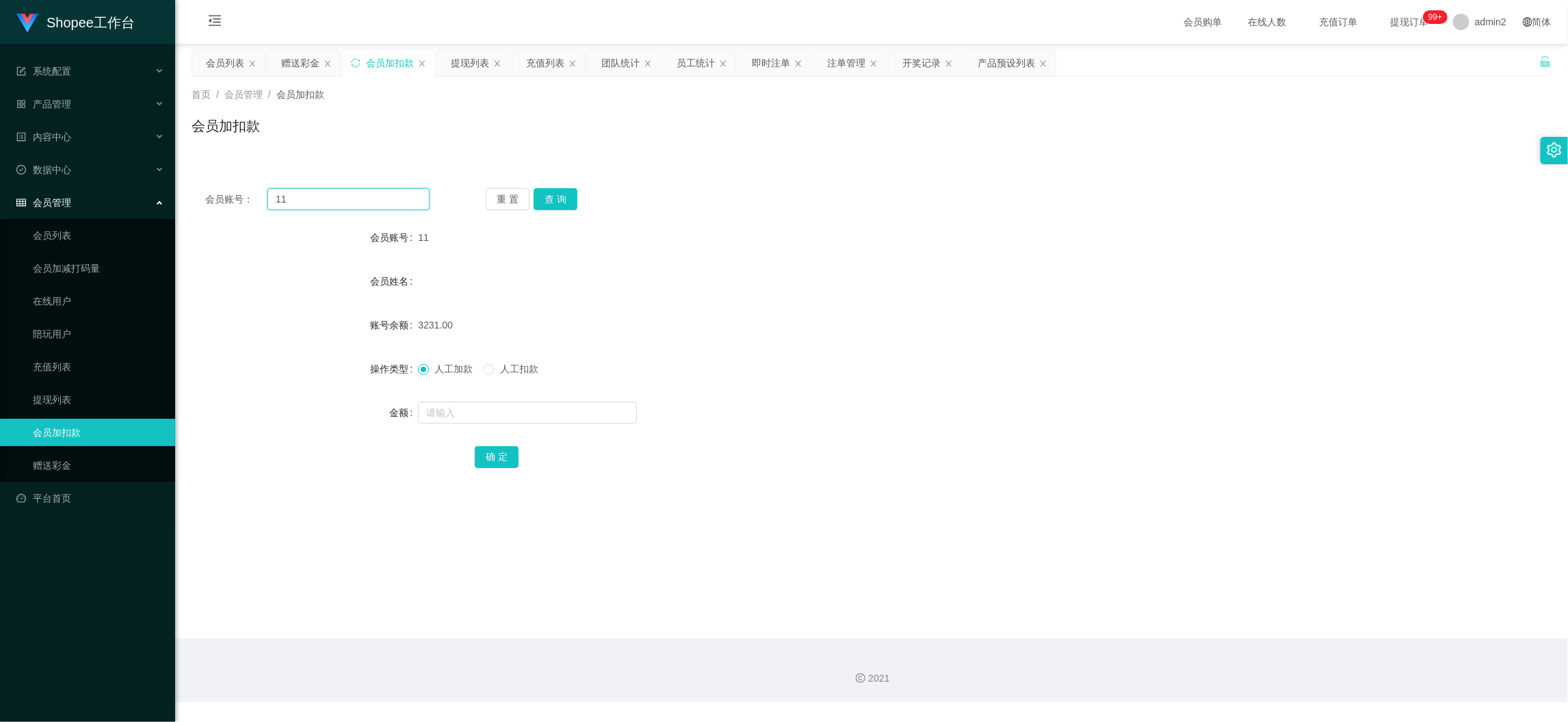
click at [402, 202] on input "11" at bounding box center [348, 199] width 162 height 22
paste input "77"
type input "77"
click at [553, 195] on button "查 询" at bounding box center [556, 199] width 44 height 22
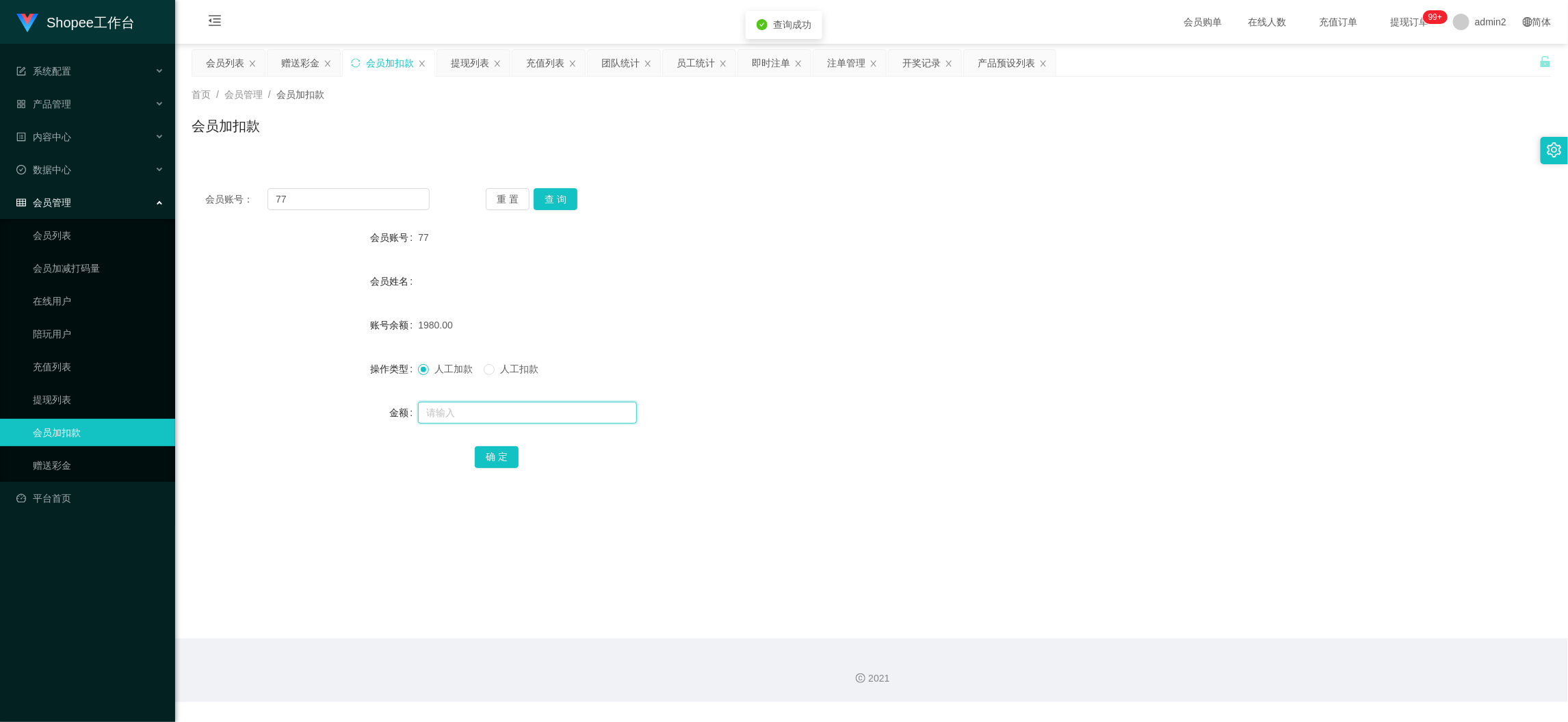
click at [556, 415] on input "text" at bounding box center [527, 412] width 219 height 22
click at [556, 414] on input "text" at bounding box center [527, 412] width 219 height 22
type input "600"
drag, startPoint x: 487, startPoint y: 459, endPoint x: 601, endPoint y: 432, distance: 117.2
click at [486, 459] on button "确 定" at bounding box center [497, 456] width 44 height 22
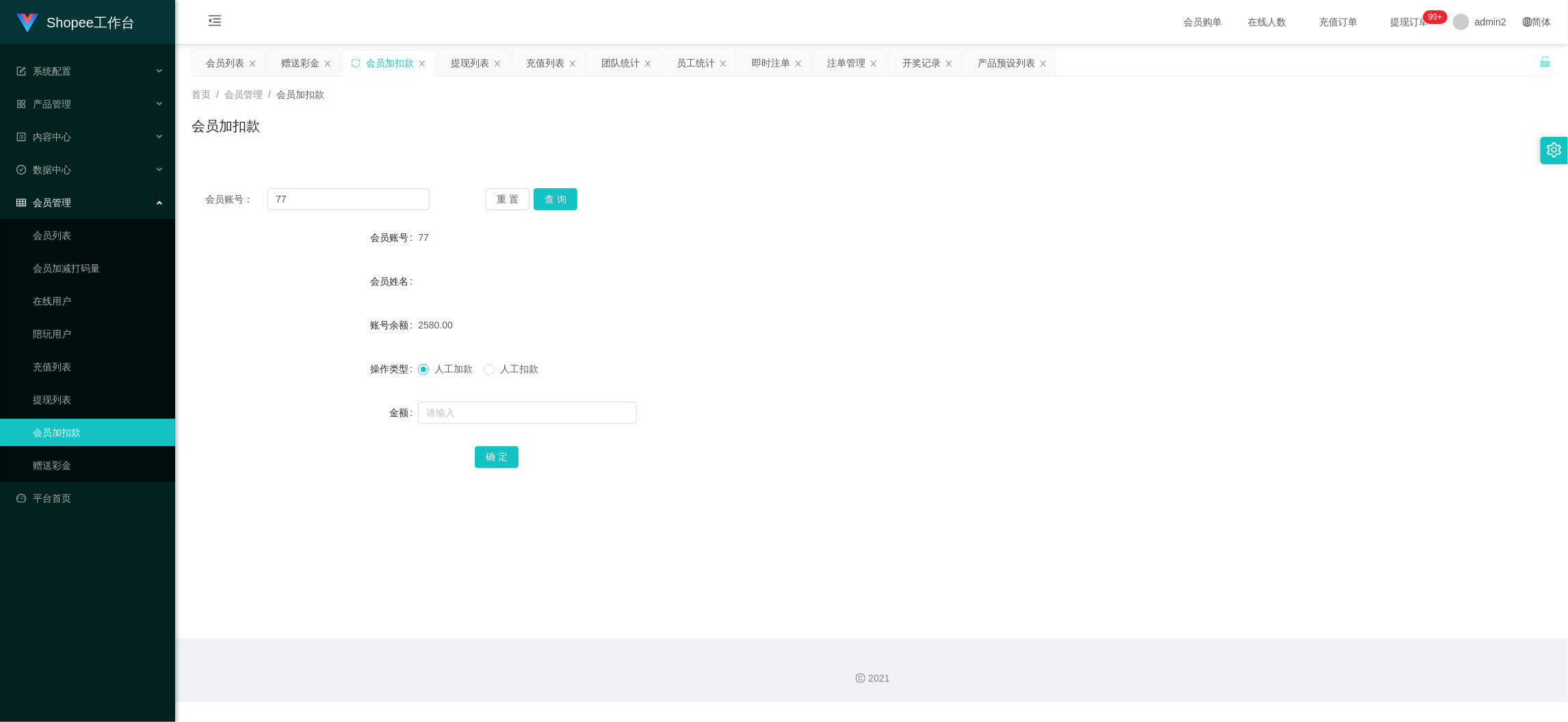
drag, startPoint x: 1207, startPoint y: 653, endPoint x: 839, endPoint y: 254, distance: 542.8
click at [1207, 653] on div "2021" at bounding box center [872, 670] width 1393 height 63
click at [460, 61] on div "提现列表" at bounding box center [470, 63] width 38 height 26
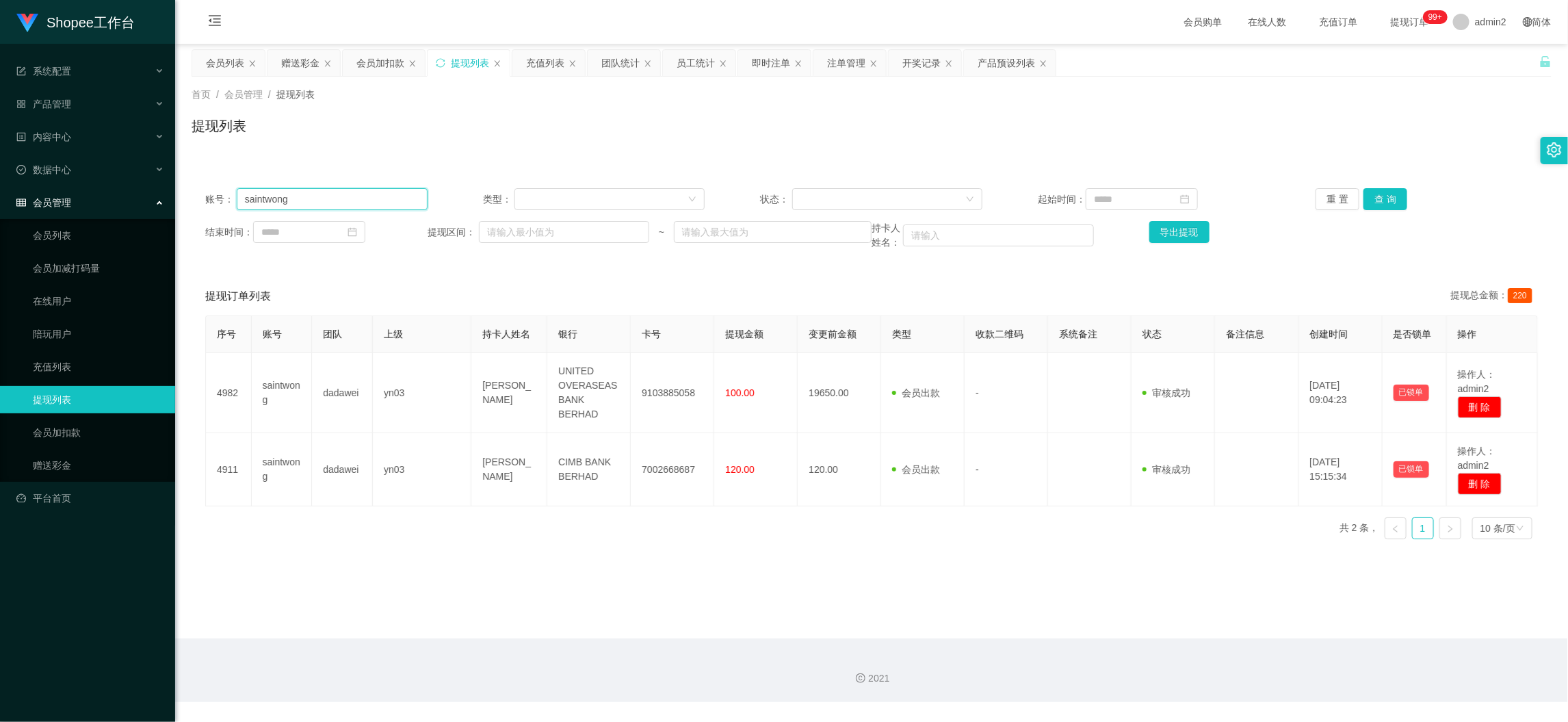
click at [381, 193] on input "saintwong" at bounding box center [332, 199] width 191 height 22
paste input "Robin21"
type input "Robin21"
click at [1370, 196] on button "查 询" at bounding box center [1385, 199] width 44 height 22
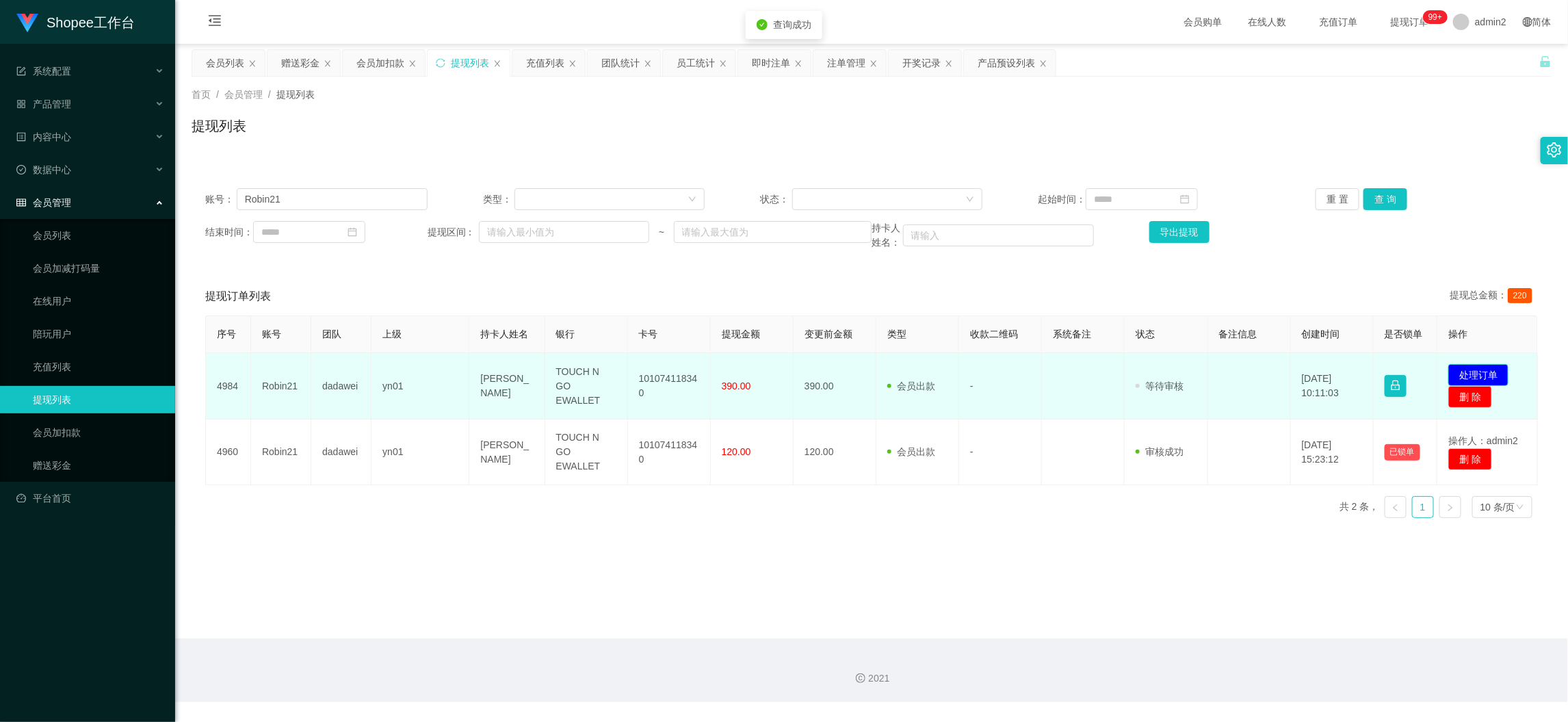
click at [1474, 373] on button "处理订单" at bounding box center [1478, 375] width 60 height 22
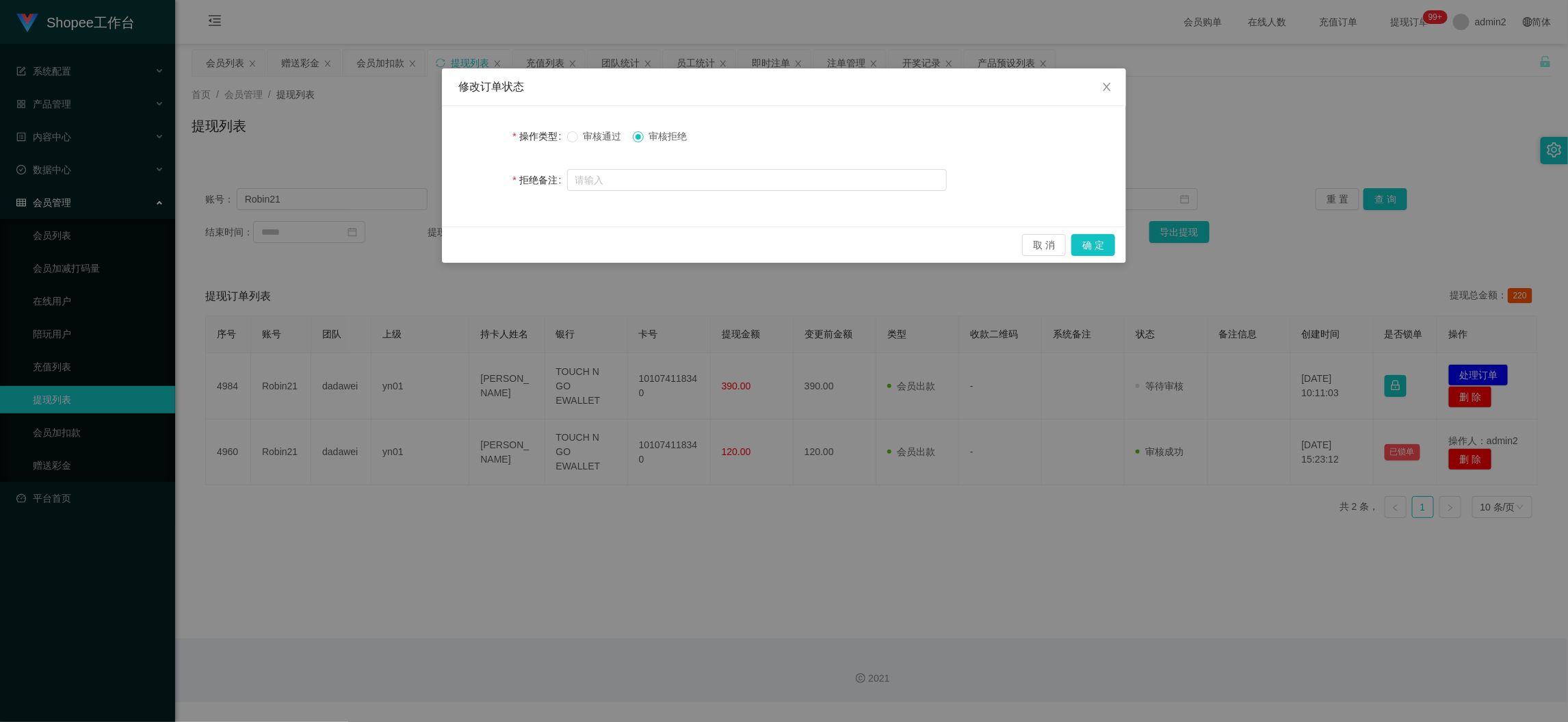
drag, startPoint x: 656, startPoint y: 220, endPoint x: 646, endPoint y: 193, distance: 28.8
click at [656, 220] on div "操作类型 审核通过 审核拒绝 拒绝备注" at bounding box center [784, 166] width 684 height 120
click at [1098, 245] on button "确 定" at bounding box center [1093, 244] width 44 height 22
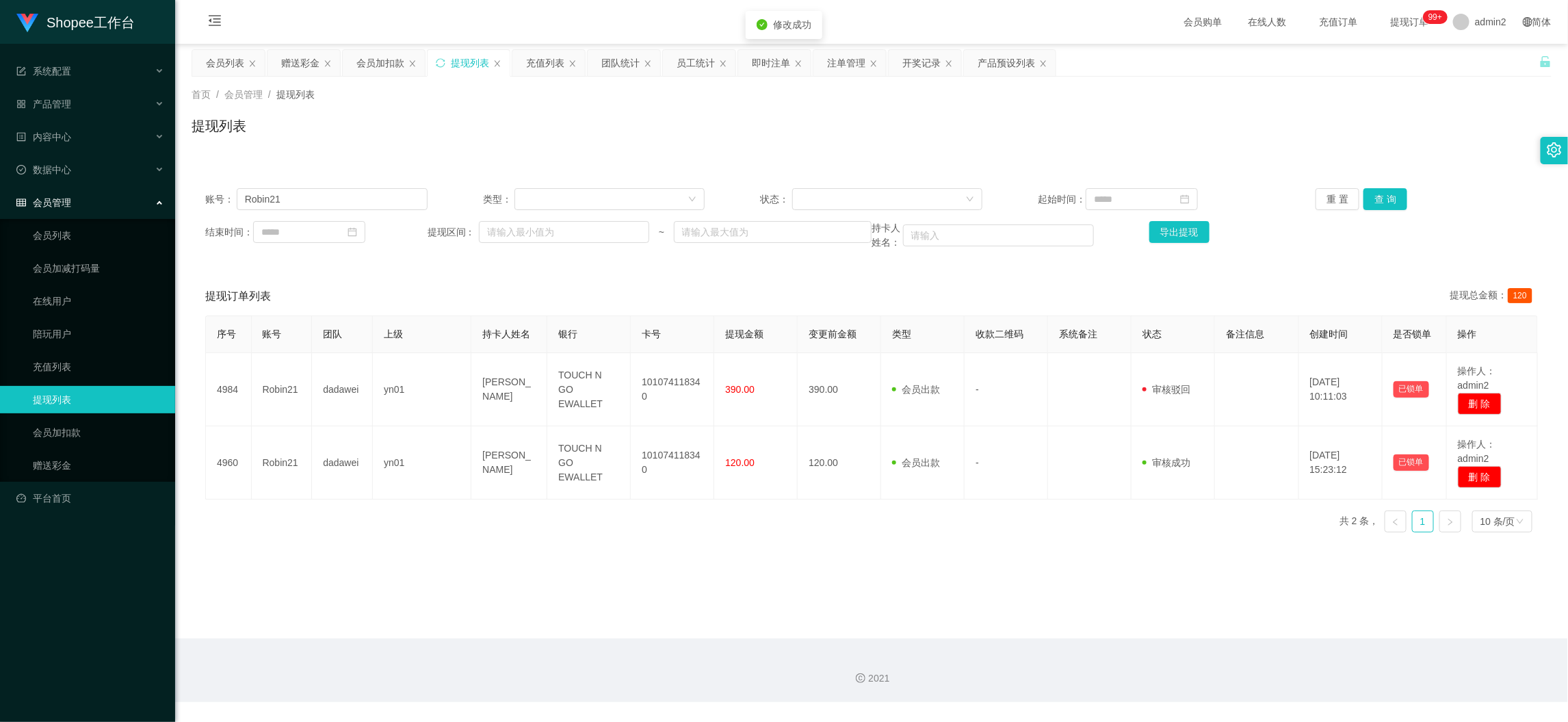
drag, startPoint x: 225, startPoint y: 53, endPoint x: 300, endPoint y: 108, distance: 93.0
click at [225, 53] on div "会员列表" at bounding box center [225, 63] width 38 height 26
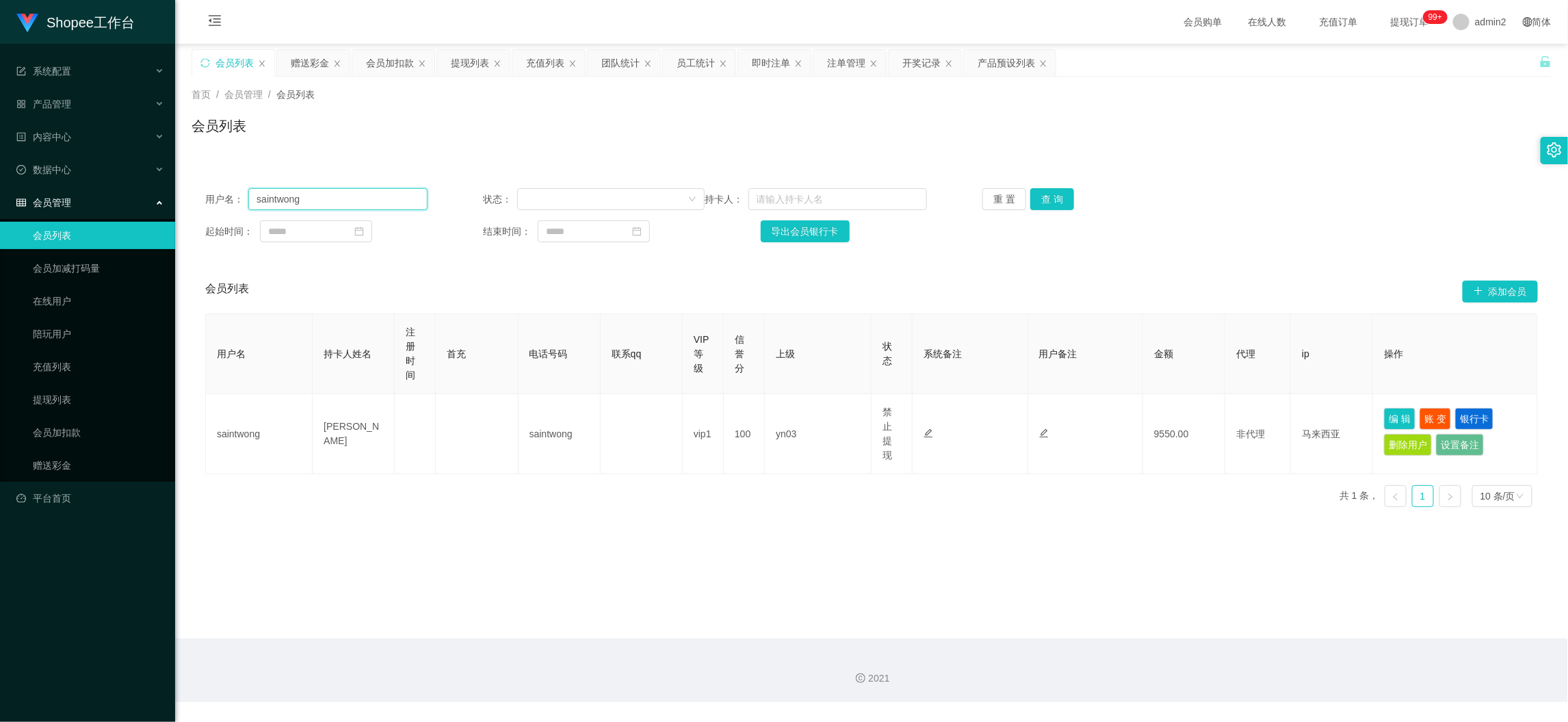
click at [355, 197] on input "saintwong" at bounding box center [337, 199] width 178 height 22
drag, startPoint x: 355, startPoint y: 197, endPoint x: 510, endPoint y: 203, distance: 155.1
click at [356, 197] on input "saintwong" at bounding box center [337, 199] width 178 height 22
paste input "Robin21"
type input "Robin21"
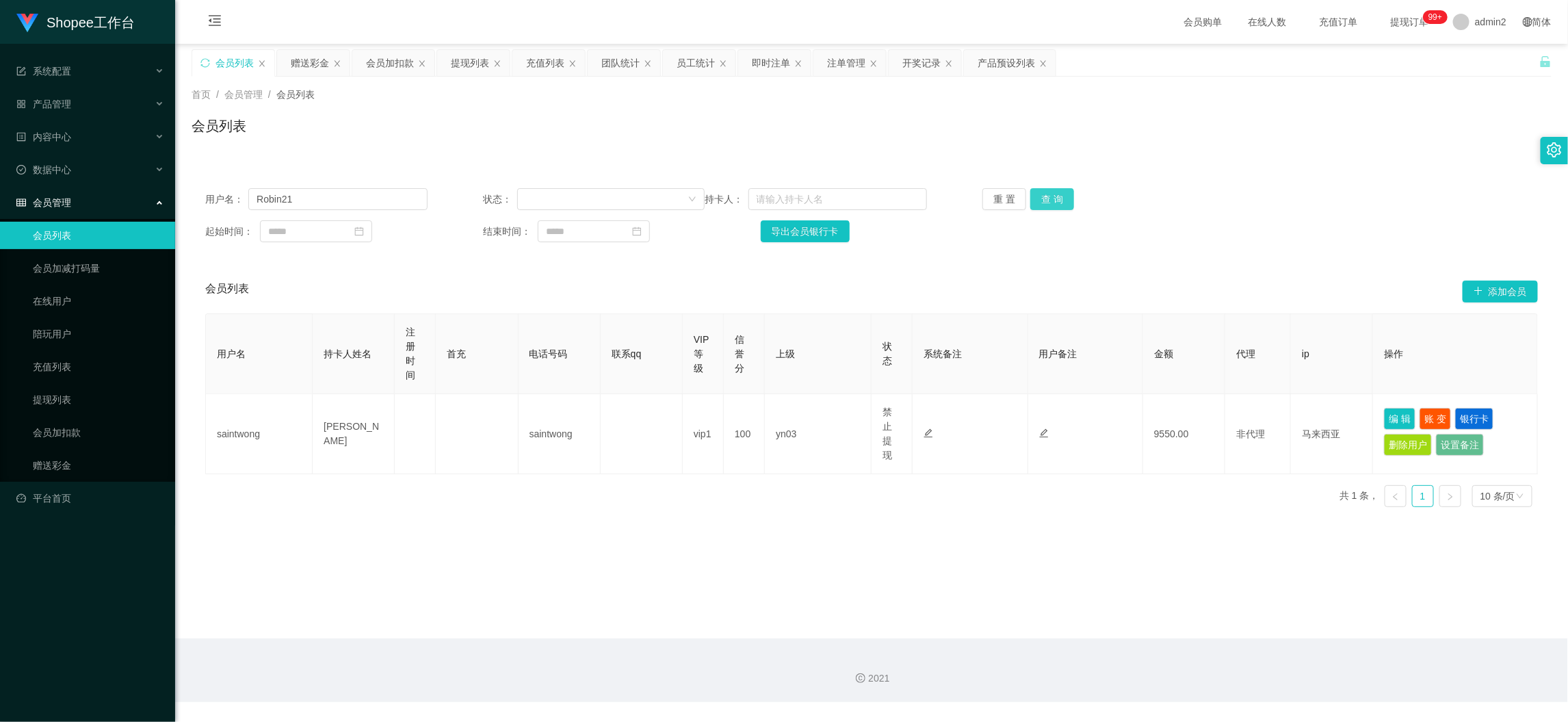
click at [1040, 192] on button "查 询" at bounding box center [1052, 199] width 44 height 22
click at [1384, 414] on button "编 辑" at bounding box center [1400, 416] width 31 height 22
type input "Robin21"
type input "[PERSON_NAME]"
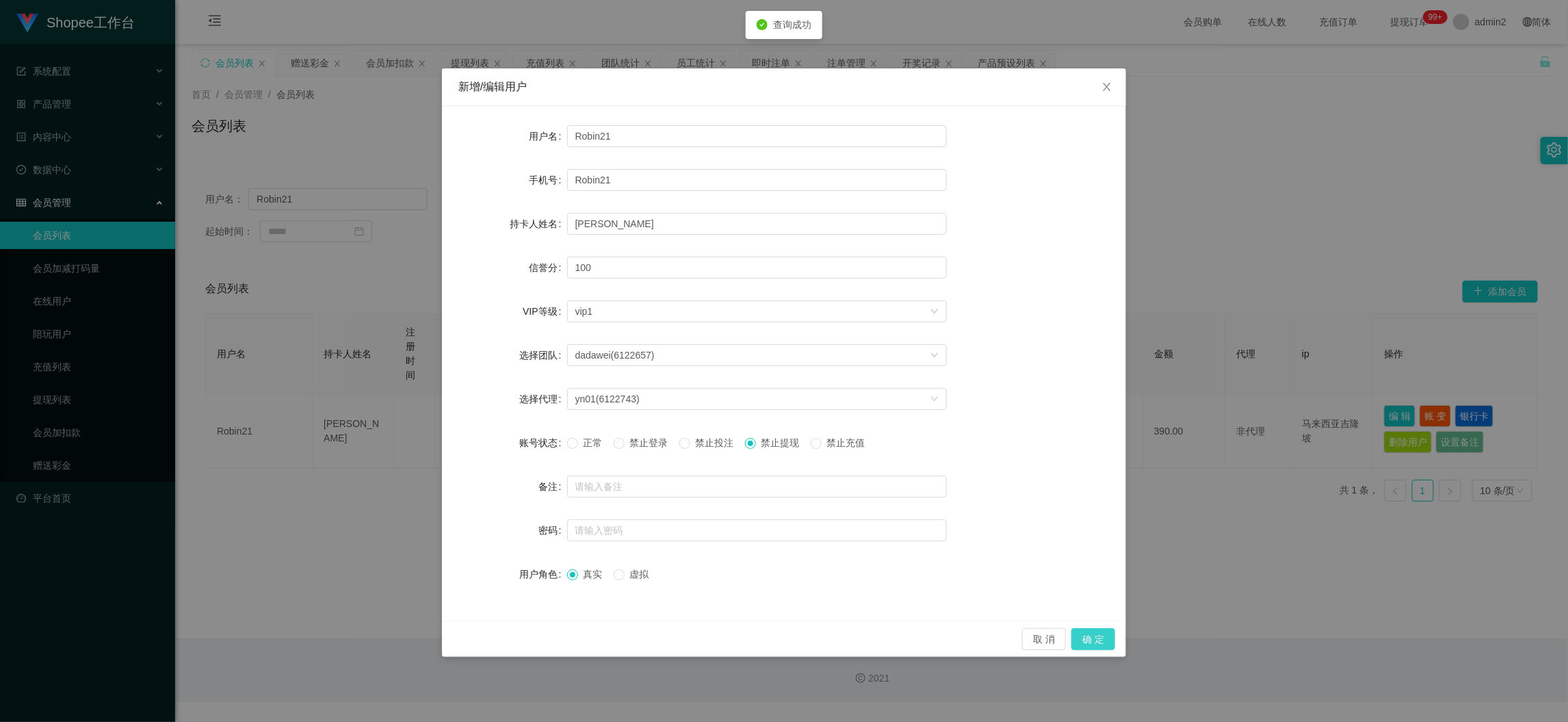
click at [1096, 634] on button "确 定" at bounding box center [1093, 638] width 44 height 22
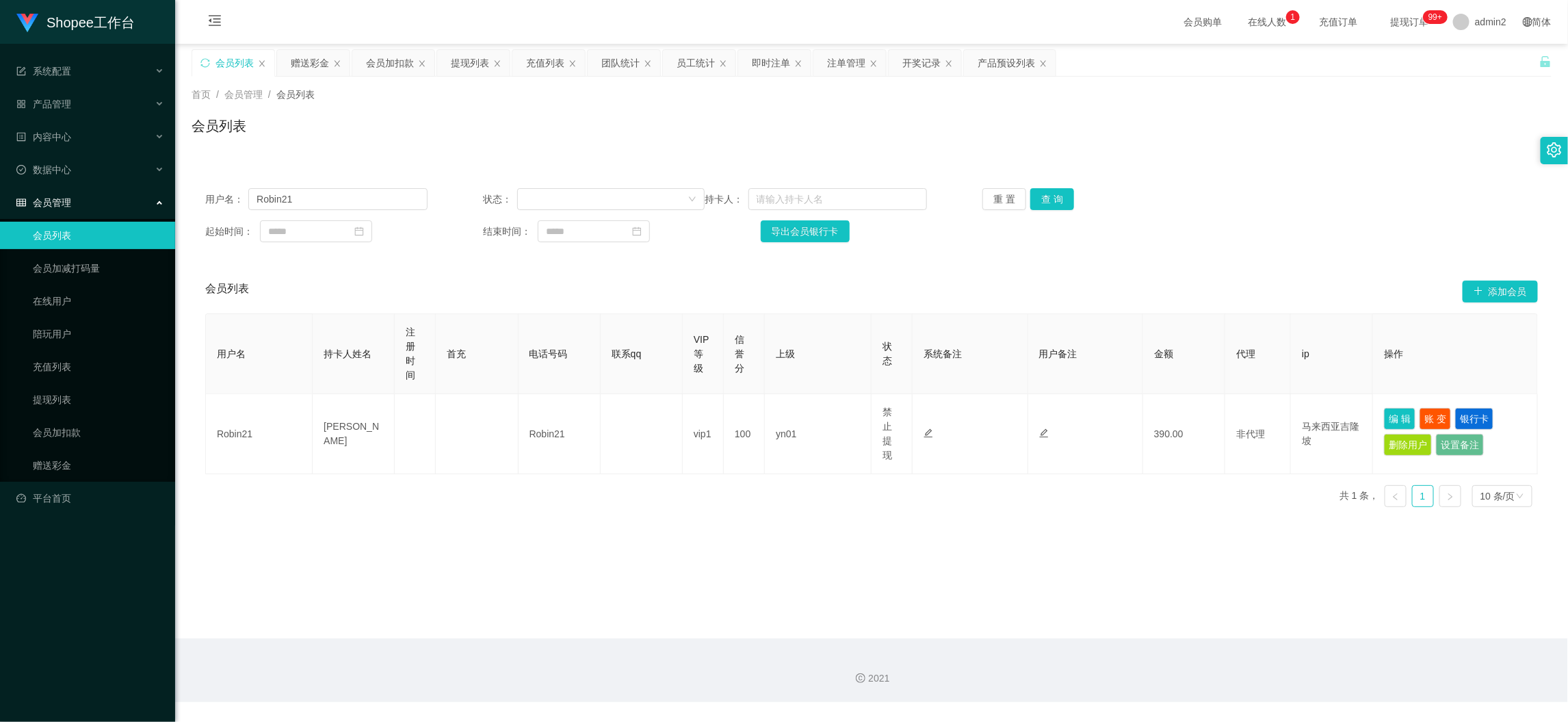
drag, startPoint x: 671, startPoint y: 567, endPoint x: 670, endPoint y: 553, distance: 14.0
click at [671, 564] on main "关闭左侧 关闭右侧 关闭其它 刷新页面 会员列表 赠送彩金 会员加扣款 提现列表 充值列表 团队统计 员工统计 即时注单 注单管理 开奖记录 产品预设列表 首…" at bounding box center [872, 341] width 1393 height 594
click at [464, 58] on div "提现列表" at bounding box center [470, 63] width 38 height 26
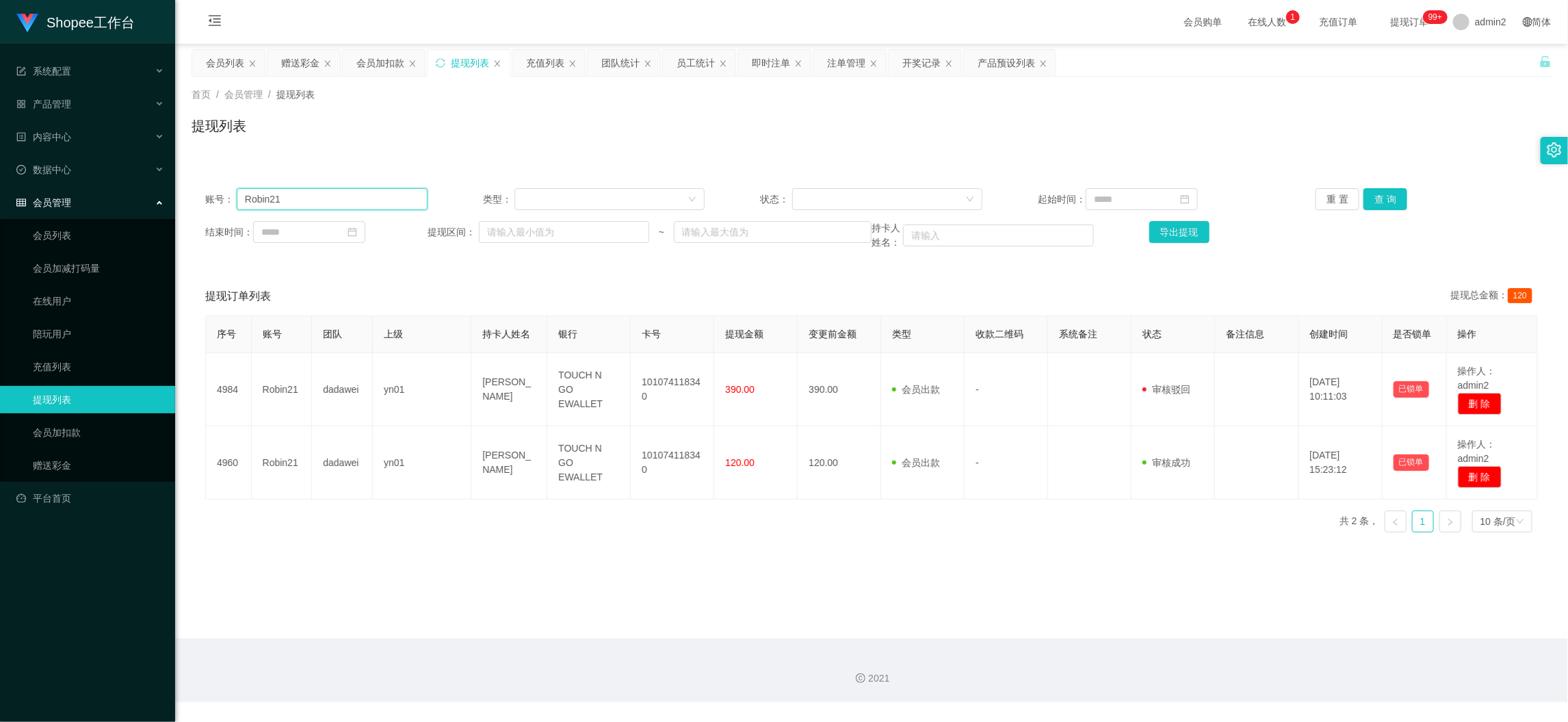
click at [391, 201] on input "Robin21" at bounding box center [332, 199] width 191 height 22
drag, startPoint x: 391, startPoint y: 201, endPoint x: 692, endPoint y: 201, distance: 301.0
click at [393, 201] on input "Robin21" at bounding box center [332, 199] width 191 height 22
click at [1387, 197] on button "查 询" at bounding box center [1385, 199] width 44 height 22
click at [1042, 587] on main "关闭左侧 关闭右侧 关闭其它 刷新页面 会员列表 赠送彩金 会员加扣款 提现列表 充值列表 团队统计 员工统计 即时注单 注单管理 开奖记录 产品预设列表 首…" at bounding box center [872, 341] width 1393 height 594
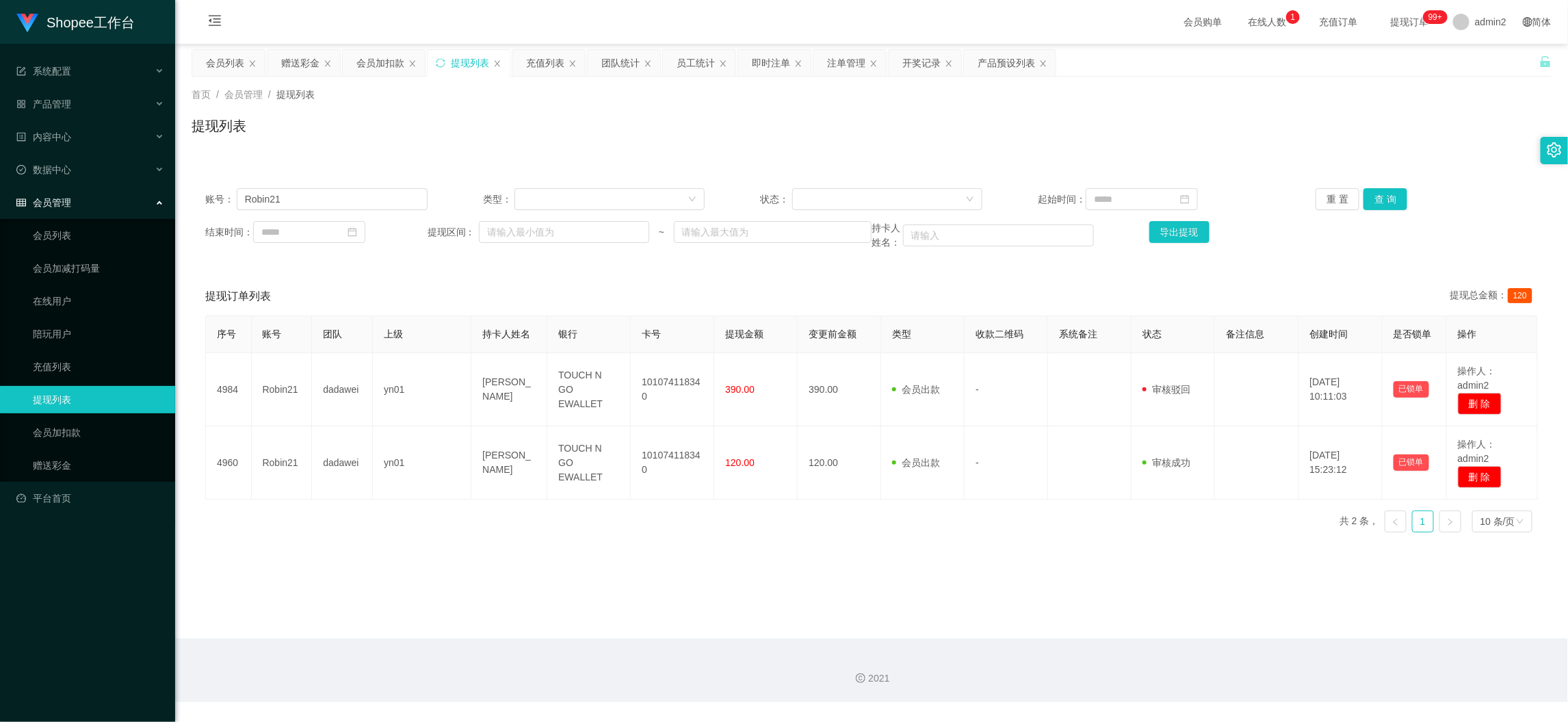
click at [690, 281] on div "提现订单列表 提现总金额： 120" at bounding box center [871, 296] width 1333 height 38
click at [1228, 626] on main "关闭左侧 关闭右侧 关闭其它 刷新页面 会员列表 赠送彩金 会员加扣款 提现列表 充值列表 团队统计 员工统计 即时注单 注单管理 开奖记录 产品预设列表 首…" at bounding box center [872, 341] width 1393 height 594
click at [388, 201] on input "Robin21" at bounding box center [332, 199] width 191 height 22
paste input "mctan95"
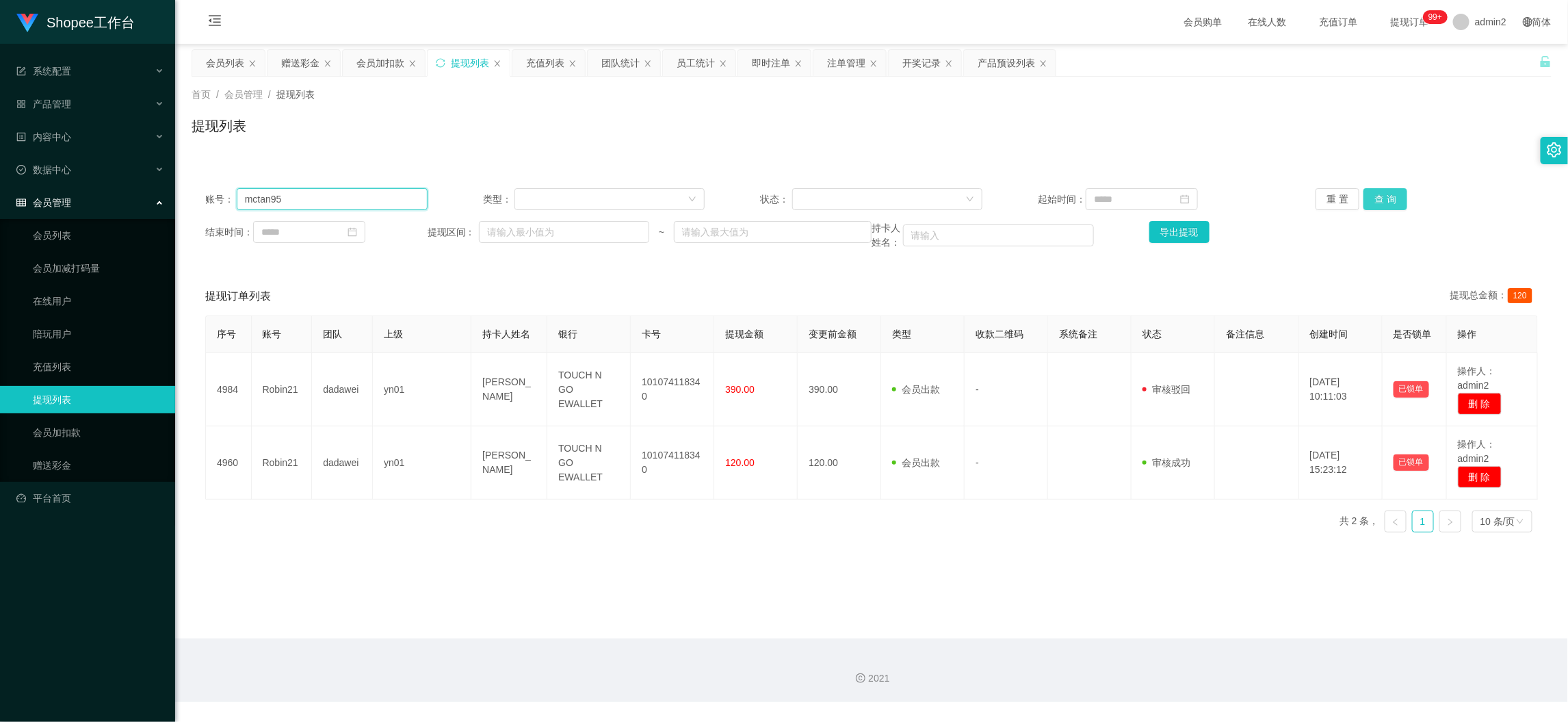
type input "mctan95"
click at [1396, 199] on button "查 询" at bounding box center [1385, 199] width 44 height 22
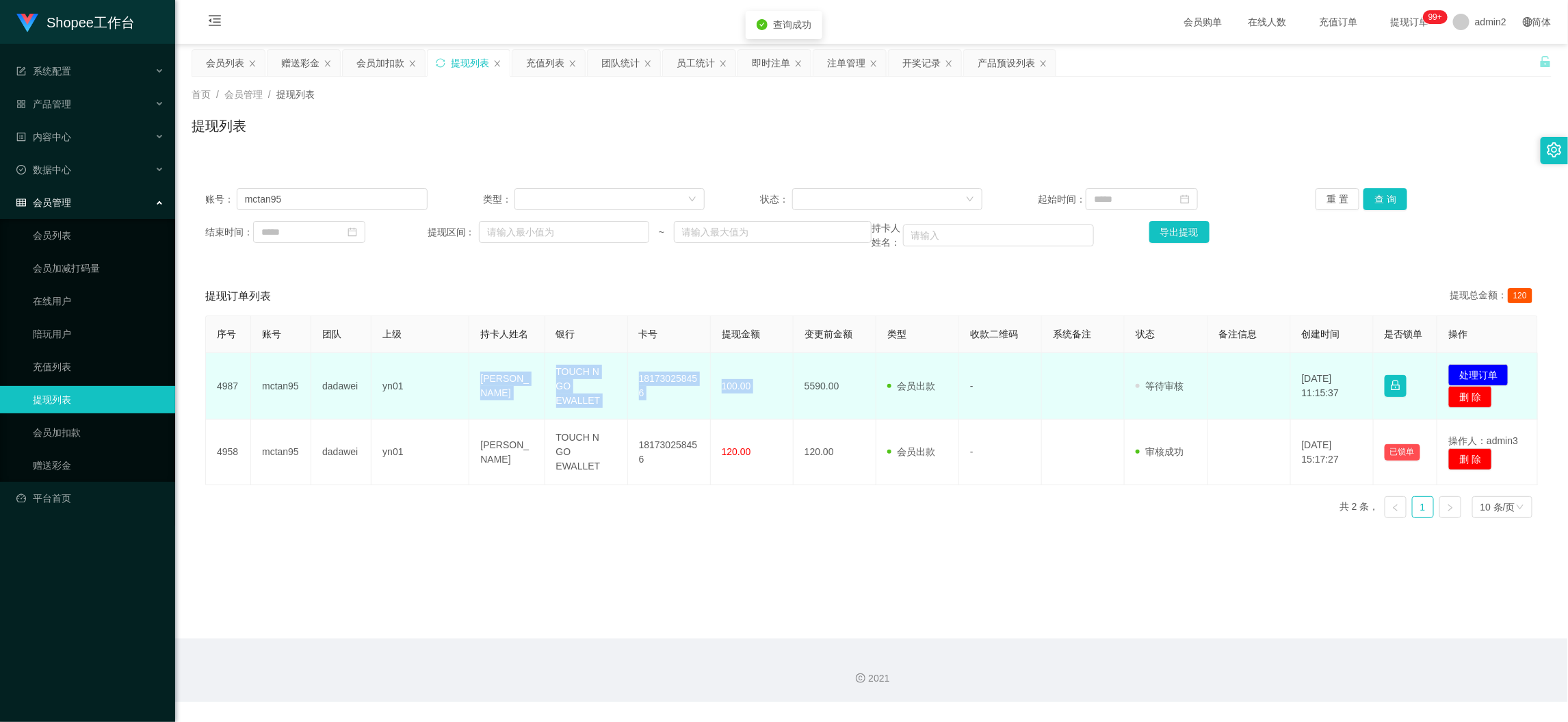
drag, startPoint x: 462, startPoint y: 376, endPoint x: 792, endPoint y: 398, distance: 330.7
click at [792, 398] on tr "4987 mctan95 dadawei yn01 Tan Chee Leong TOUCH N GO EWALLET 181730258456 100.00…" at bounding box center [872, 386] width 1332 height 66
copy tr "[PERSON_NAME] TOUCH N GO EWALLET 181730258456 100.00"
click at [1484, 377] on button "处理订单" at bounding box center [1478, 375] width 60 height 22
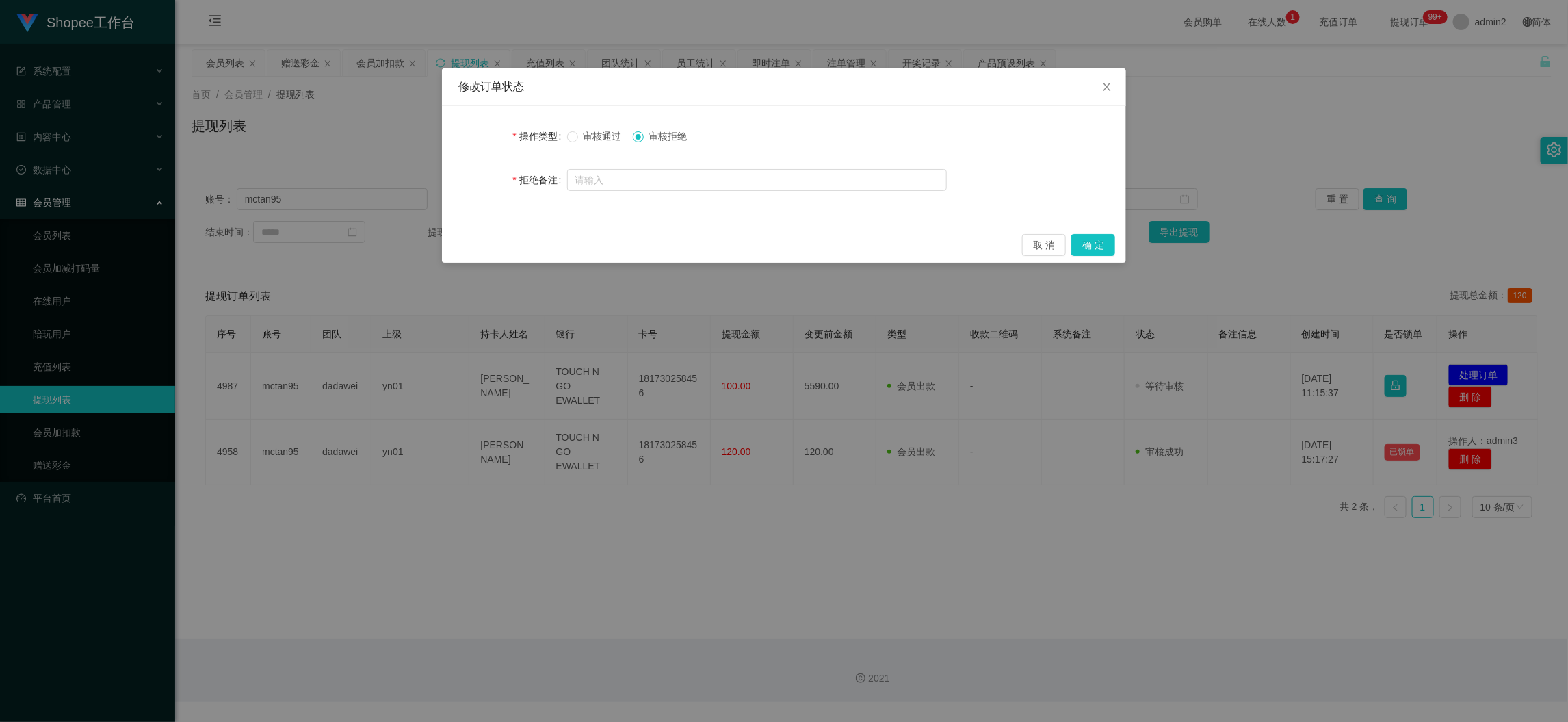
click at [578, 136] on span "审核通过" at bounding box center [603, 136] width 49 height 11
click at [1097, 241] on button "确 定" at bounding box center [1093, 244] width 44 height 22
